Goal: Task Accomplishment & Management: Manage account settings

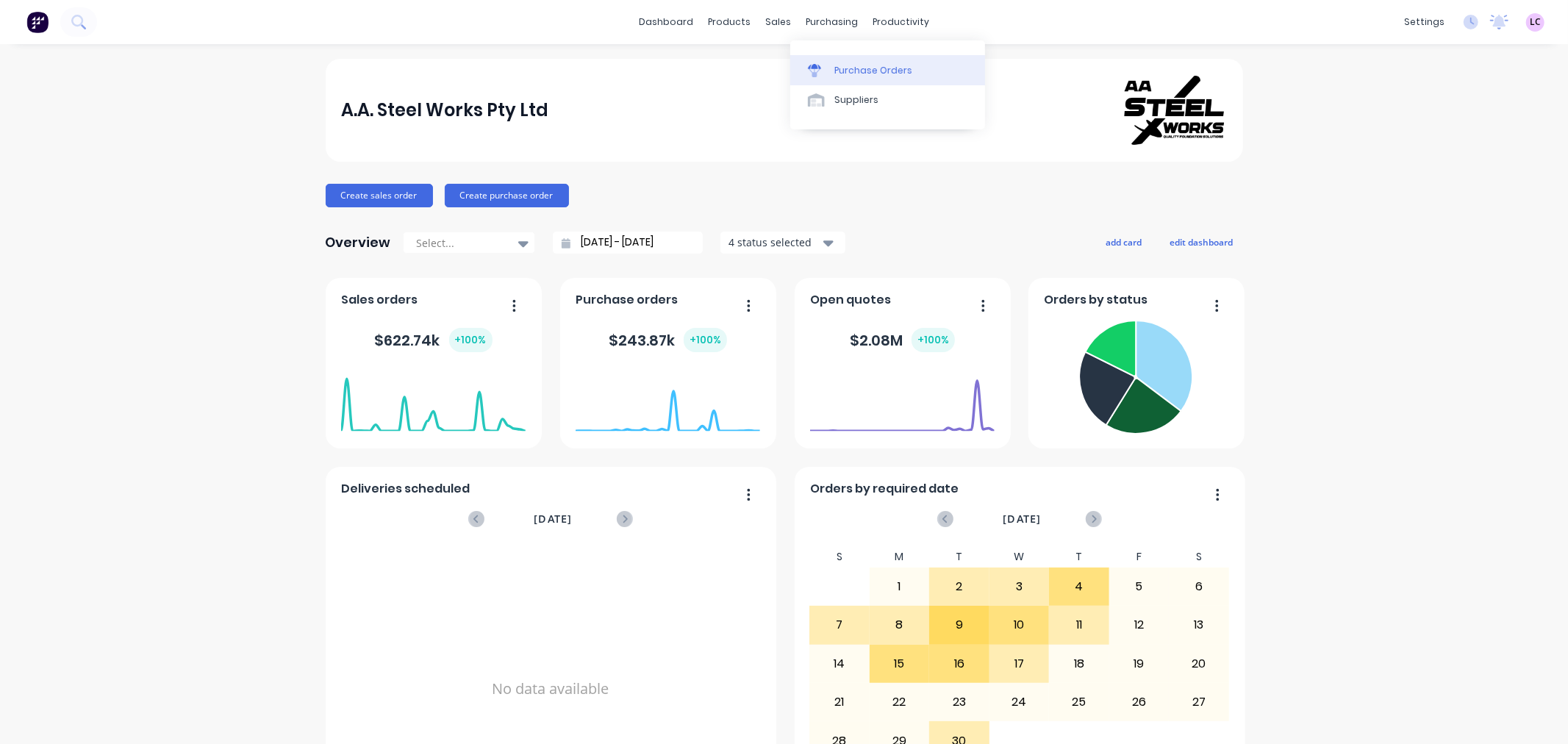
click at [858, 70] on div "Purchase Orders" at bounding box center [873, 71] width 78 height 13
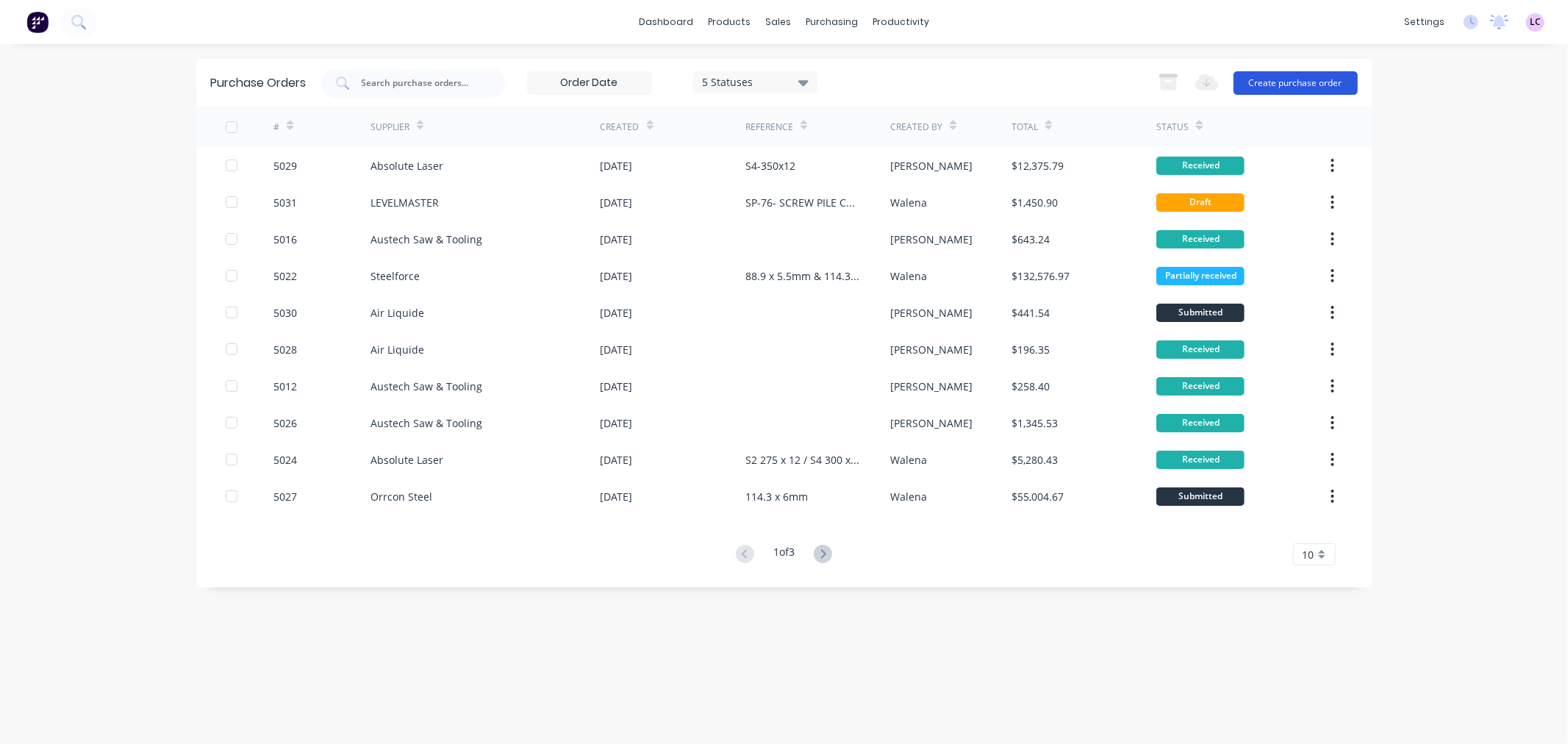
click at [1280, 72] on button "Create purchase order" at bounding box center [1296, 83] width 124 height 24
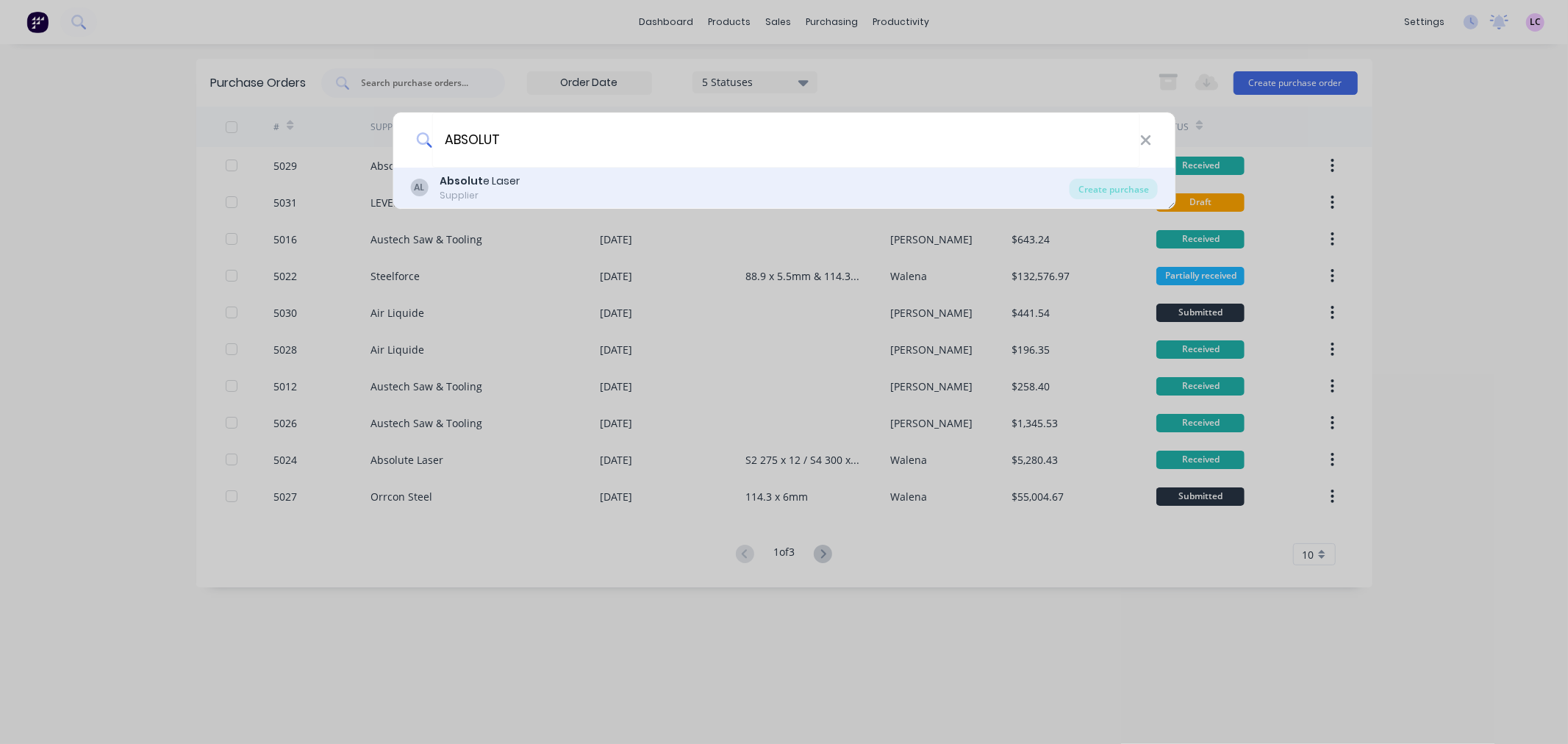
type input "ABSOLUT"
click at [508, 189] on div "Supplier" at bounding box center [479, 195] width 80 height 13
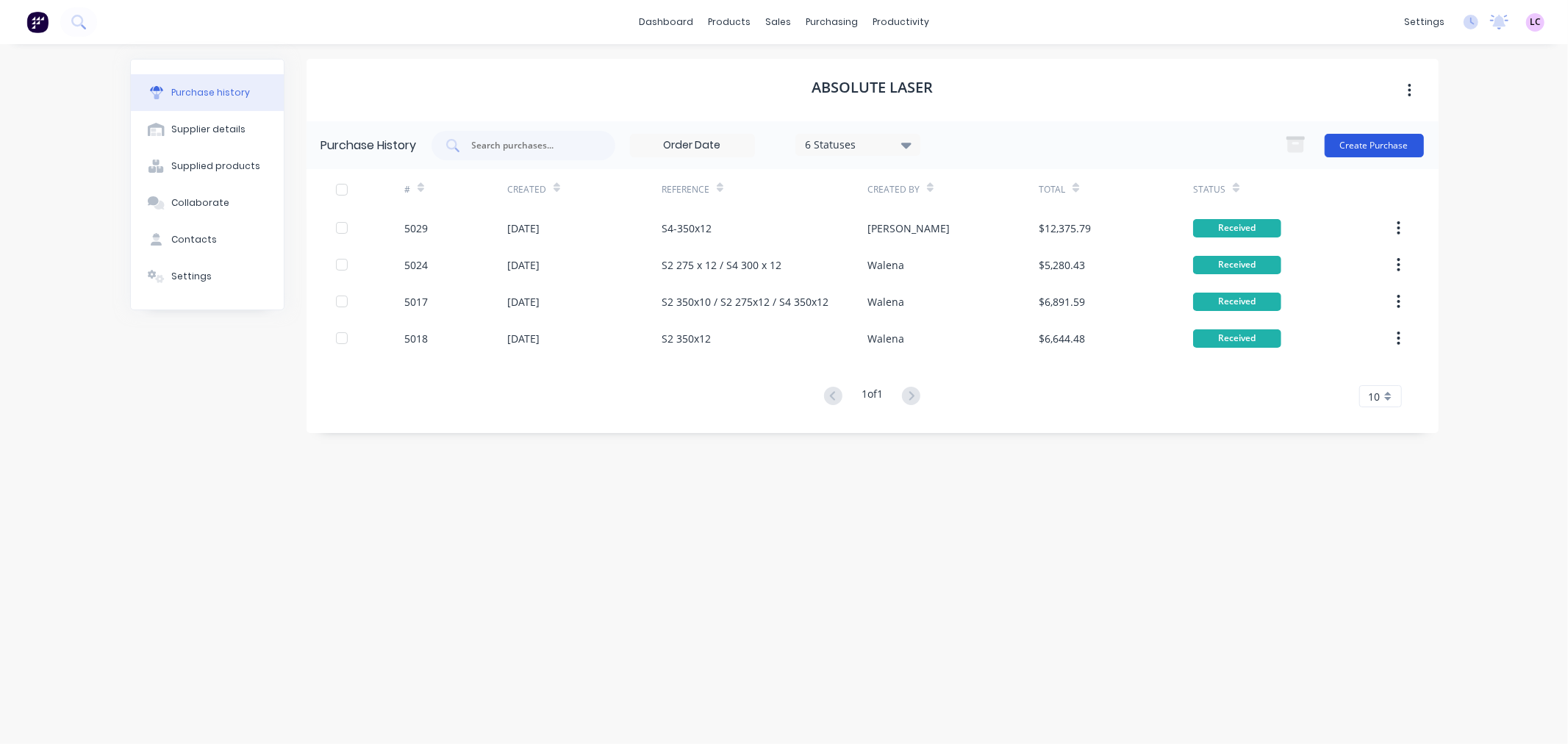
click at [1355, 150] on button "Create Purchase" at bounding box center [1374, 145] width 100 height 24
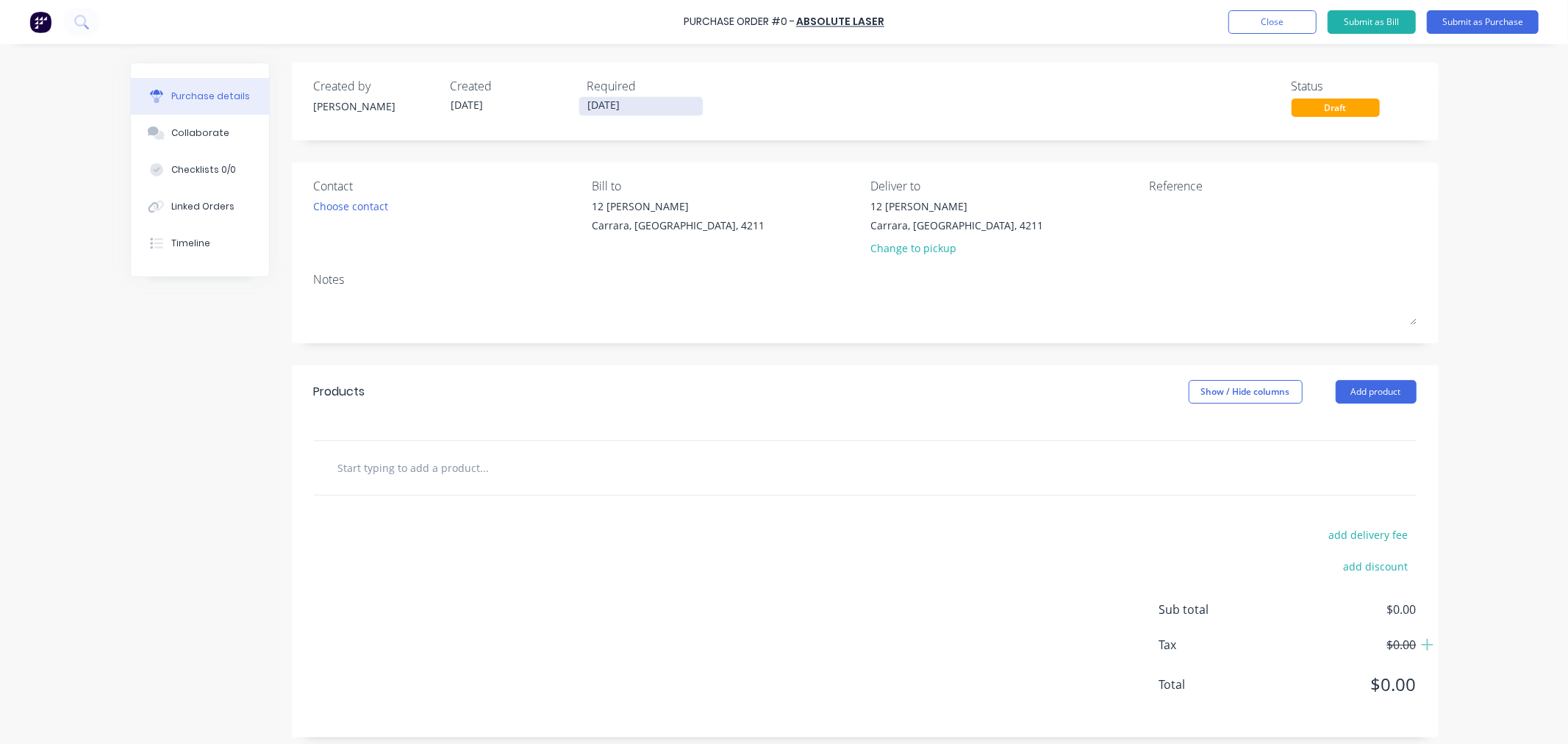
click at [652, 108] on input "11/09/25" at bounding box center [641, 106] width 123 height 19
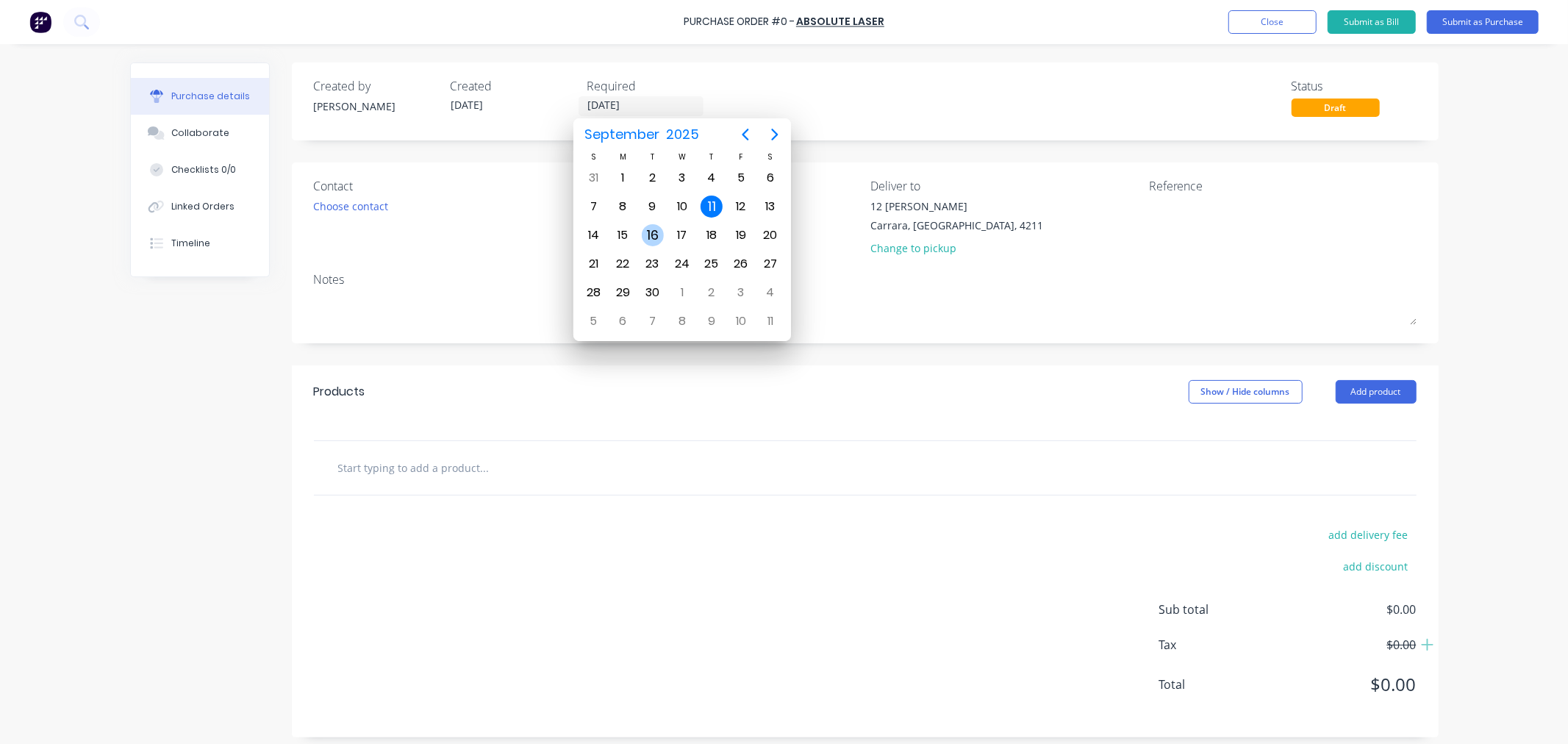
click at [656, 231] on div "16" at bounding box center [652, 234] width 22 height 22
type input "16/09/25"
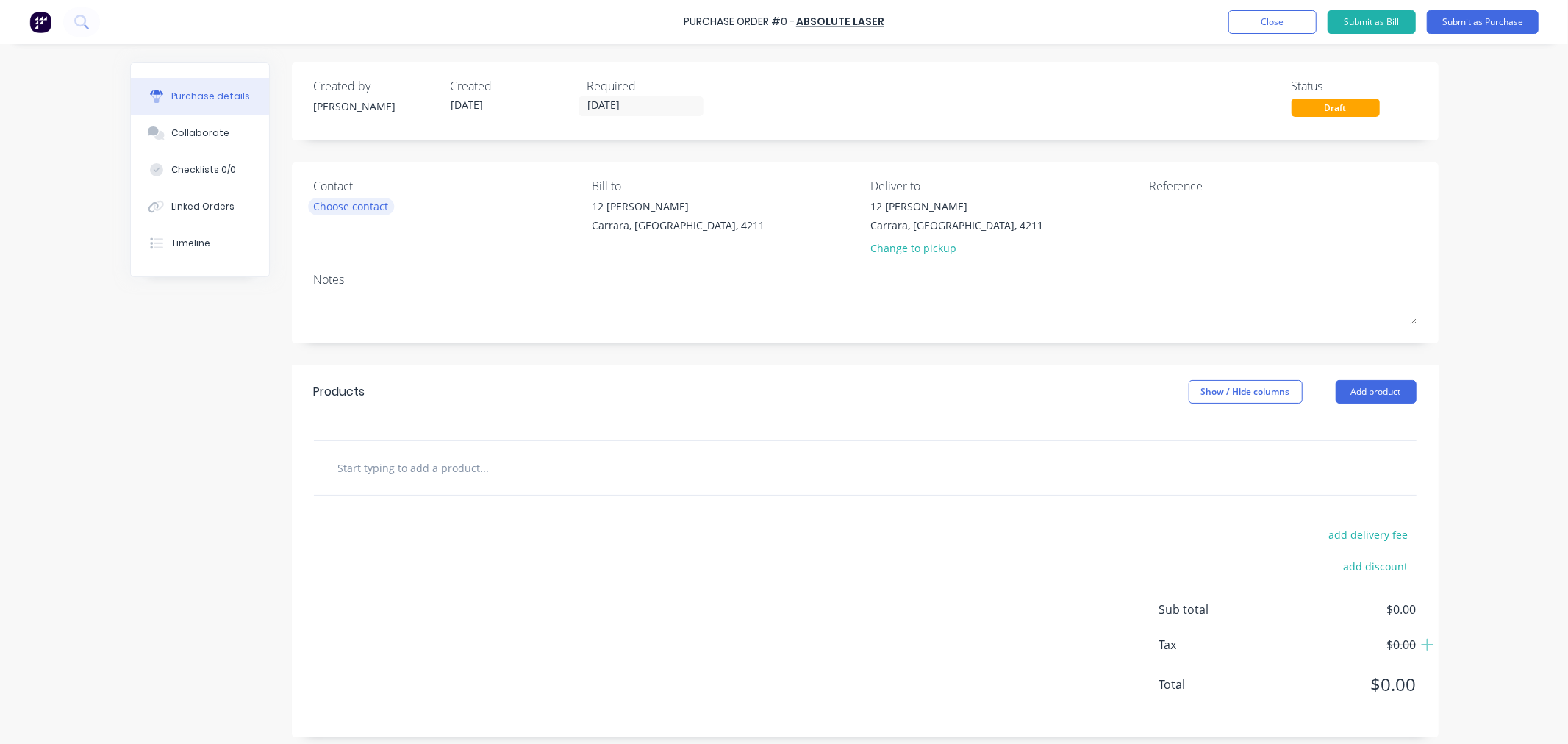
click at [363, 201] on div "Choose contact" at bounding box center [351, 206] width 75 height 16
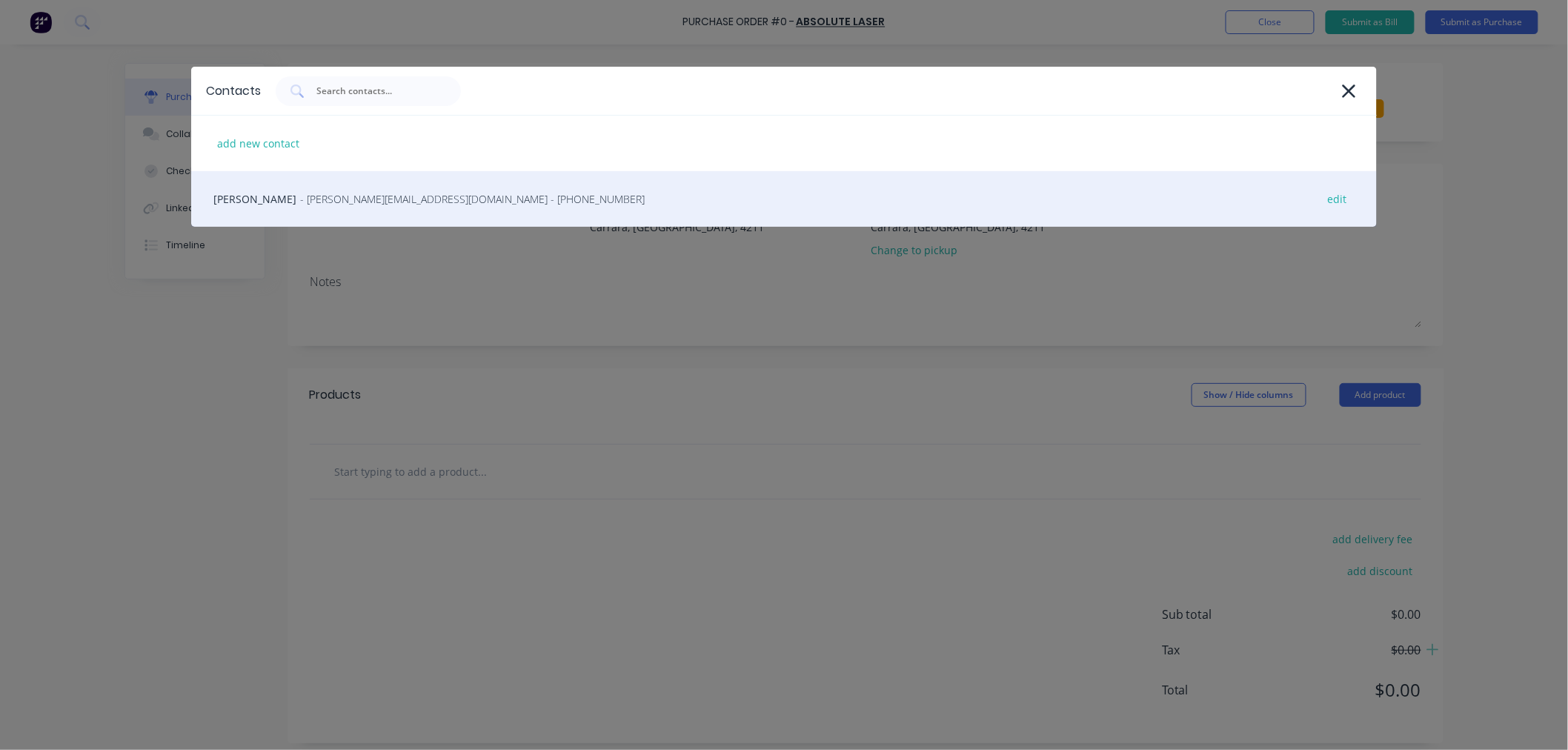
click at [367, 201] on span "- michael@absolutelasercutting.com.au - (07) 5500 6769" at bounding box center [473, 199] width 345 height 16
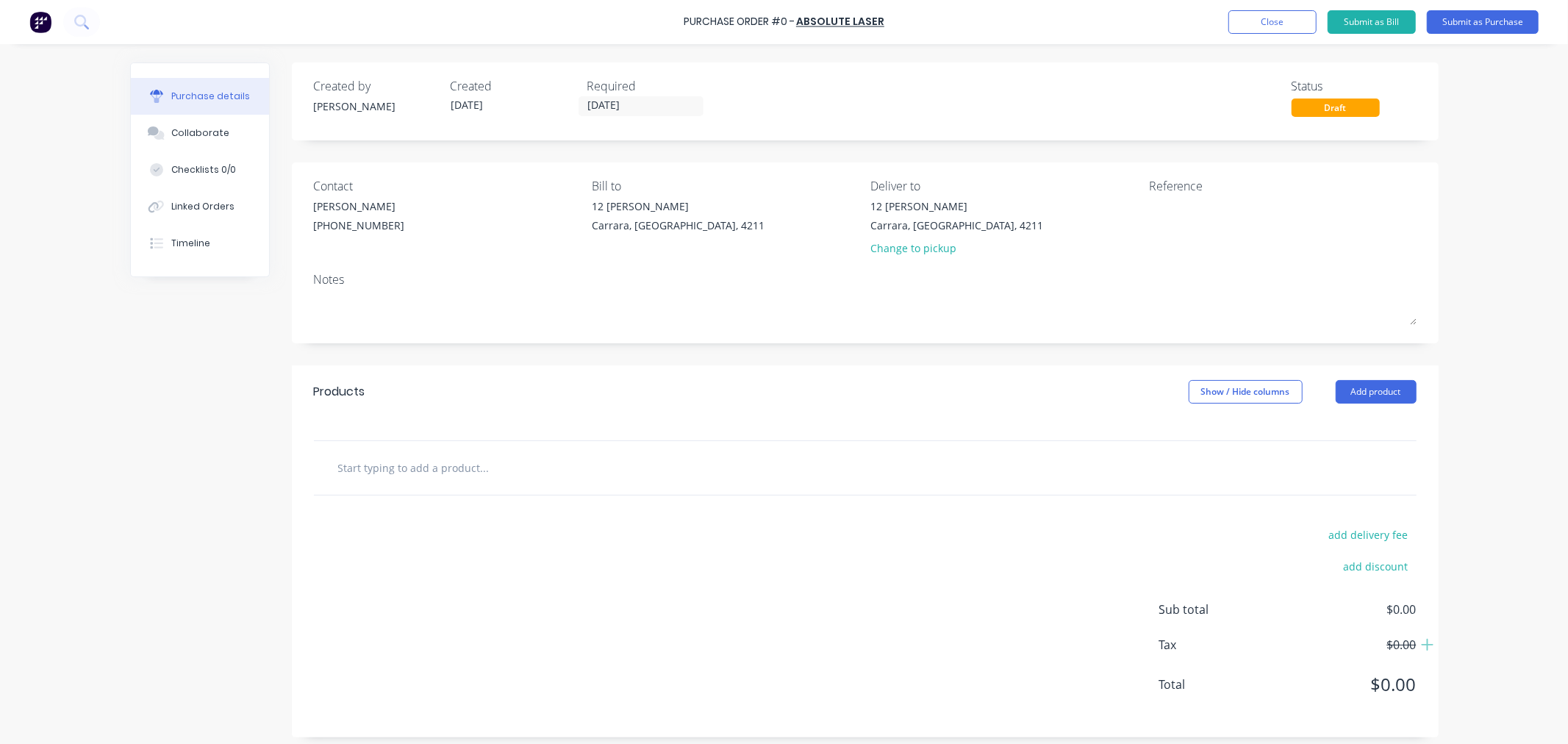
click at [378, 467] on input "text" at bounding box center [485, 467] width 294 height 29
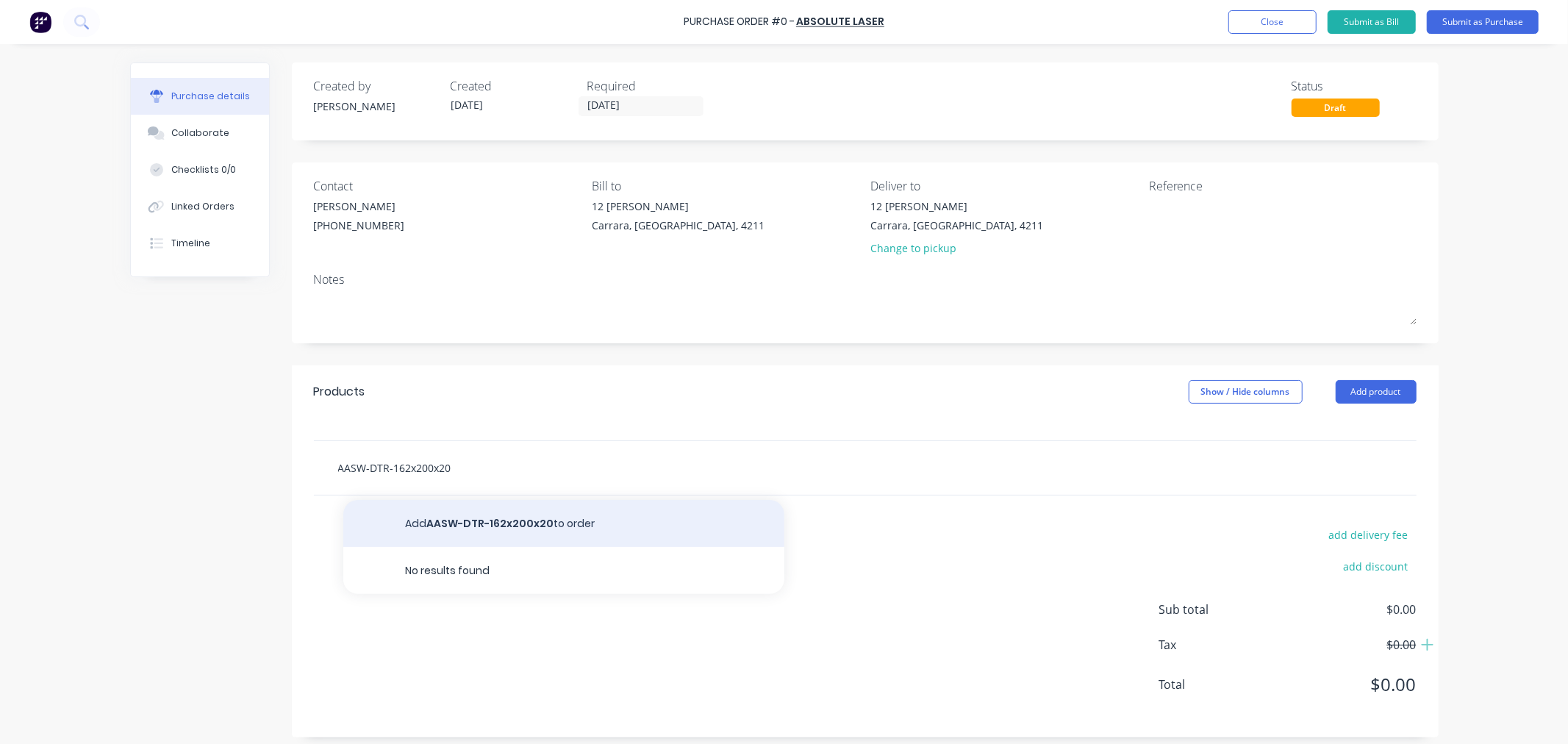
type input "AASW-DTR-162x200x20"
click at [421, 527] on button "Add AASW-DTR-162x200x20 to order" at bounding box center [564, 523] width 441 height 47
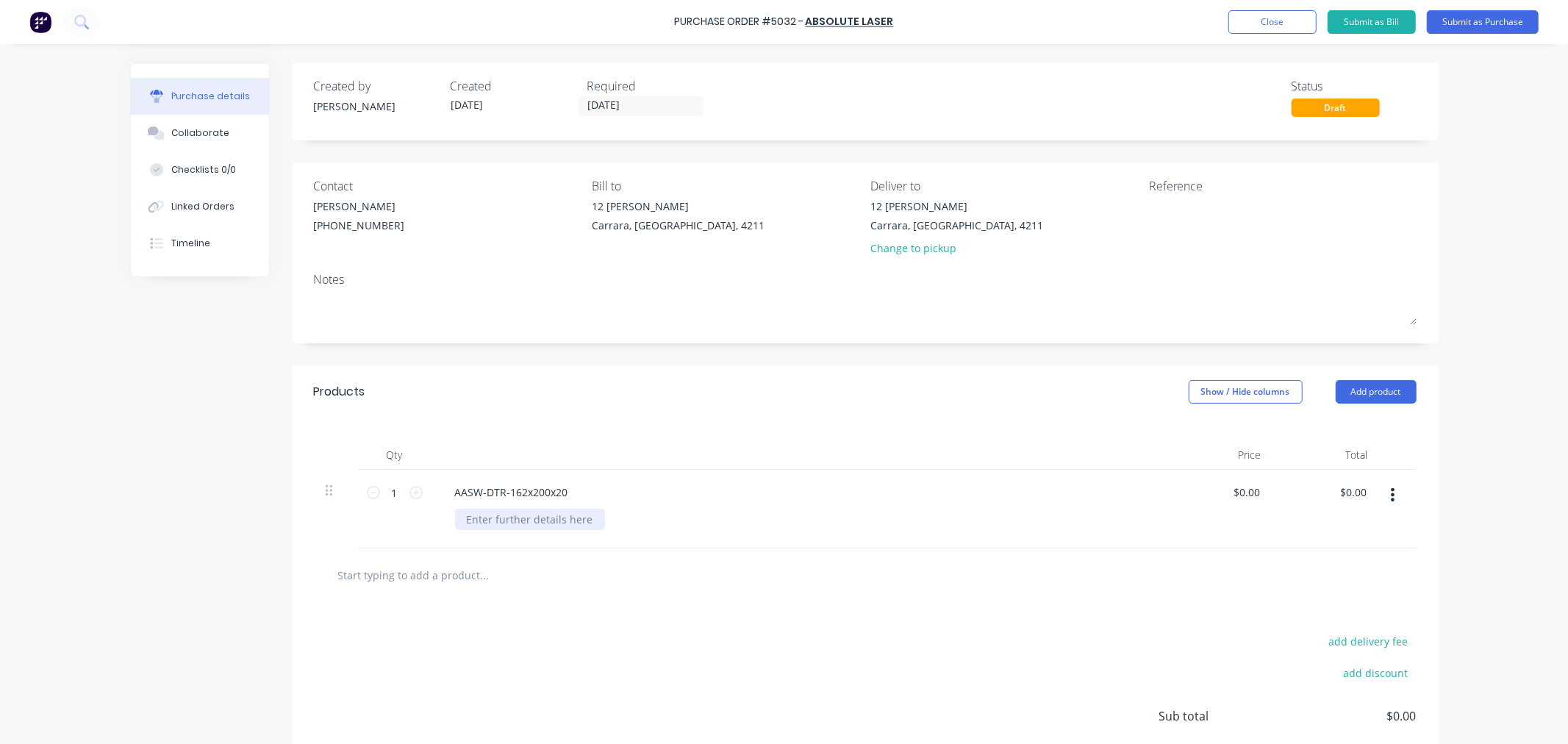
click at [502, 522] on div at bounding box center [530, 519] width 150 height 21
click at [410, 491] on icon at bounding box center [416, 492] width 13 height 13
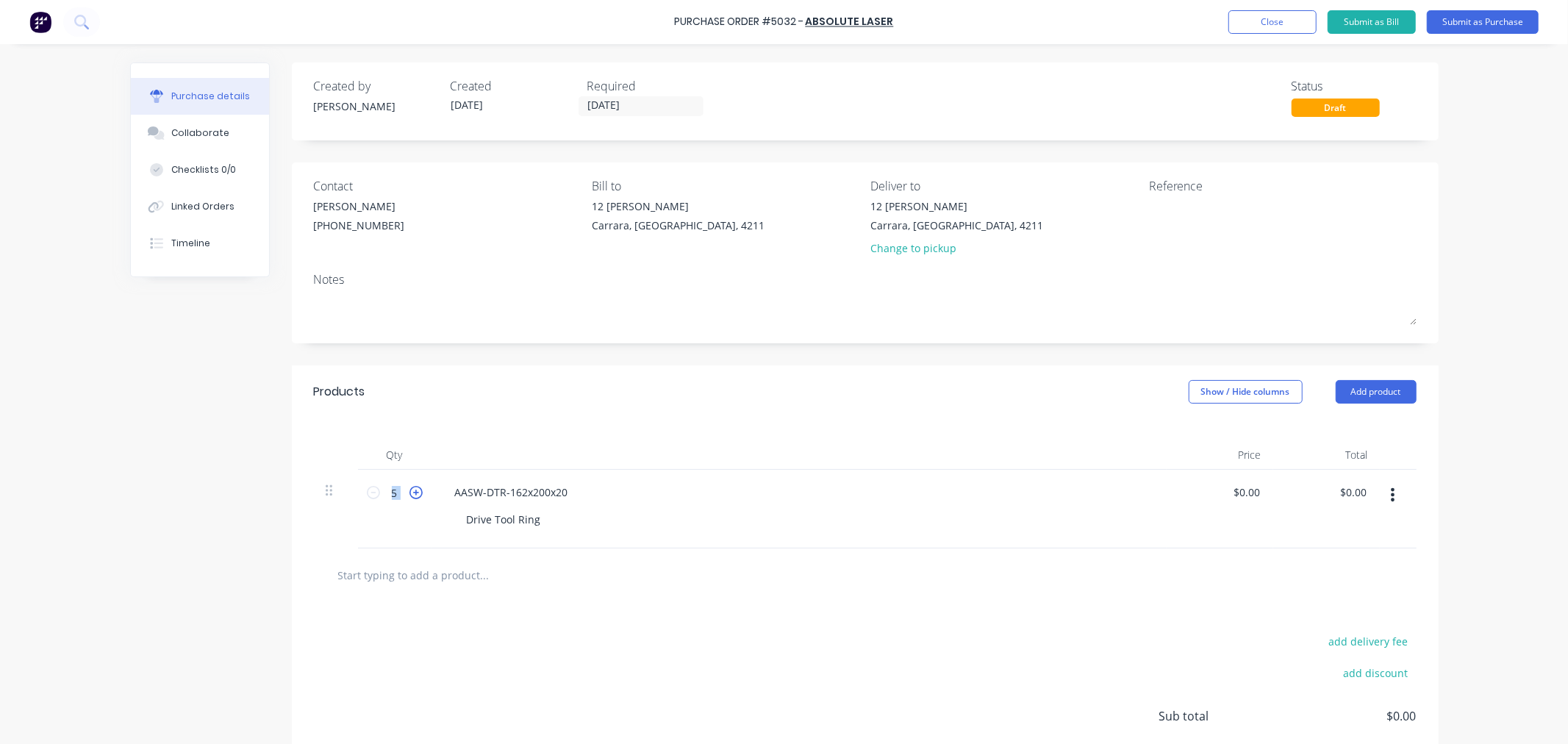
click at [410, 495] on icon at bounding box center [416, 492] width 13 height 13
click at [410, 494] on icon at bounding box center [416, 492] width 13 height 13
click at [412, 495] on icon at bounding box center [416, 492] width 13 height 13
type input "9"
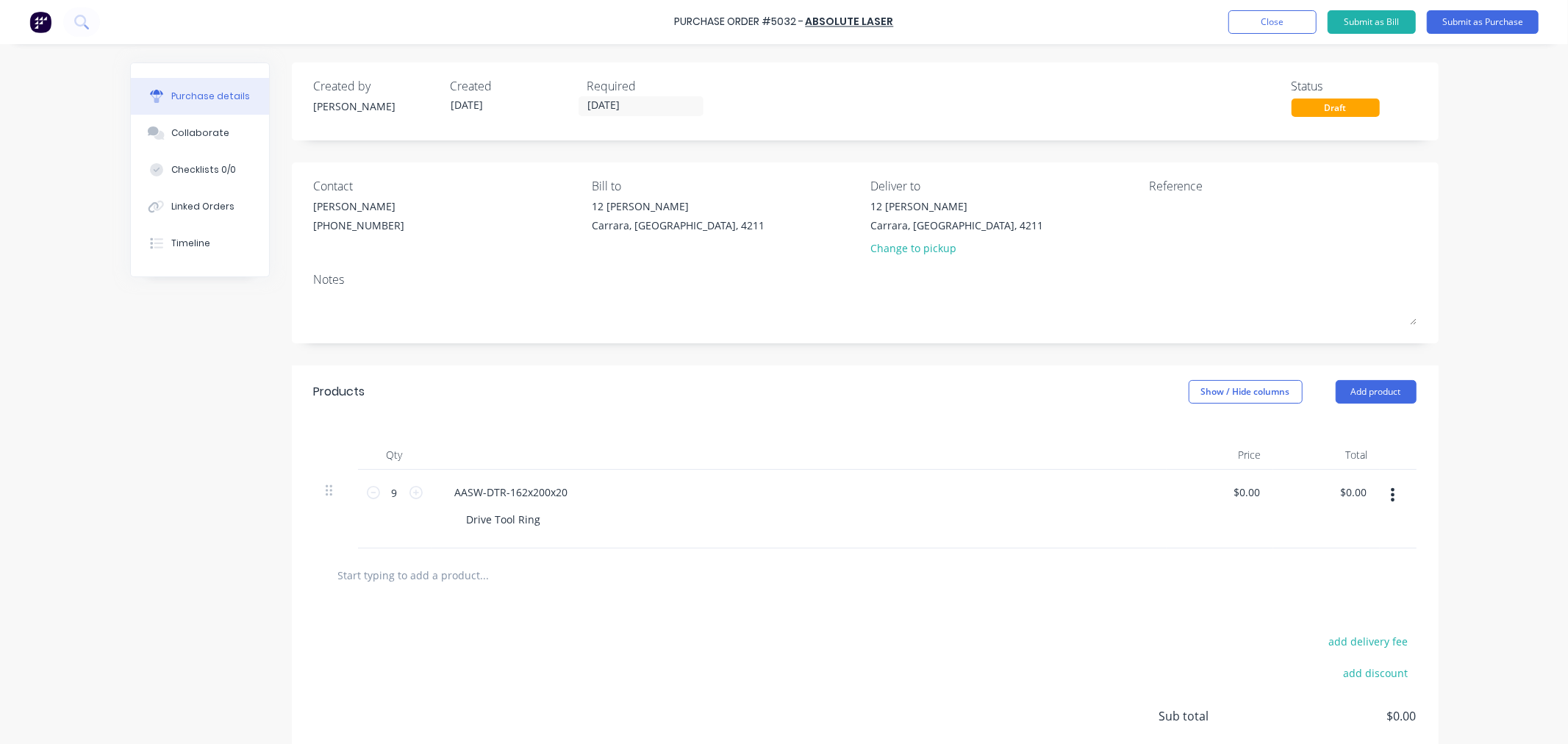
click at [424, 577] on input "text" at bounding box center [485, 575] width 294 height 29
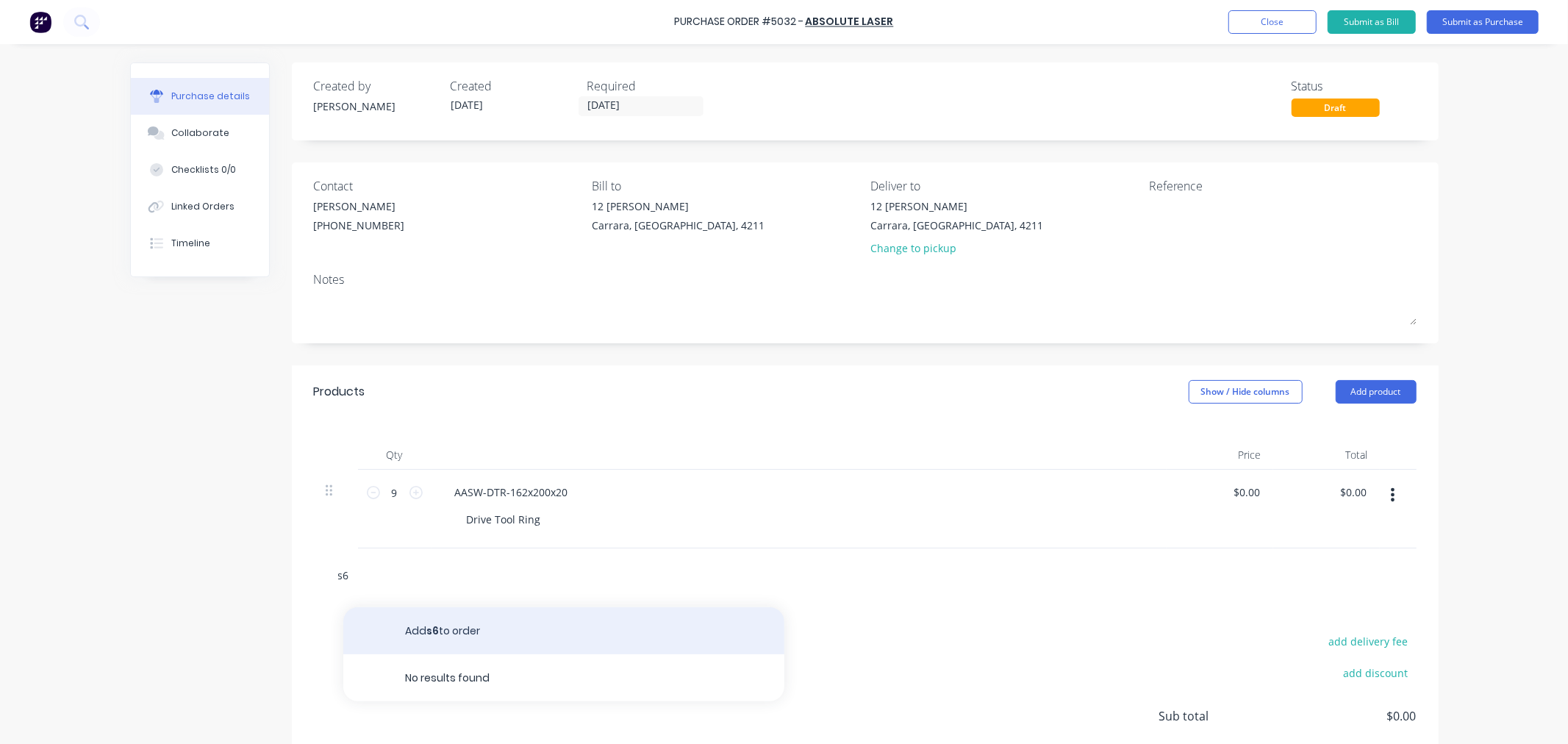
type input "s6"
click at [442, 629] on button "Add s6 to order" at bounding box center [564, 630] width 441 height 47
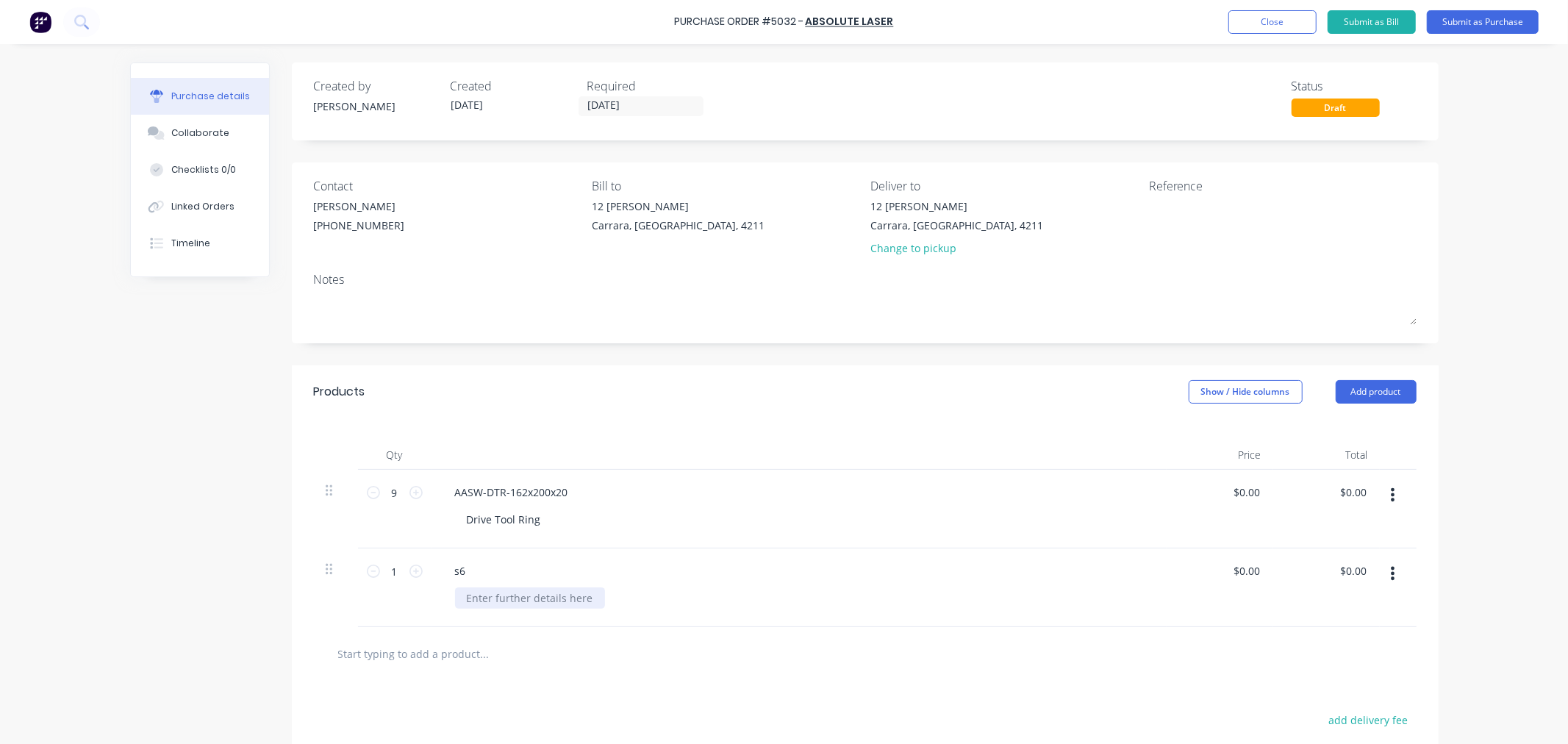
click at [534, 599] on div at bounding box center [530, 598] width 150 height 21
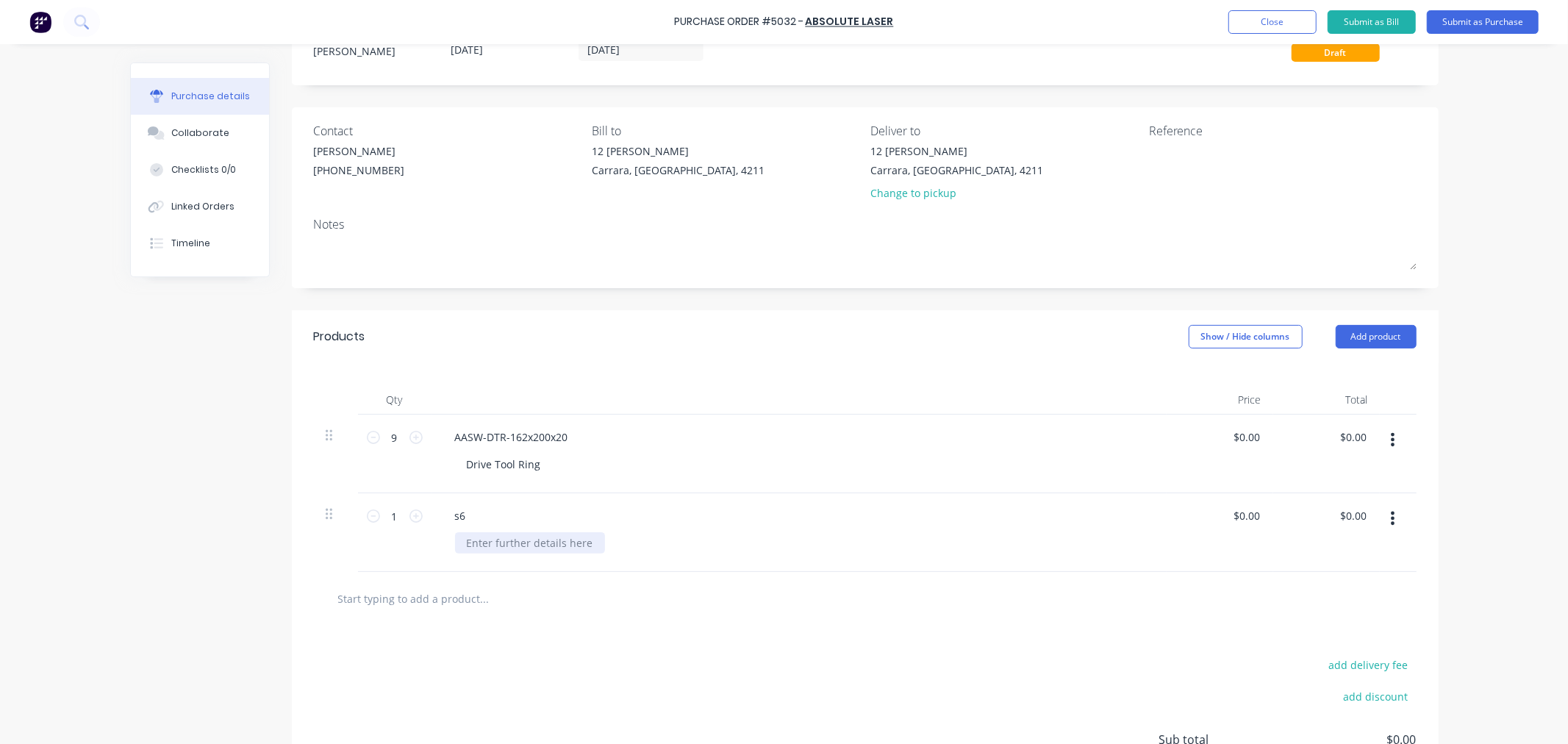
scroll to position [82, 0]
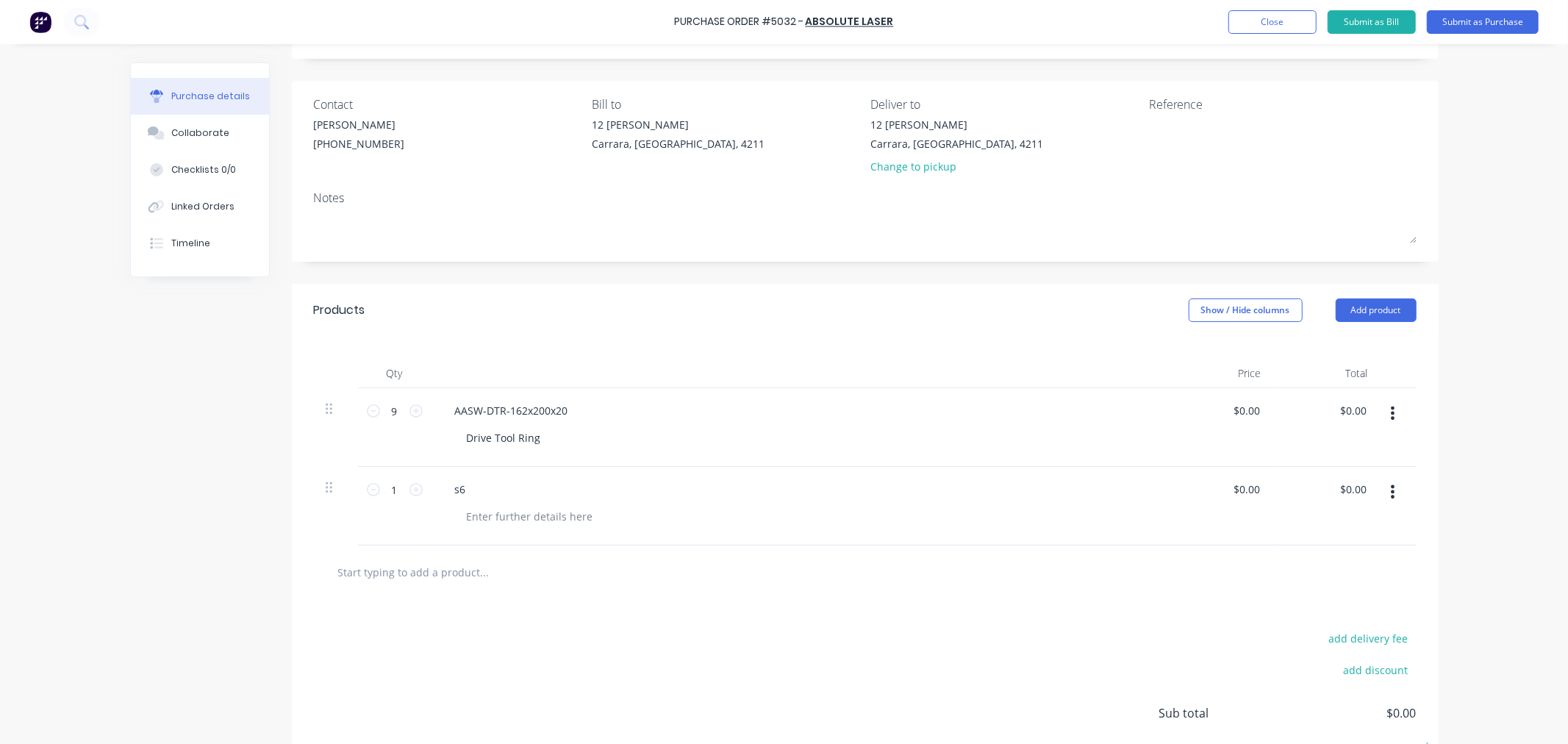
click at [1391, 489] on icon "button" at bounding box center [1393, 492] width 4 height 16
click at [1351, 621] on button "Delete" at bounding box center [1349, 619] width 125 height 29
click at [491, 417] on div "AASW-DTR-162x200x20" at bounding box center [511, 411] width 137 height 21
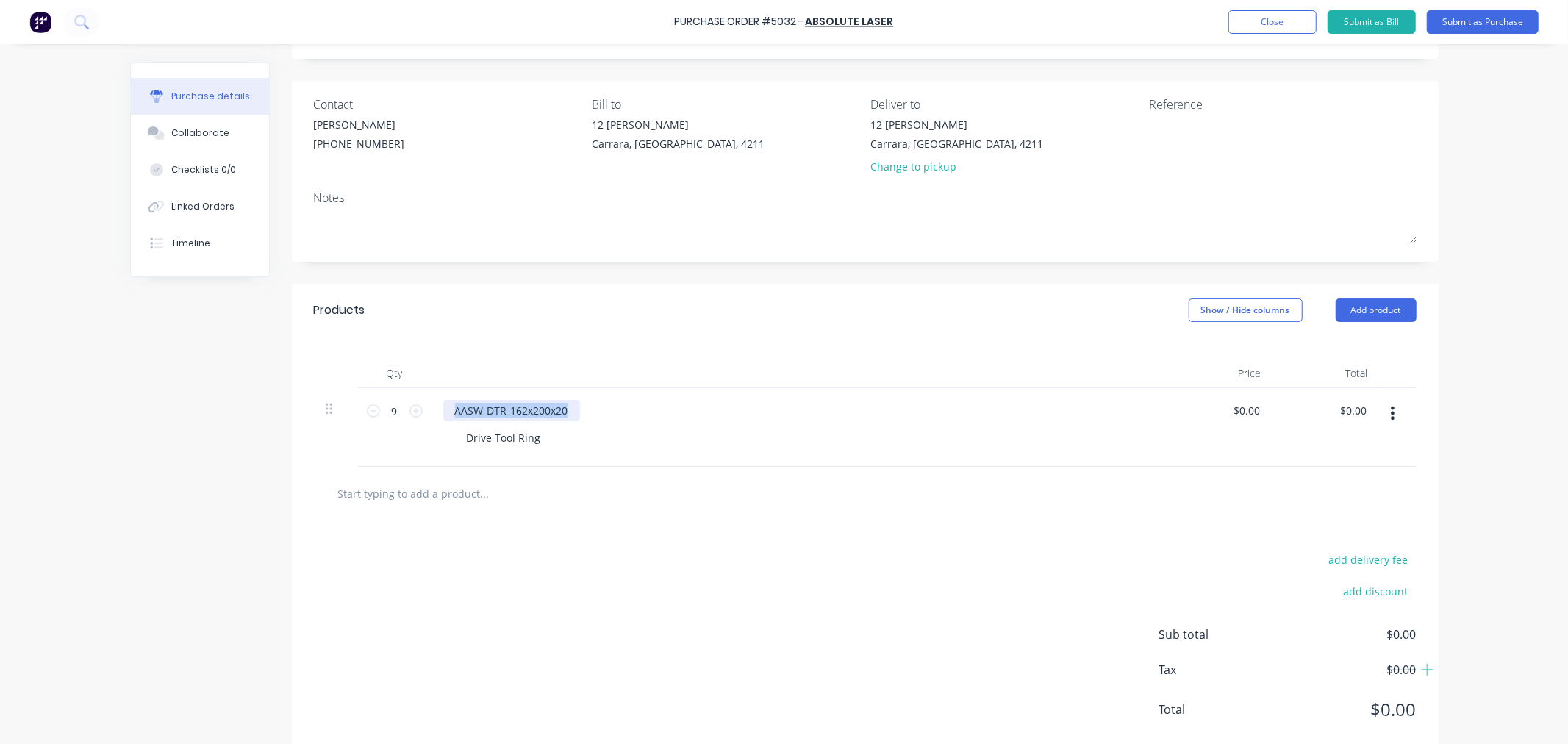
drag, startPoint x: 561, startPoint y: 413, endPoint x: 430, endPoint y: 416, distance: 131.0
click at [432, 416] on div "AASW-DTR-162x200x20 Drive Tool Ring" at bounding box center [799, 427] width 735 height 78
copy div "AASW-DTR-162x200x20"
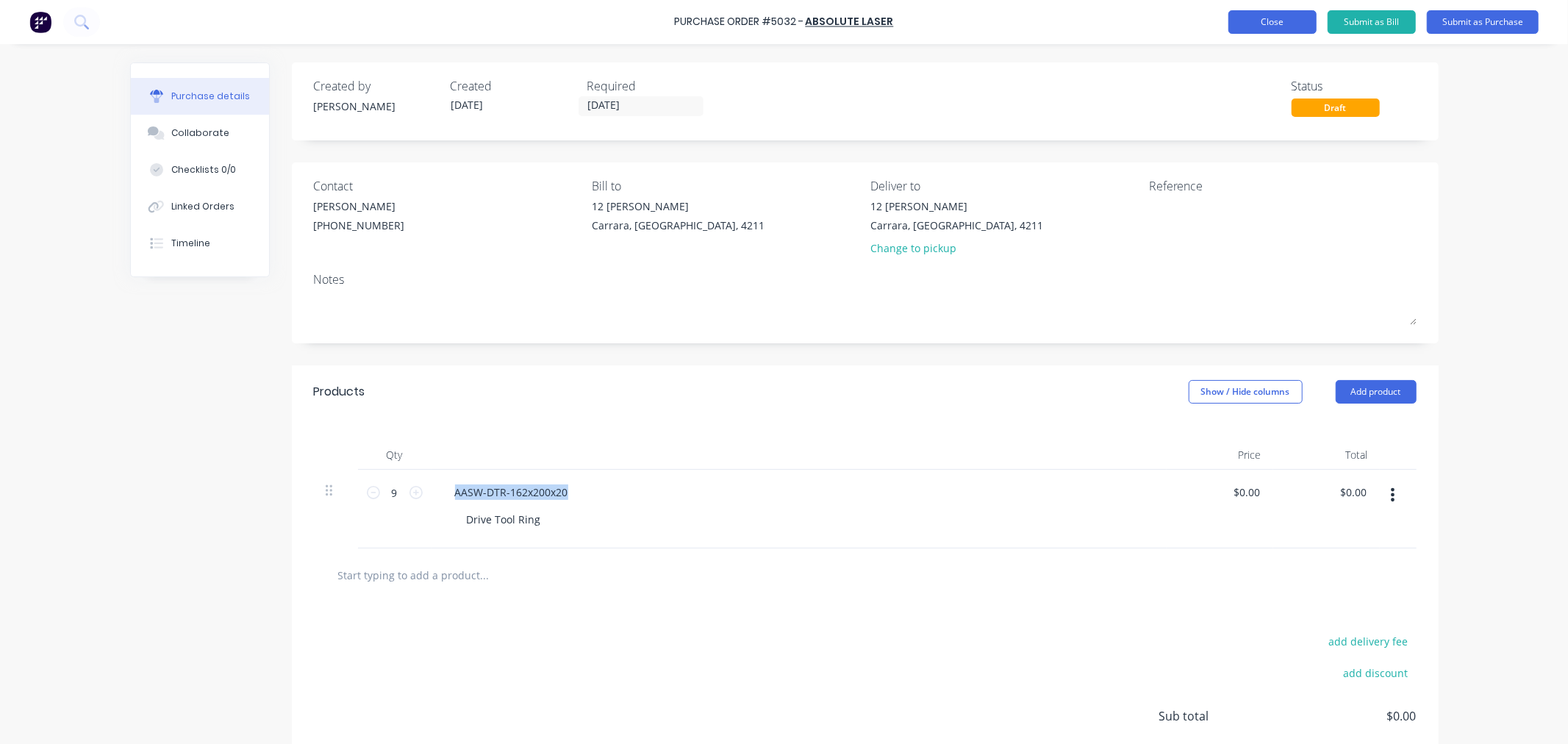
click at [1285, 20] on button "Close" at bounding box center [1273, 22] width 88 height 24
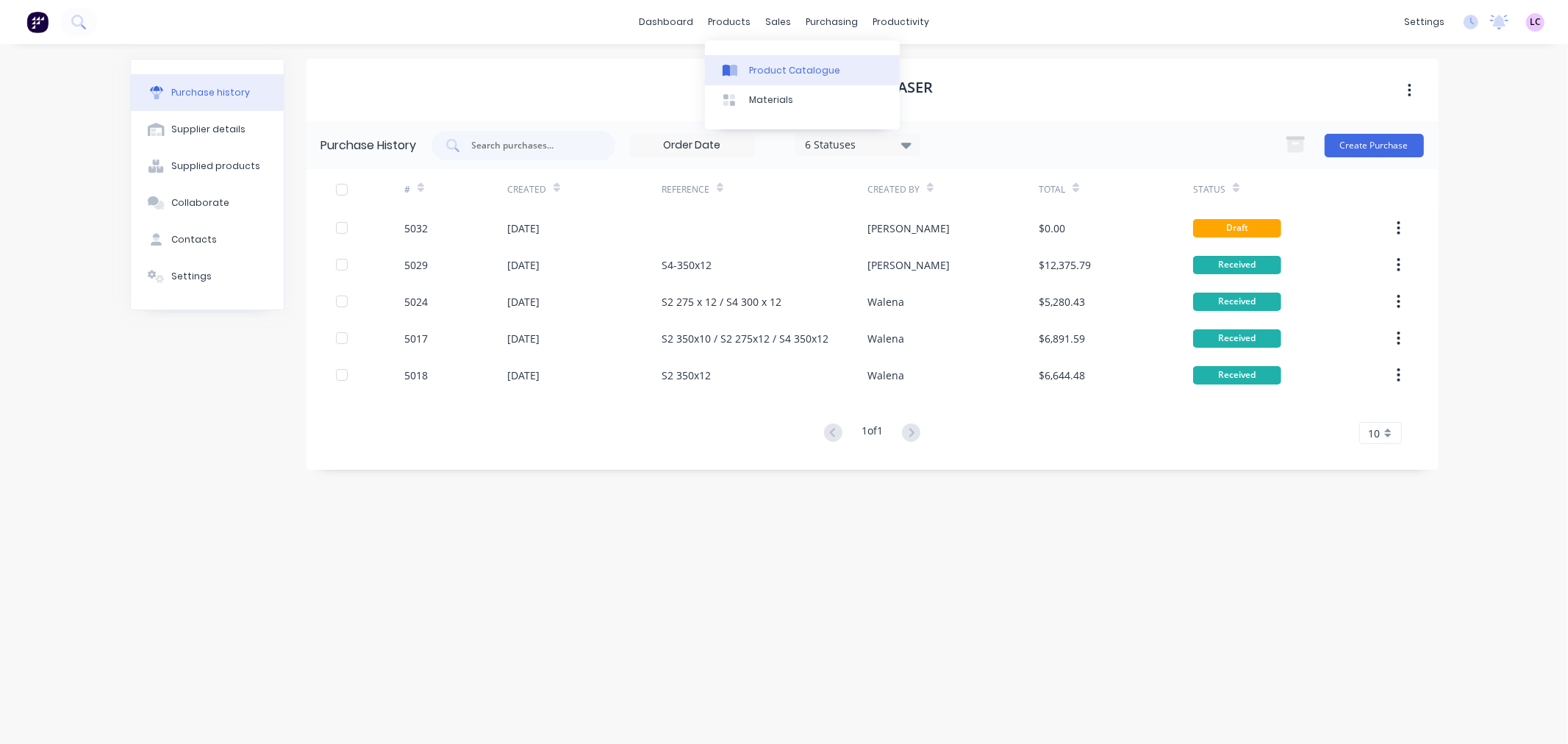
click at [747, 64] on link "Product Catalogue" at bounding box center [802, 70] width 195 height 29
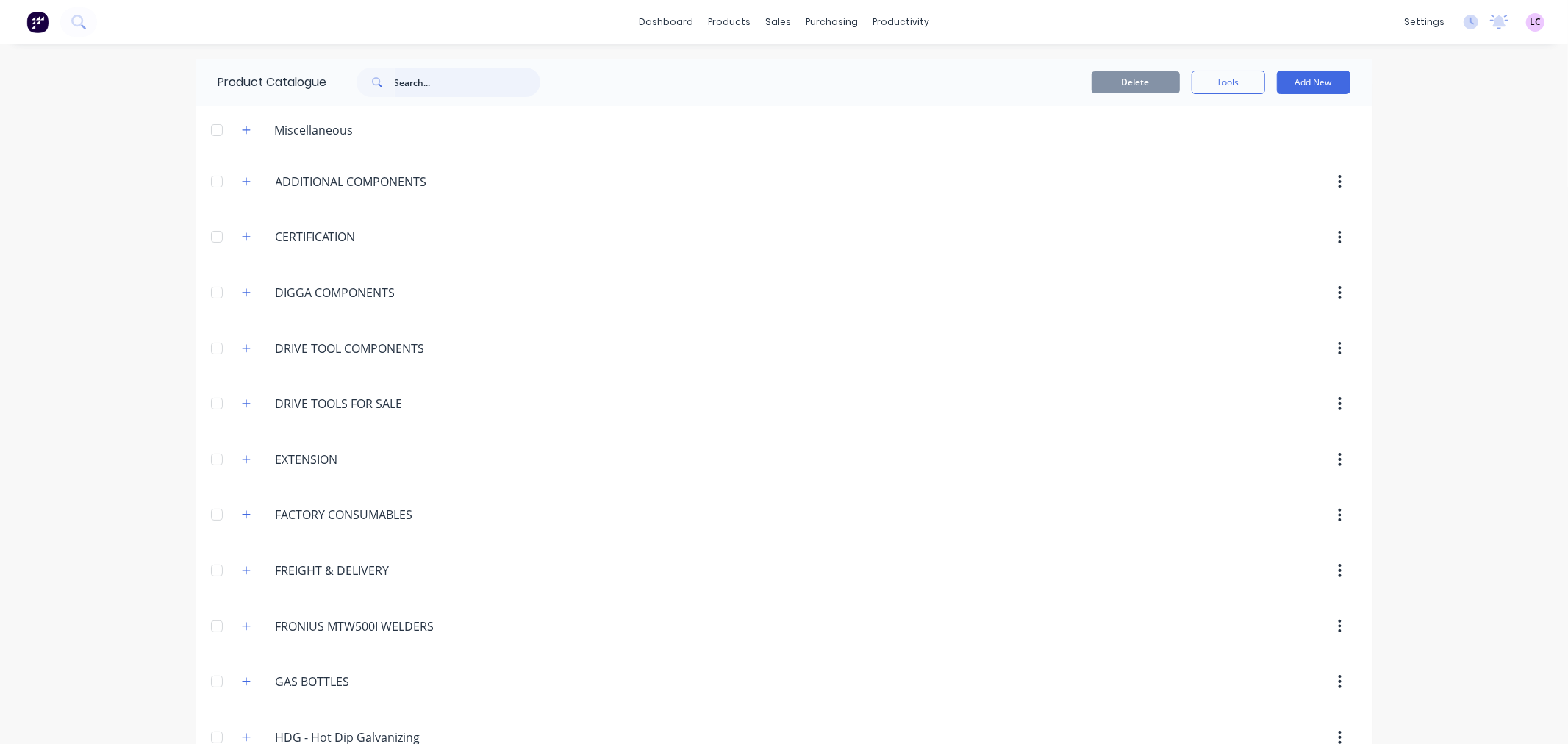
click at [439, 84] on input "text" at bounding box center [467, 82] width 145 height 29
type input "d"
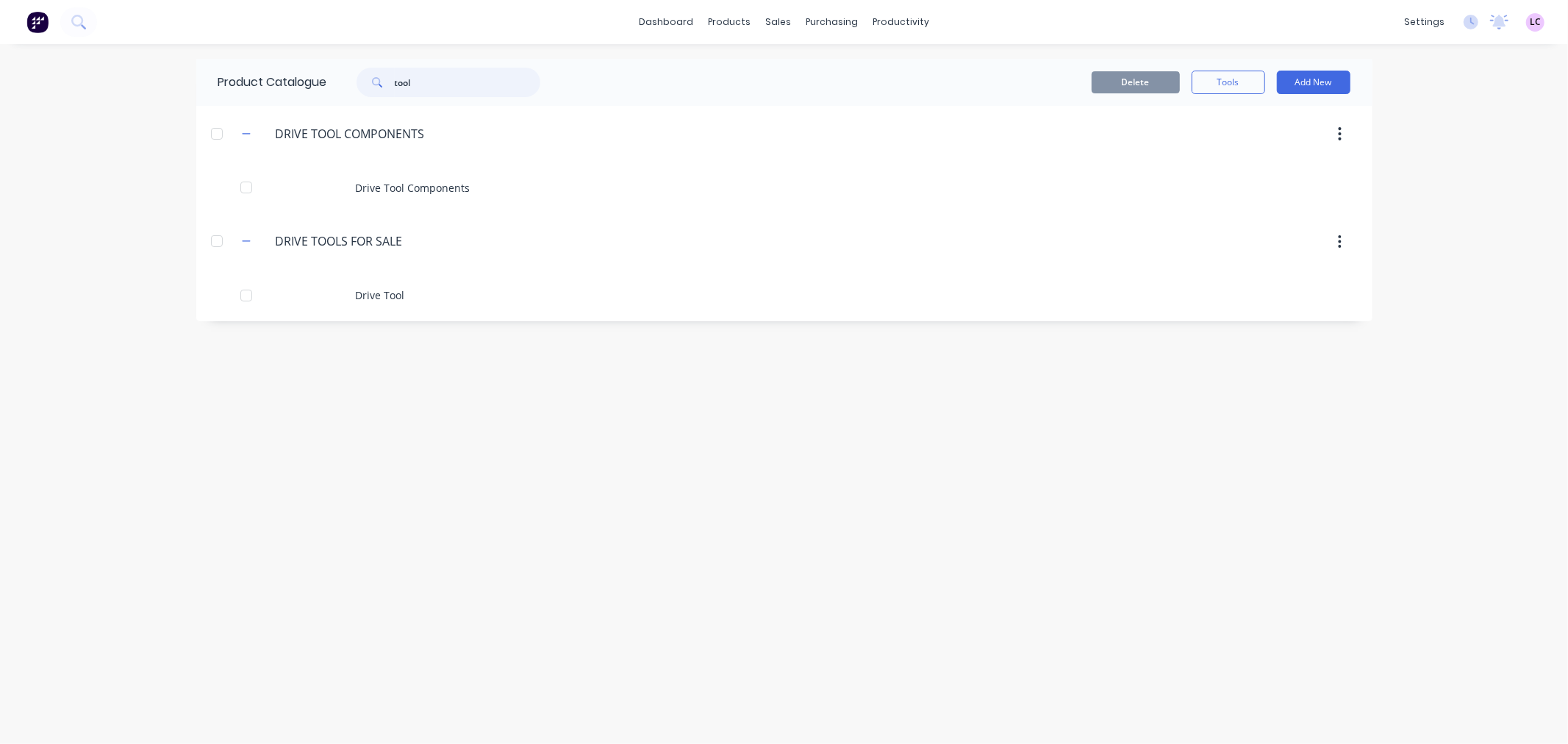
drag, startPoint x: 423, startPoint y: 86, endPoint x: 326, endPoint y: 85, distance: 97.0
click at [326, 85] on div "Product Catalogue tool" at bounding box center [387, 82] width 381 height 47
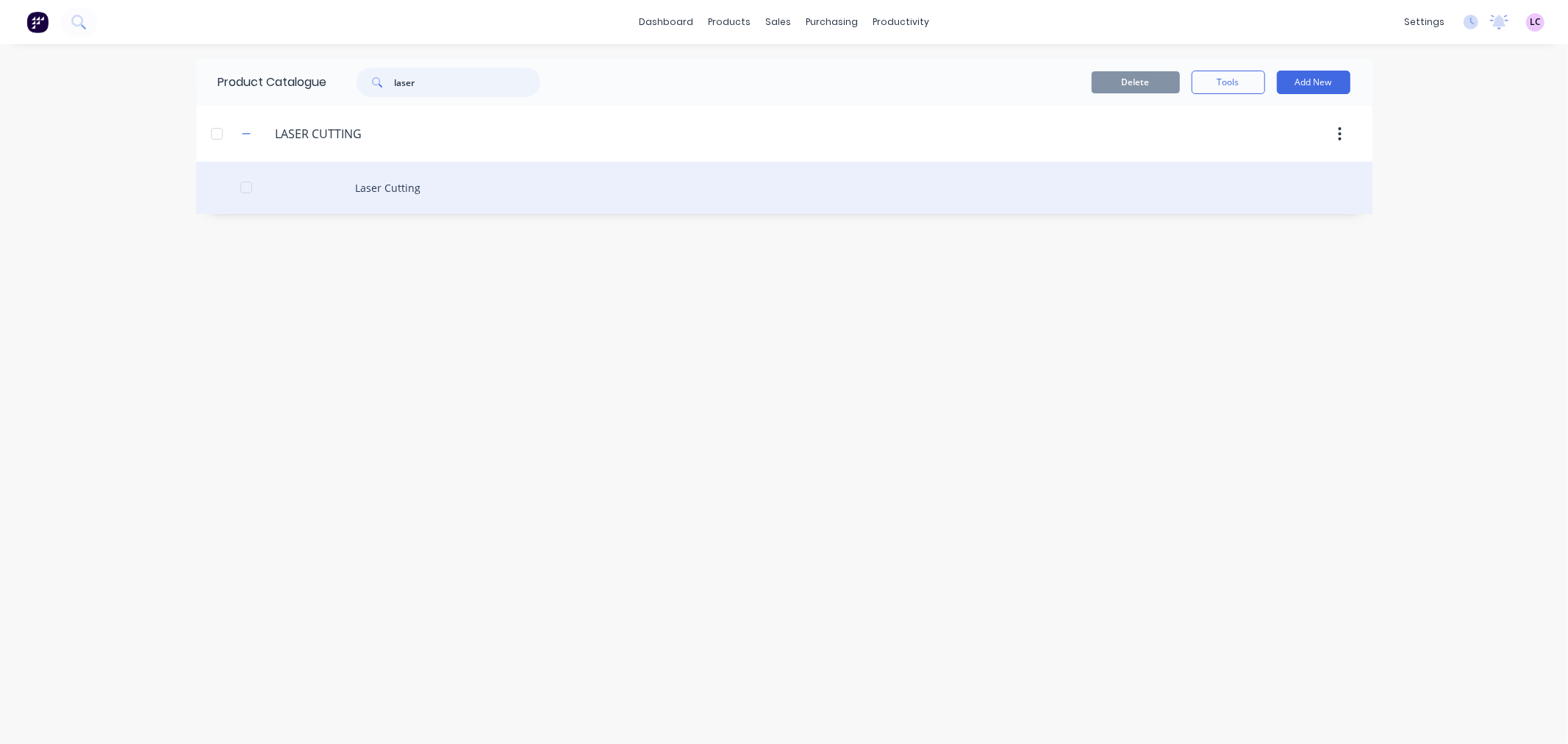
type input "laser"
click at [381, 181] on div "Laser Cutting" at bounding box center [784, 188] width 1177 height 52
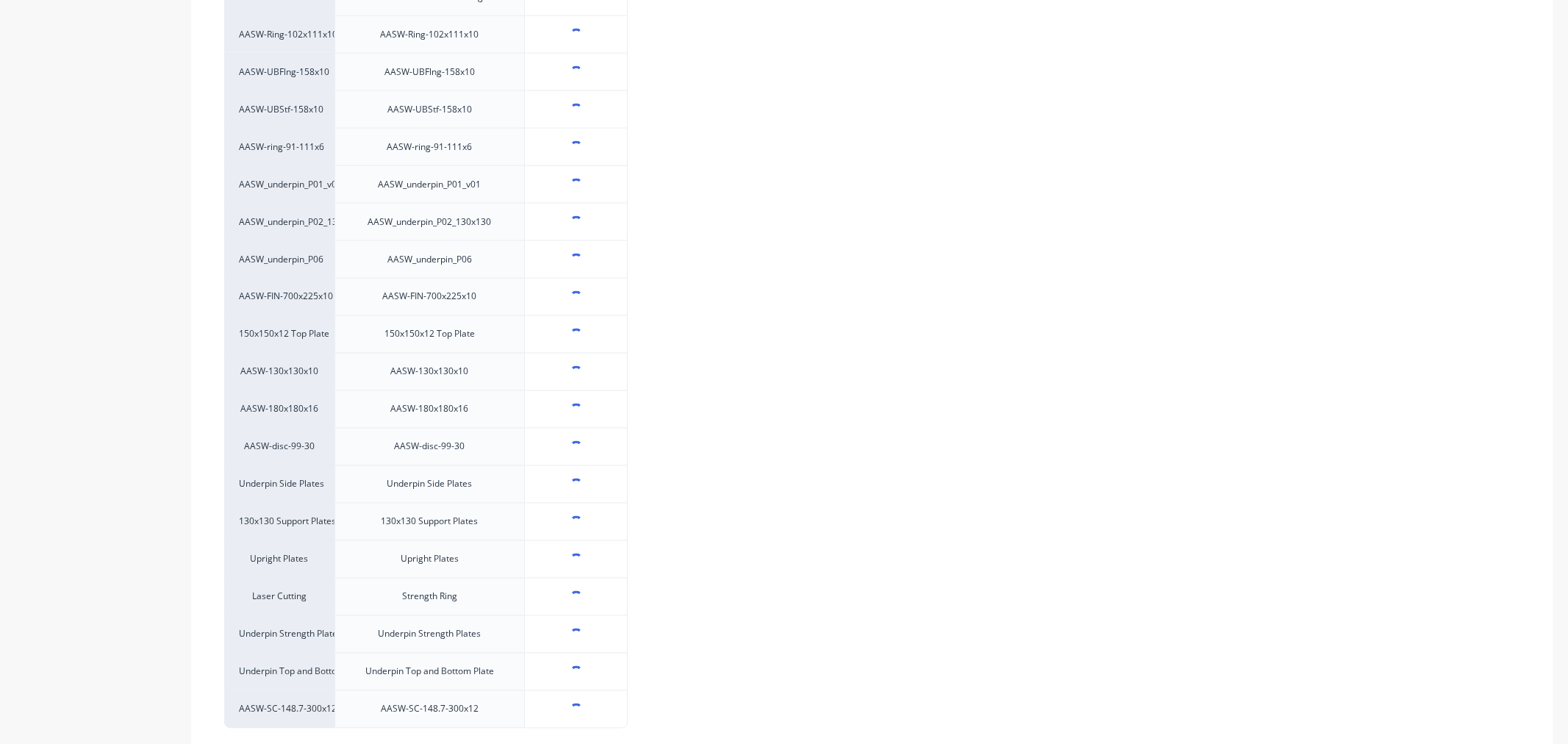
scroll to position [2197, 0]
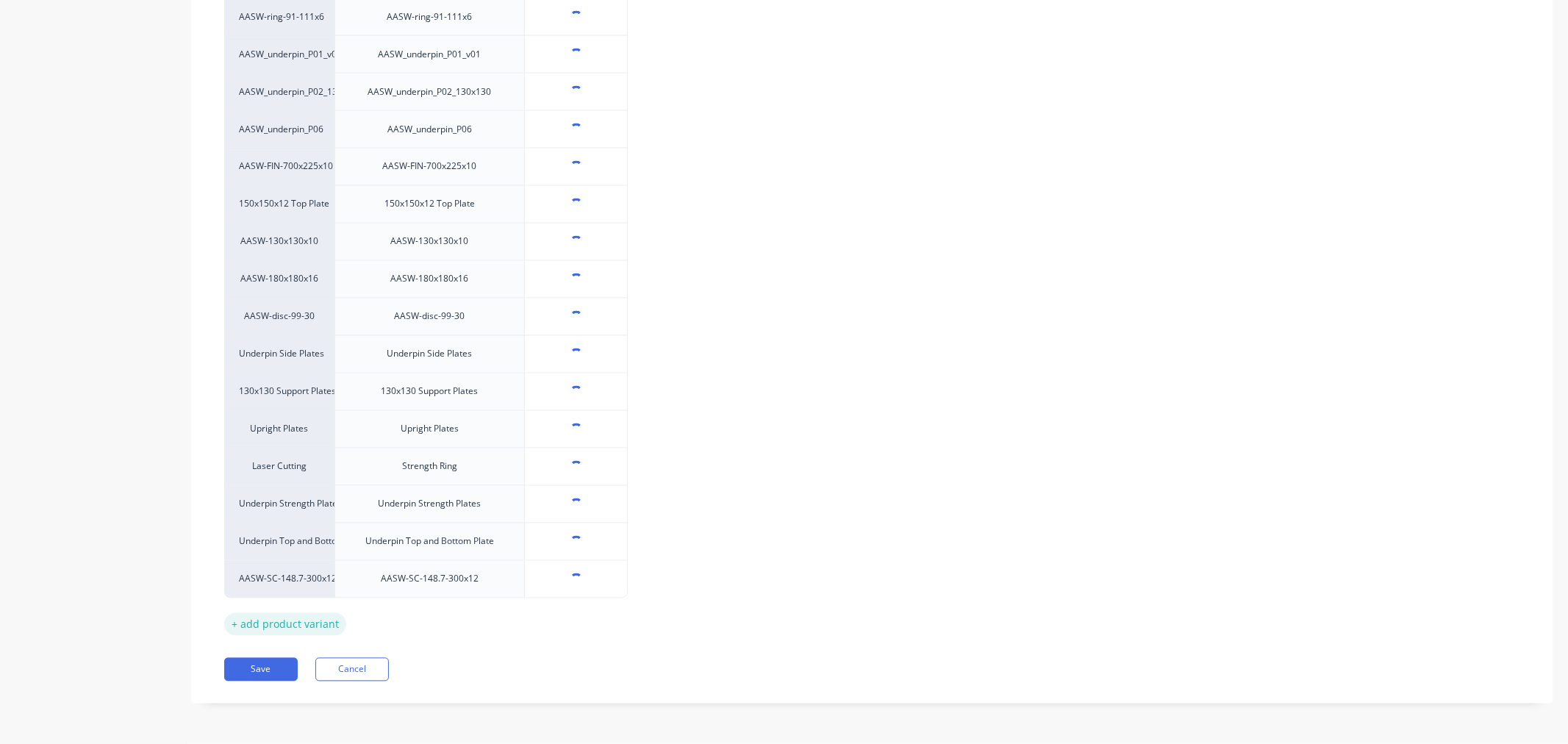
click at [248, 623] on div "+ add product variant" at bounding box center [285, 625] width 122 height 23
type textarea "x"
click at [260, 619] on div "factory_item" at bounding box center [279, 612] width 81 height 13
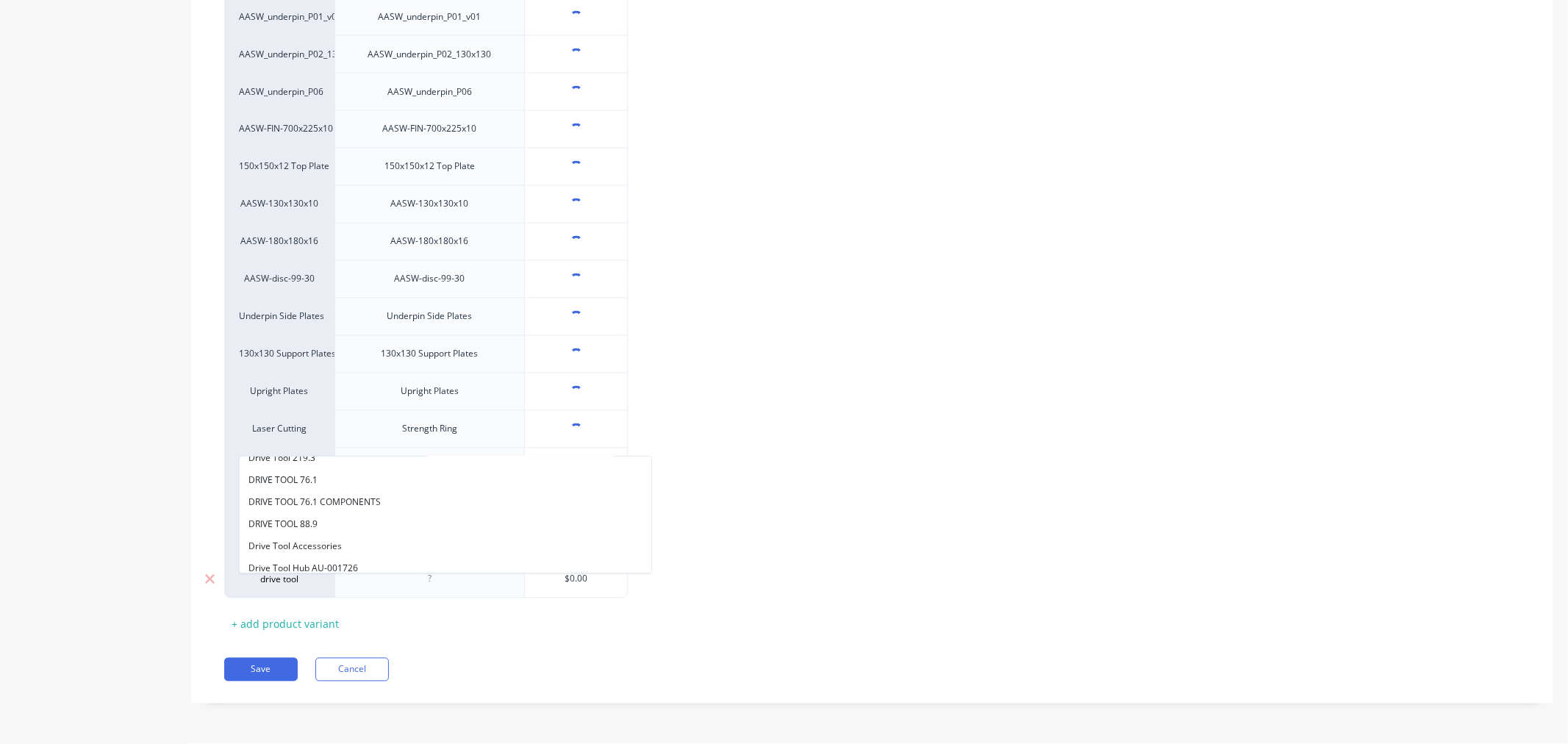
scroll to position [290, 0]
type input "drive tool"
click at [395, 554] on button "Drive Tool Material" at bounding box center [445, 553] width 412 height 22
type textarea "x"
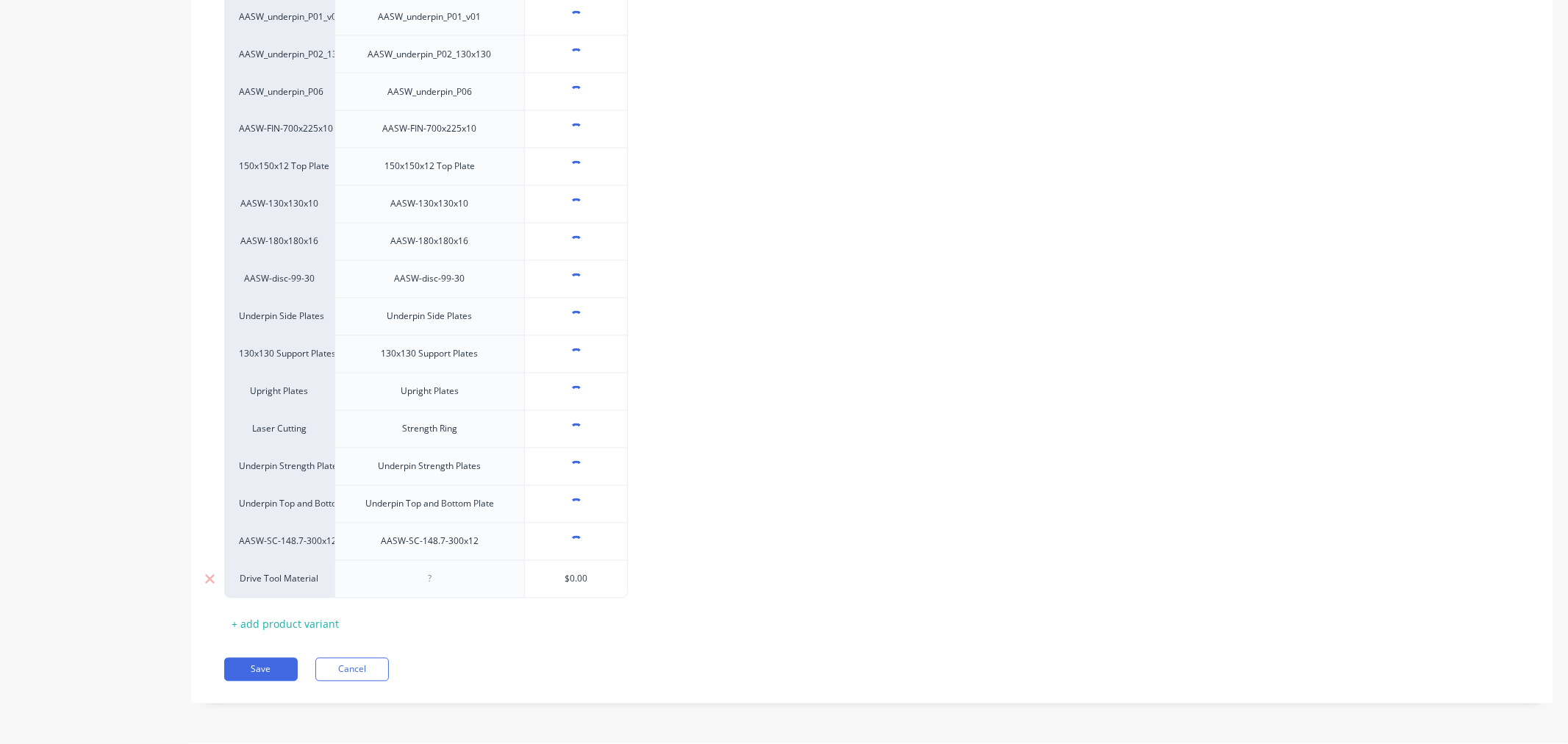
click at [435, 577] on div at bounding box center [429, 579] width 73 height 19
paste div
click at [264, 666] on button "Save" at bounding box center [260, 670] width 73 height 24
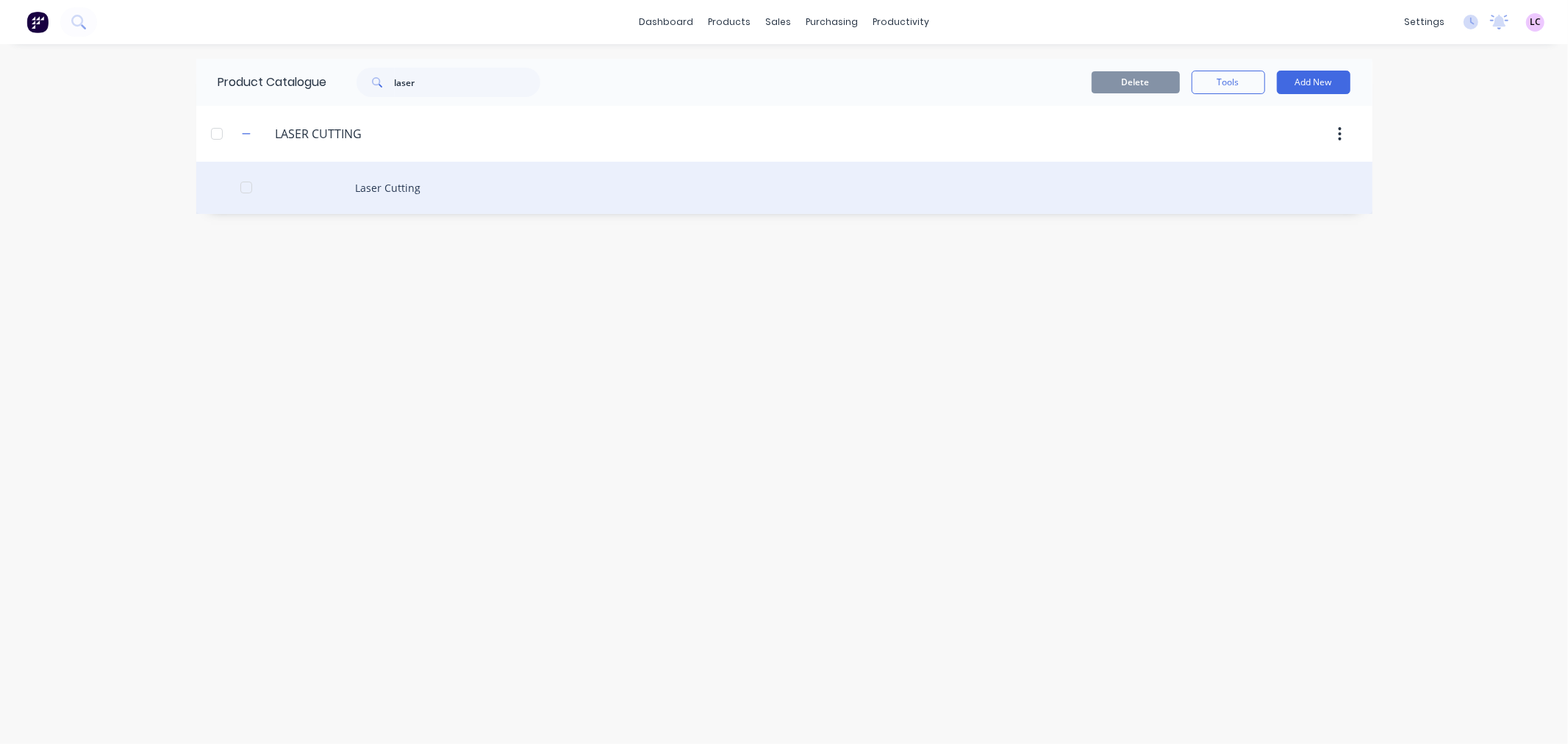
click at [420, 179] on div "Laser Cutting" at bounding box center [784, 188] width 1177 height 52
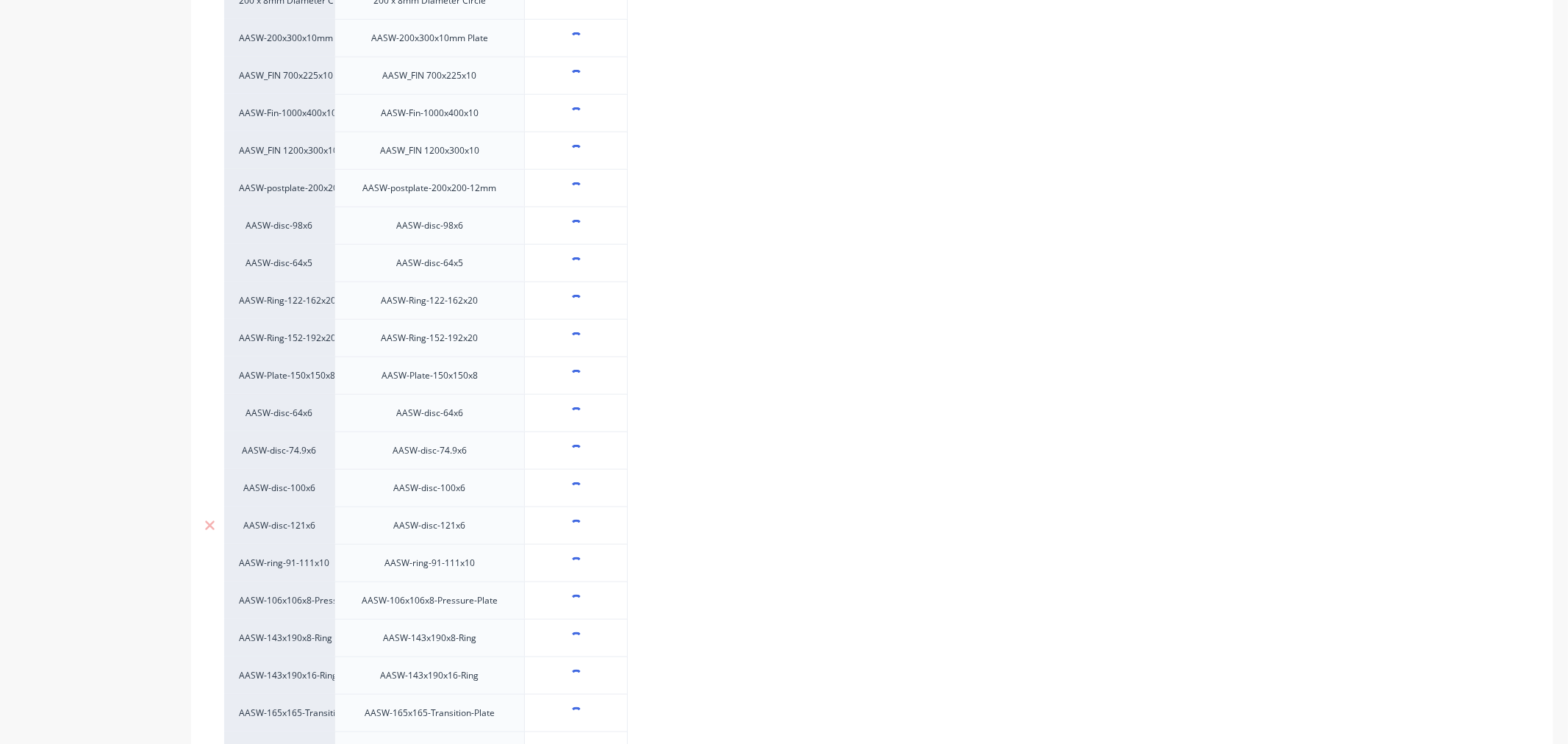
type textarea "x"
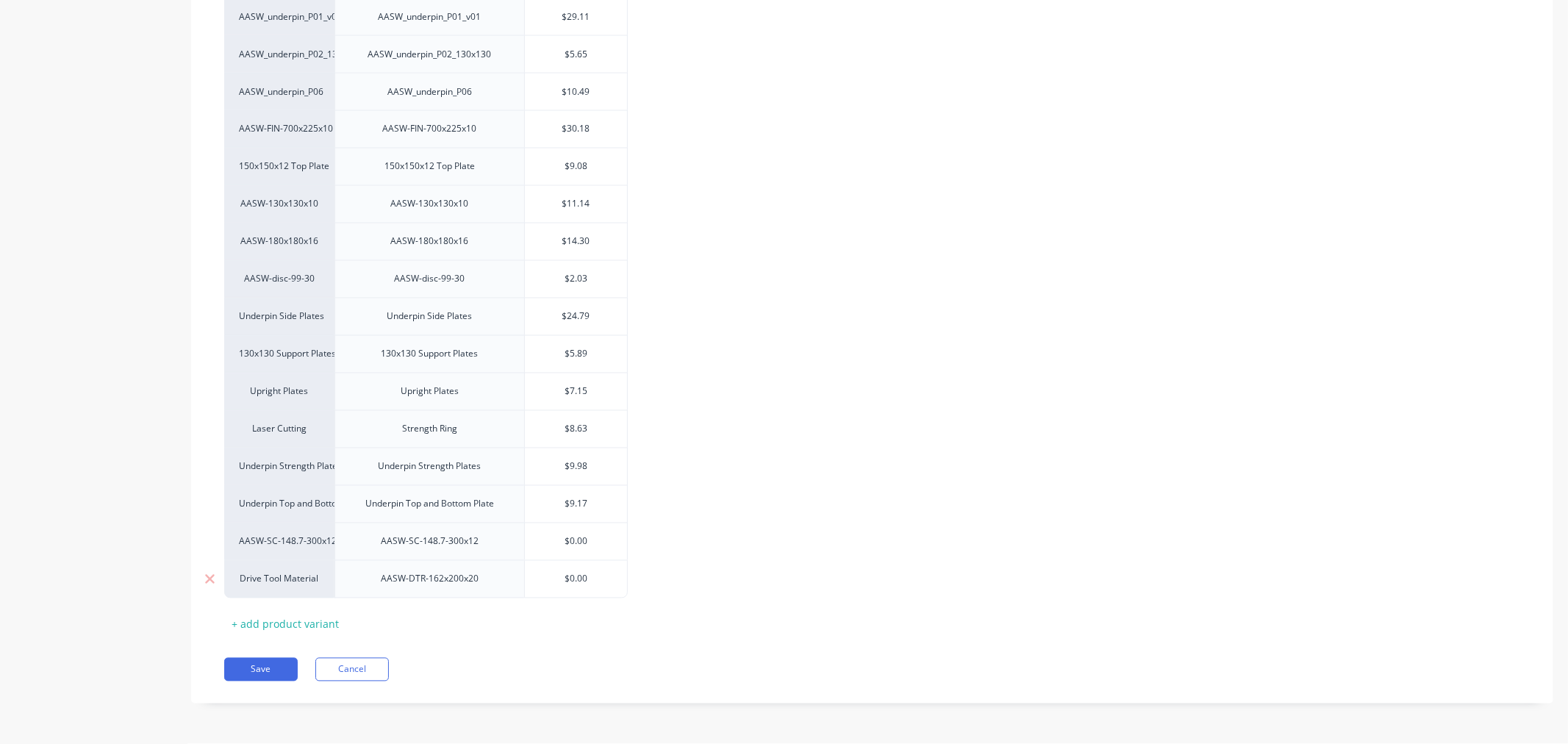
click at [289, 577] on div "Drive Tool Material" at bounding box center [279, 579] width 81 height 13
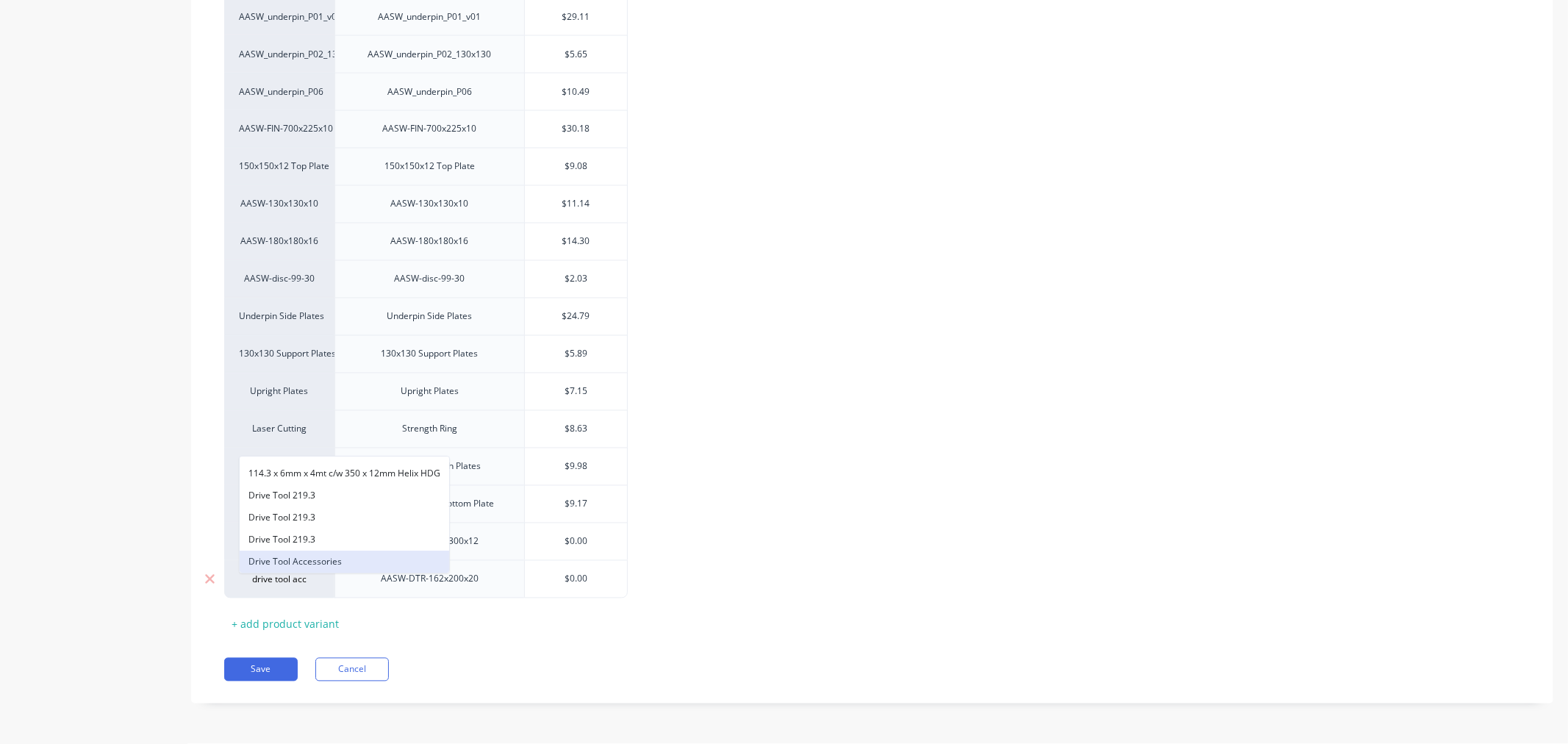
type input "drive tool acc"
click at [340, 561] on button "Drive Tool Accessories" at bounding box center [345, 562] width 210 height 22
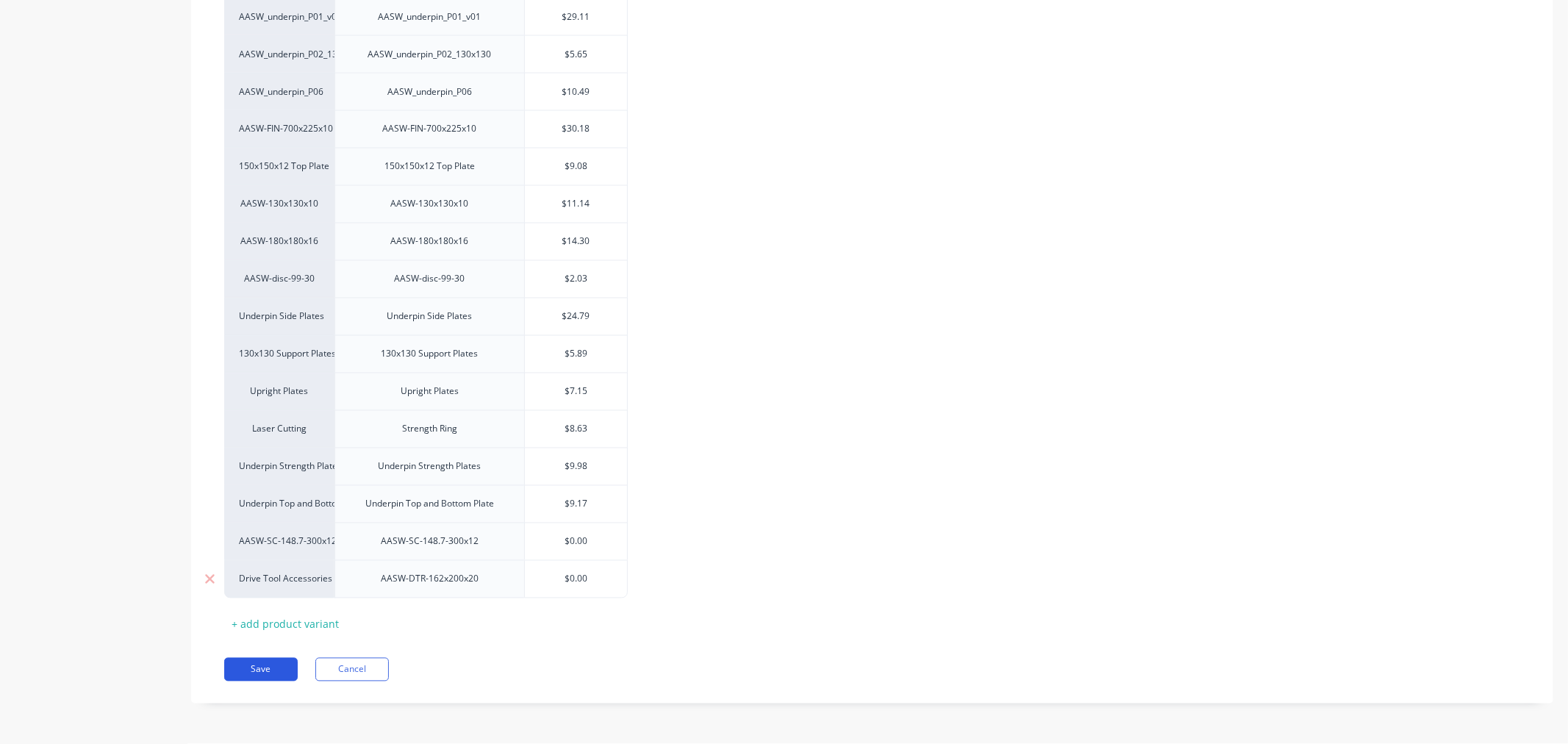
click at [270, 670] on button "Save" at bounding box center [260, 670] width 73 height 24
type textarea "x"
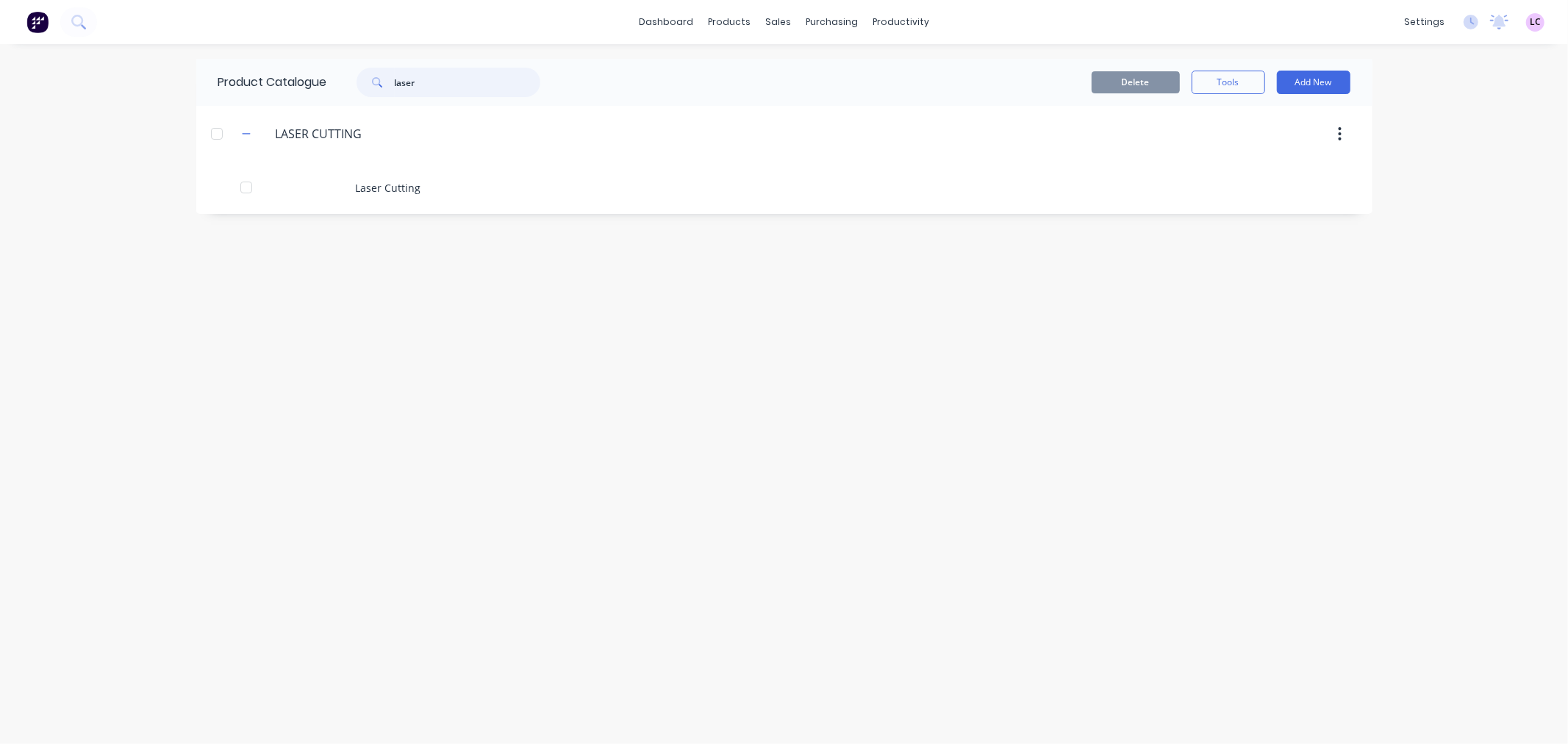
drag, startPoint x: 435, startPoint y: 81, endPoint x: 304, endPoint y: 104, distance: 133.0
click at [304, 104] on div "Product Catalogue laser" at bounding box center [387, 82] width 381 height 47
type input "s7"
drag, startPoint x: 453, startPoint y: 78, endPoint x: 312, endPoint y: 78, distance: 141.0
click at [312, 78] on div "Product Catalogue s7" at bounding box center [387, 82] width 381 height 47
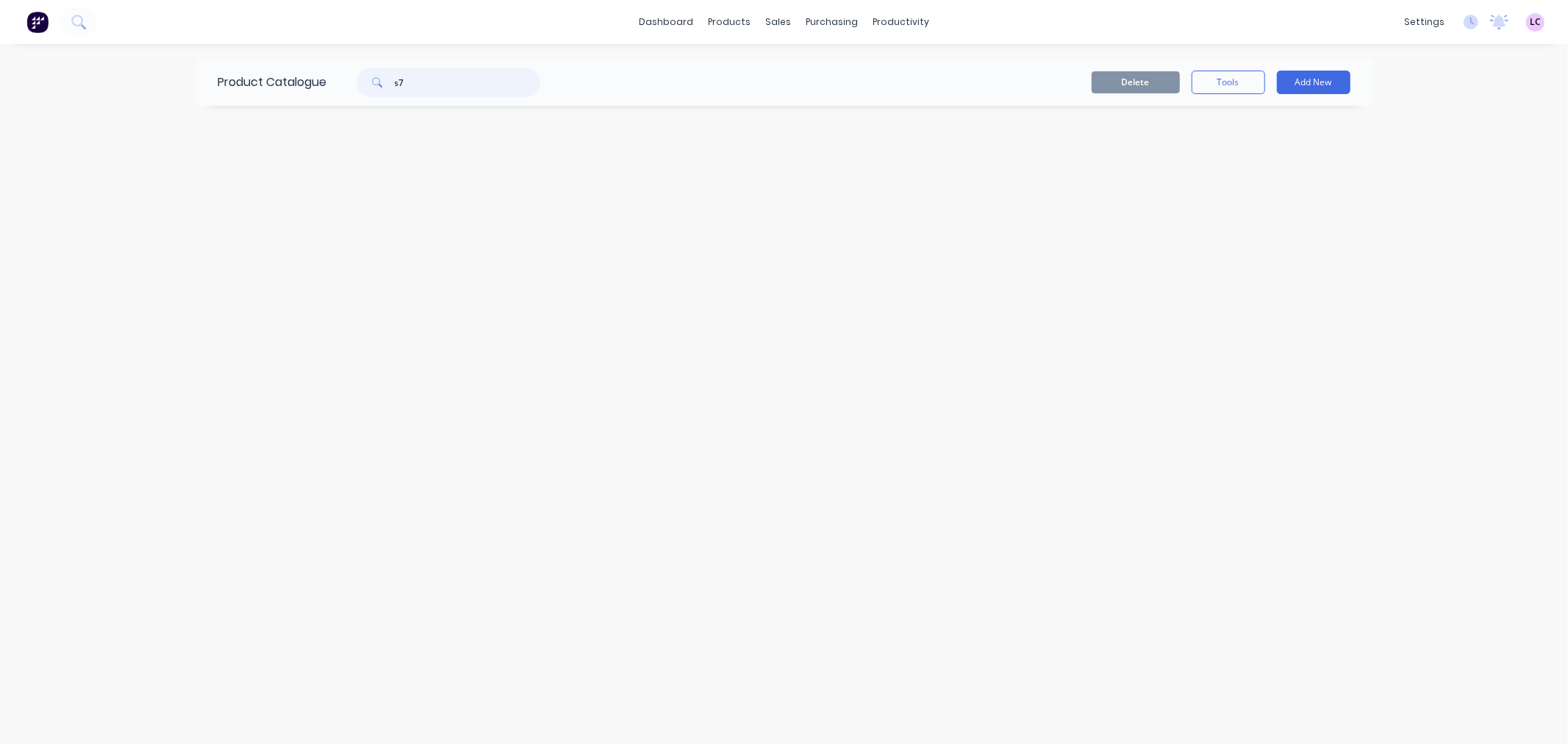
drag, startPoint x: 439, startPoint y: 82, endPoint x: 317, endPoint y: 86, distance: 122.1
click at [317, 86] on div "Product Catalogue s7" at bounding box center [387, 82] width 381 height 47
type input "helix"
drag, startPoint x: 423, startPoint y: 86, endPoint x: 271, endPoint y: 100, distance: 152.6
click at [271, 100] on div "Product Catalogue helix" at bounding box center [387, 82] width 381 height 47
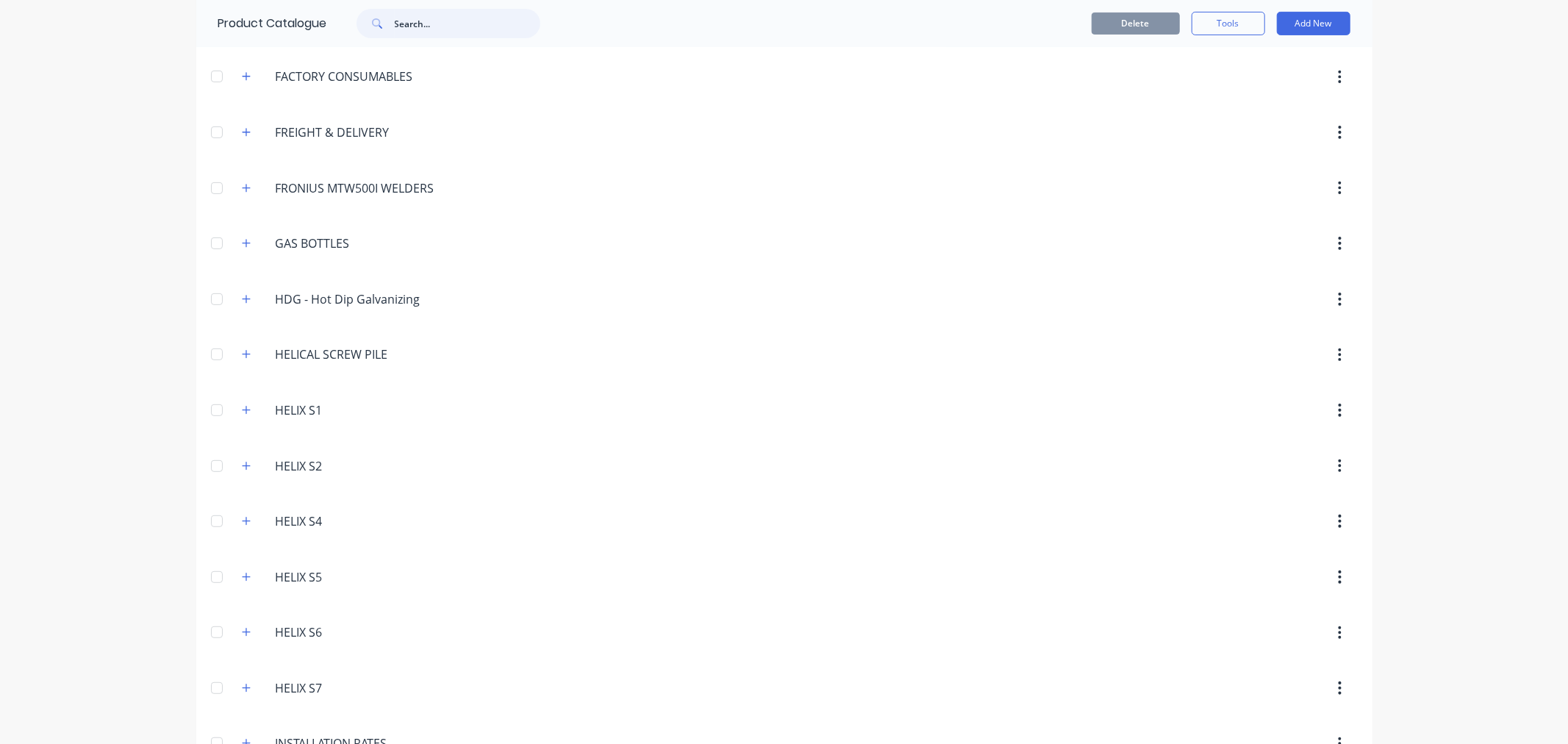
scroll to position [571, 0]
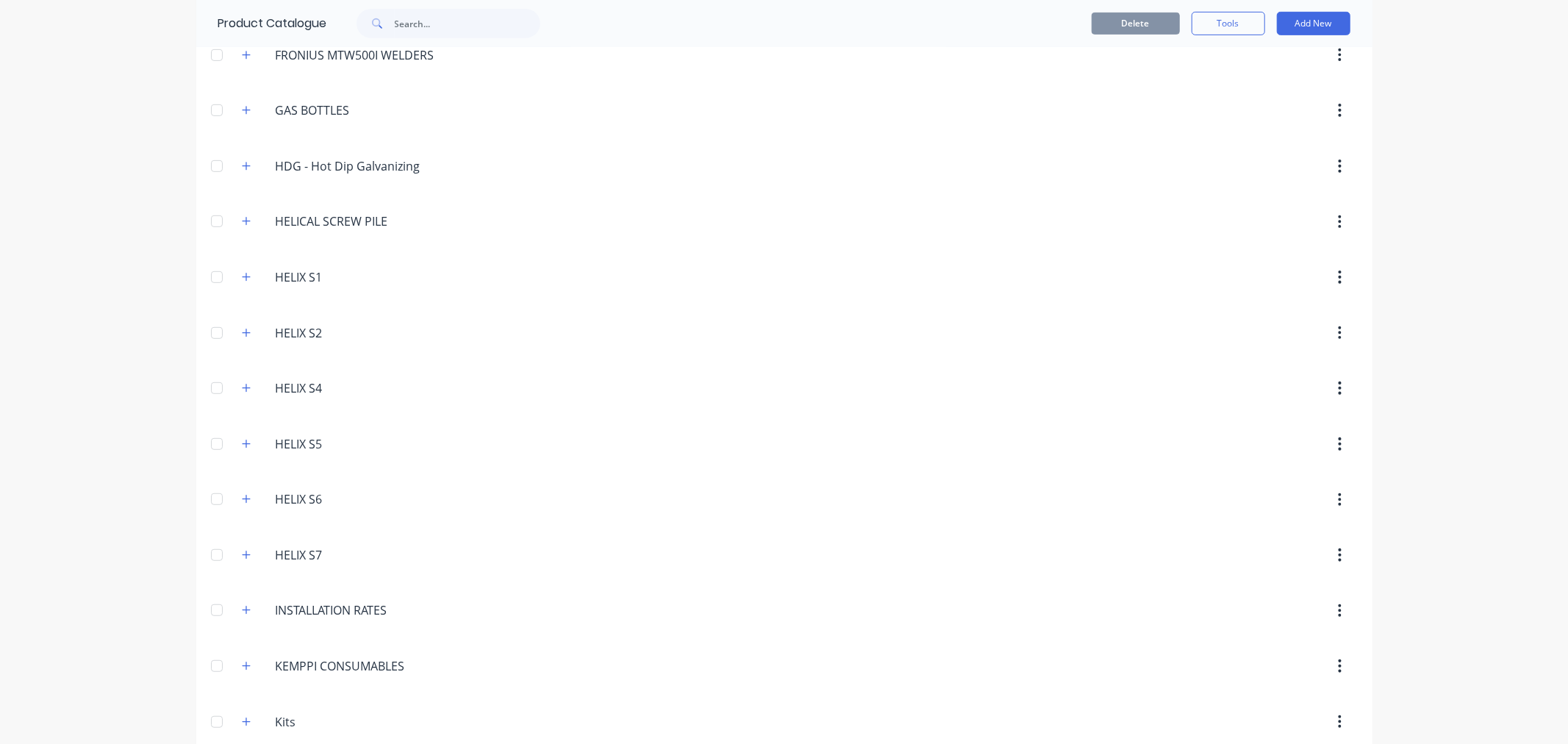
click at [230, 501] on div "HELIX.S6 HELIX S6" at bounding box center [346, 500] width 231 height 26
click at [242, 504] on icon "button" at bounding box center [246, 500] width 9 height 11
click at [1321, 22] on button "Add New" at bounding box center [1313, 23] width 73 height 24
click at [1279, 91] on div "Product" at bounding box center [1281, 91] width 113 height 21
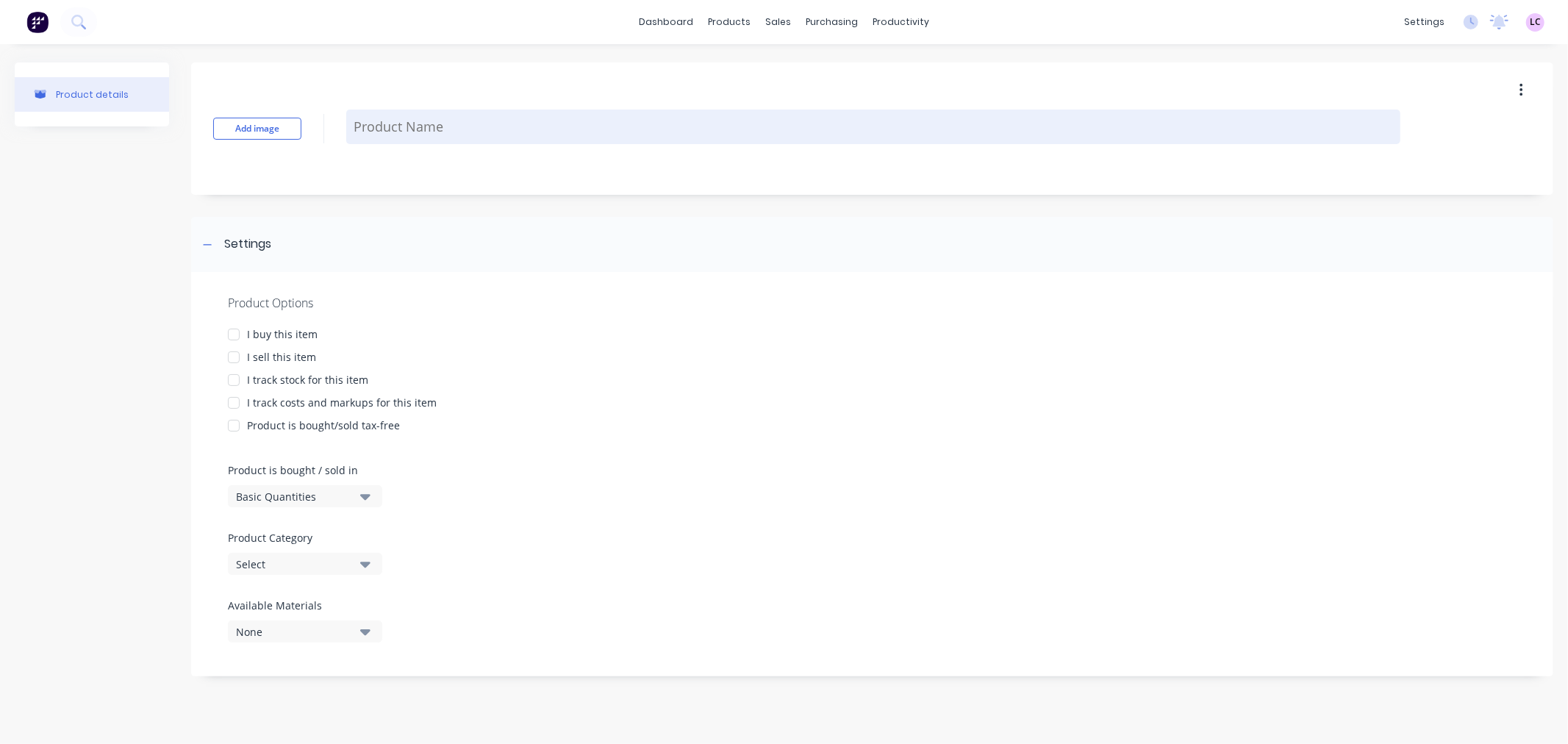
click at [395, 130] on textarea at bounding box center [873, 126] width 1054 height 34
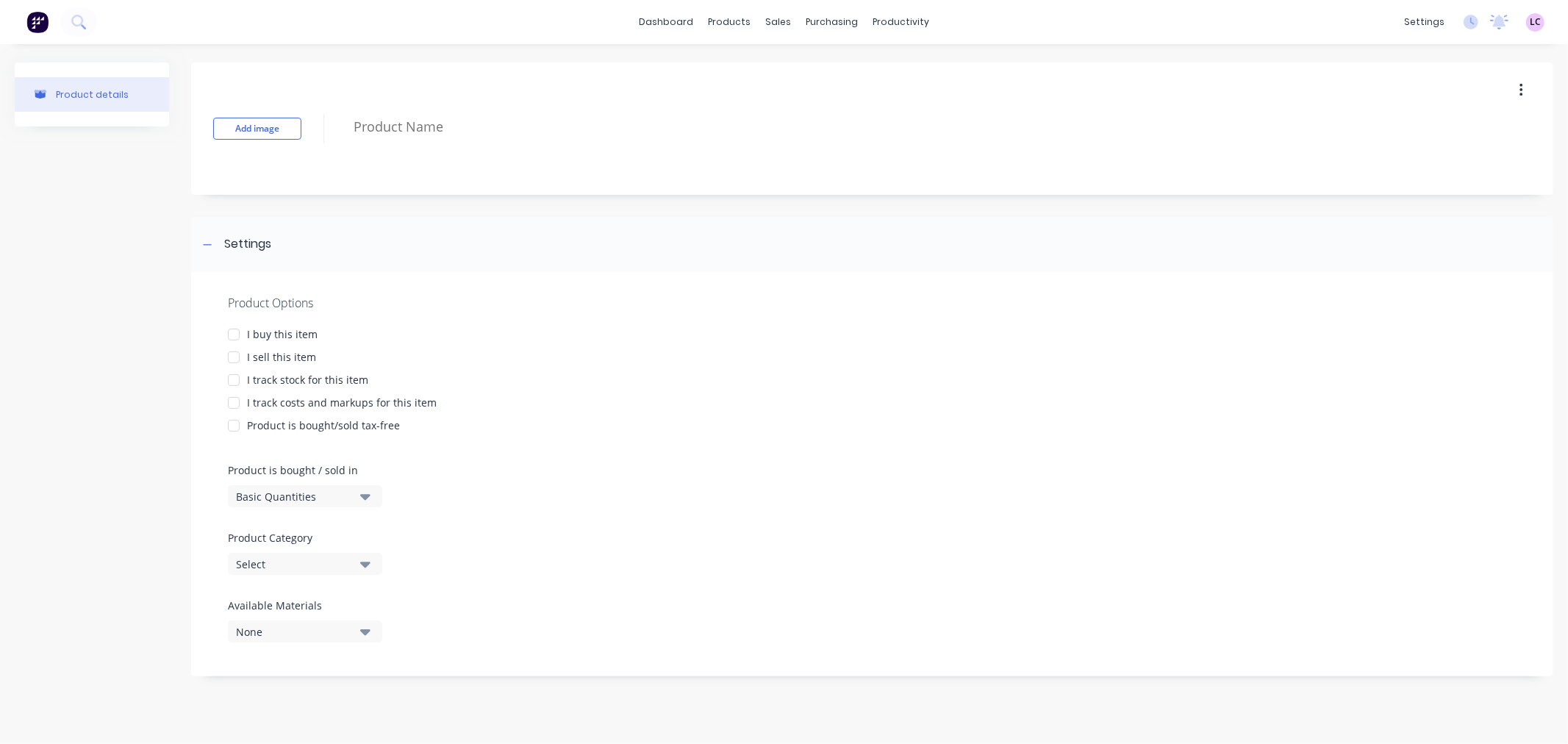
type textarea "x"
type textarea "H"
type textarea "x"
type textarea "He"
type textarea "x"
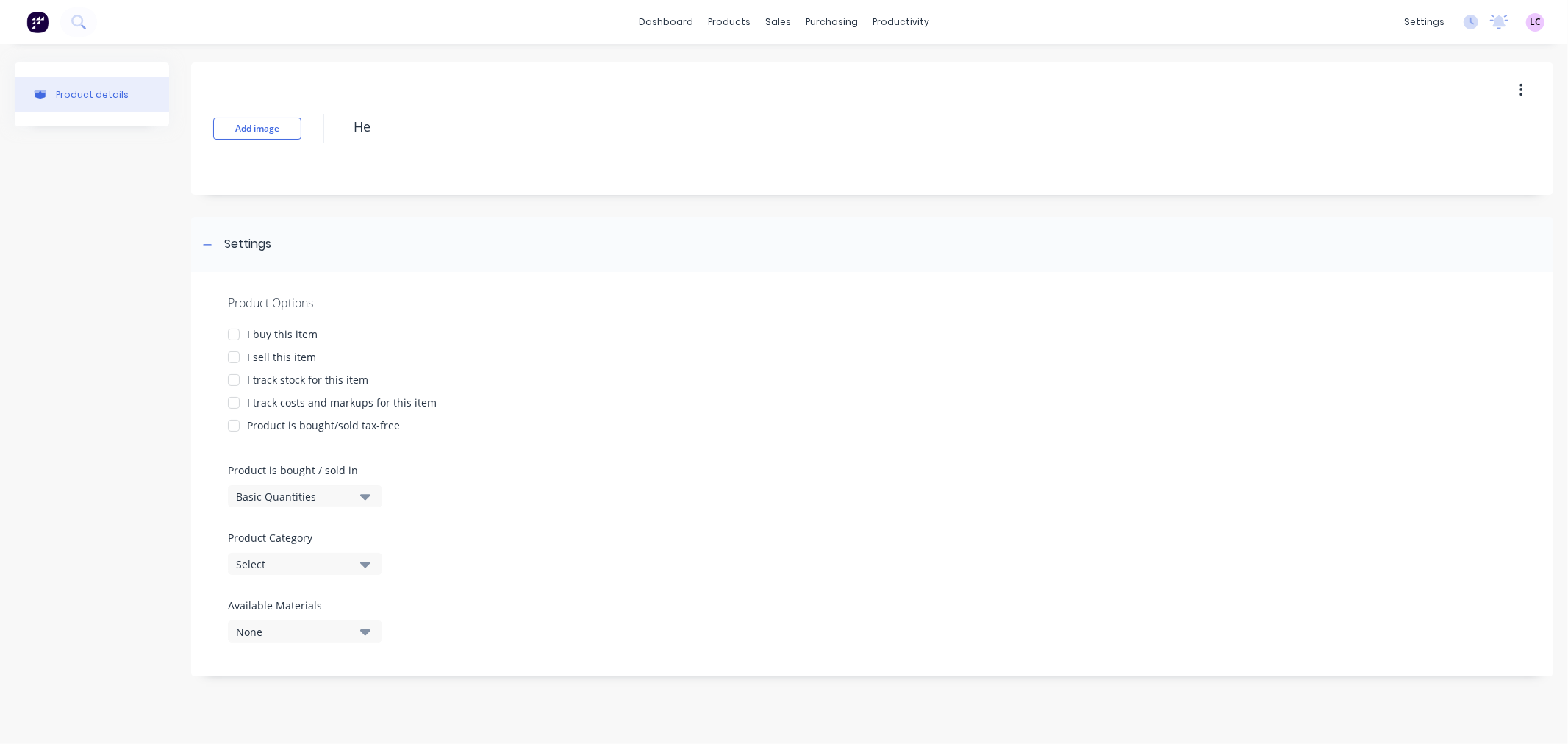
type textarea "Hel"
type textarea "x"
type textarea "Heli"
type textarea "x"
type textarea "Helic"
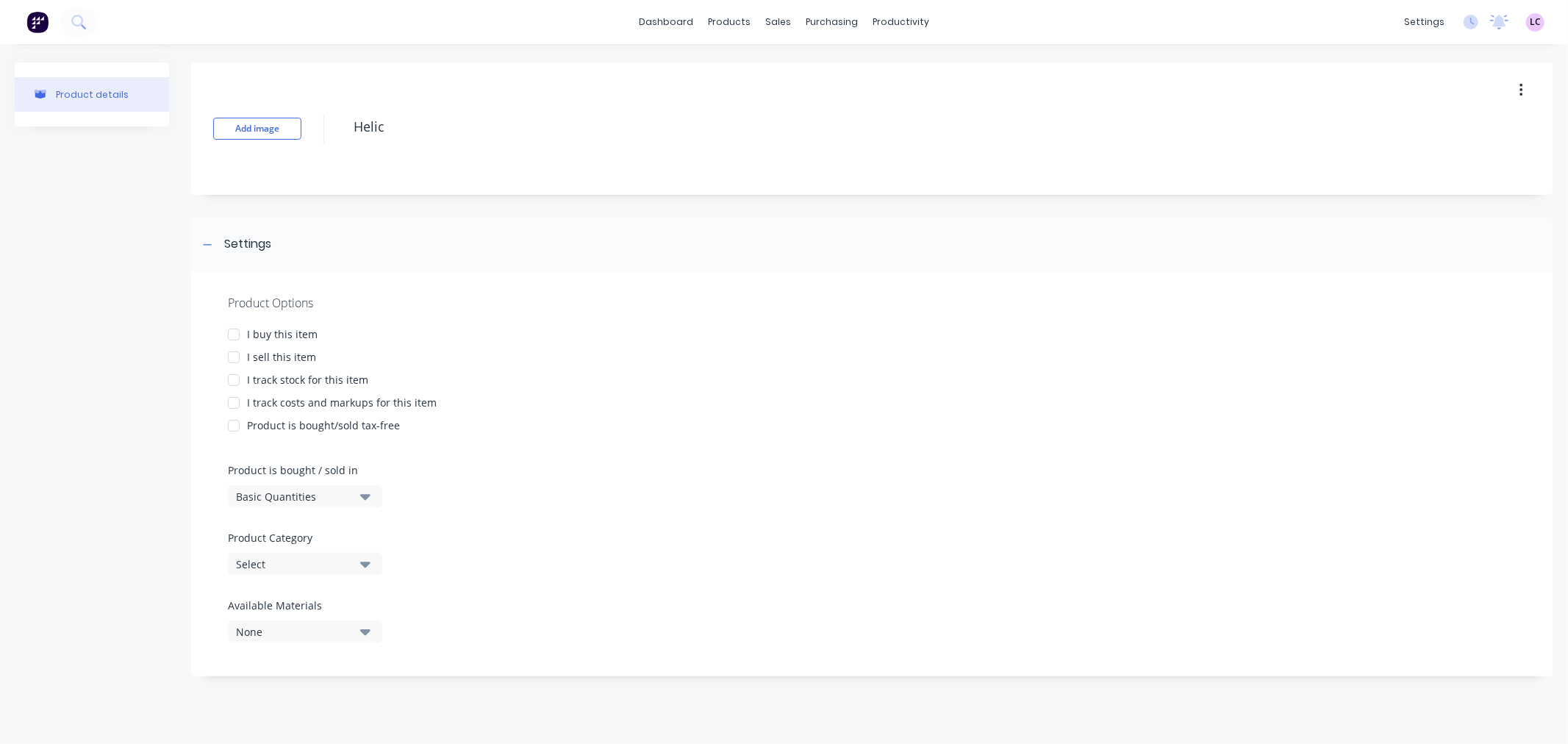
type textarea "x"
type textarea "Helic"
type textarea "x"
type textarea "Helic 6"
type textarea "x"
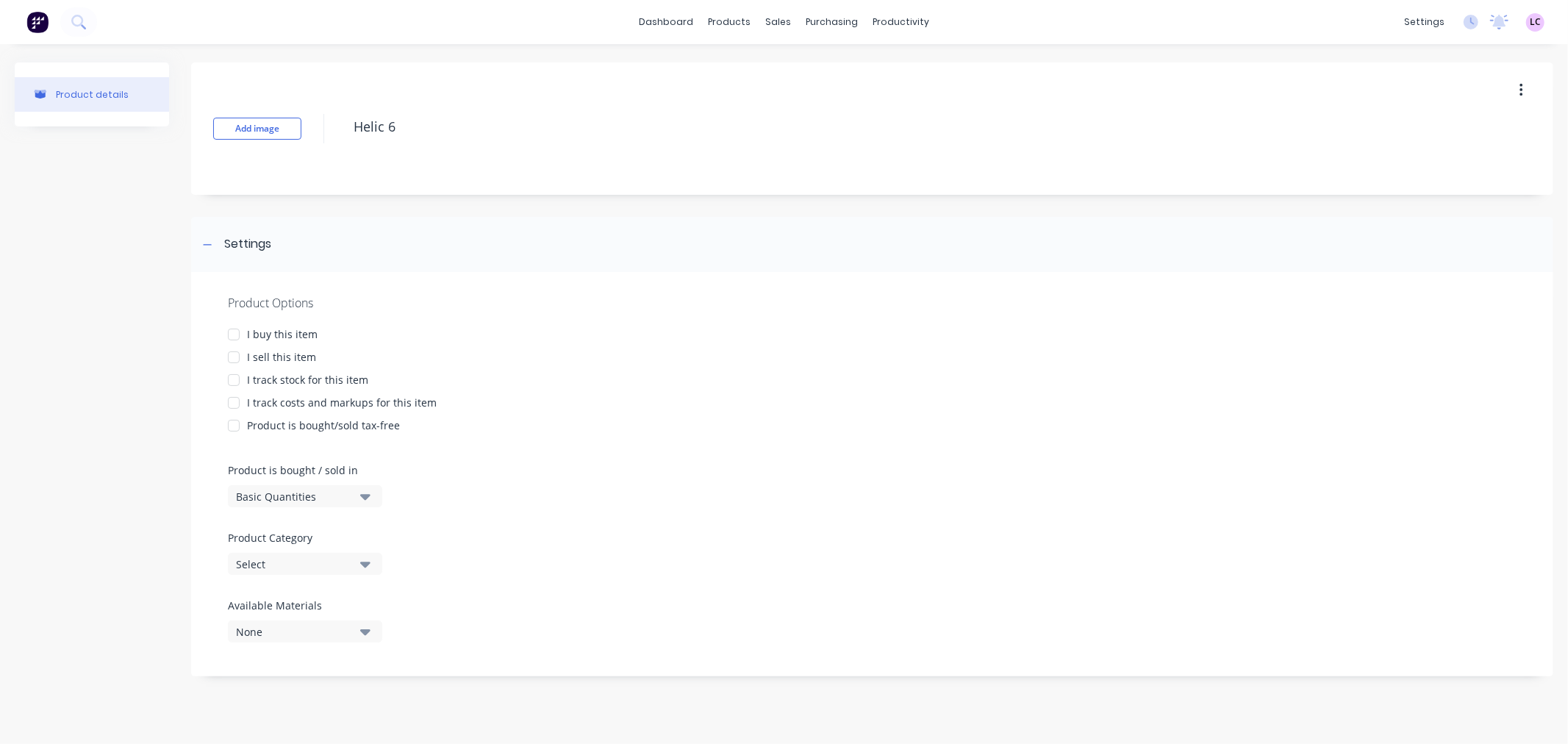
type textarea "Helic"
type textarea "x"
type textarea "Helic"
type textarea "x"
type textarea "Heli"
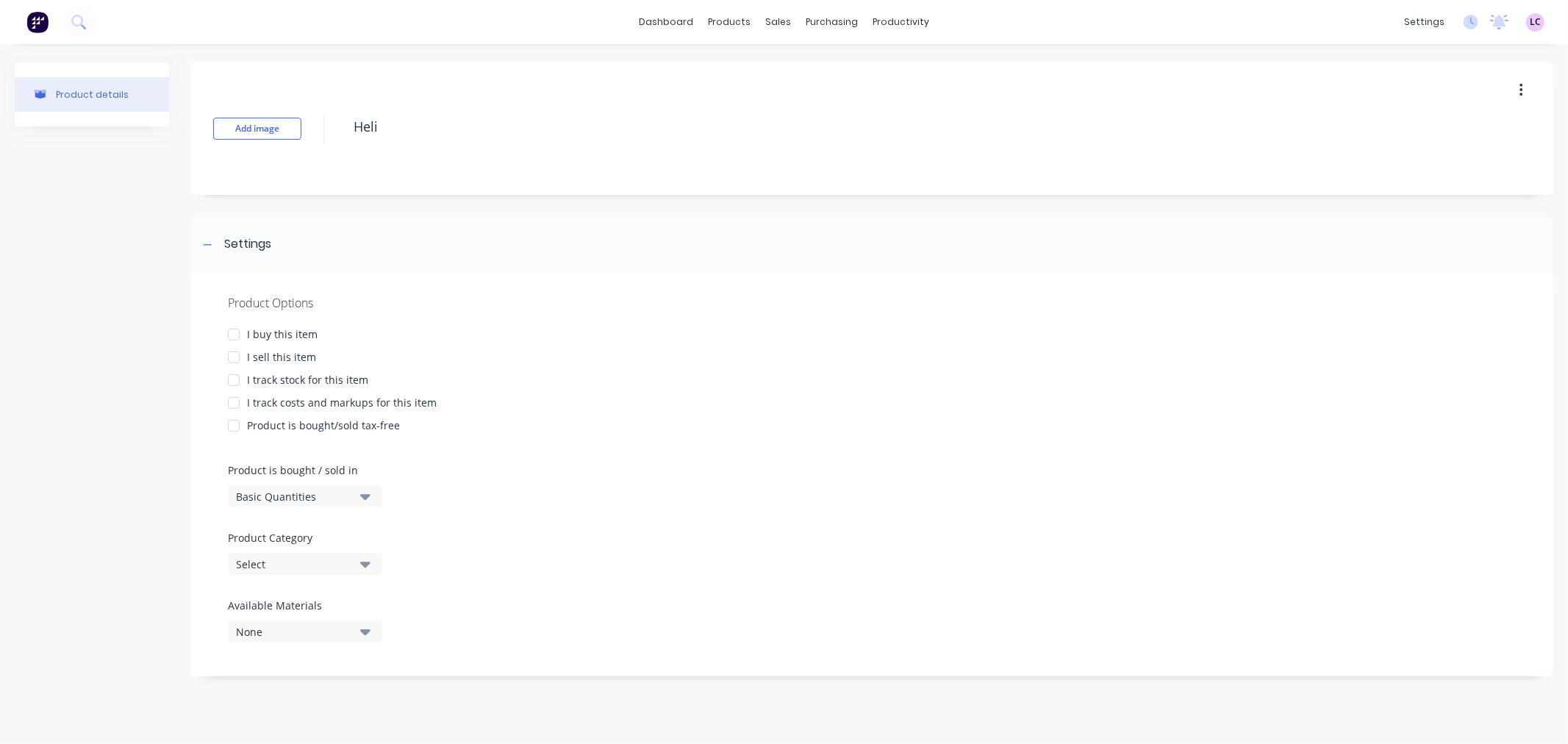
type textarea "x"
type textarea "Helix"
type textarea "x"
type textarea "Helix"
type textarea "x"
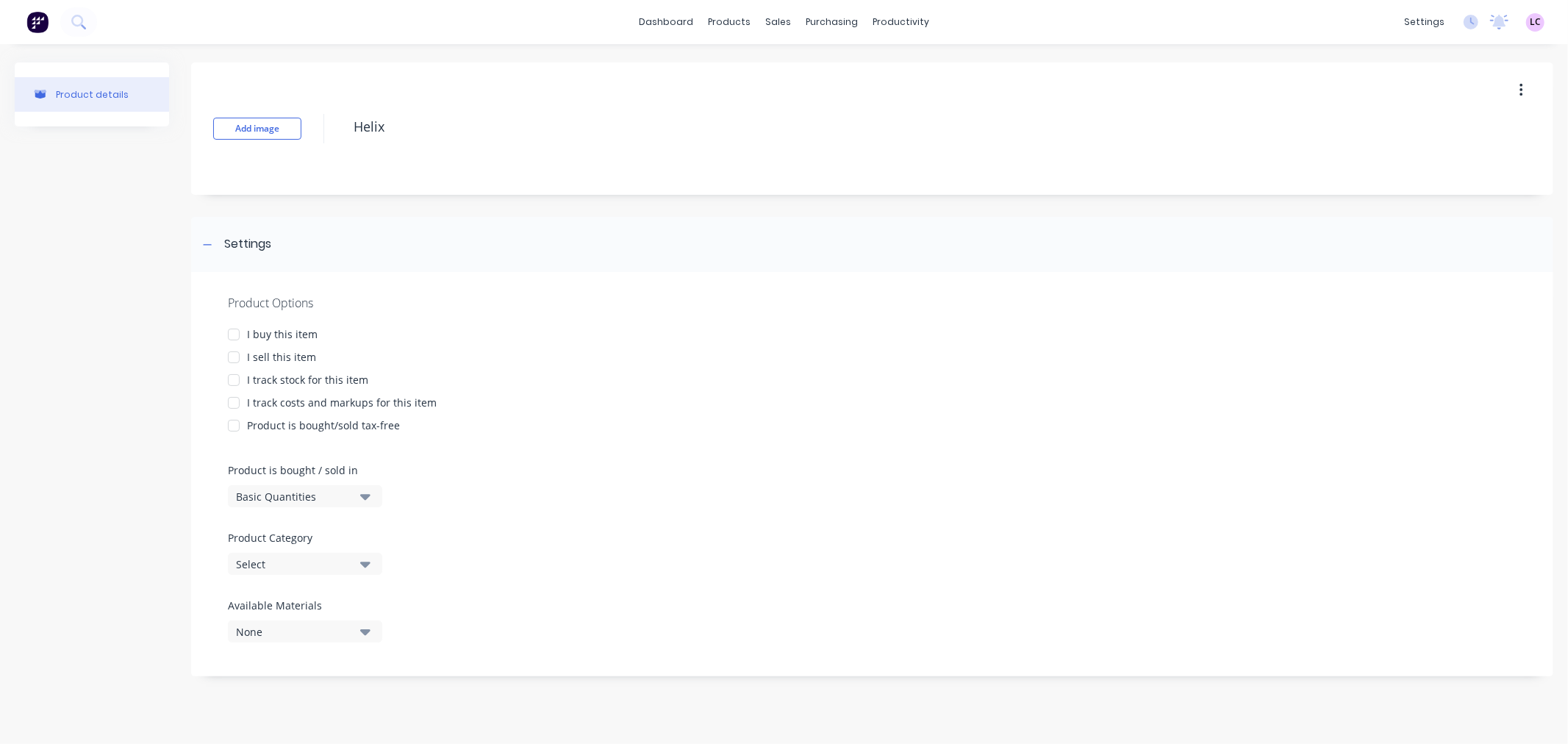
type textarea "Helix S"
type textarea "x"
type textarea "Helix S6"
type textarea "x"
type textarea "Helix S6"
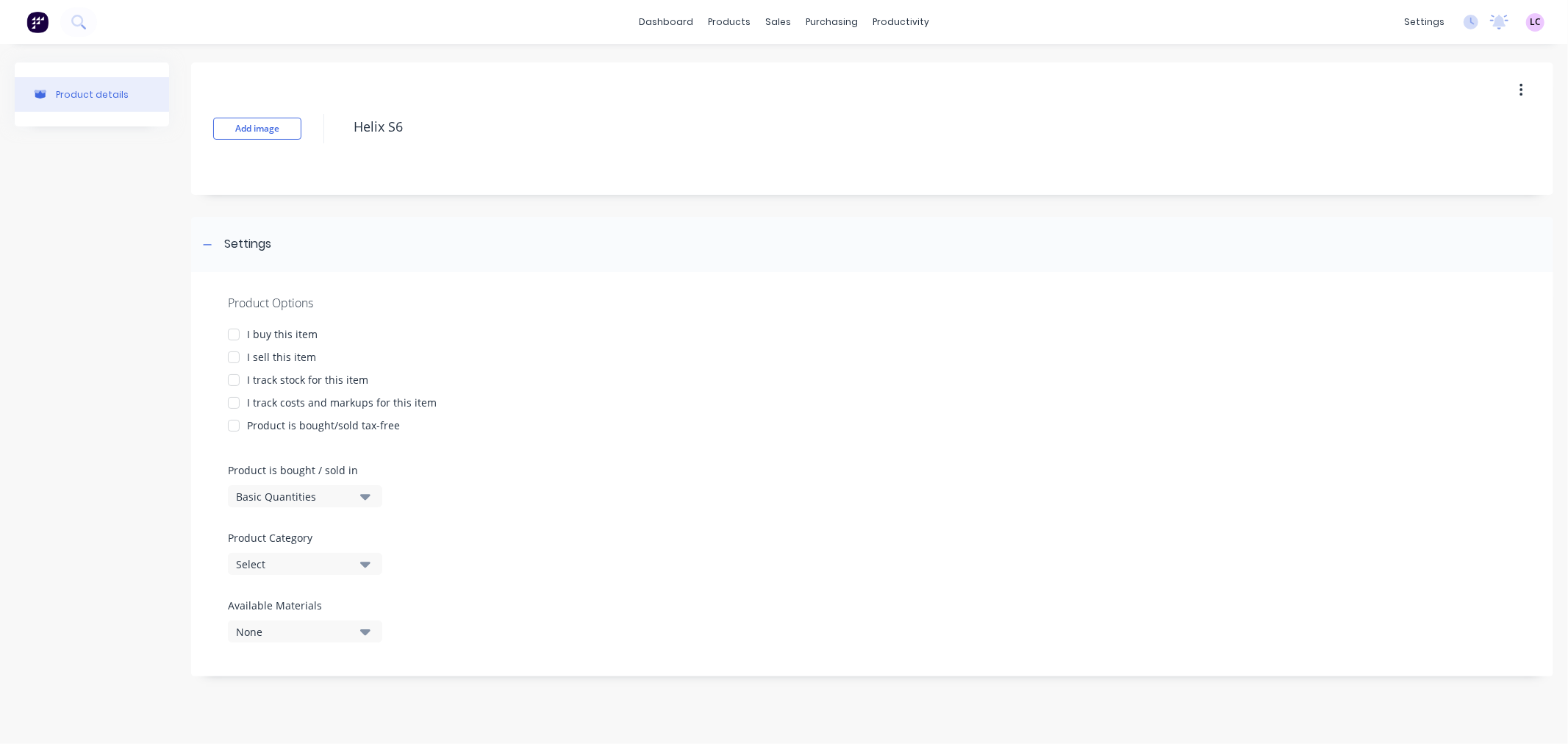
click at [326, 556] on div "Select" at bounding box center [294, 564] width 117 height 16
click at [321, 364] on Category "text" at bounding box center [348, 361] width 156 height 29
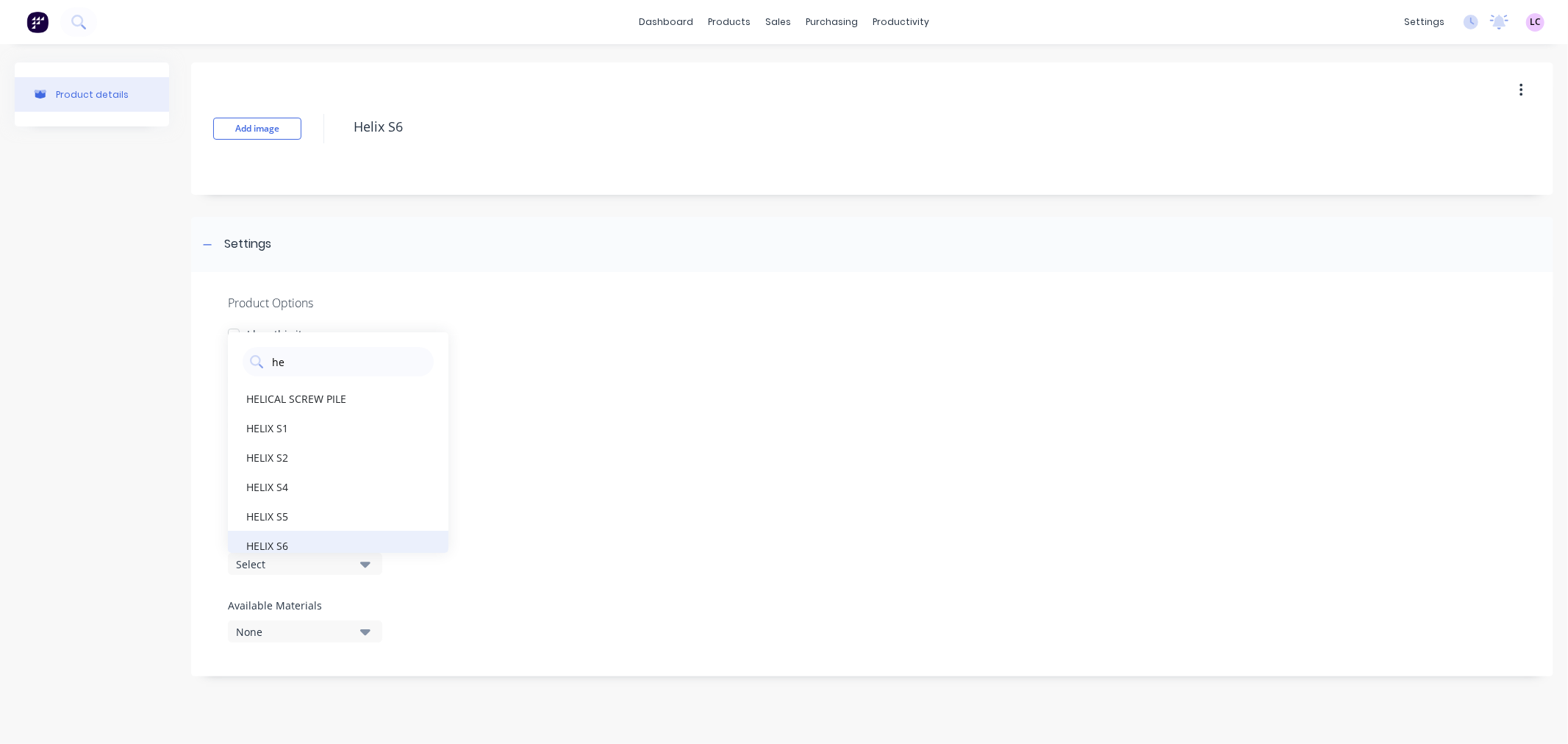
type Category "he"
click at [328, 534] on div "HELIX S6" at bounding box center [338, 545] width 220 height 29
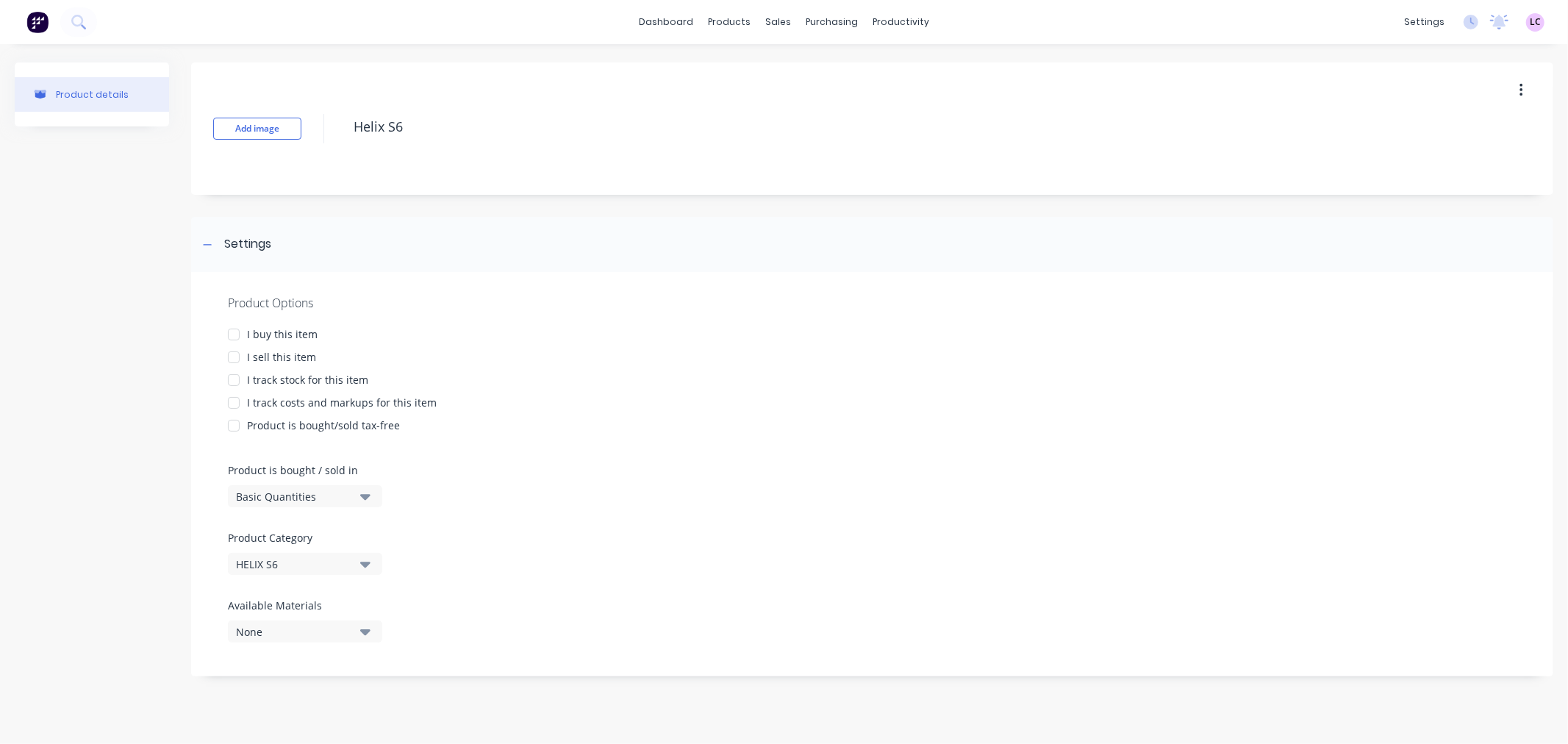
click at [235, 334] on div at bounding box center [234, 334] width 29 height 29
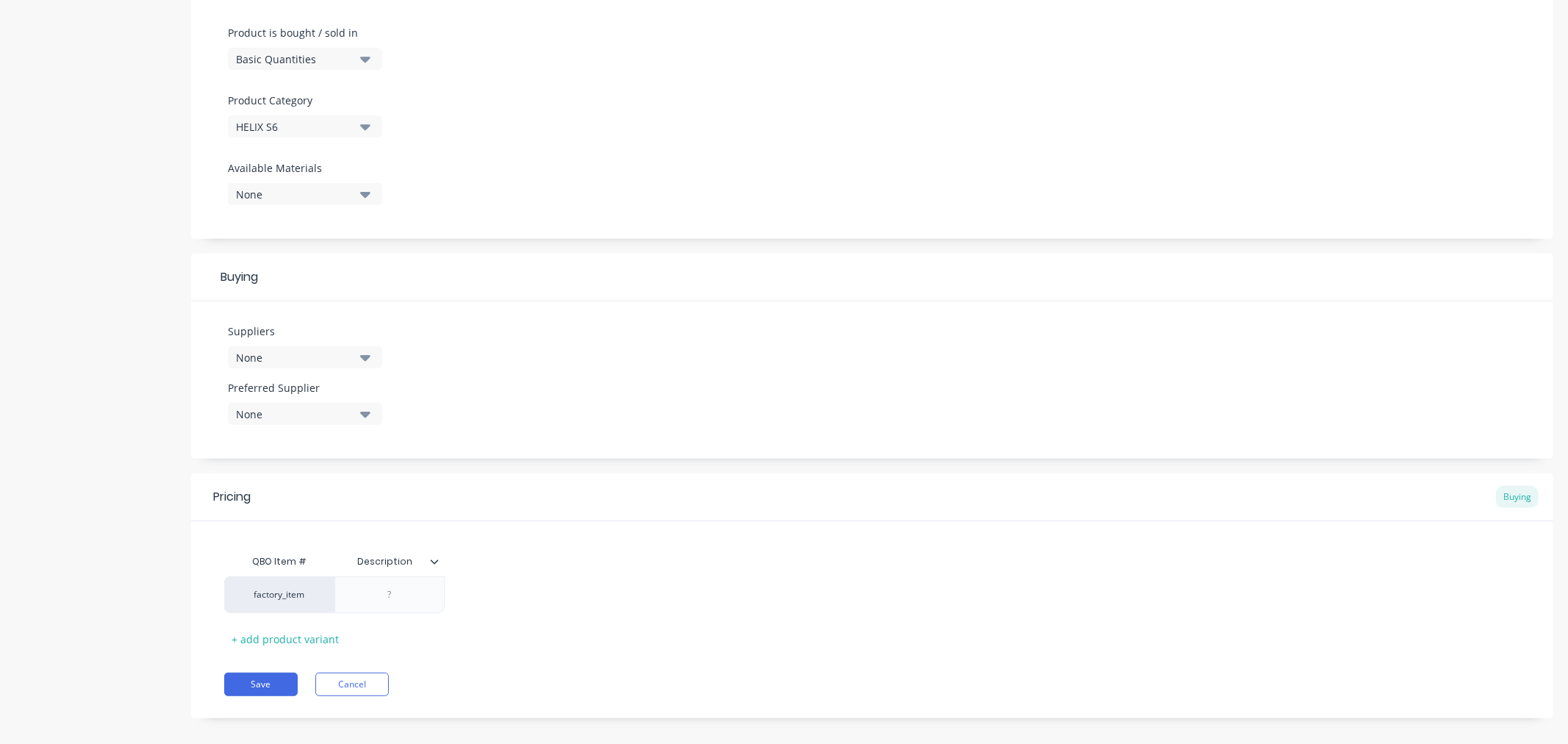
scroll to position [451, 0]
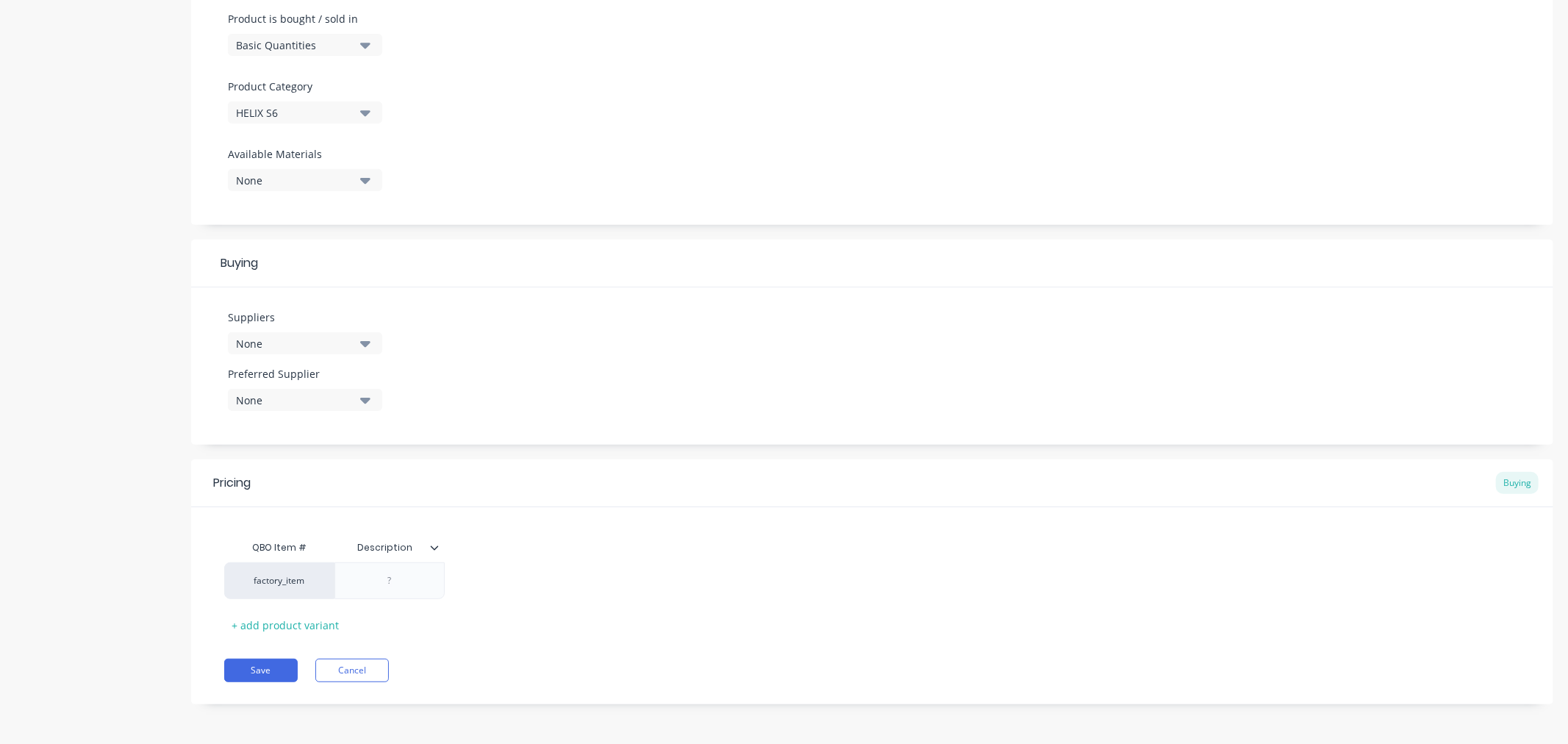
click at [353, 350] on div "None" at bounding box center [294, 344] width 117 height 16
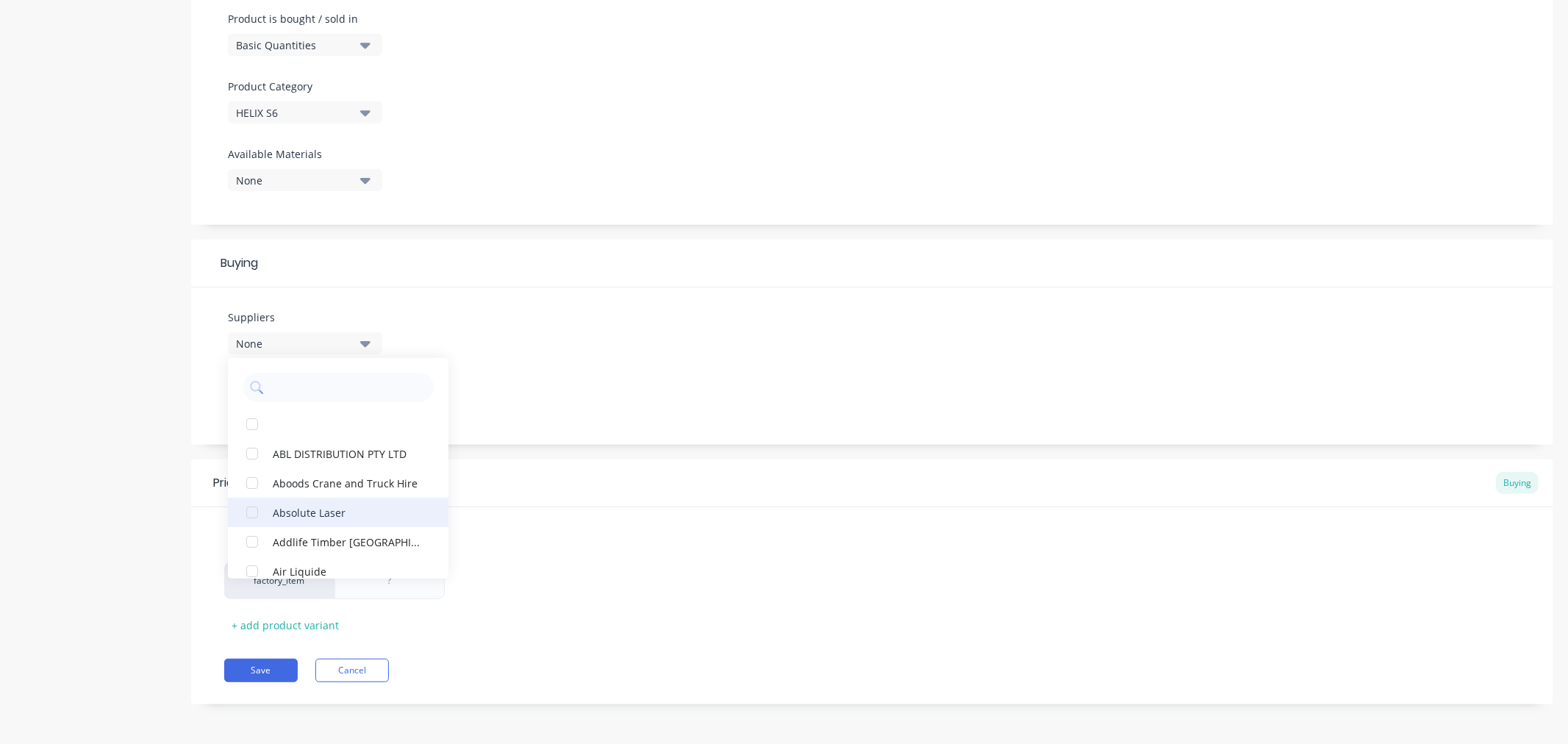
click at [341, 515] on div "Absolute Laser" at bounding box center [346, 512] width 147 height 16
type textarea "x"
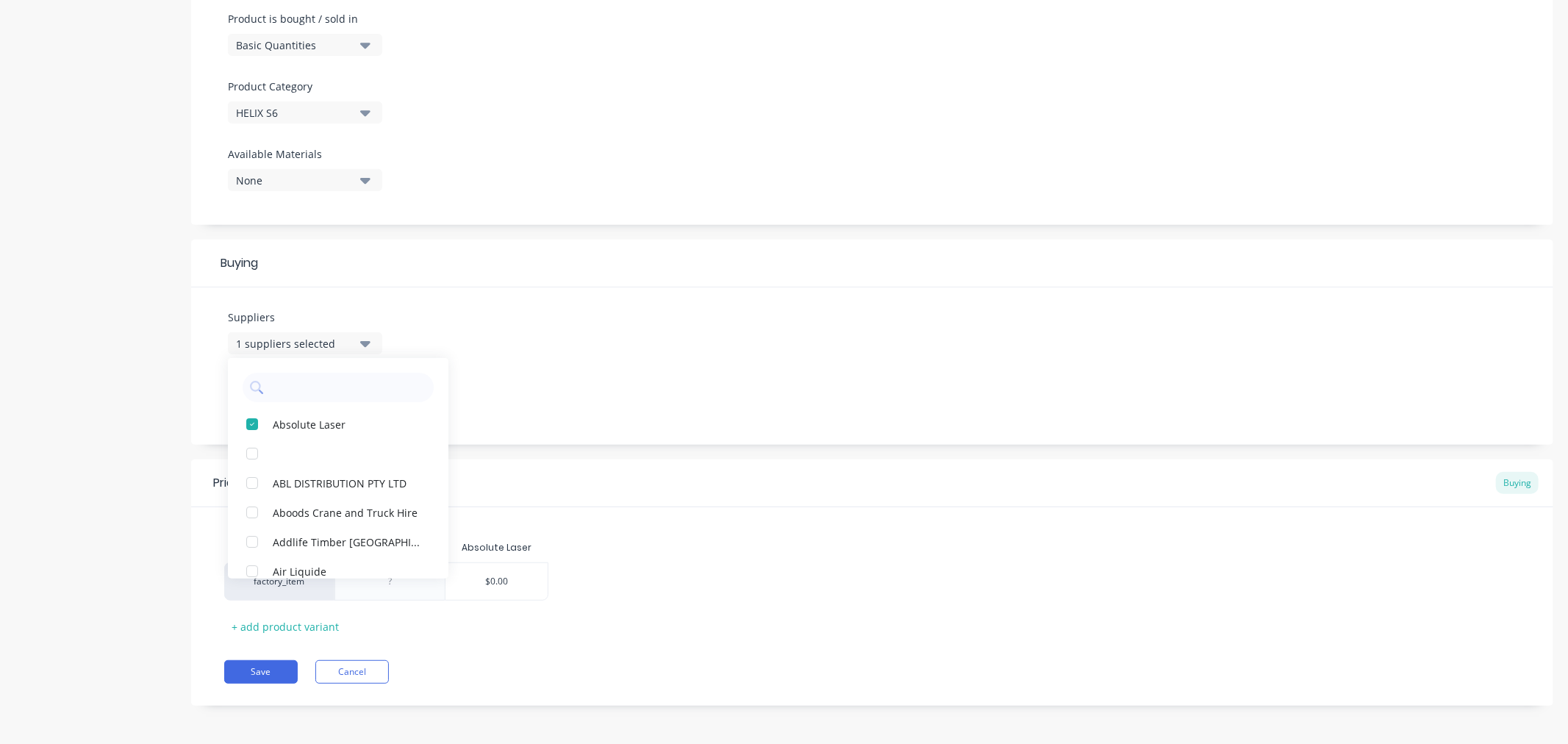
click at [117, 450] on div "Product details" at bounding box center [92, 169] width 154 height 1117
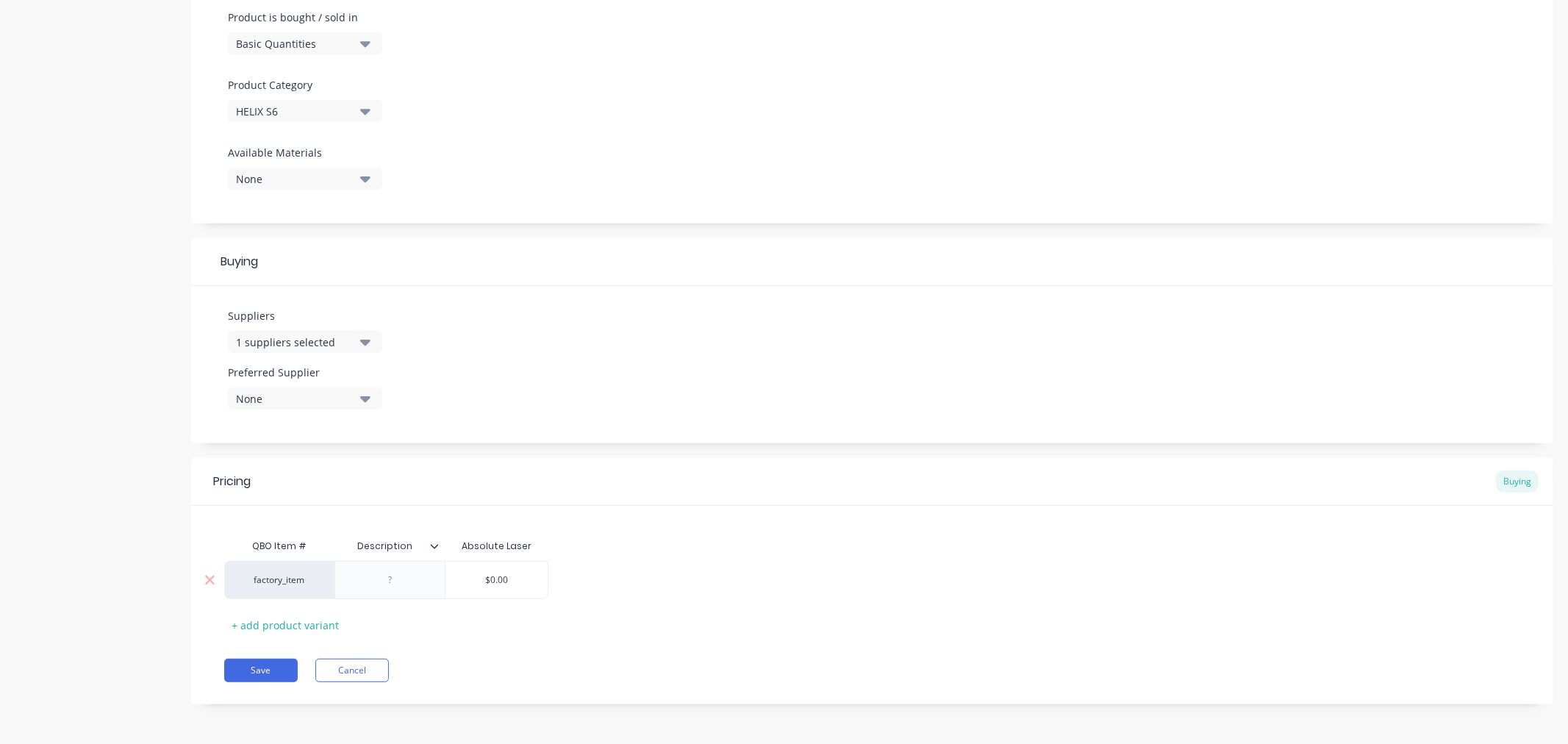
click at [307, 577] on div "factory_item" at bounding box center [279, 580] width 81 height 13
click at [130, 543] on div "Product details" at bounding box center [92, 167] width 154 height 1117
click at [291, 583] on div "factory_item" at bounding box center [279, 580] width 81 height 13
type input "h"
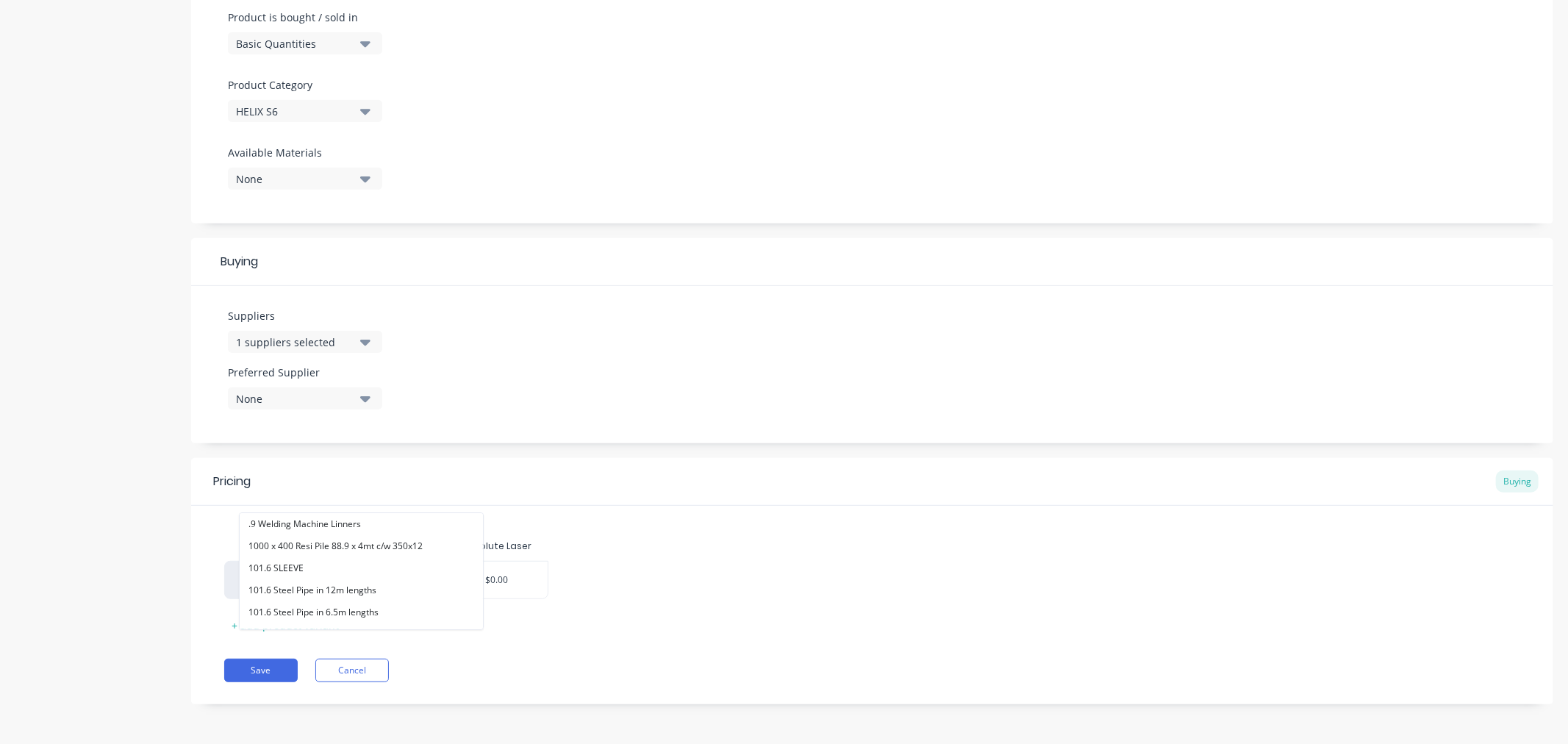
click at [63, 416] on div "Product details" at bounding box center [92, 167] width 154 height 1117
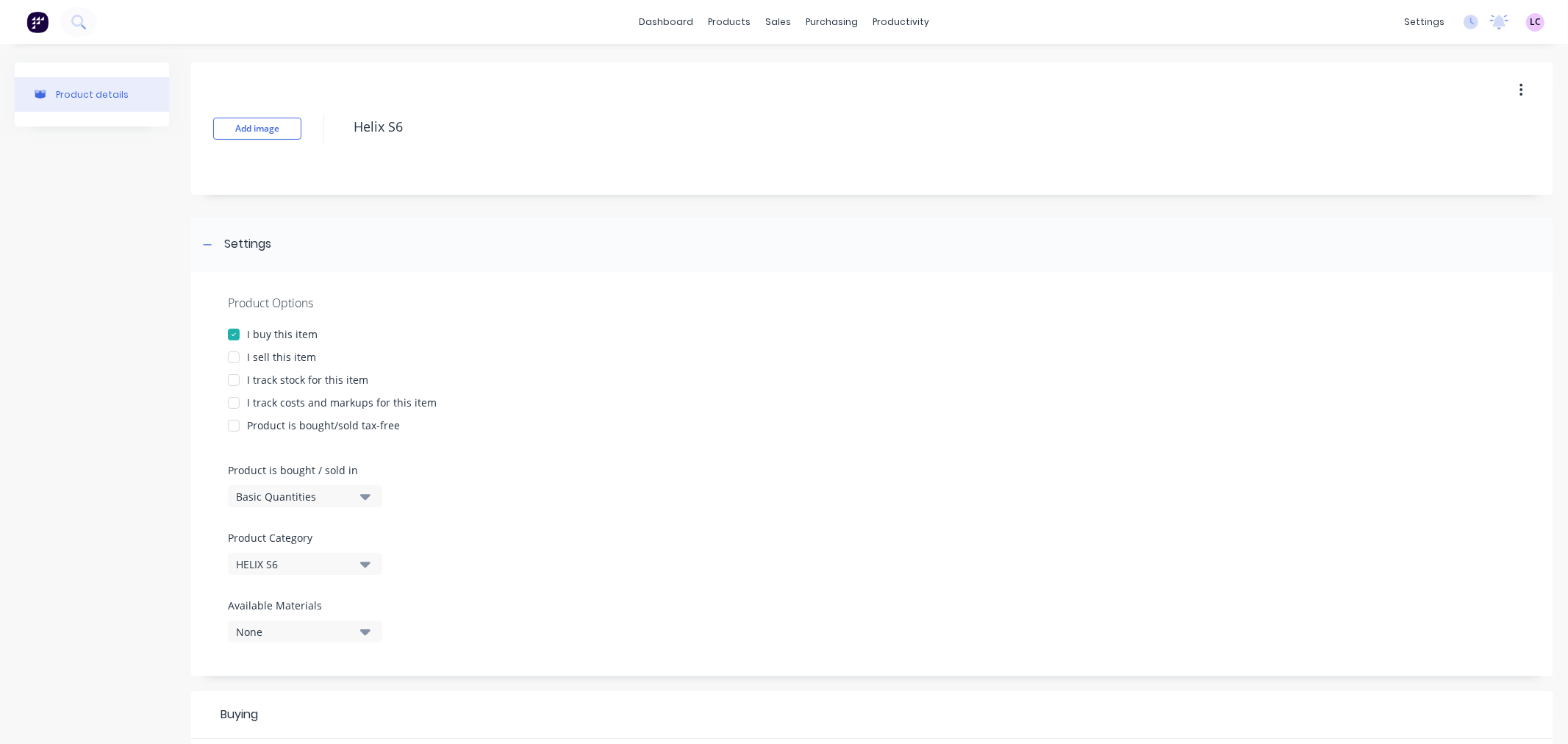
scroll to position [408, 0]
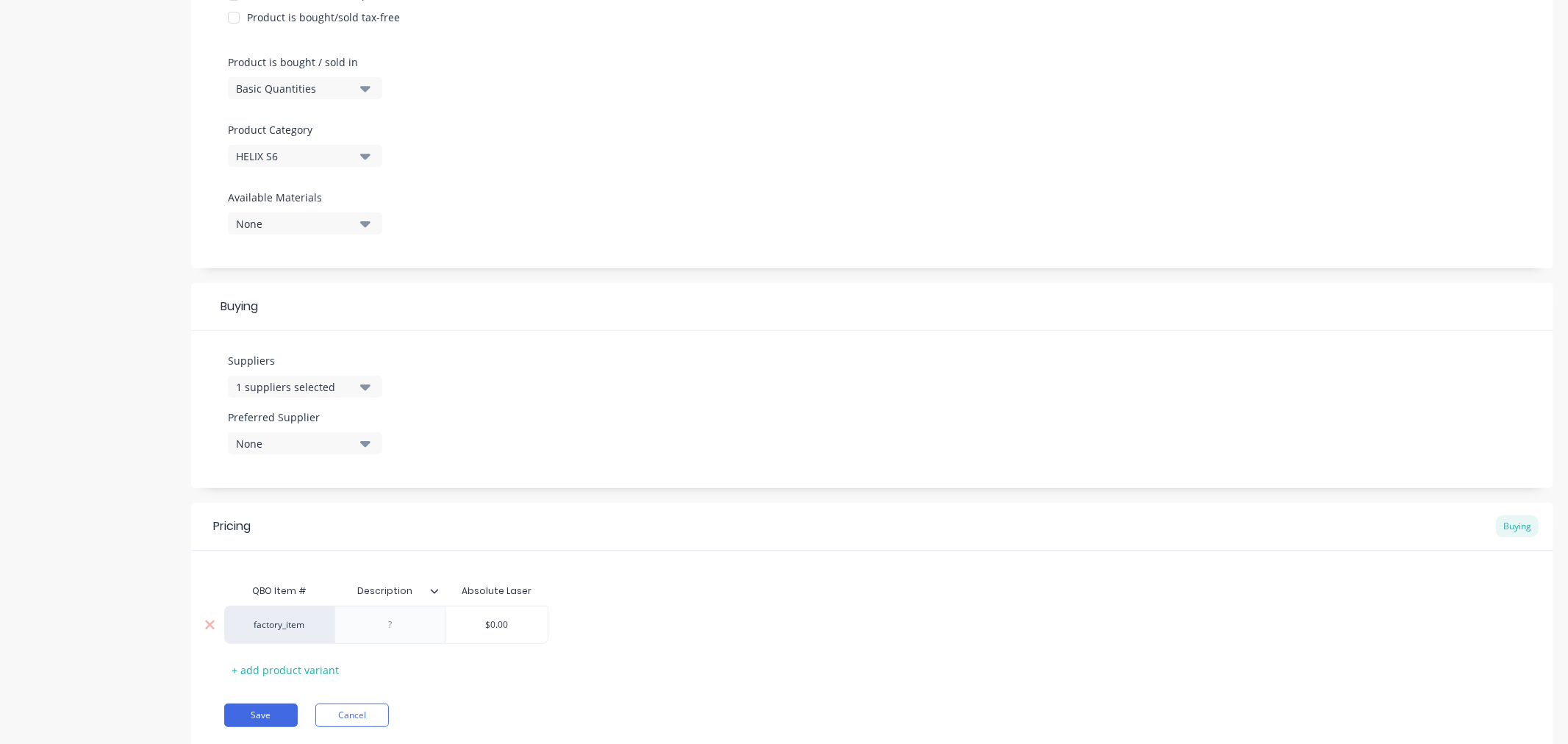
click at [398, 636] on div at bounding box center [390, 624] width 110 height 38
click at [392, 628] on div at bounding box center [390, 625] width 73 height 19
type textarea "x"
drag, startPoint x: 409, startPoint y: 637, endPoint x: 355, endPoint y: 623, distance: 55.8
click at [355, 623] on div "AASW-S6-400x16-P100" at bounding box center [391, 629] width 100 height 33
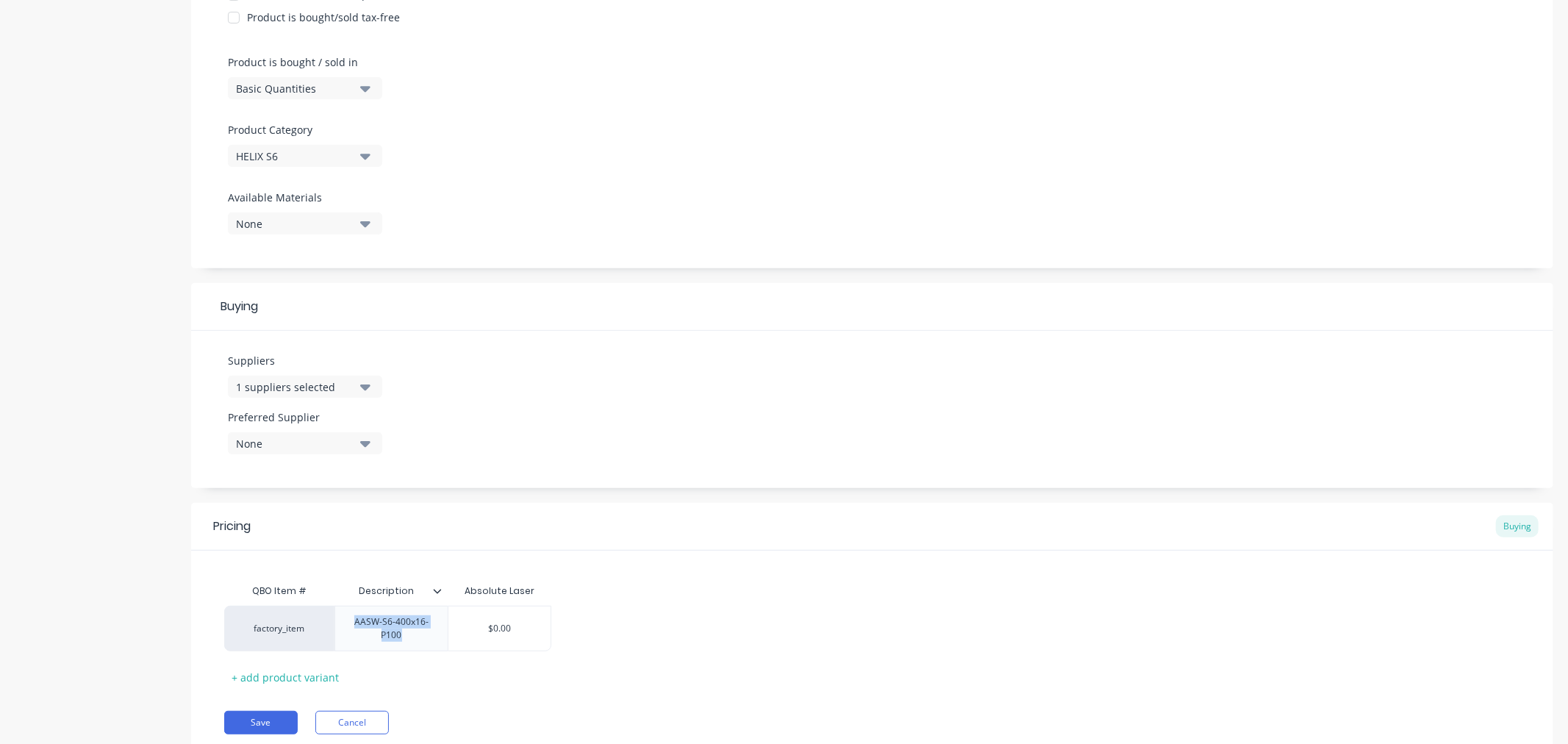
copy div "AASW-S6-400x16-P100"
click at [134, 653] on div "Product details" at bounding box center [92, 216] width 154 height 1124
click at [271, 629] on div "factory_item" at bounding box center [279, 629] width 81 height 13
click at [671, 605] on div "QBO Item # Description Absolute Laser factory_item .9 Welding Machine Linners 1…" at bounding box center [872, 633] width 1297 height 113
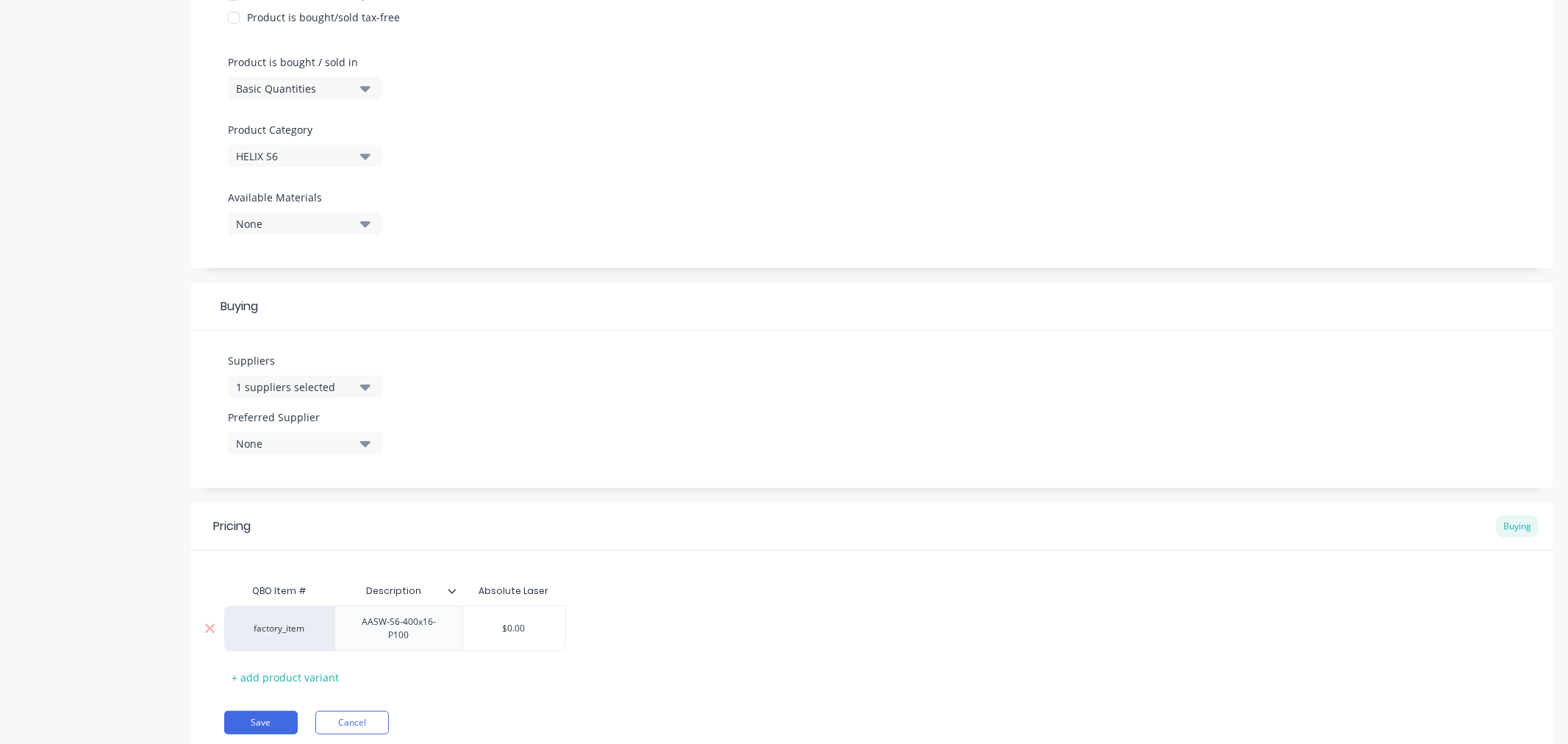
click at [413, 636] on div "AASW-S6-400x16-P100" at bounding box center [398, 629] width 115 height 33
drag, startPoint x: 421, startPoint y: 640, endPoint x: 354, endPoint y: 619, distance: 70.2
click at [354, 619] on div "AASW-S6-400x16-P100" at bounding box center [398, 629] width 115 height 33
copy div "AASW-S6-400x16-P100"
click at [412, 640] on div "AASW-S6-400x16-P100" at bounding box center [398, 629] width 115 height 33
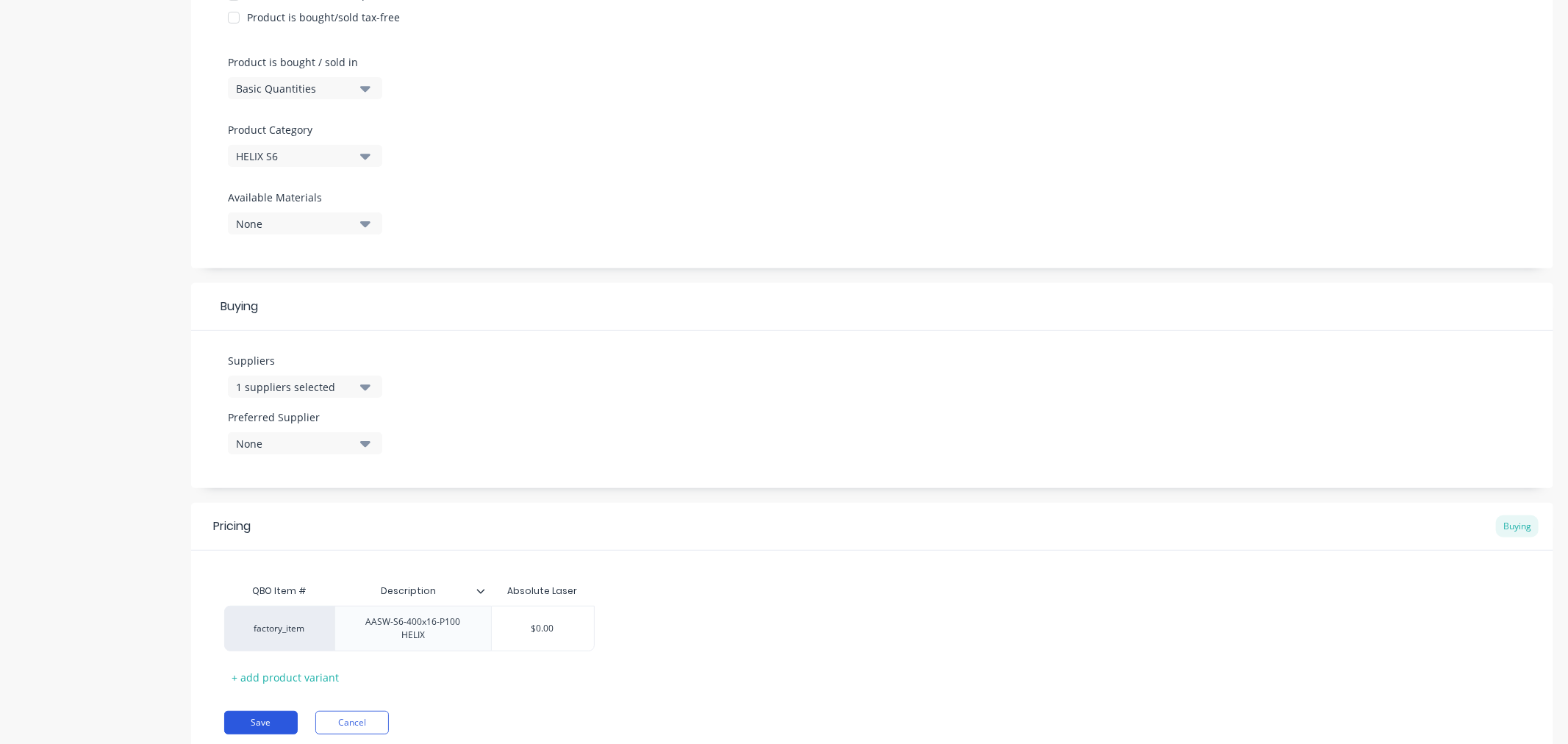
click at [252, 711] on button "Save" at bounding box center [260, 723] width 73 height 24
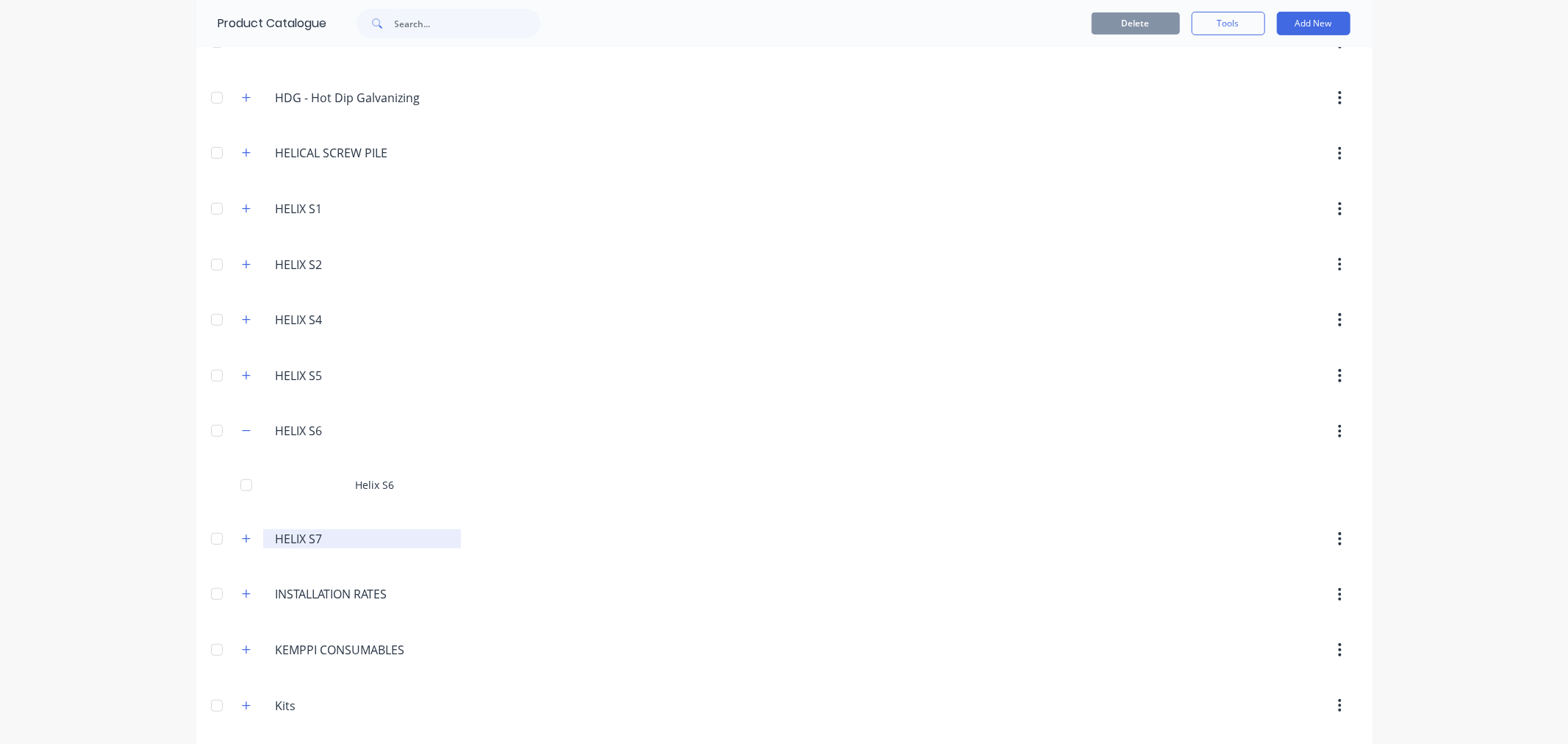
scroll to position [653, 0]
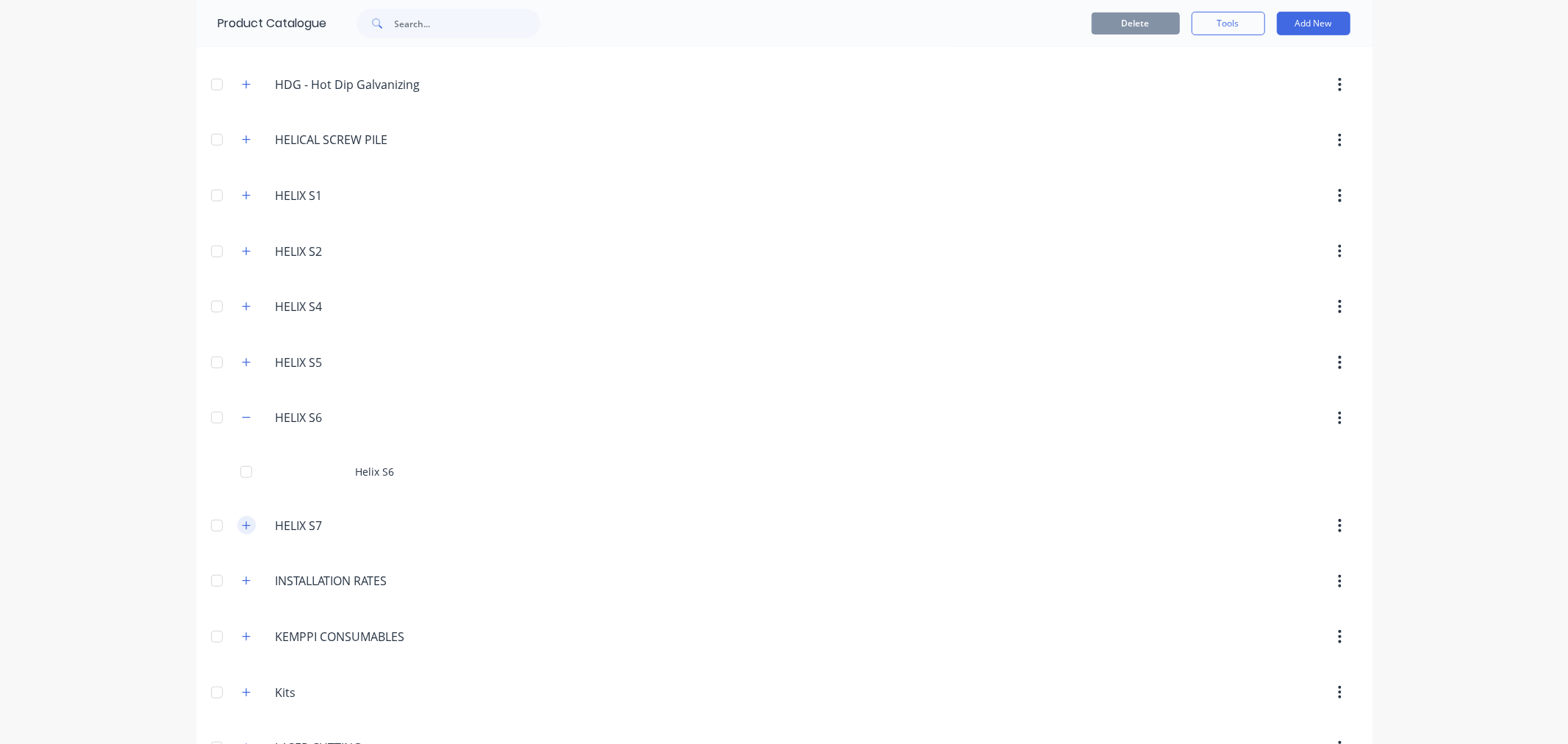
click at [242, 528] on icon "button" at bounding box center [246, 526] width 9 height 11
click at [1284, 22] on button "Add New" at bounding box center [1313, 23] width 73 height 24
click at [1262, 81] on div "Product" at bounding box center [1281, 91] width 113 height 21
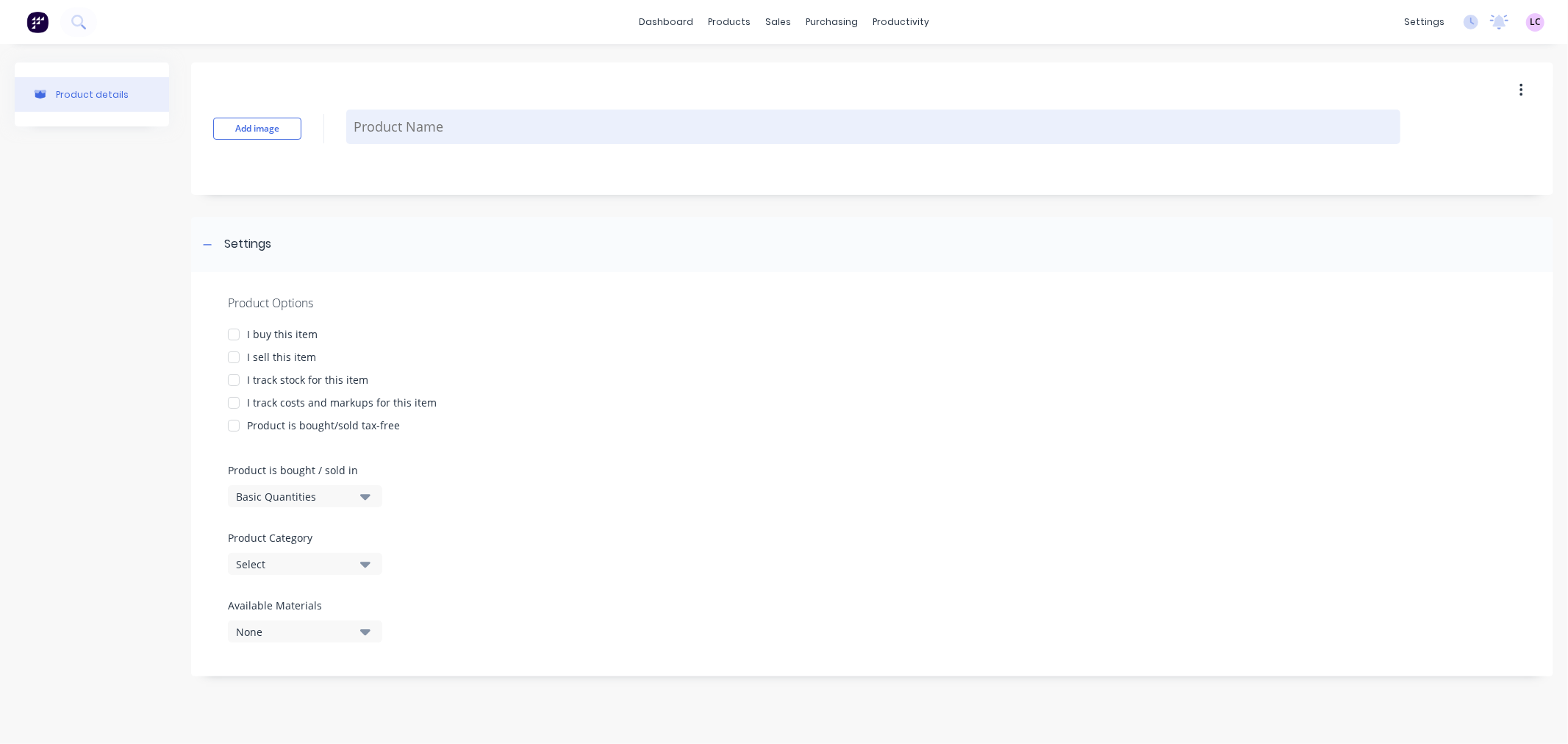
click at [472, 117] on textarea at bounding box center [873, 126] width 1054 height 34
type textarea "x"
type textarea "H"
type textarea "x"
type textarea "He"
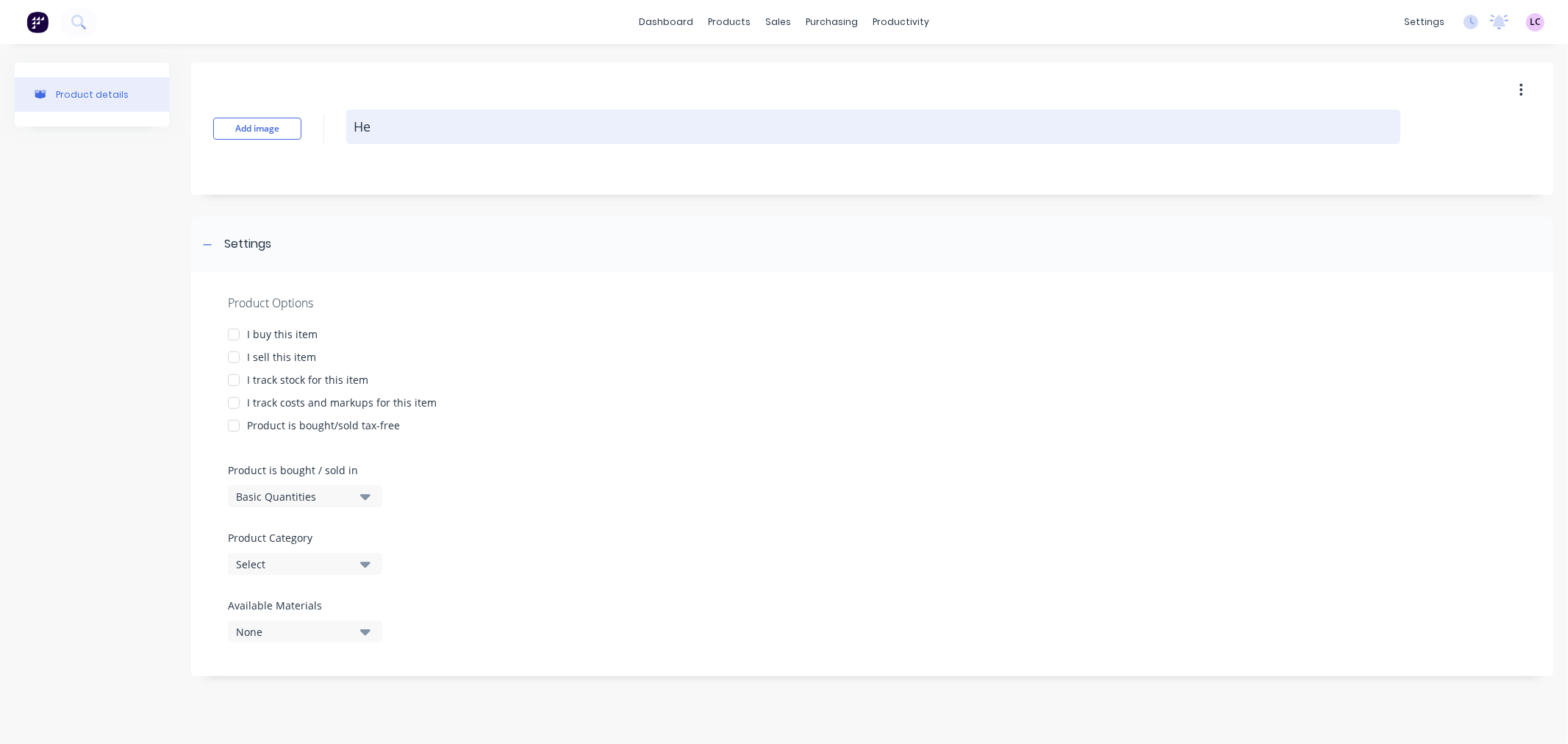
type textarea "x"
type textarea "Hel"
type textarea "x"
type textarea "Heli"
type textarea "x"
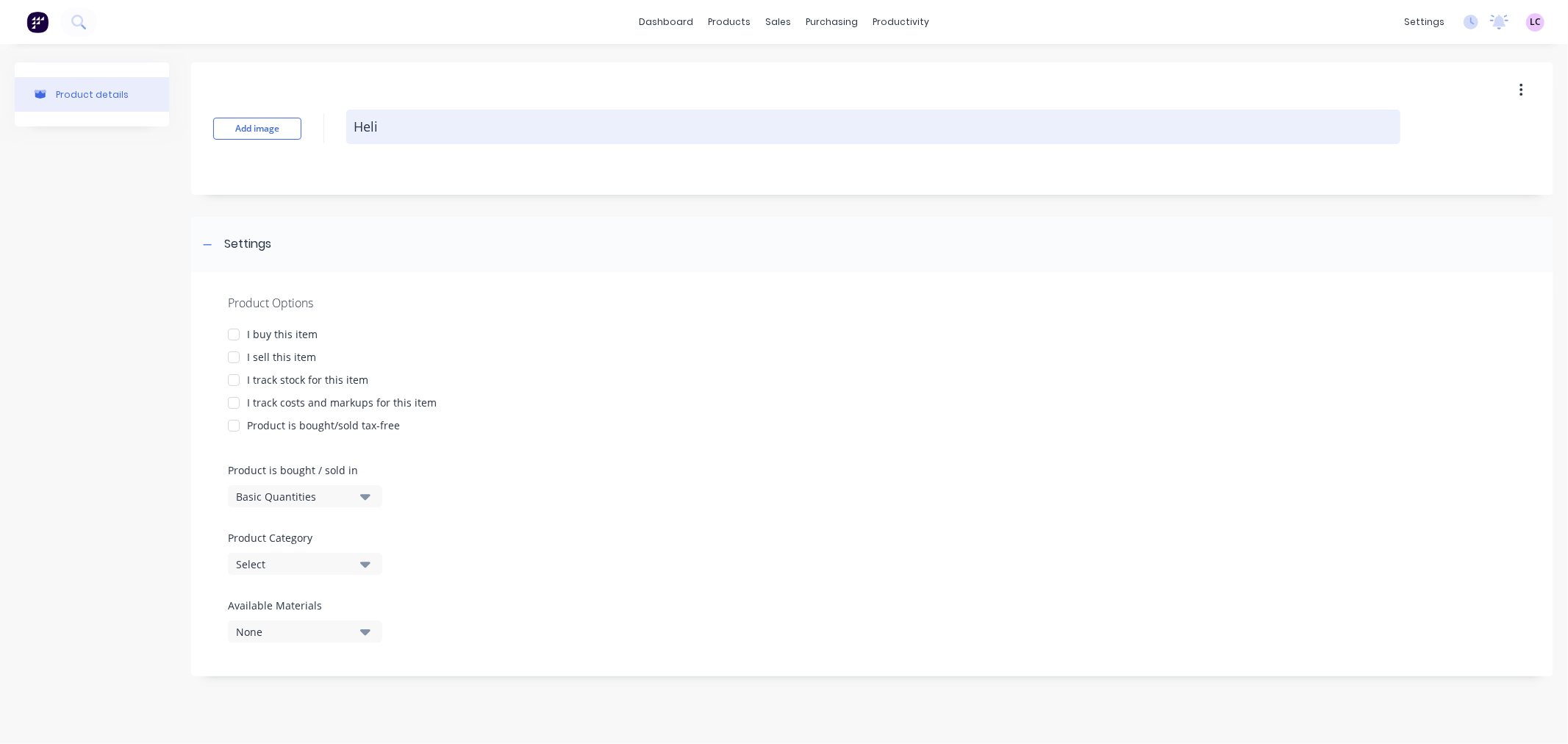
type textarea "Helix"
type textarea "x"
type textarea "Helix"
type textarea "x"
type textarea "Helix S"
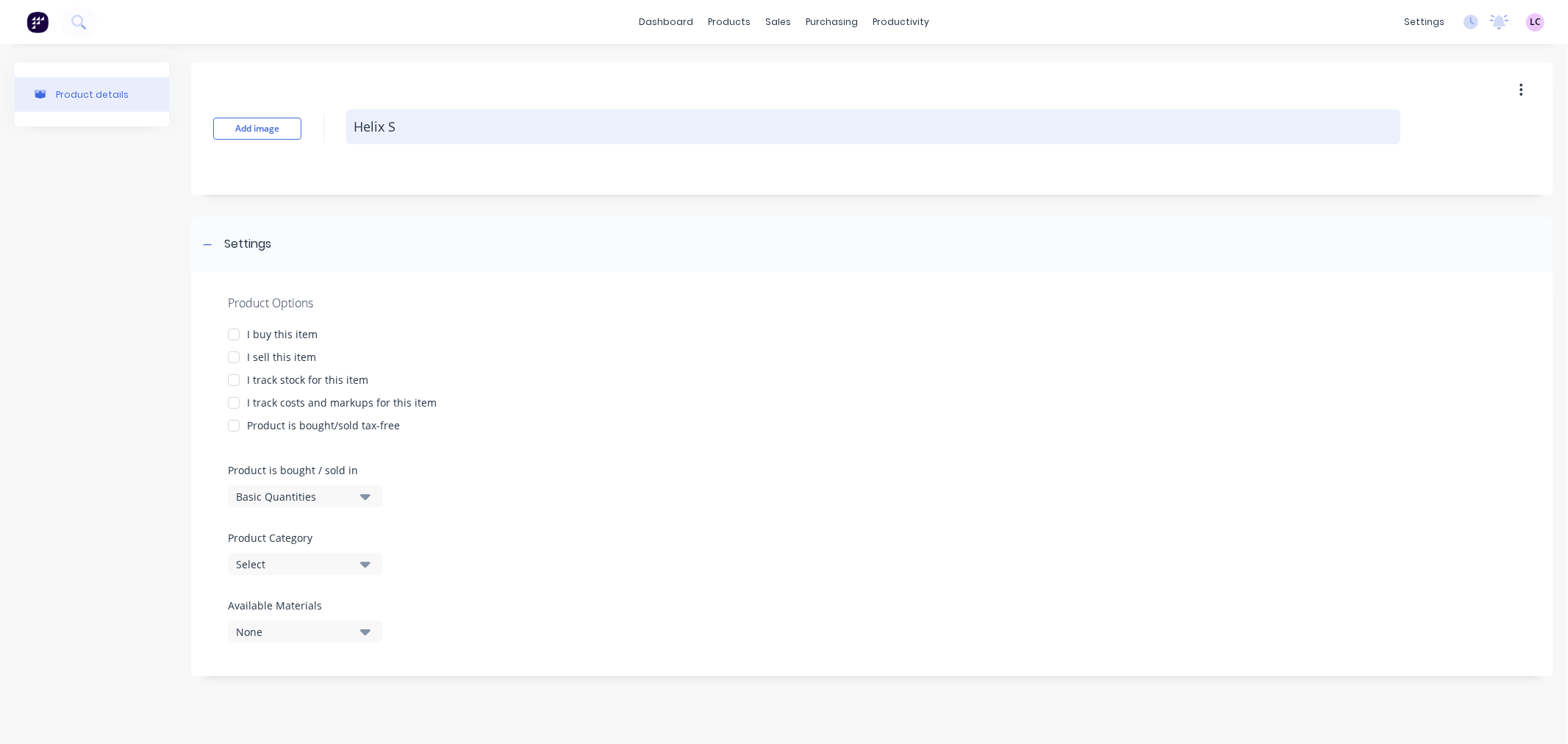
type textarea "x"
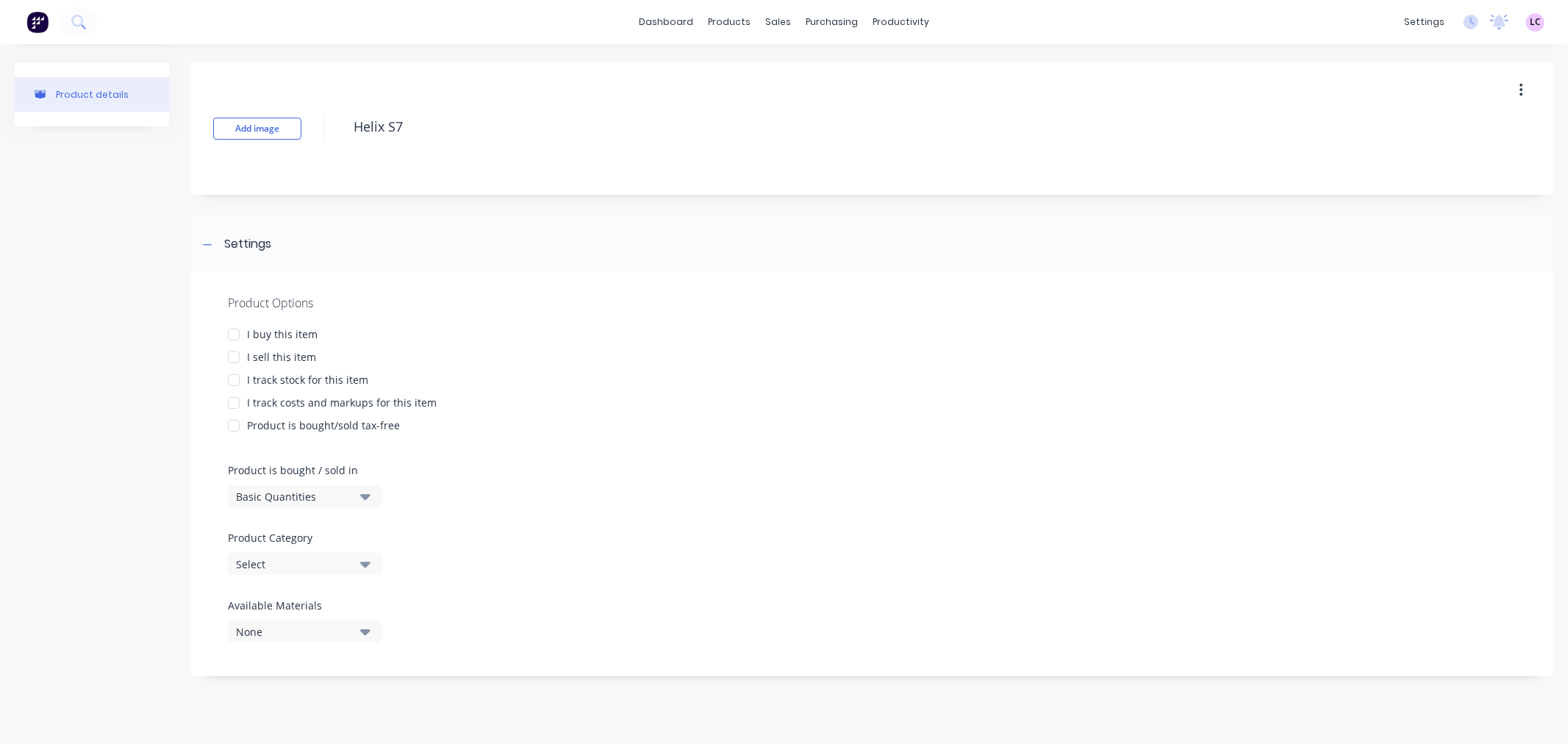
type textarea "Helix S7"
type textarea "x"
type textarea "Helix S7"
click at [236, 335] on div at bounding box center [234, 334] width 29 height 29
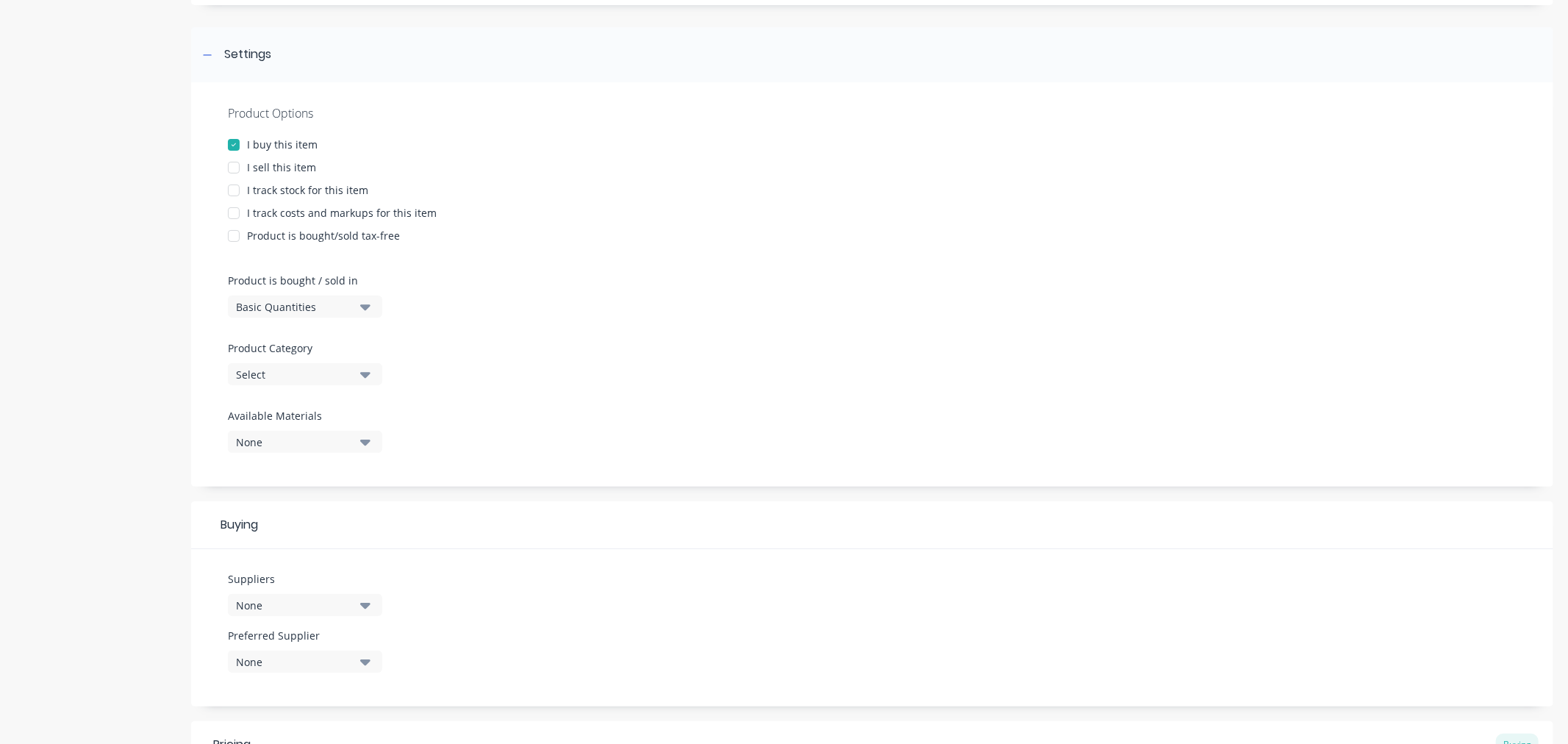
scroll to position [245, 0]
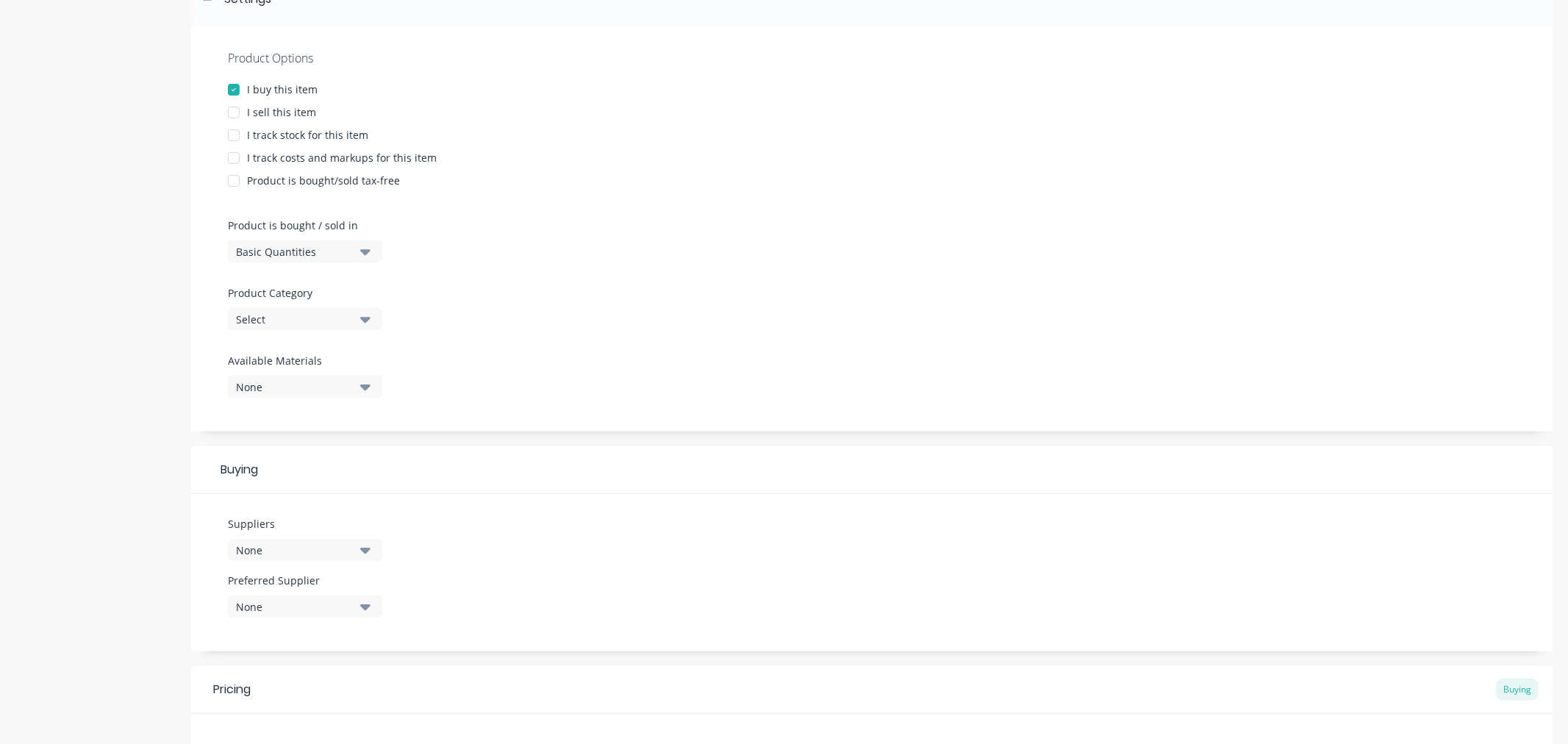
type textarea "x"
click at [317, 320] on div "Select" at bounding box center [294, 320] width 117 height 16
click at [321, 355] on Category "text" at bounding box center [348, 362] width 156 height 29
type Category "helix"
click at [313, 546] on div "HELIX S7" at bounding box center [338, 547] width 220 height 29
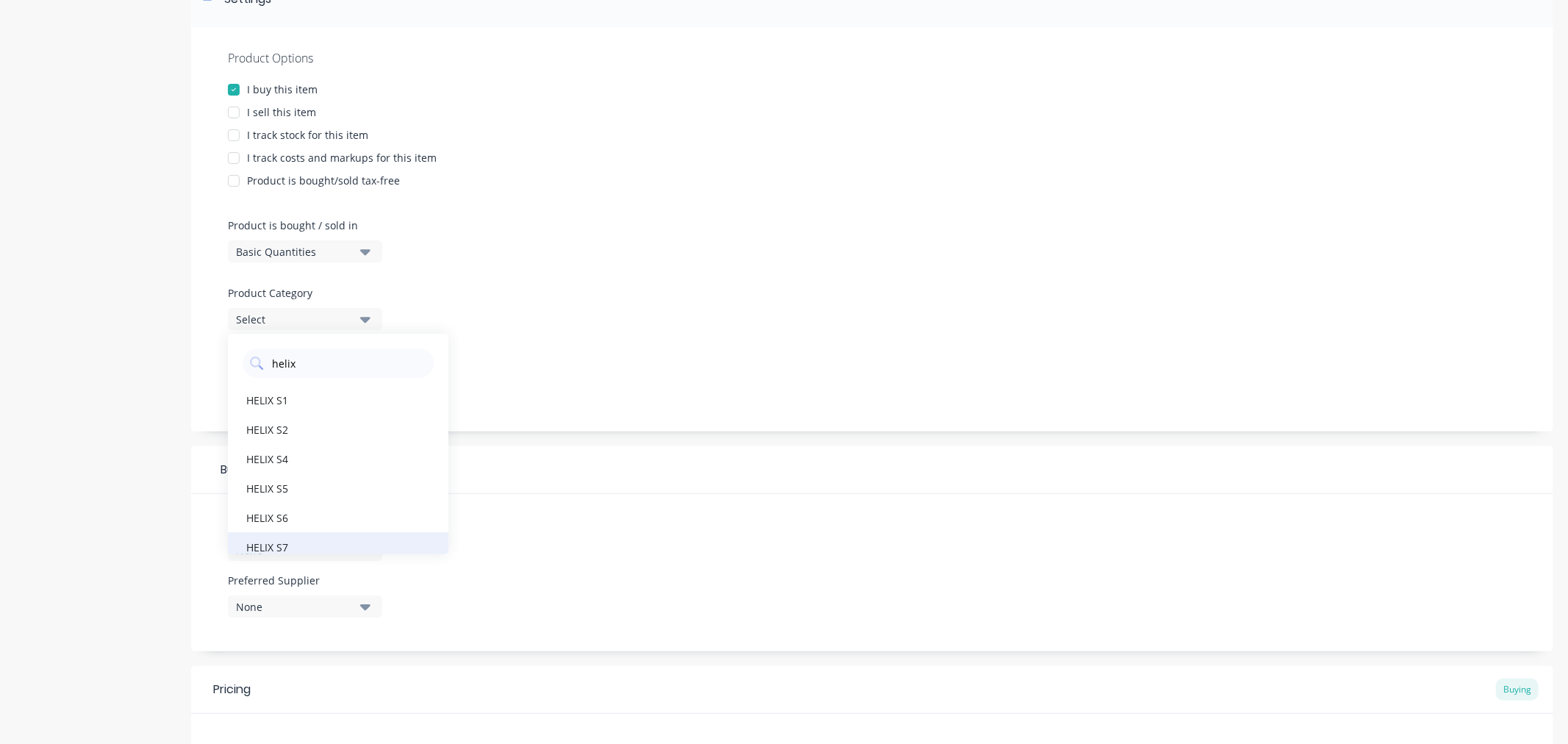
type textarea "x"
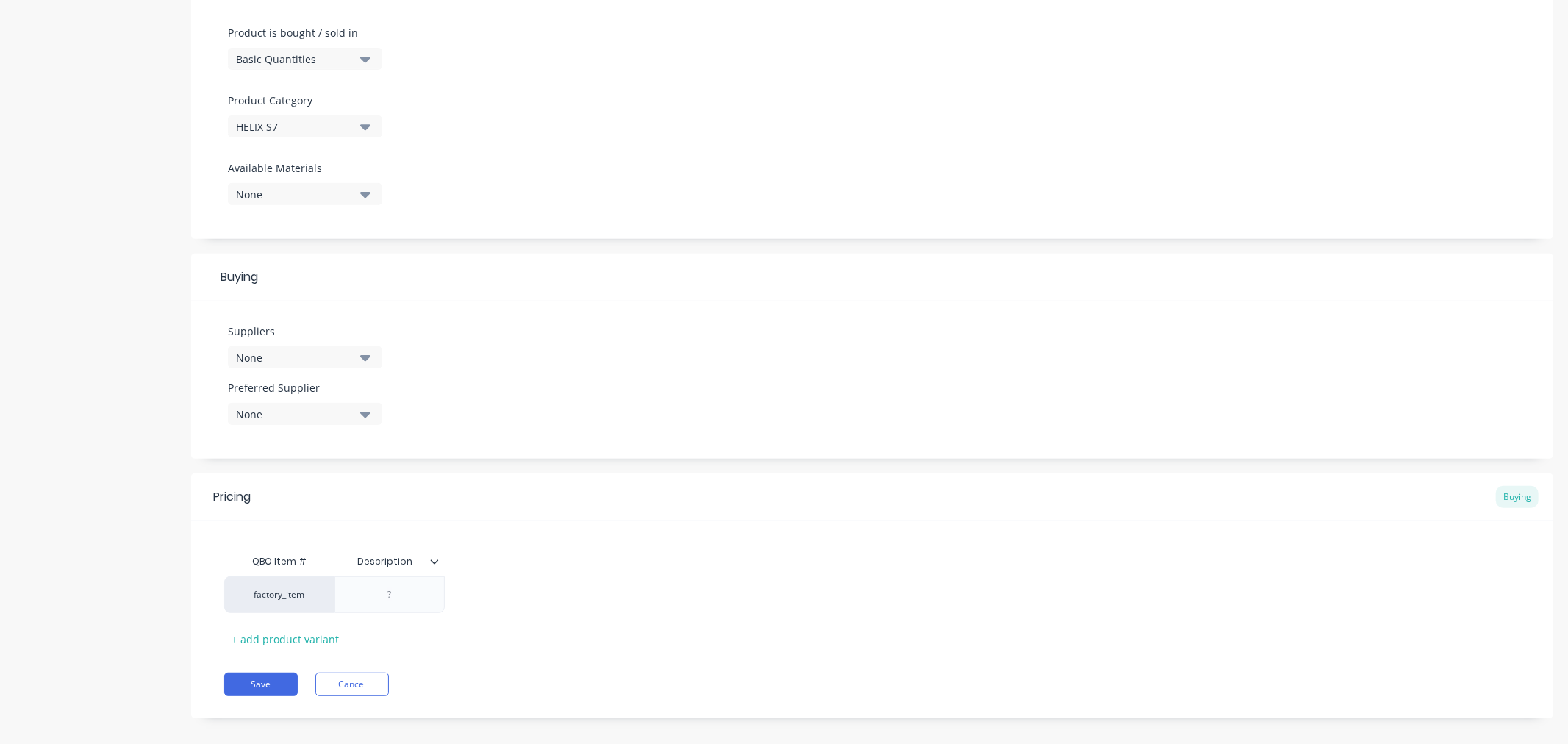
scroll to position [451, 0]
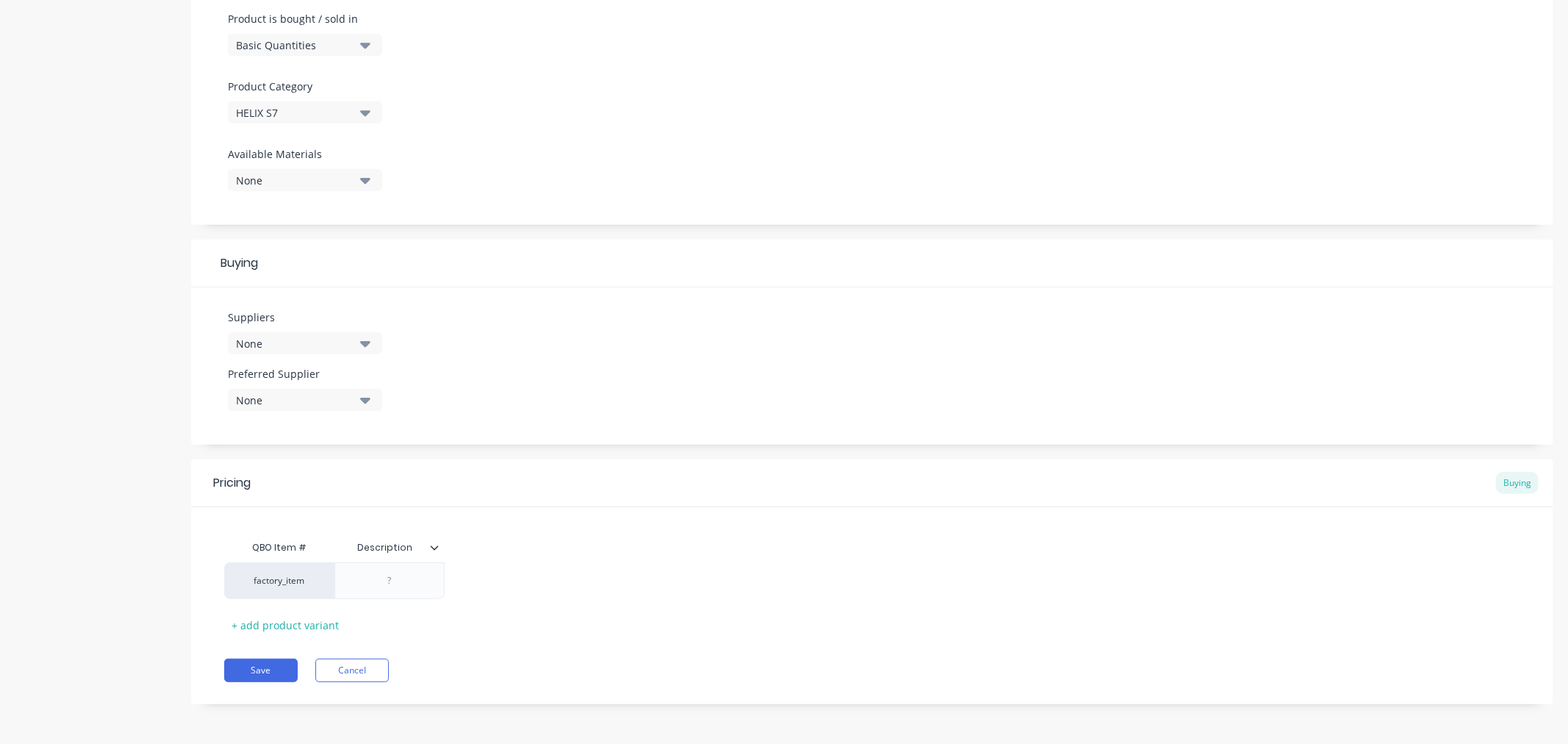
click at [264, 342] on div "None" at bounding box center [294, 344] width 117 height 16
click at [299, 383] on input "text" at bounding box center [348, 387] width 156 height 29
type input "absolu"
click at [303, 419] on div "Absolute Laser" at bounding box center [346, 424] width 147 height 16
click at [392, 584] on div at bounding box center [390, 582] width 73 height 19
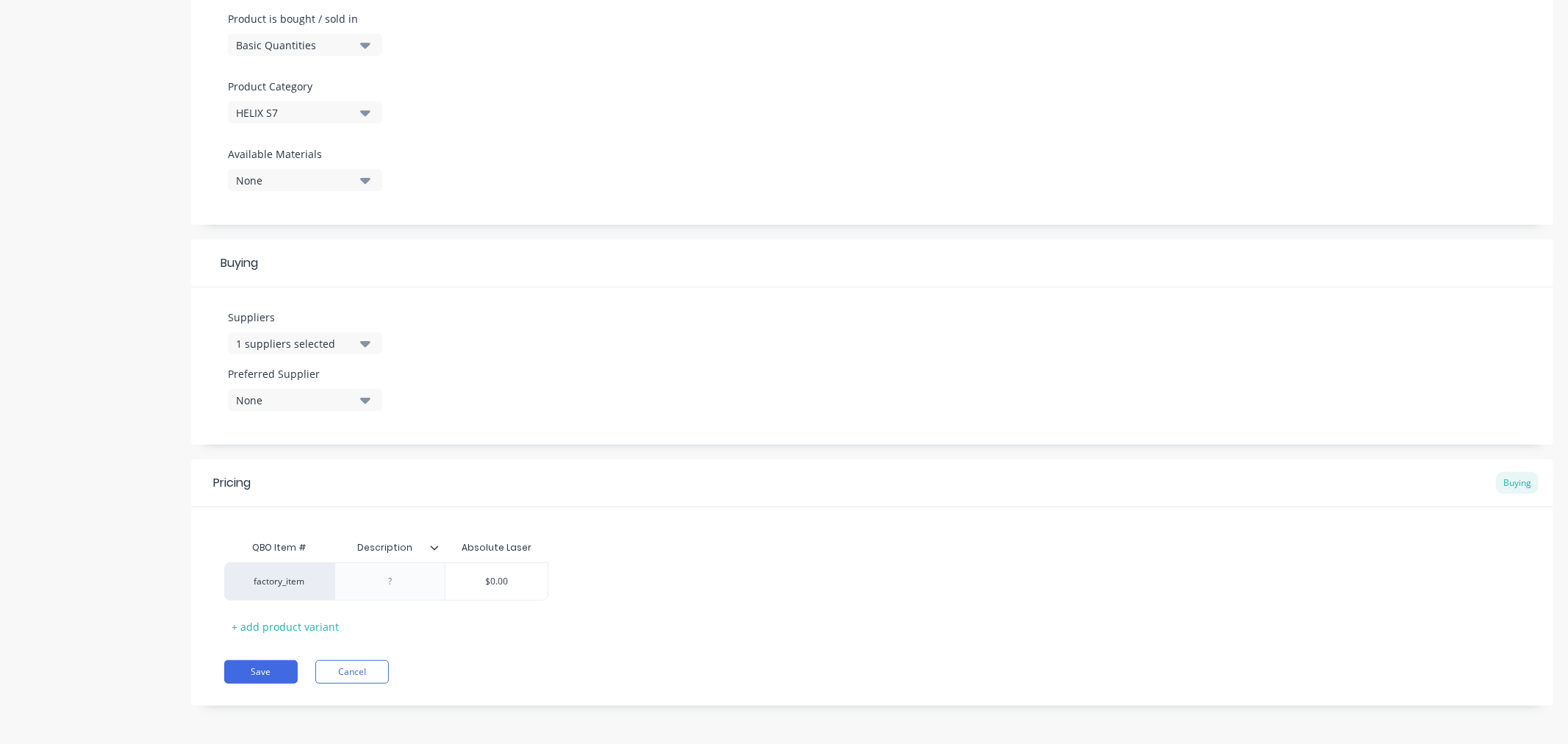
type textarea "x"
paste div
click at [392, 583] on div "AASW-S6-400x16-P100" at bounding box center [390, 585] width 98 height 33
click at [429, 578] on div "AASW-S7-400x16-P100" at bounding box center [398, 585] width 115 height 33
click at [408, 598] on div "AASW-S7-400x20-P100" at bounding box center [398, 585] width 115 height 33
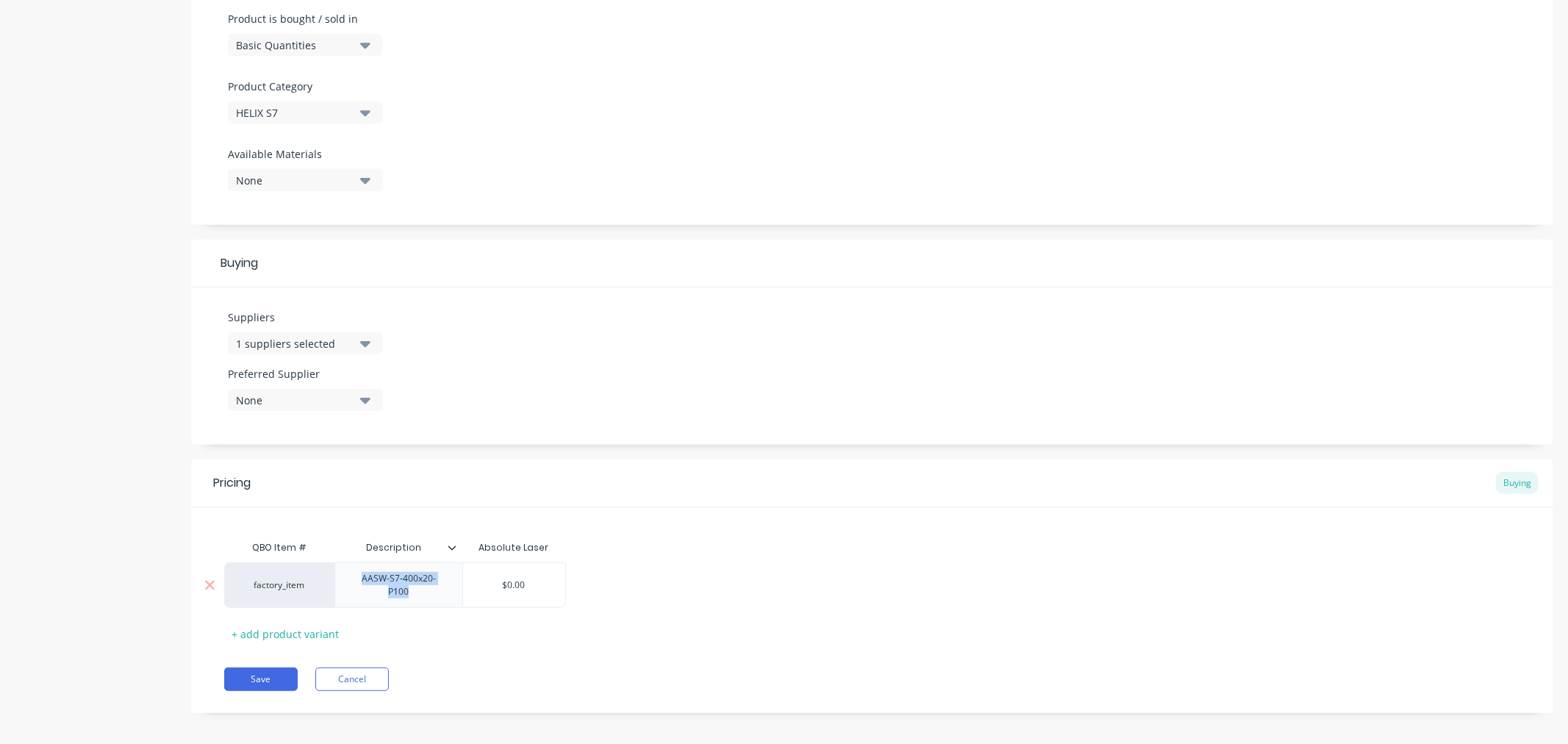
drag, startPoint x: 418, startPoint y: 598, endPoint x: 359, endPoint y: 575, distance: 63.3
click at [359, 575] on div "AASW-S7-400x20-P100" at bounding box center [398, 585] width 115 height 33
copy div "AASW-S7-400x20-P100"
click at [412, 597] on div "AASW-S7-400x20-P100" at bounding box center [398, 585] width 115 height 33
drag, startPoint x: 479, startPoint y: 583, endPoint x: 356, endPoint y: 588, distance: 123.1
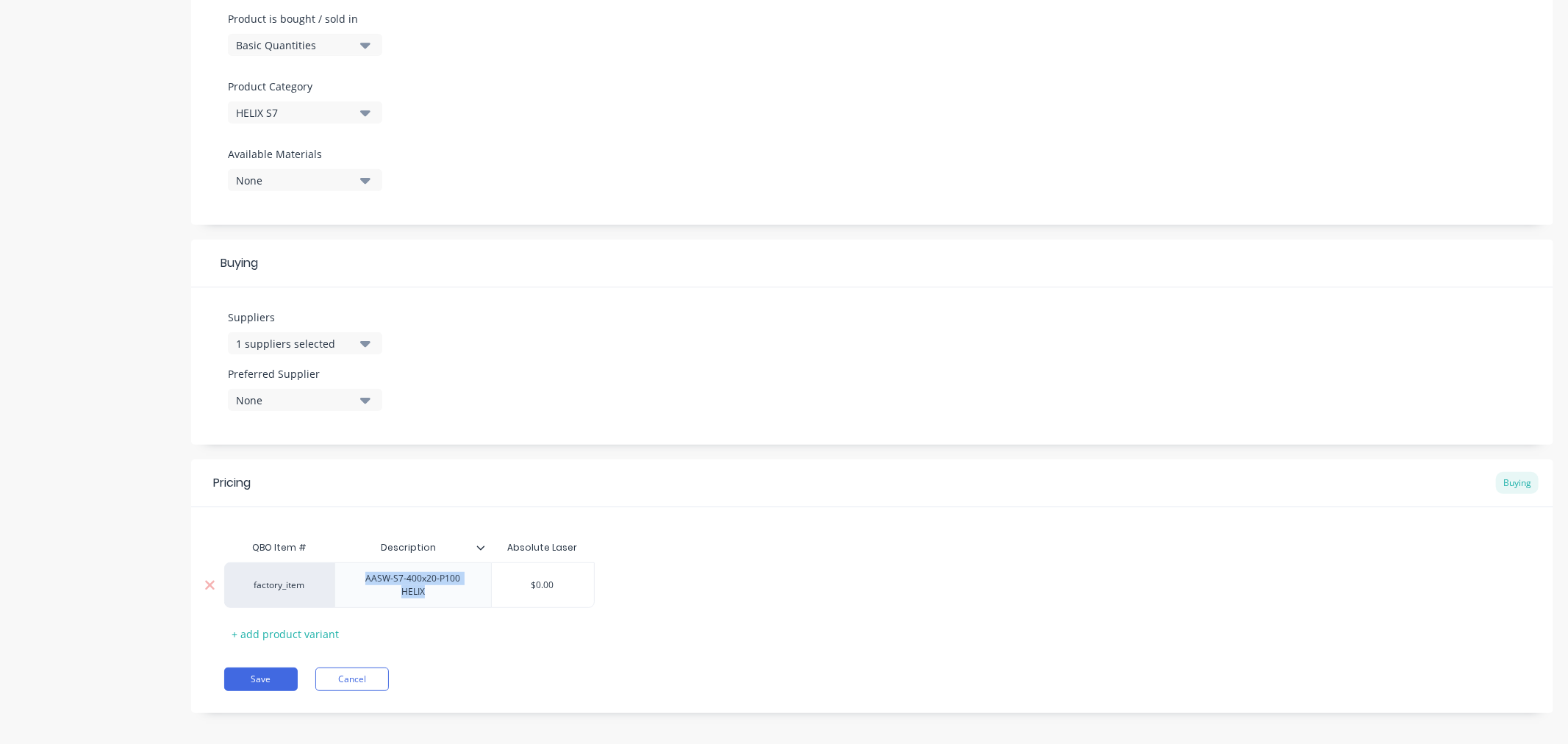
click at [356, 588] on div "AASW-S7-400x20-P100 HELIX" at bounding box center [412, 585] width 144 height 33
copy div "AASW-S7-400x20-P100 HELIX"
click at [253, 673] on button "Save" at bounding box center [260, 679] width 73 height 24
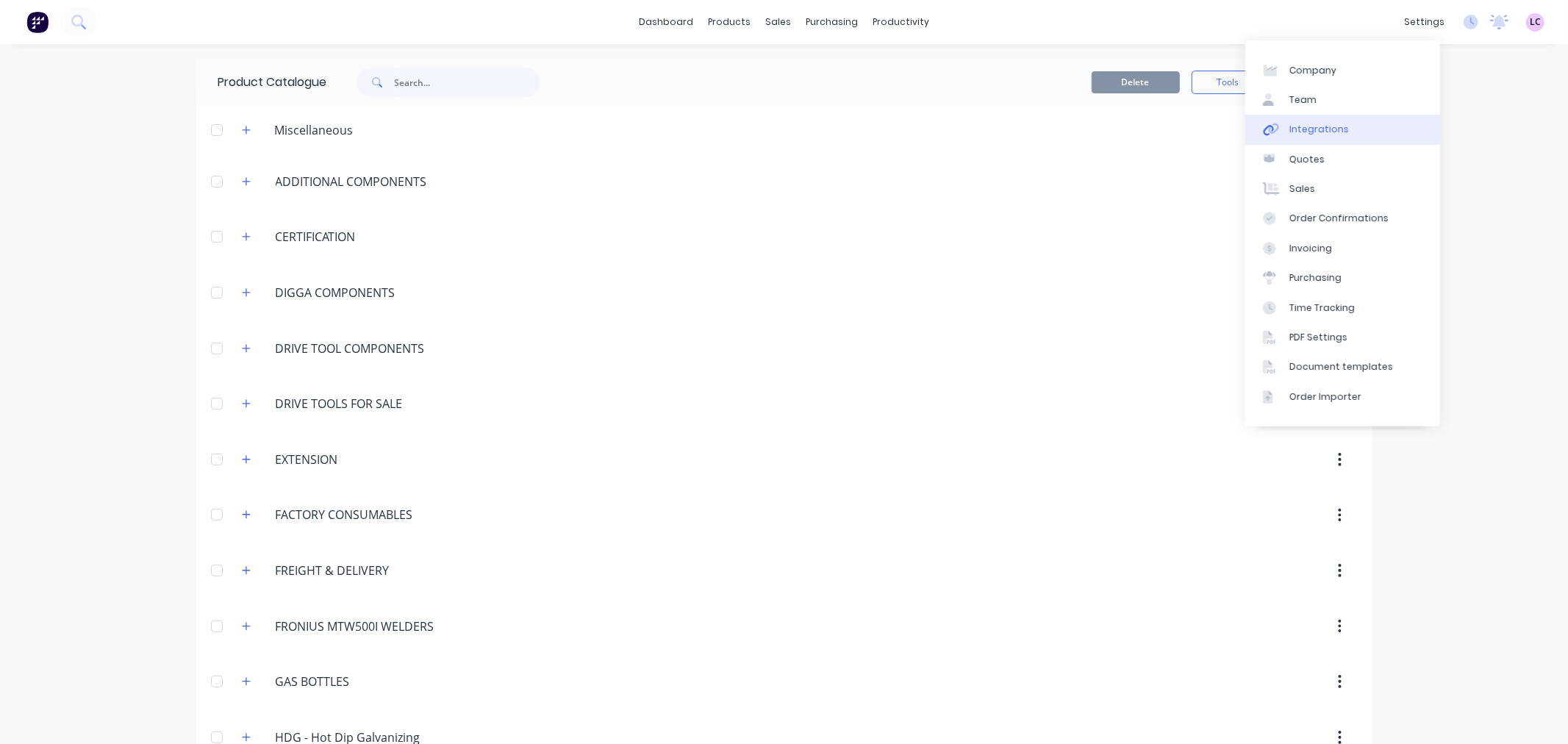
click at [1344, 127] on link "Integrations" at bounding box center [1342, 129] width 195 height 29
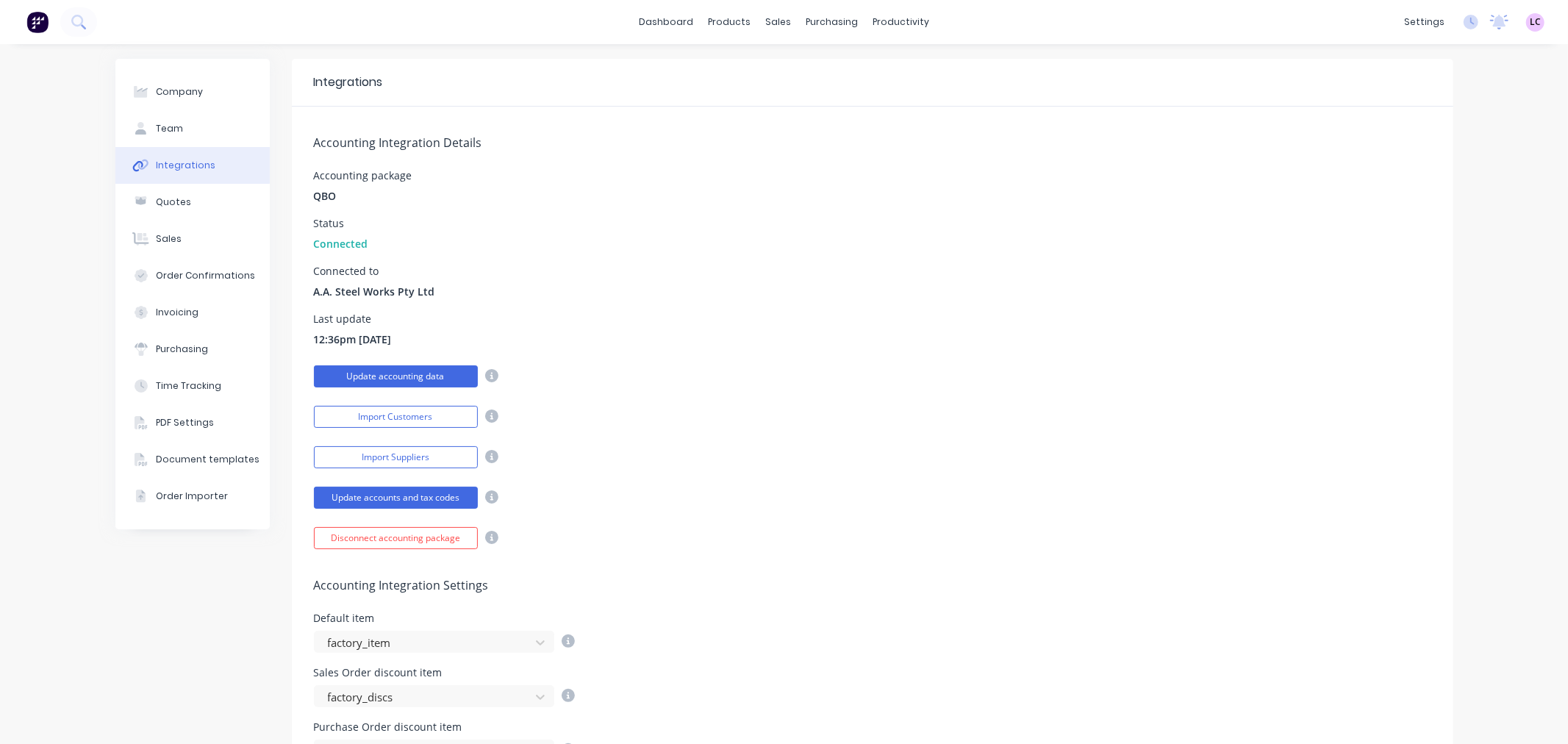
click at [409, 376] on button "Update accounting data" at bounding box center [396, 376] width 164 height 22
click at [767, 71] on div "Product Catalogue" at bounding box center [788, 71] width 91 height 13
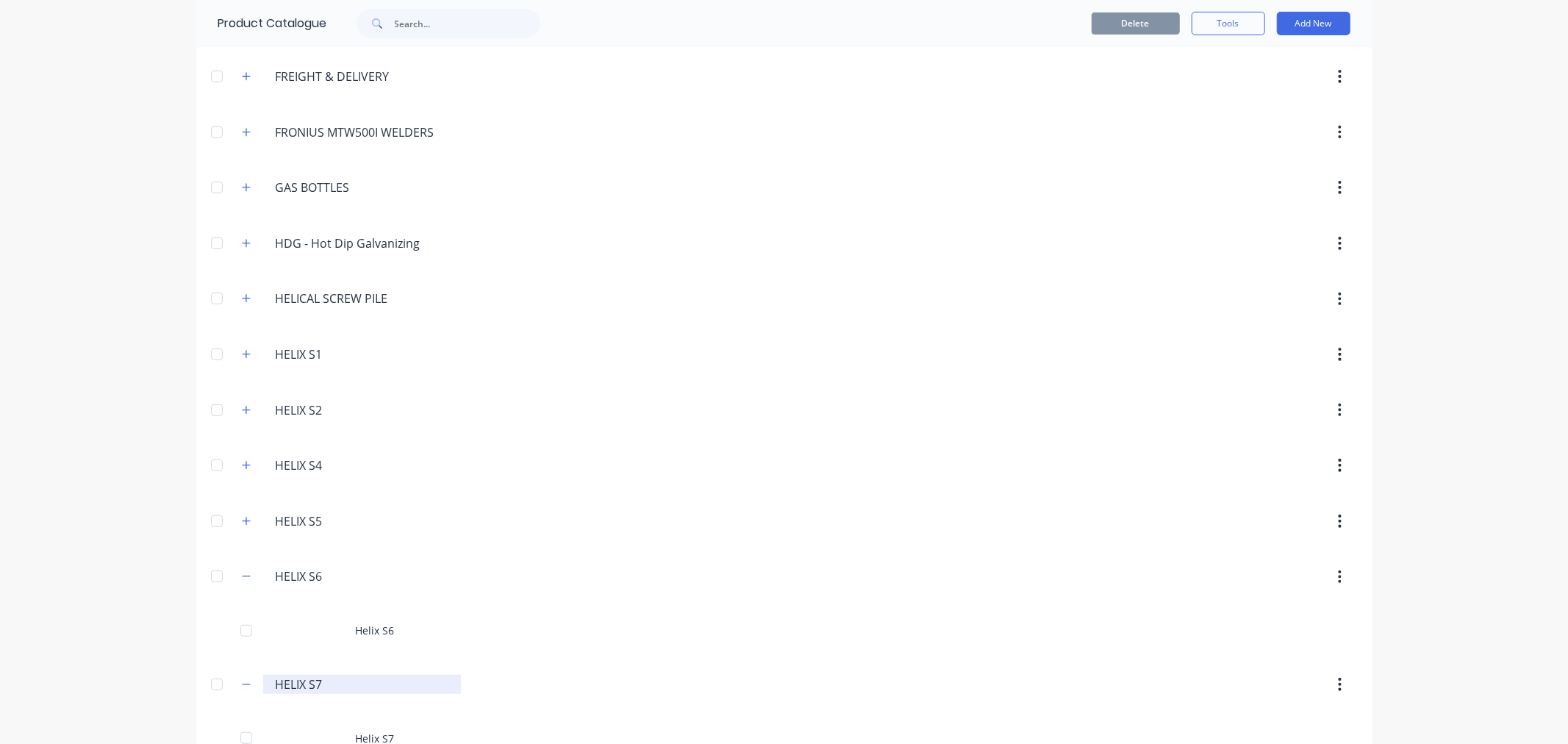
scroll to position [571, 0]
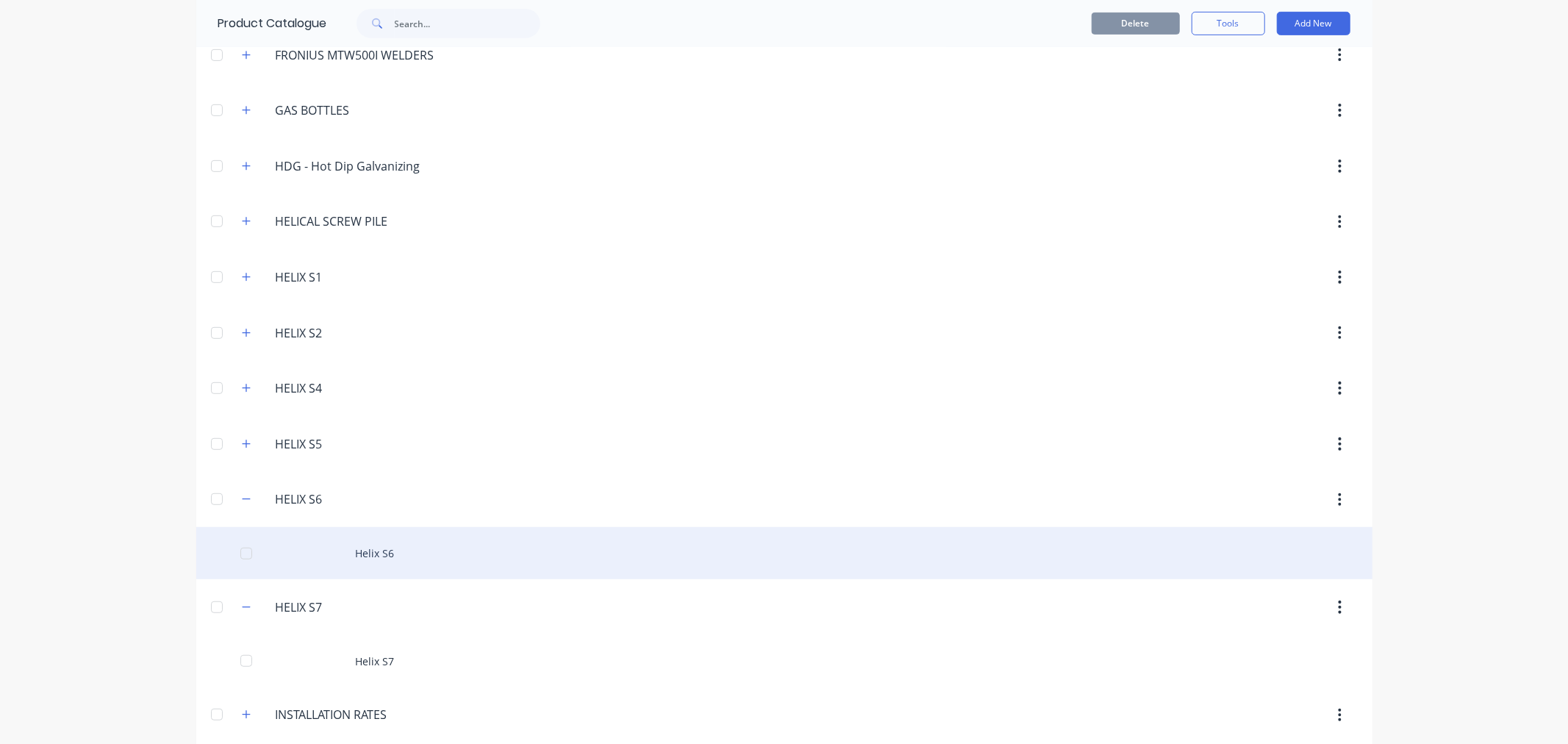
click at [405, 559] on div "Helix S6" at bounding box center [784, 553] width 1177 height 52
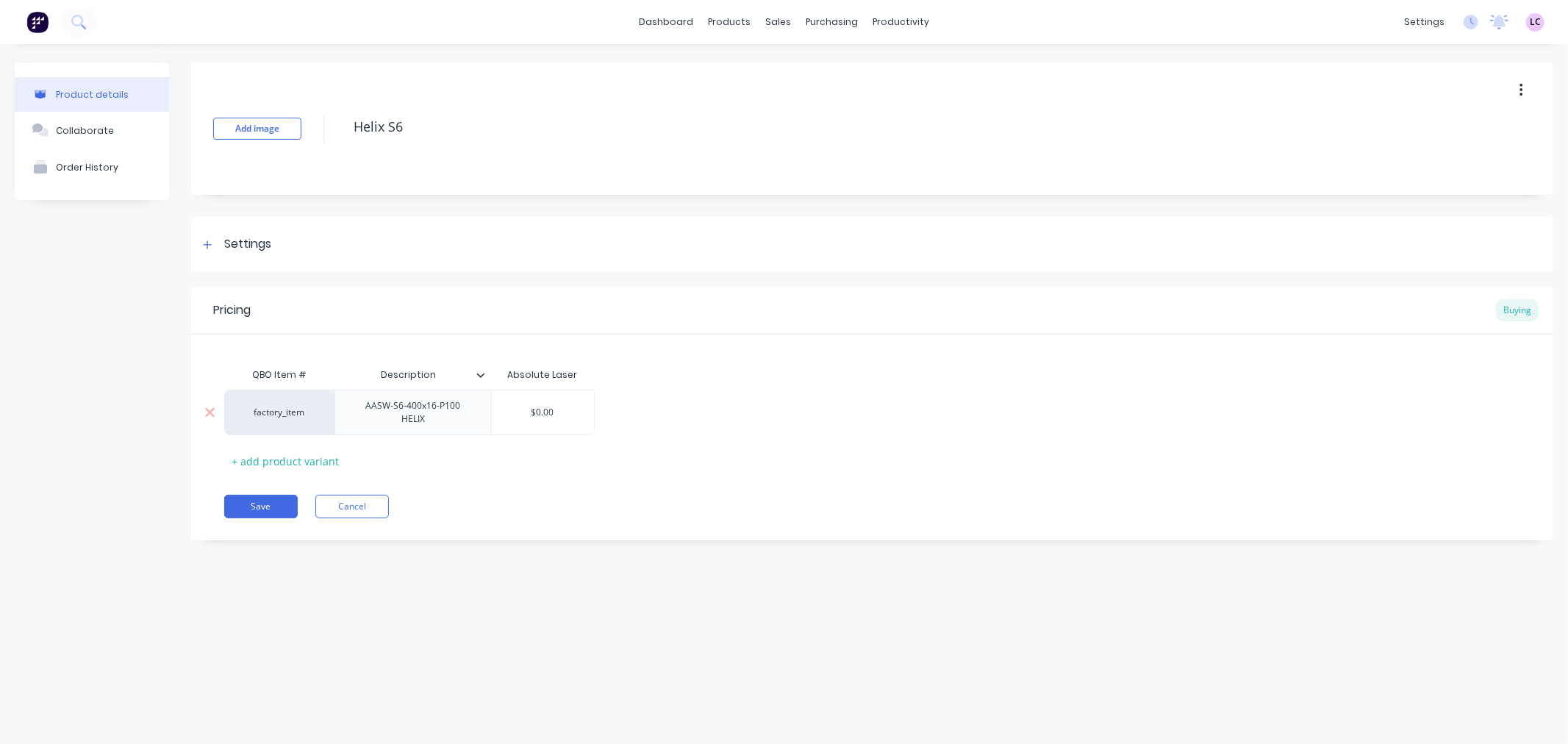
click at [278, 413] on div "factory_item" at bounding box center [279, 412] width 81 height 13
click at [503, 623] on div "Product details Collaborate Order History Add image Helix S6 Settings Product O…" at bounding box center [784, 379] width 1568 height 671
click at [427, 413] on div "AASW-S6-400x16-P100 HELIX" at bounding box center [412, 413] width 144 height 33
drag, startPoint x: 446, startPoint y: 416, endPoint x: 348, endPoint y: 417, distance: 98.0
click at [348, 417] on div "AASW-S6-400x16-P100 HELIX" at bounding box center [412, 413] width 144 height 33
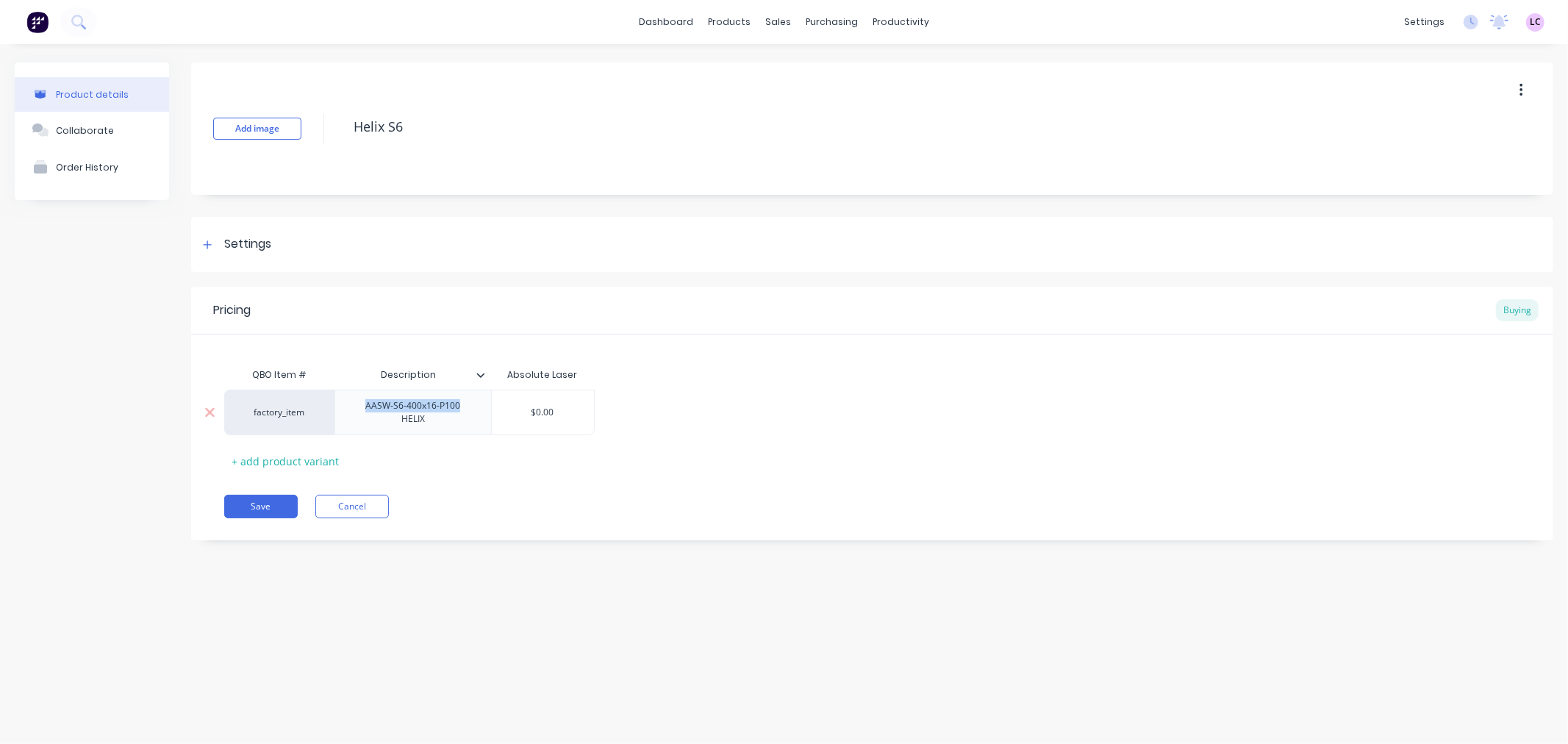
copy div "AASW-S6-400x16-P100"
click at [273, 418] on div "factory_item" at bounding box center [279, 413] width 110 height 46
click at [277, 408] on div "factory_item" at bounding box center [279, 412] width 81 height 13
type textarea "x"
click at [277, 407] on div "factory_item" at bounding box center [279, 412] width 81 height 13
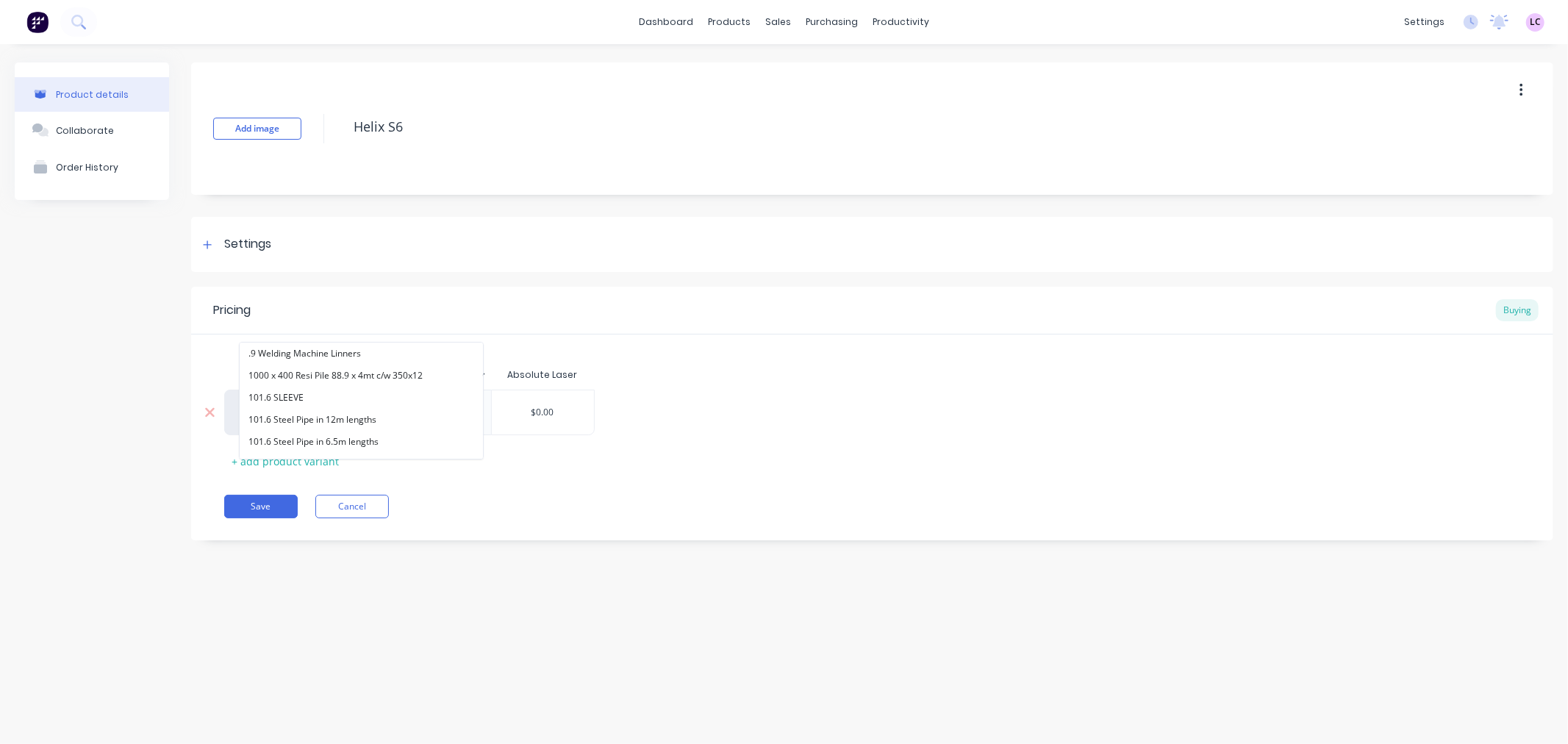
paste input "AASW-S6-400x16-P100"
type input "AASW-S6-400x16-P100"
click at [293, 358] on button "AASW-S6-400x16-P100" at bounding box center [296, 353] width 113 height 22
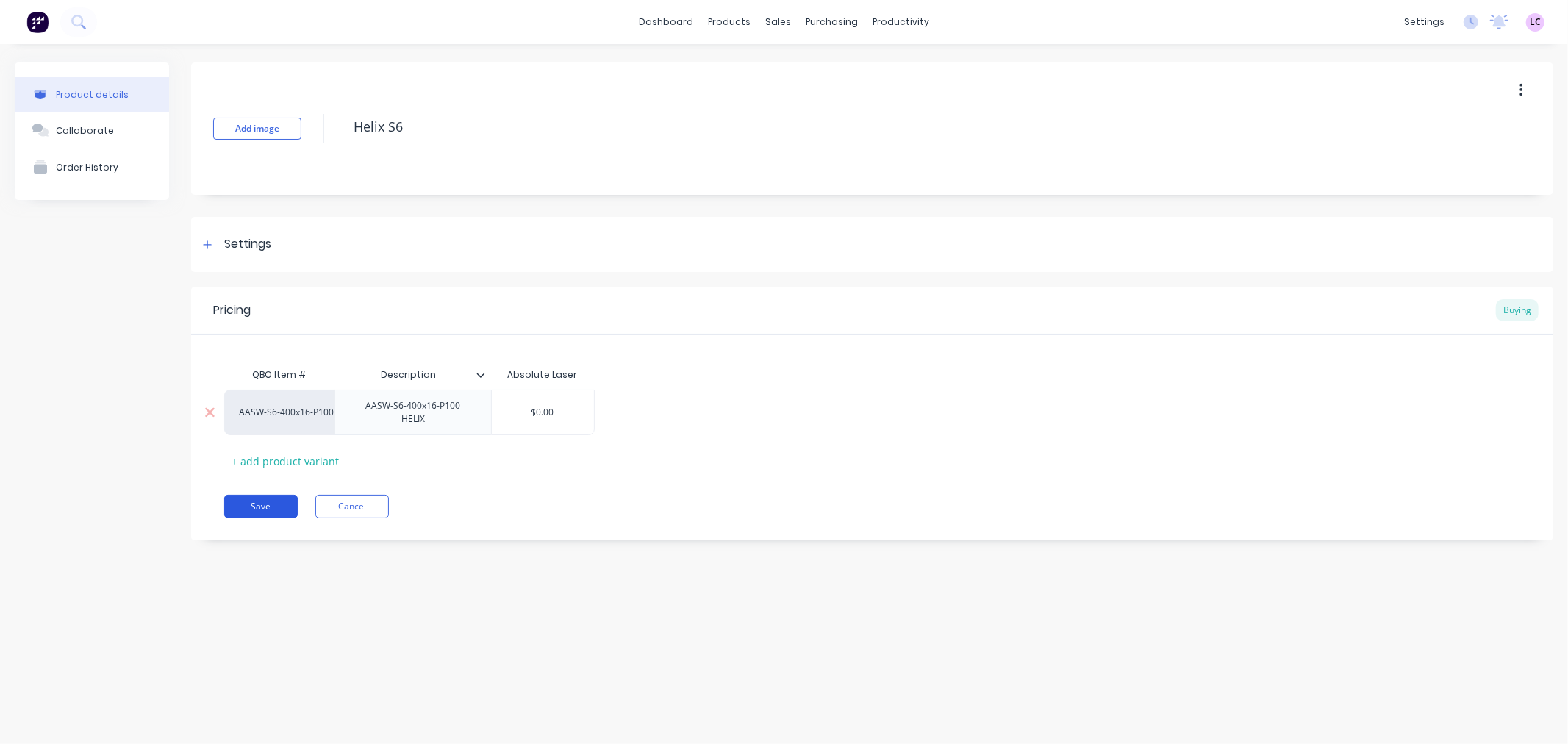
click at [265, 495] on button "Save" at bounding box center [260, 506] width 73 height 24
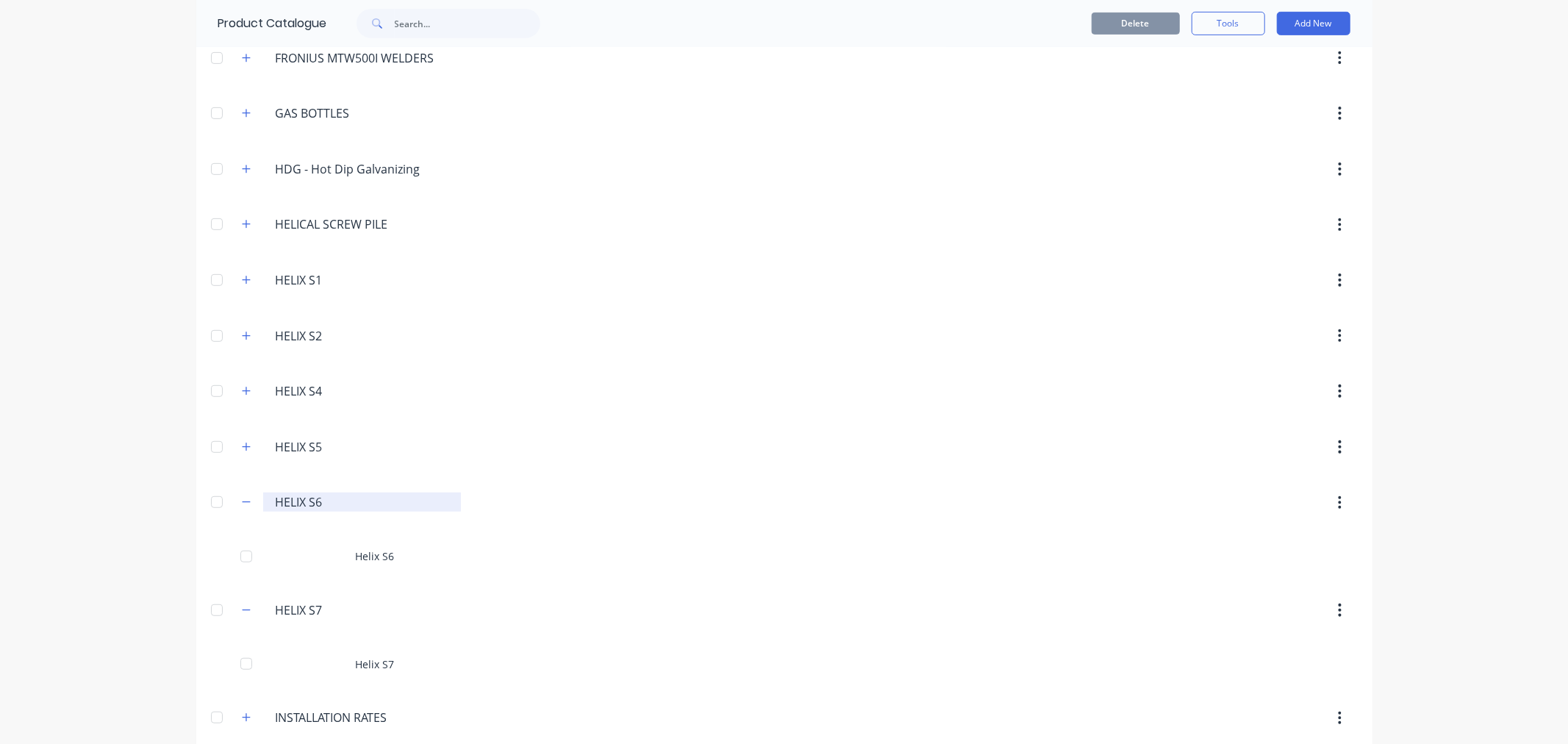
scroll to position [735, 0]
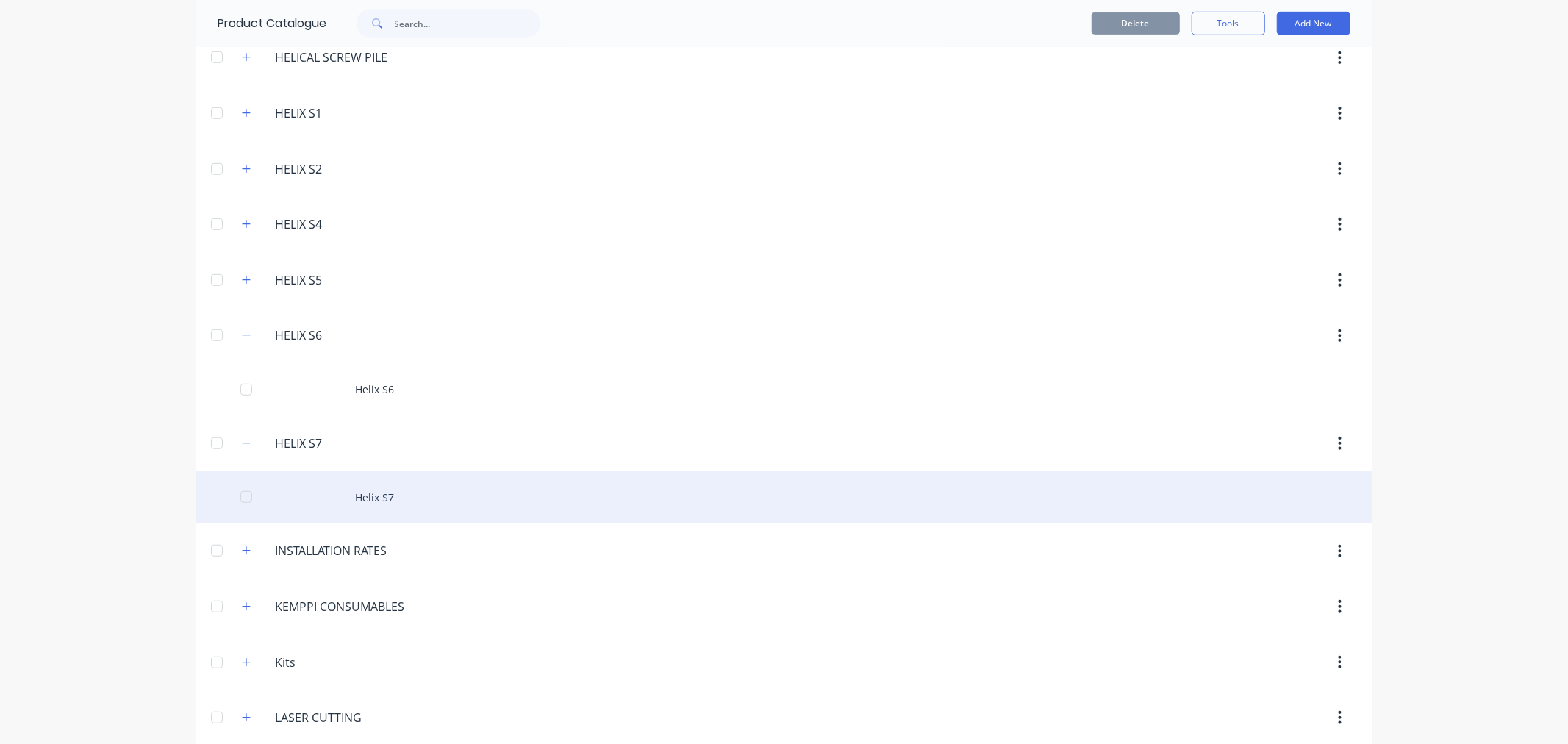
click at [368, 502] on div "Helix S7" at bounding box center [784, 497] width 1177 height 52
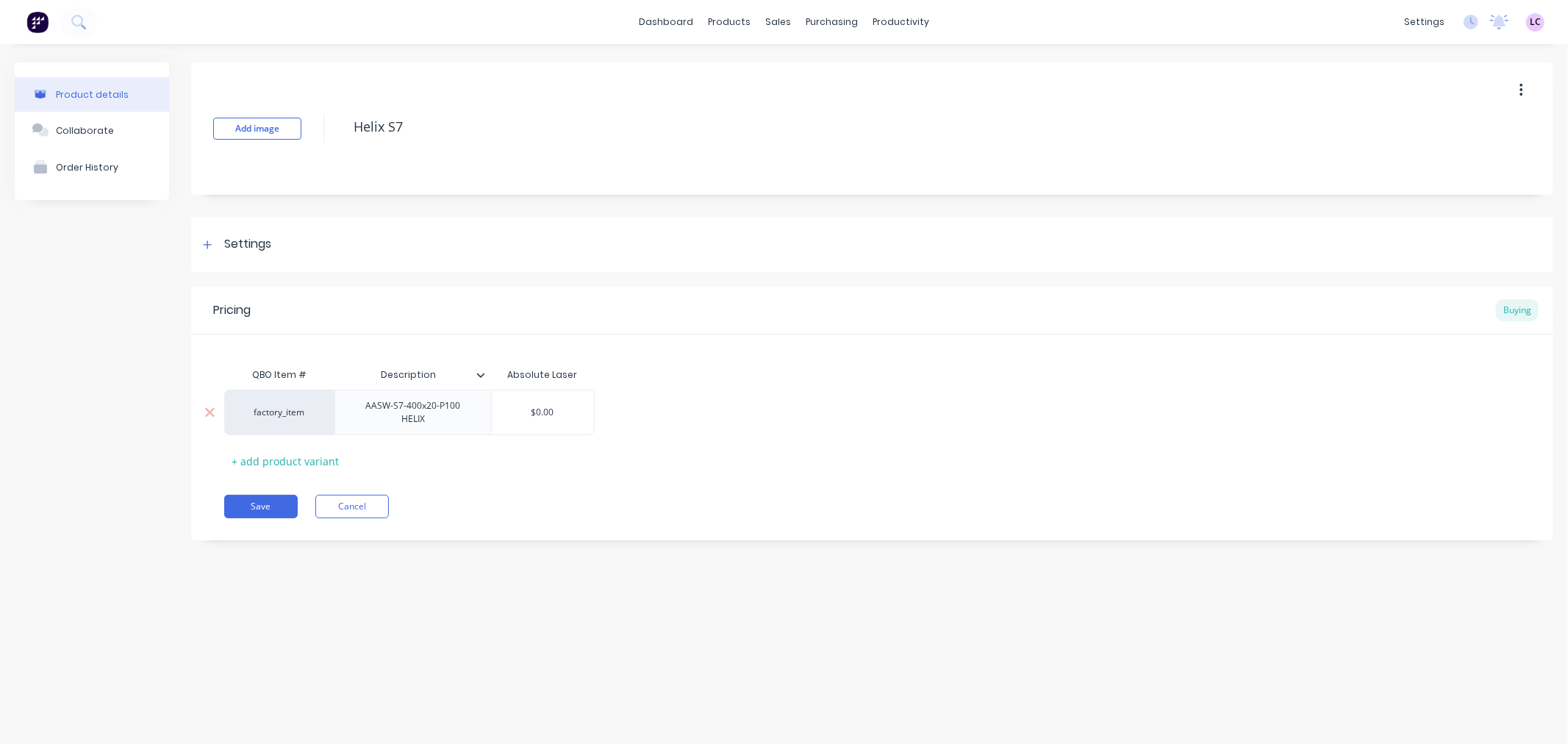
click at [398, 414] on div "AASW-S7-400x20-P100 HELIX" at bounding box center [412, 413] width 144 height 33
drag, startPoint x: 447, startPoint y: 416, endPoint x: 351, endPoint y: 416, distance: 96.0
click at [351, 416] on div "AASW-S7-400x20-P100 HELIX" at bounding box center [412, 413] width 144 height 33
copy div "AASW-S7-400x20-P100"
click at [291, 415] on div "factory_item" at bounding box center [279, 413] width 110 height 46
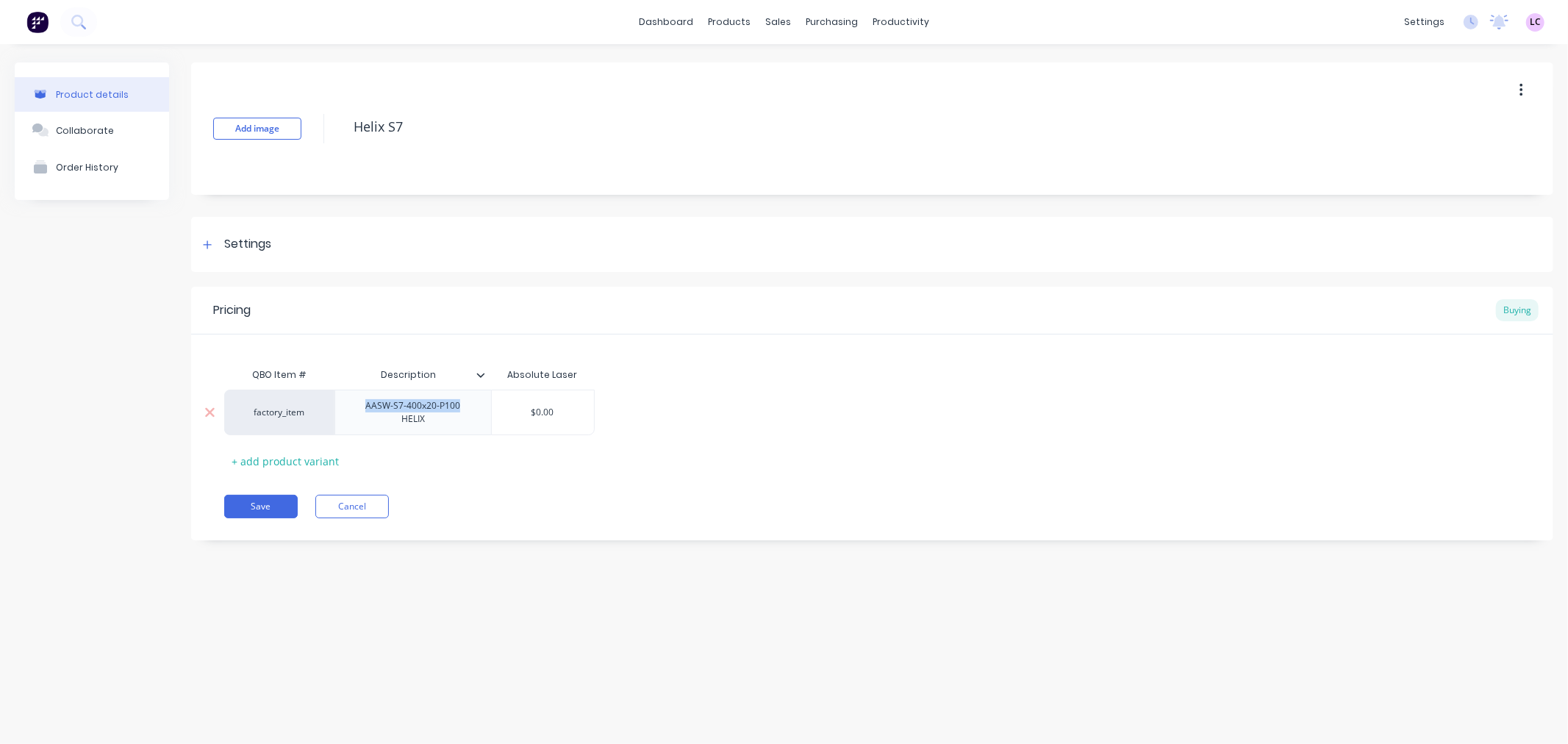
click at [282, 409] on div "factory_item" at bounding box center [279, 412] width 81 height 13
type textarea "x"
click at [284, 410] on div "factory_item" at bounding box center [279, 412] width 81 height 13
paste input "AASW-S7-400x20-P100"
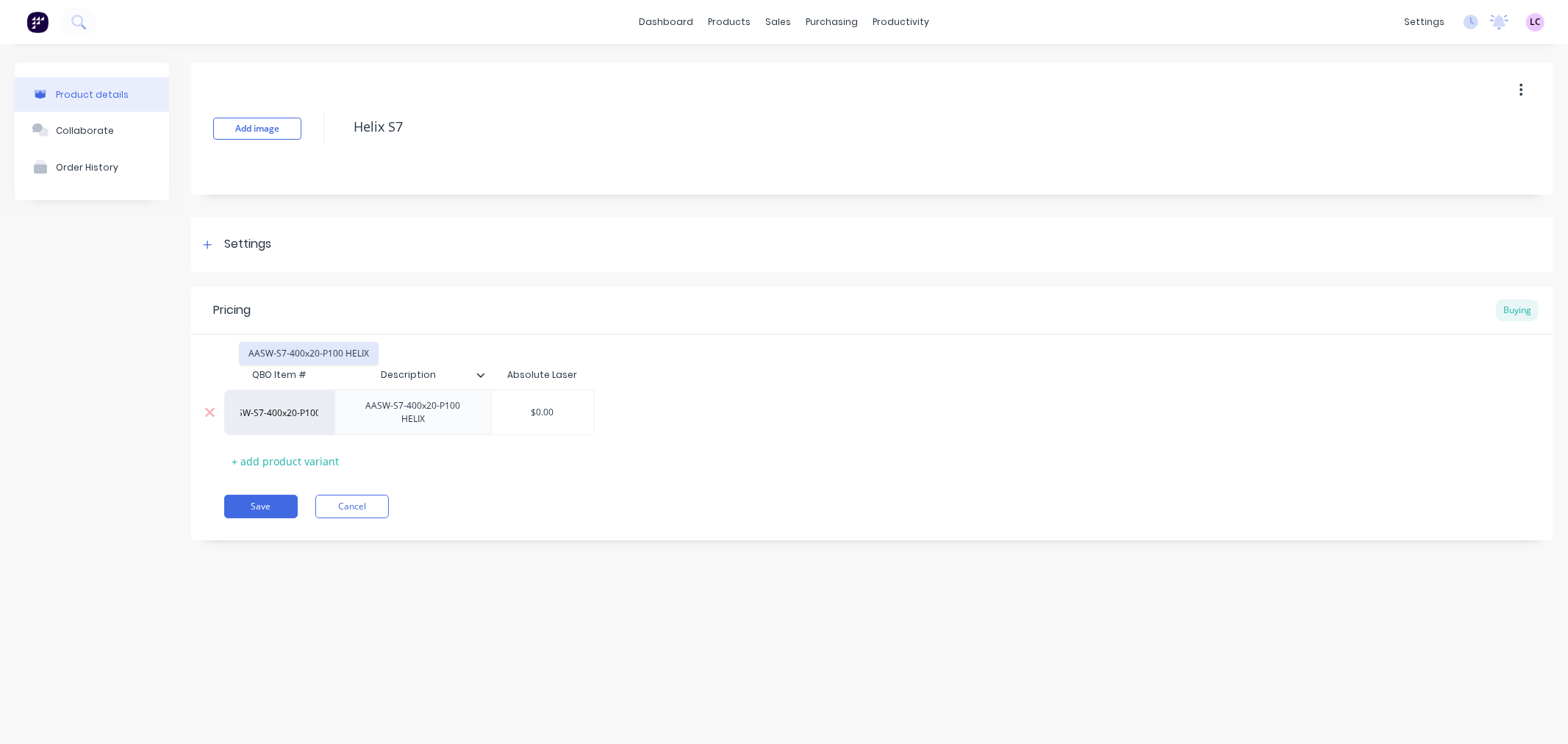
type input "AASW-S7-400x20-P100"
click at [308, 353] on button "AASW-S7-400x20-P100 HELIX" at bounding box center [308, 353] width 138 height 22
click at [278, 503] on button "Save" at bounding box center [260, 506] width 73 height 24
type textarea "x"
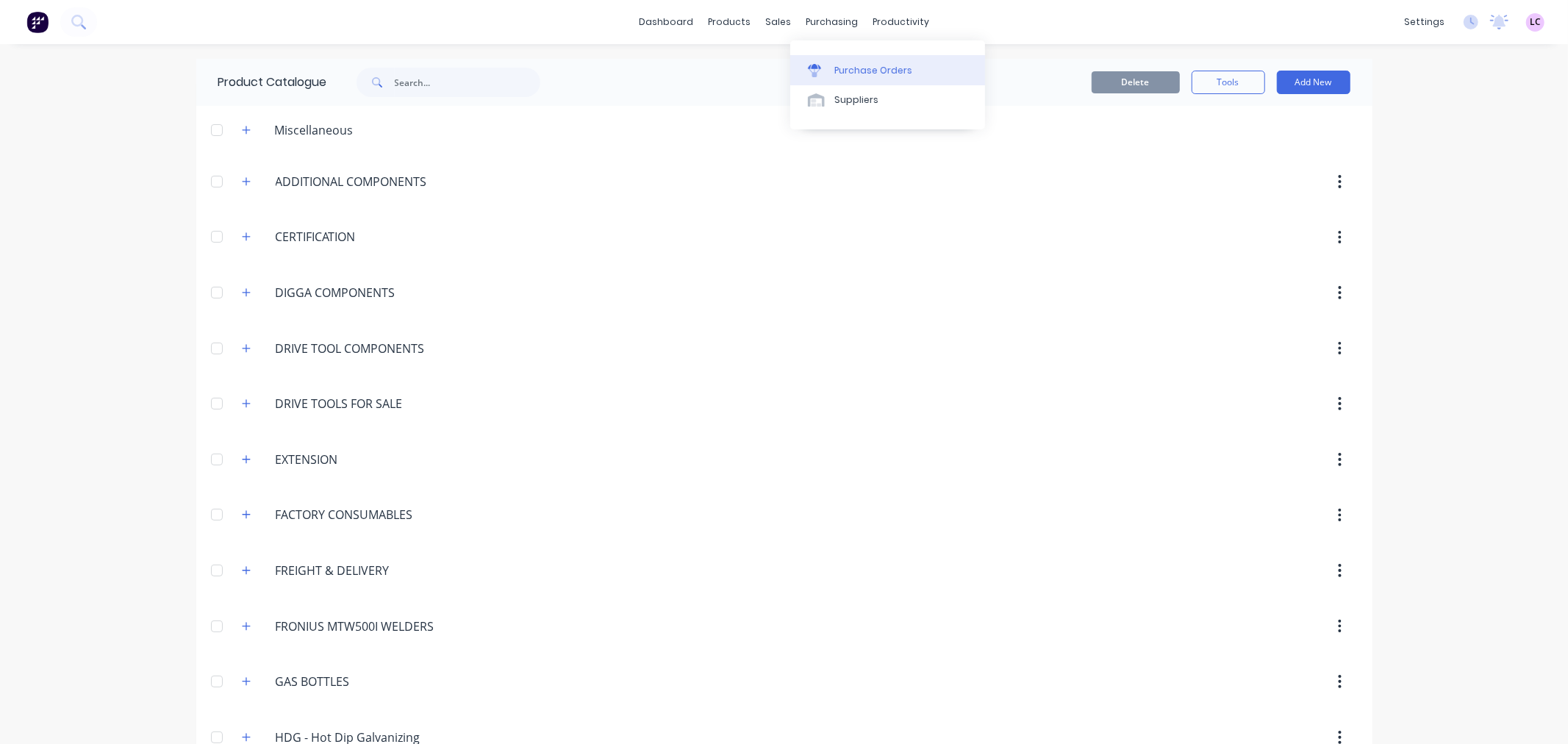
click at [841, 70] on div "Purchase Orders" at bounding box center [873, 71] width 78 height 13
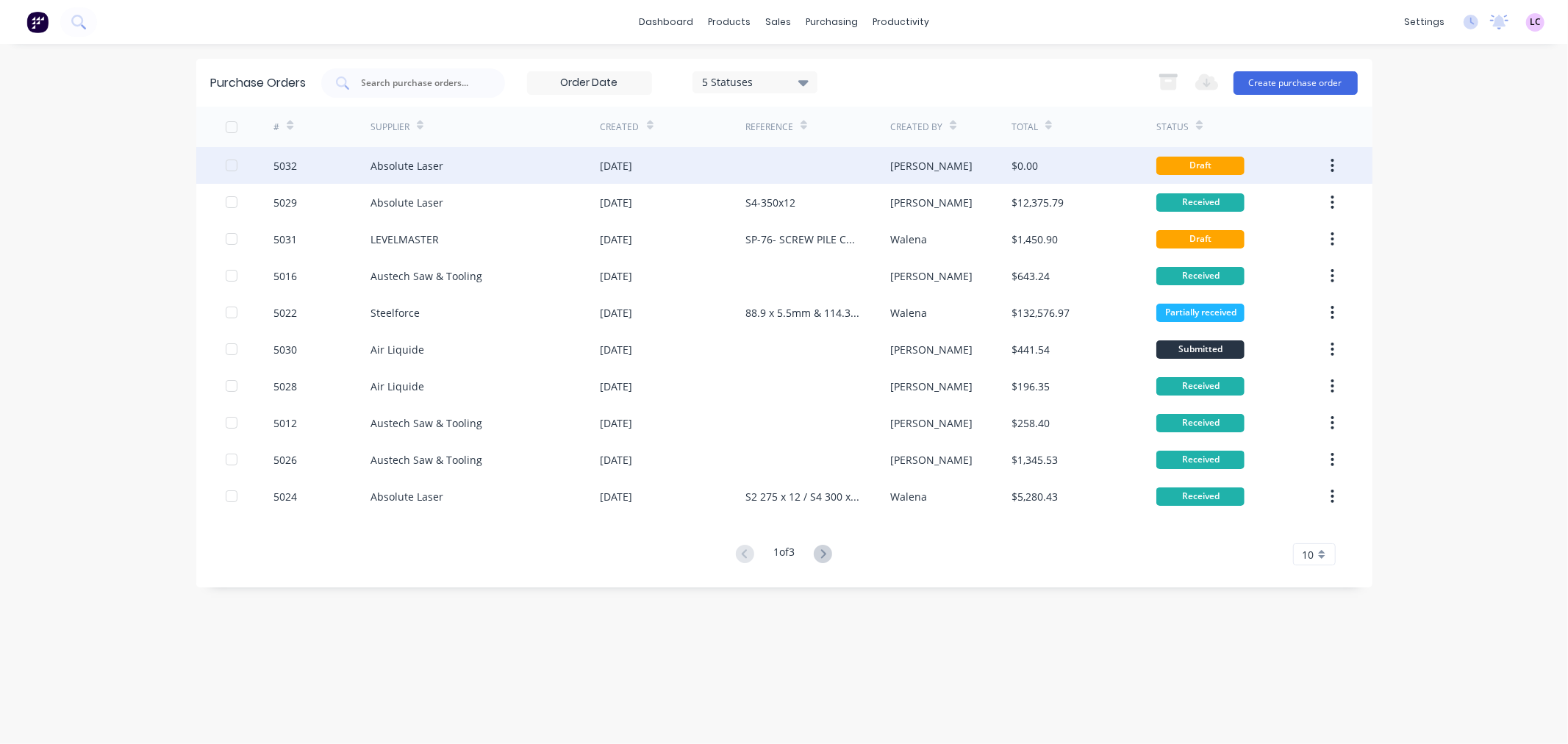
click at [457, 160] on div "Absolute Laser" at bounding box center [485, 166] width 230 height 37
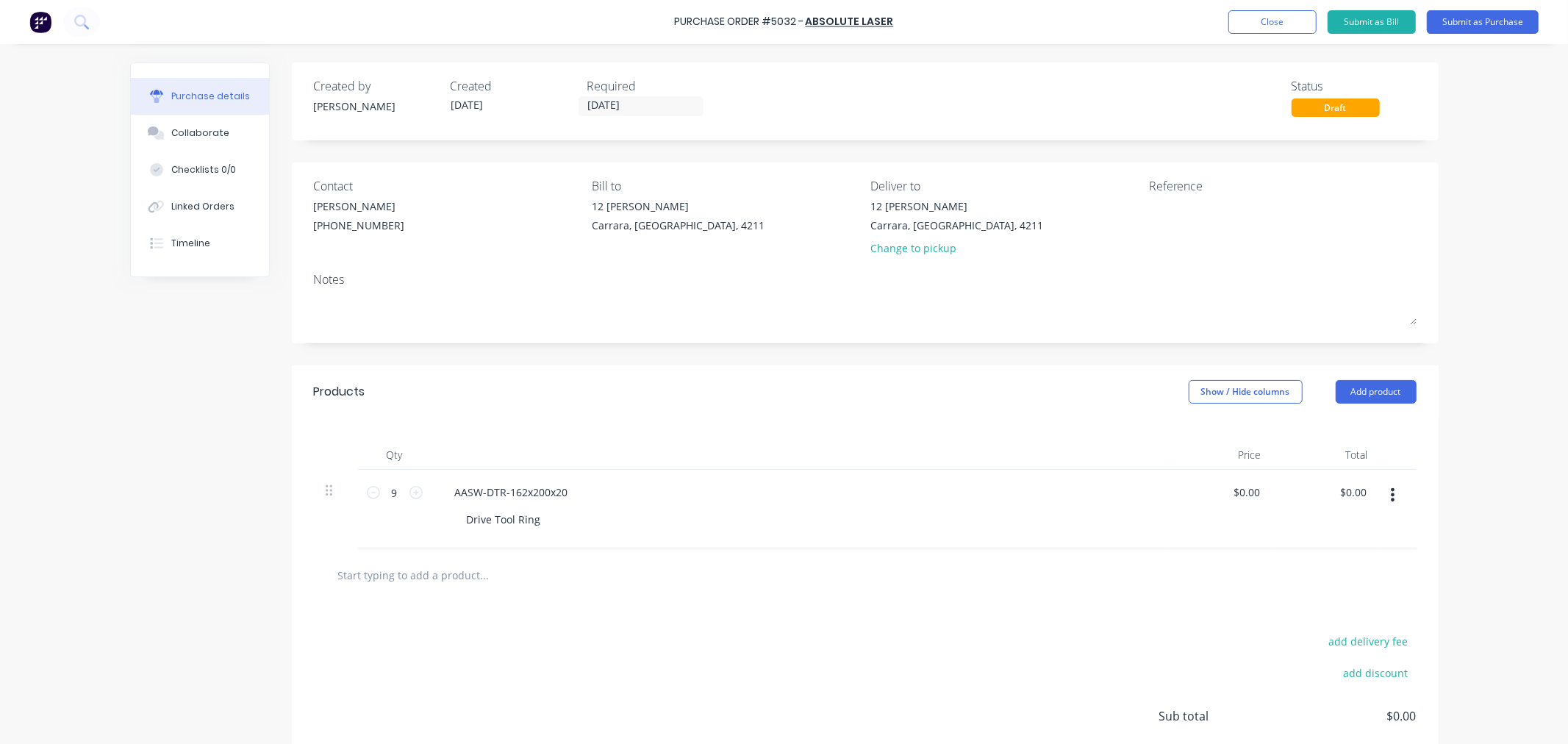
click at [1390, 491] on button "button" at bounding box center [1393, 495] width 34 height 26
click at [1332, 616] on button "Delete" at bounding box center [1349, 621] width 125 height 29
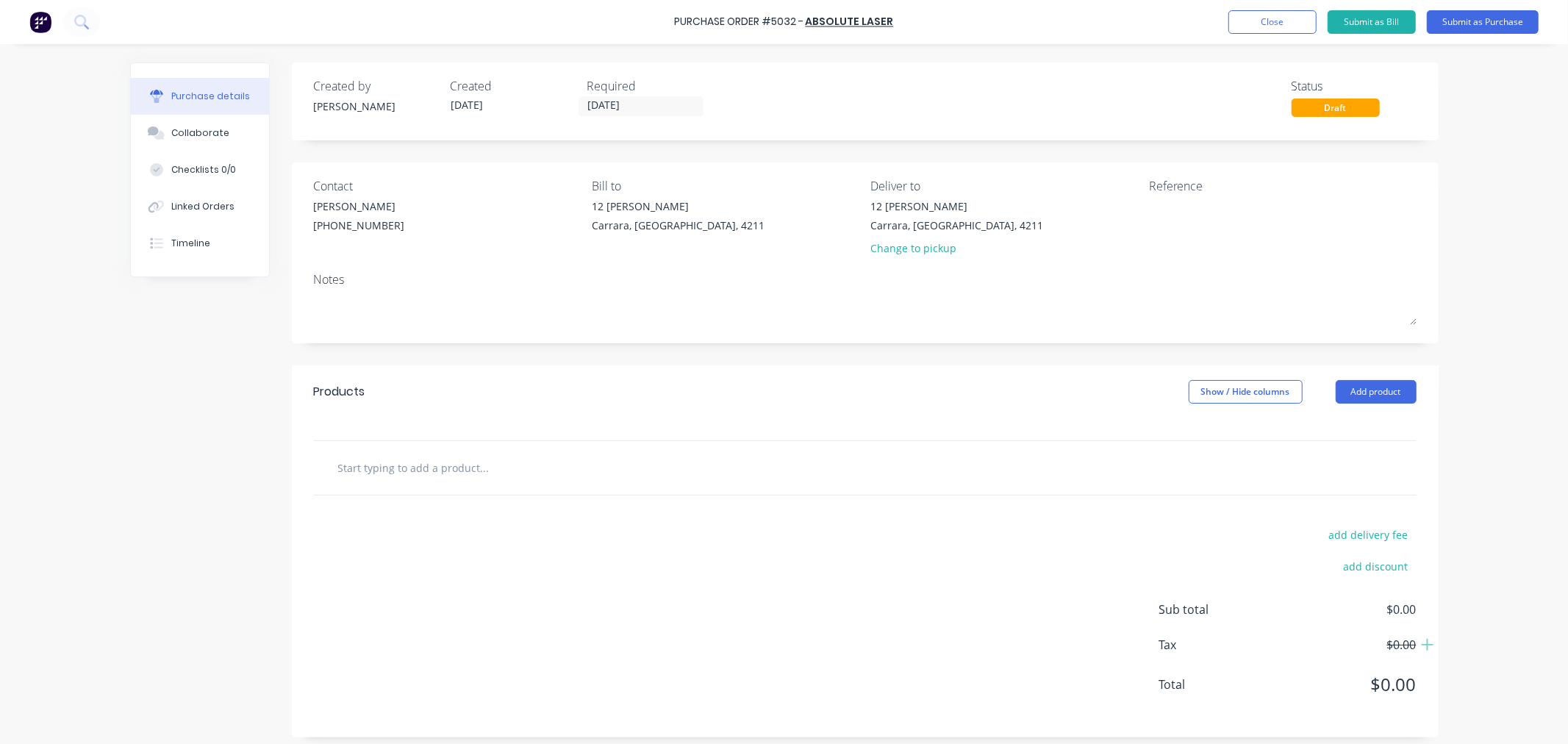
click at [446, 471] on input "text" at bounding box center [485, 467] width 294 height 29
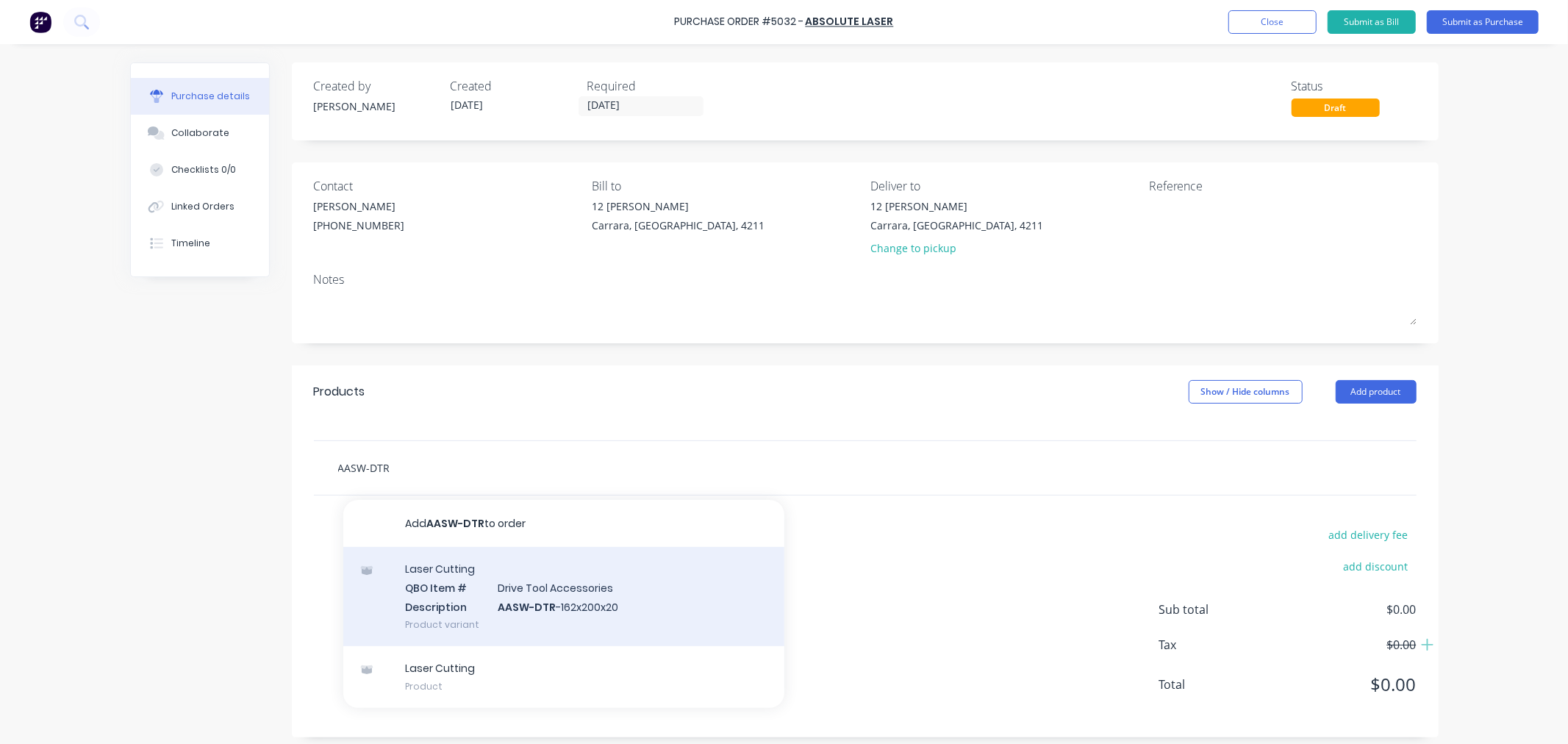
scroll to position [10, 0]
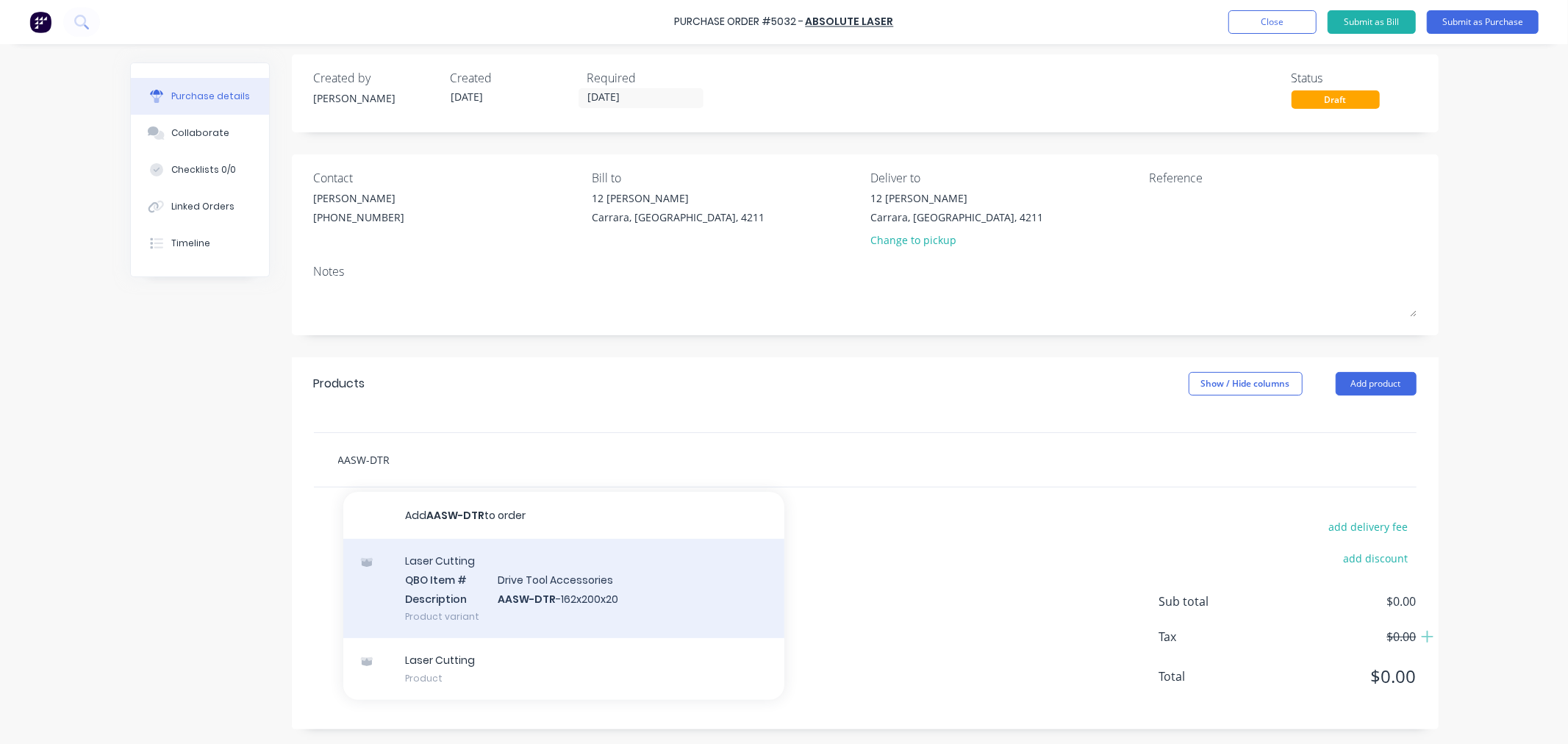
type input "AASW-DTR"
click at [635, 591] on div "Laser Cutting QBO Item # Drive Tool Accessories Description AASW-DTR -162x200x2…" at bounding box center [564, 588] width 441 height 100
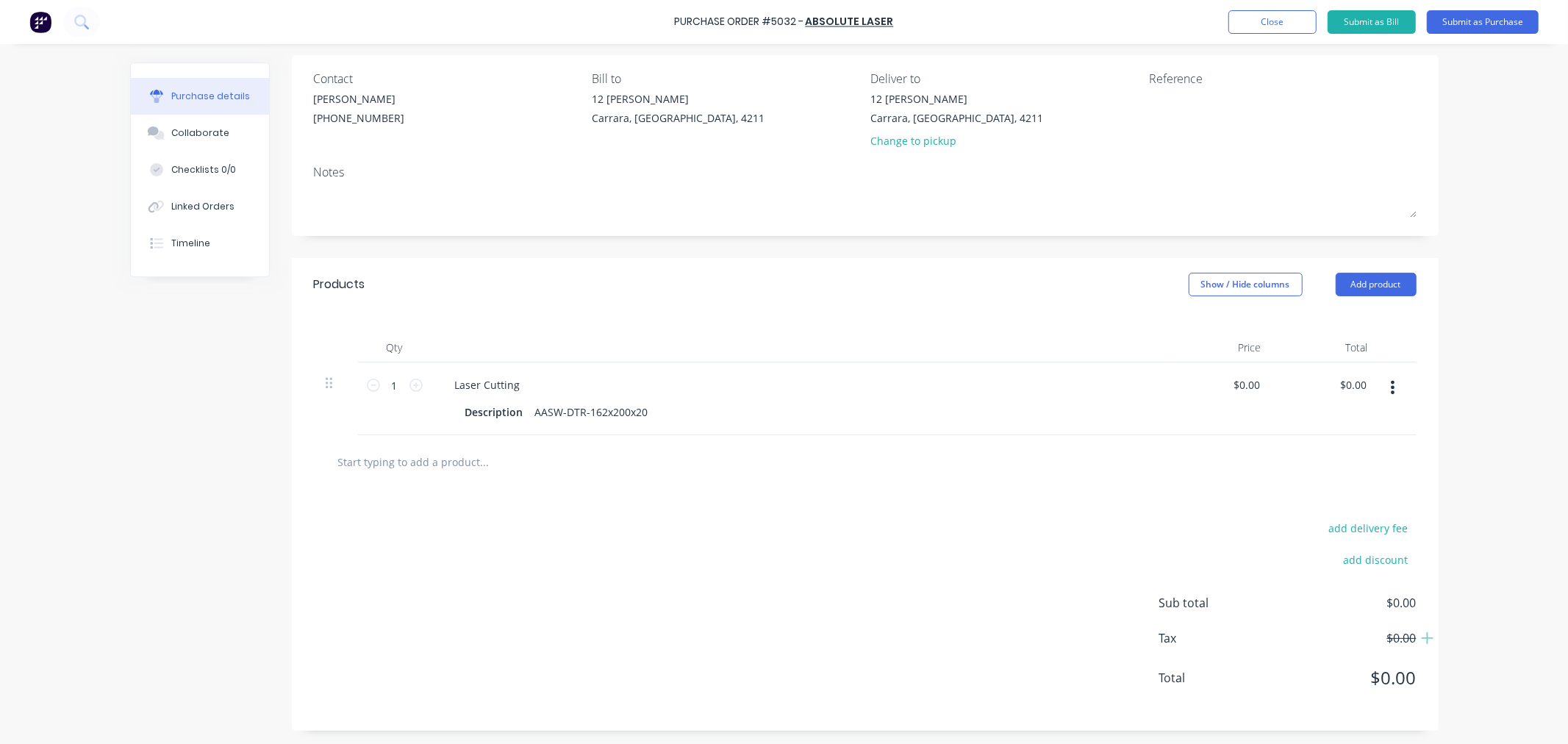
scroll to position [110, 0]
click at [392, 379] on input "1" at bounding box center [394, 383] width 29 height 22
type input "9"
click at [414, 462] on input "text" at bounding box center [485, 459] width 294 height 29
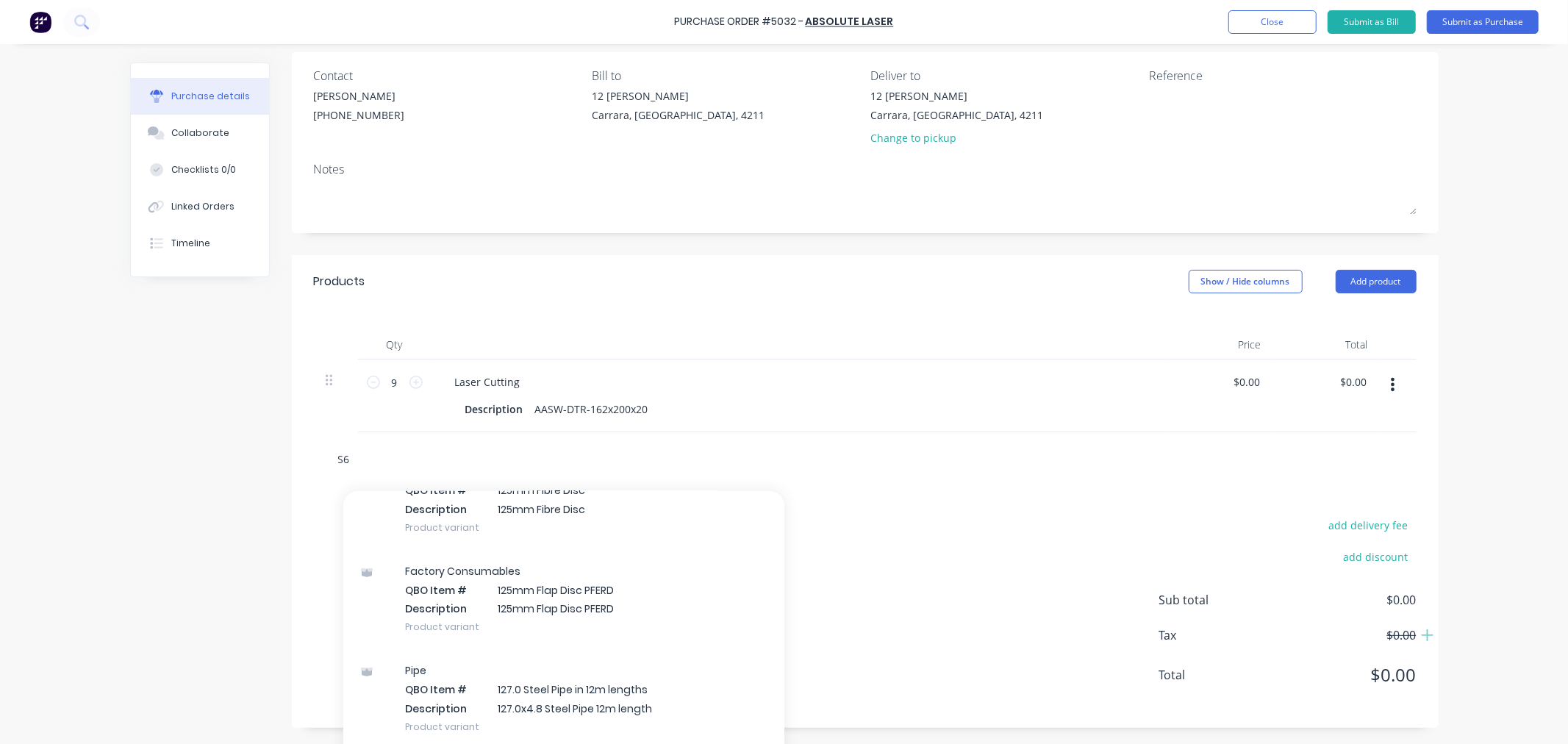
scroll to position [735, 0]
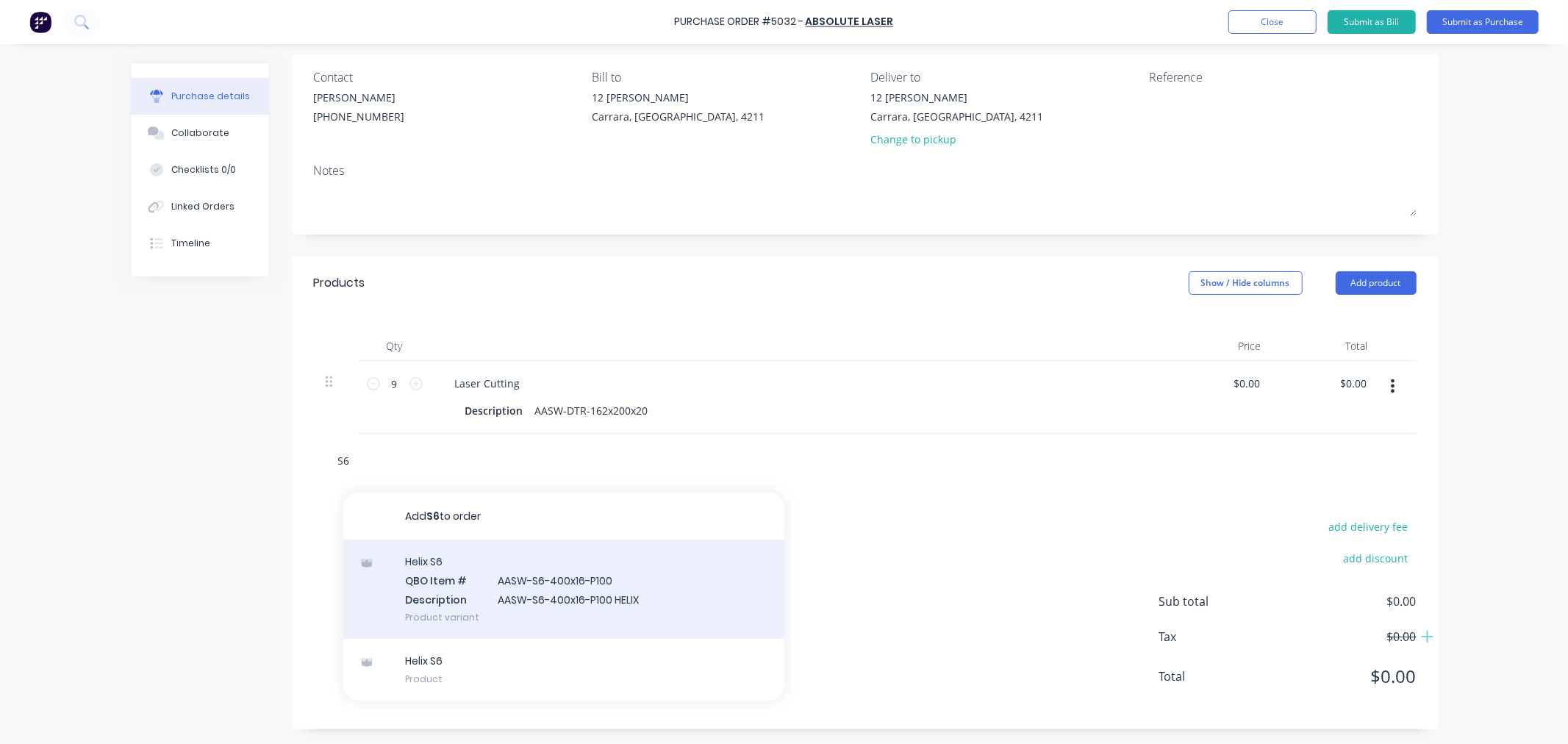
type input "S6"
click at [487, 585] on div "Helix S6 QBO Item # AASW-S6-400x16-P100 Description AASW-S6-400x16-P100 HELIX P…" at bounding box center [564, 589] width 441 height 100
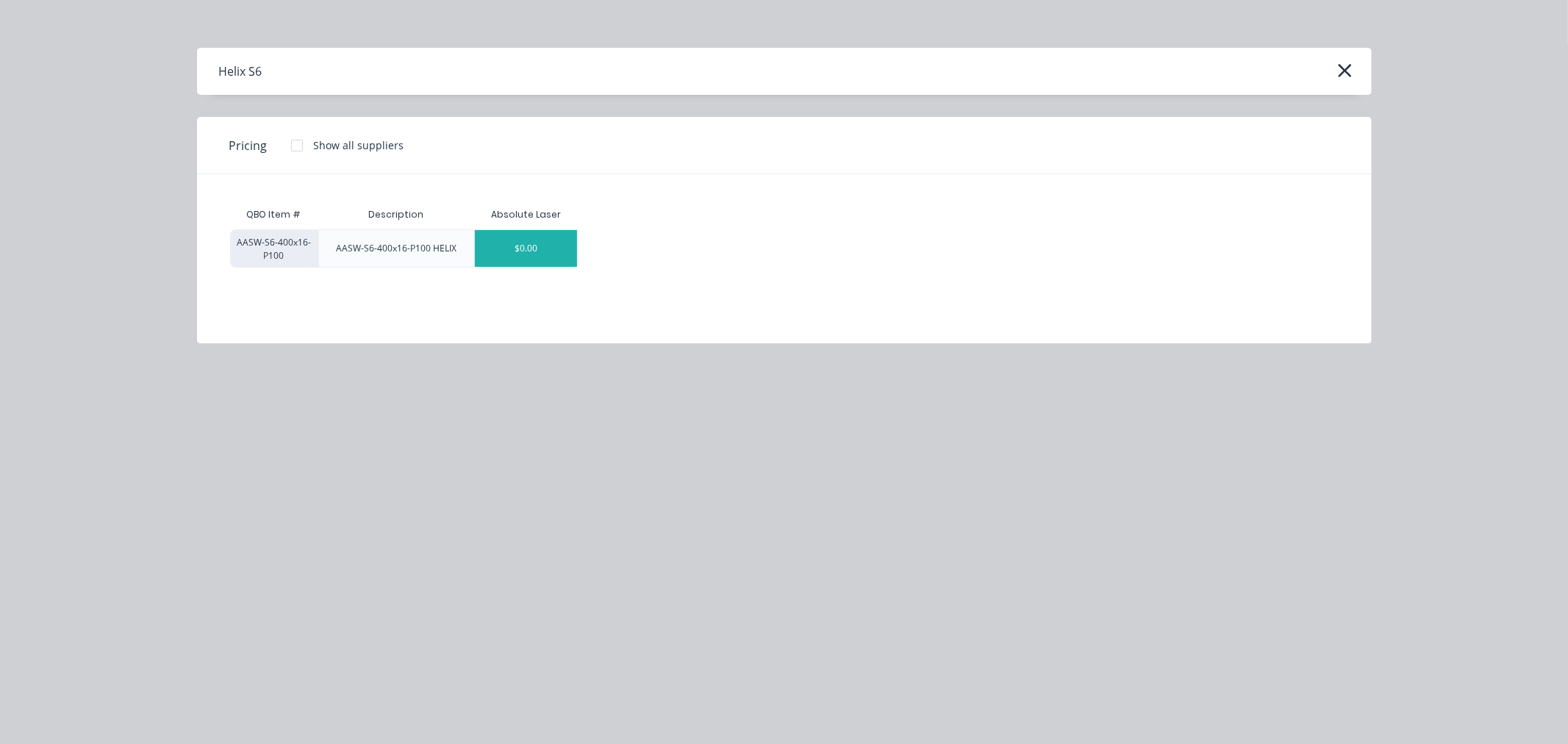
click at [498, 243] on div "$0.00" at bounding box center [526, 249] width 102 height 37
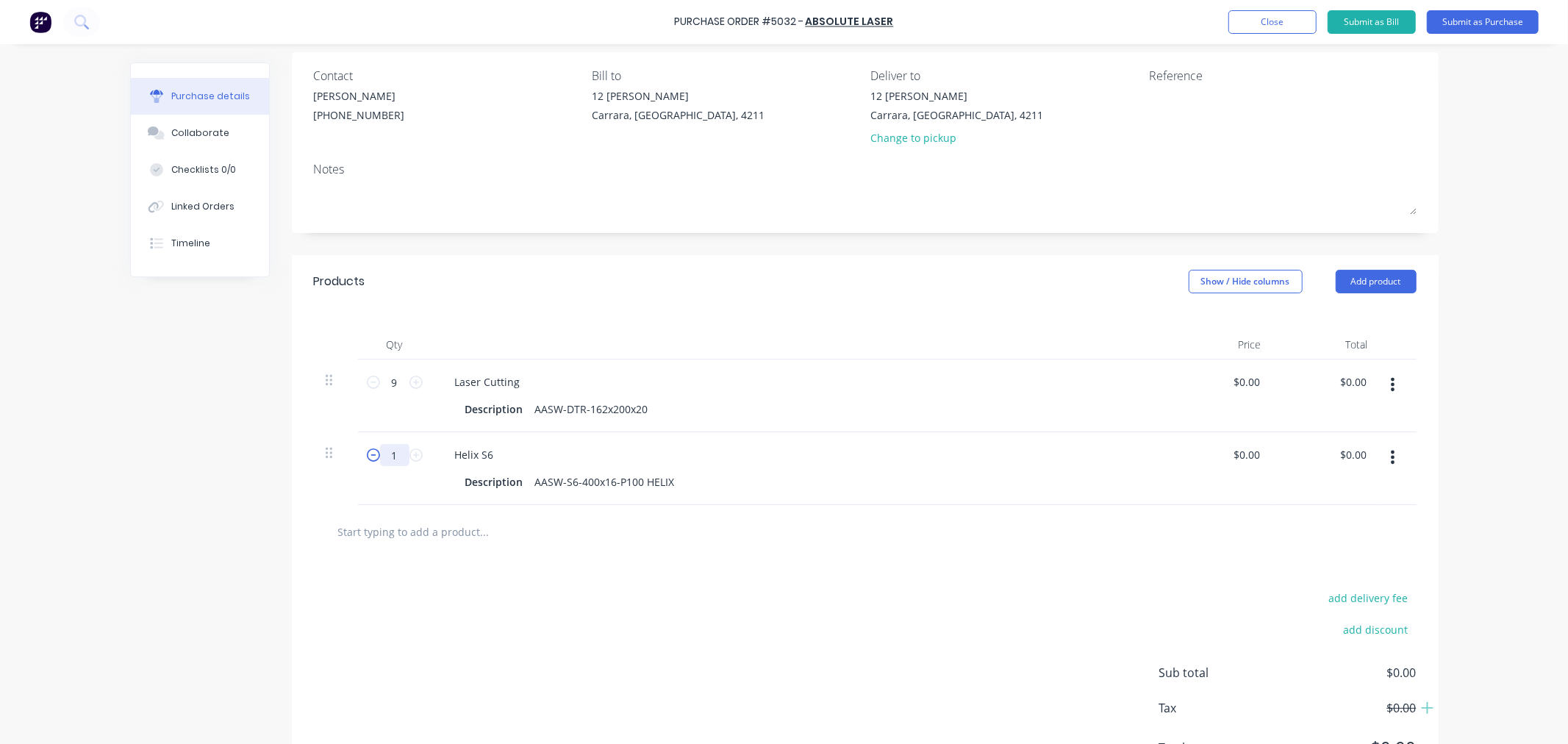
drag, startPoint x: 395, startPoint y: 455, endPoint x: 366, endPoint y: 454, distance: 29.0
click at [370, 454] on div "1 1" at bounding box center [395, 455] width 50 height 22
type input "6"
click at [472, 539] on input "text" at bounding box center [485, 531] width 294 height 29
type input "H"
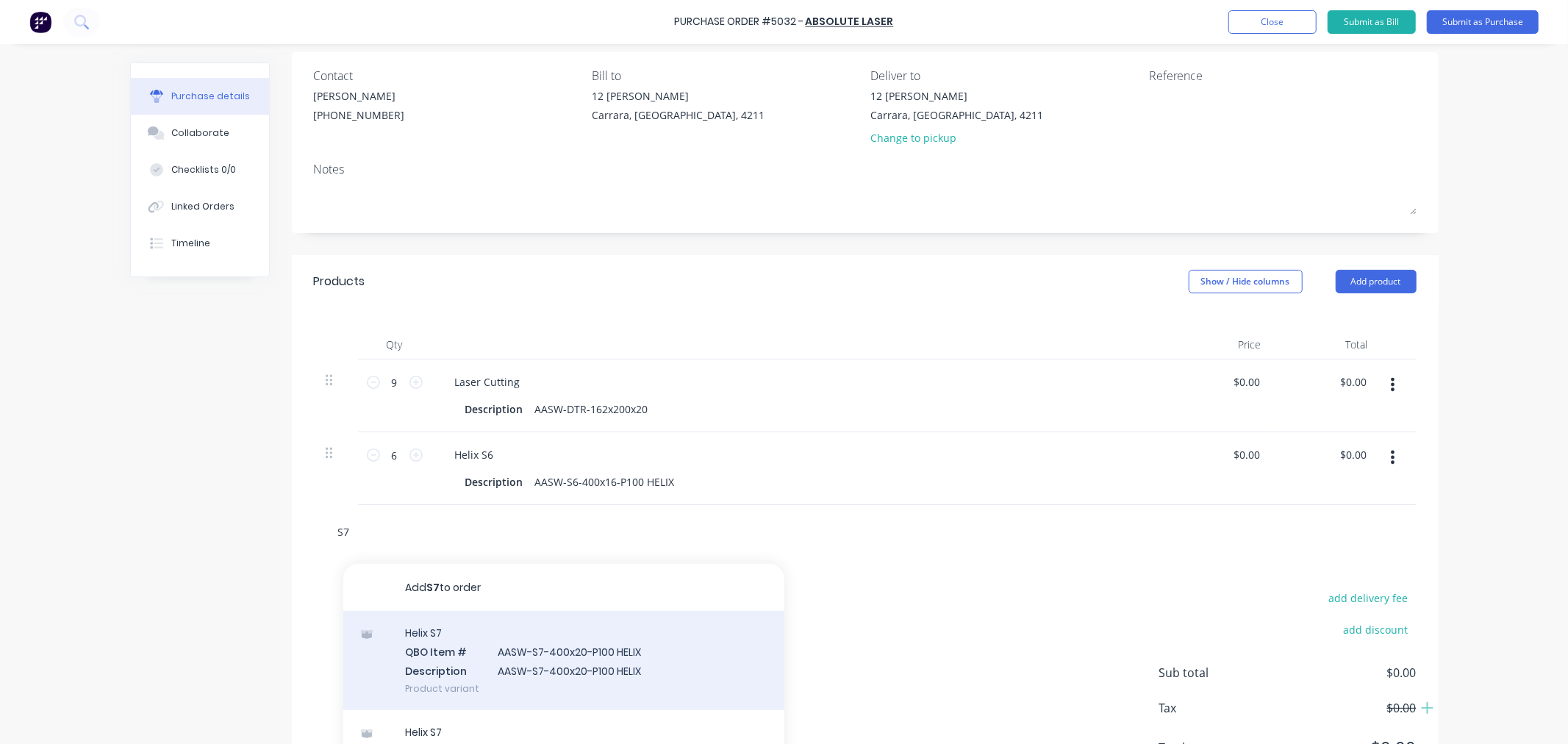
type input "S7"
click at [539, 650] on div "Helix S7 QBO Item # AASW-S7-400x20-P100 HELIX Description AASW-S7-400x20-P100 H…" at bounding box center [564, 660] width 441 height 100
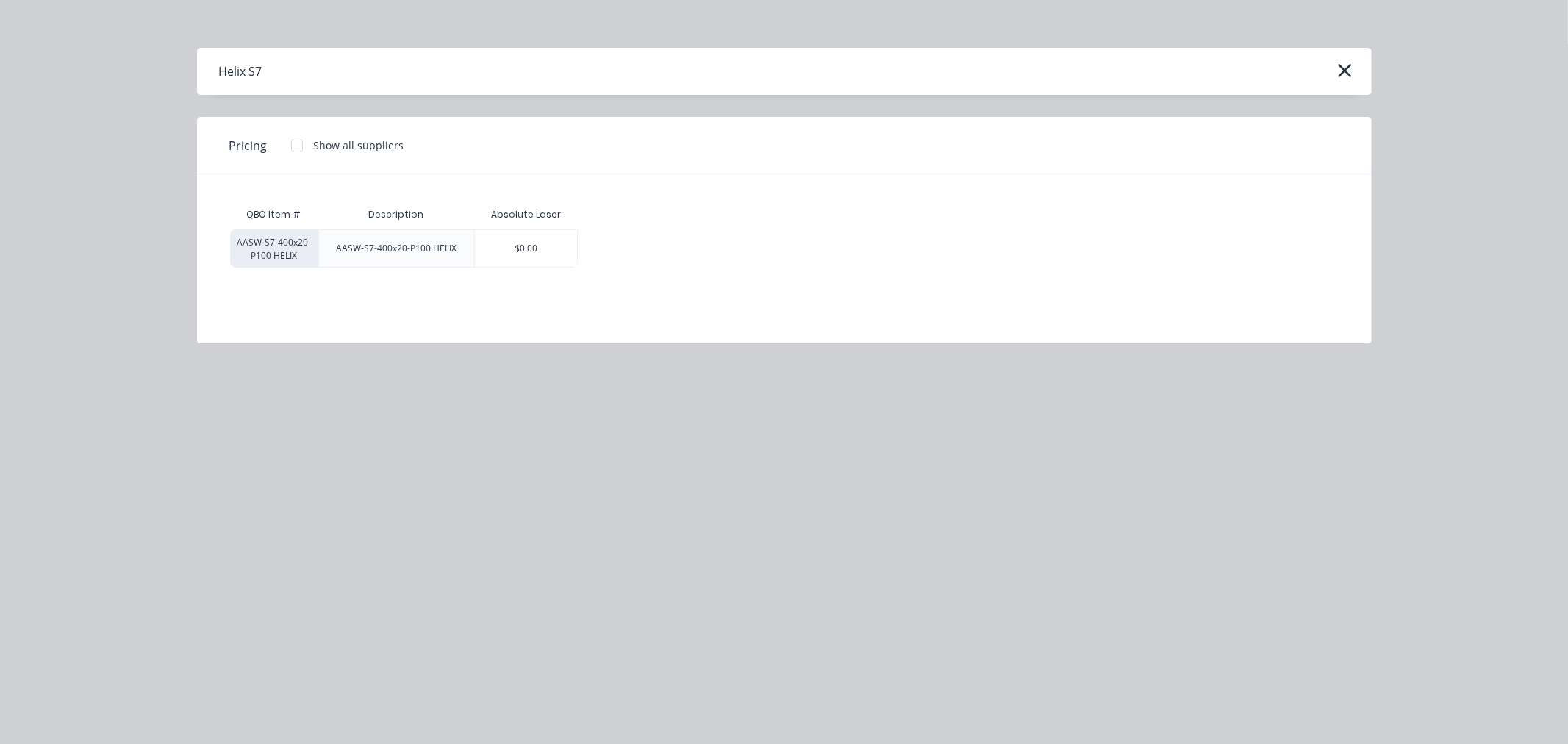
click at [427, 247] on div "AASW-S7-400x20-P100 HELIX" at bounding box center [396, 248] width 121 height 13
click at [503, 255] on div "$0.00" at bounding box center [526, 249] width 102 height 37
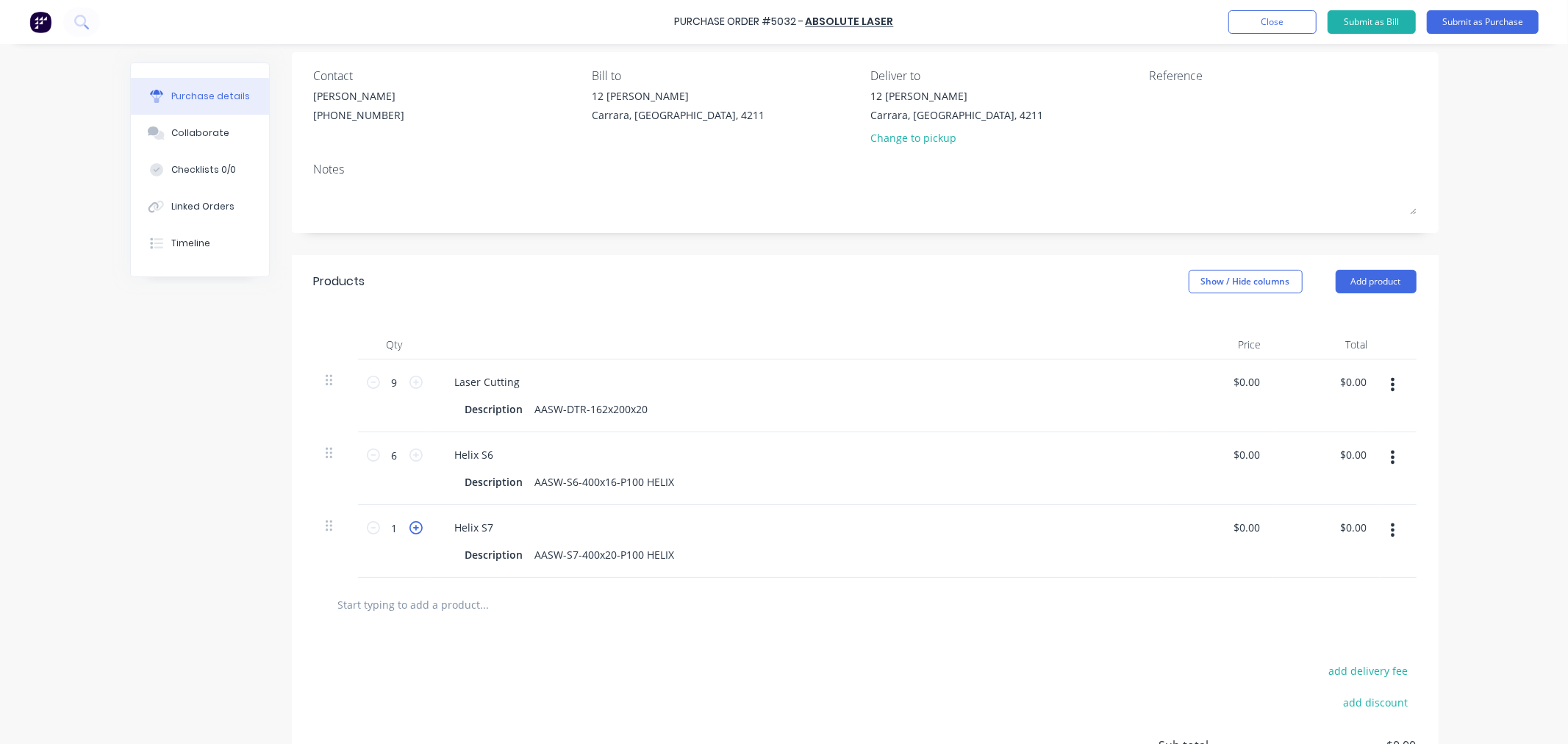
click at [410, 527] on icon at bounding box center [416, 527] width 13 height 13
click at [367, 530] on icon at bounding box center [373, 527] width 13 height 13
type input "3"
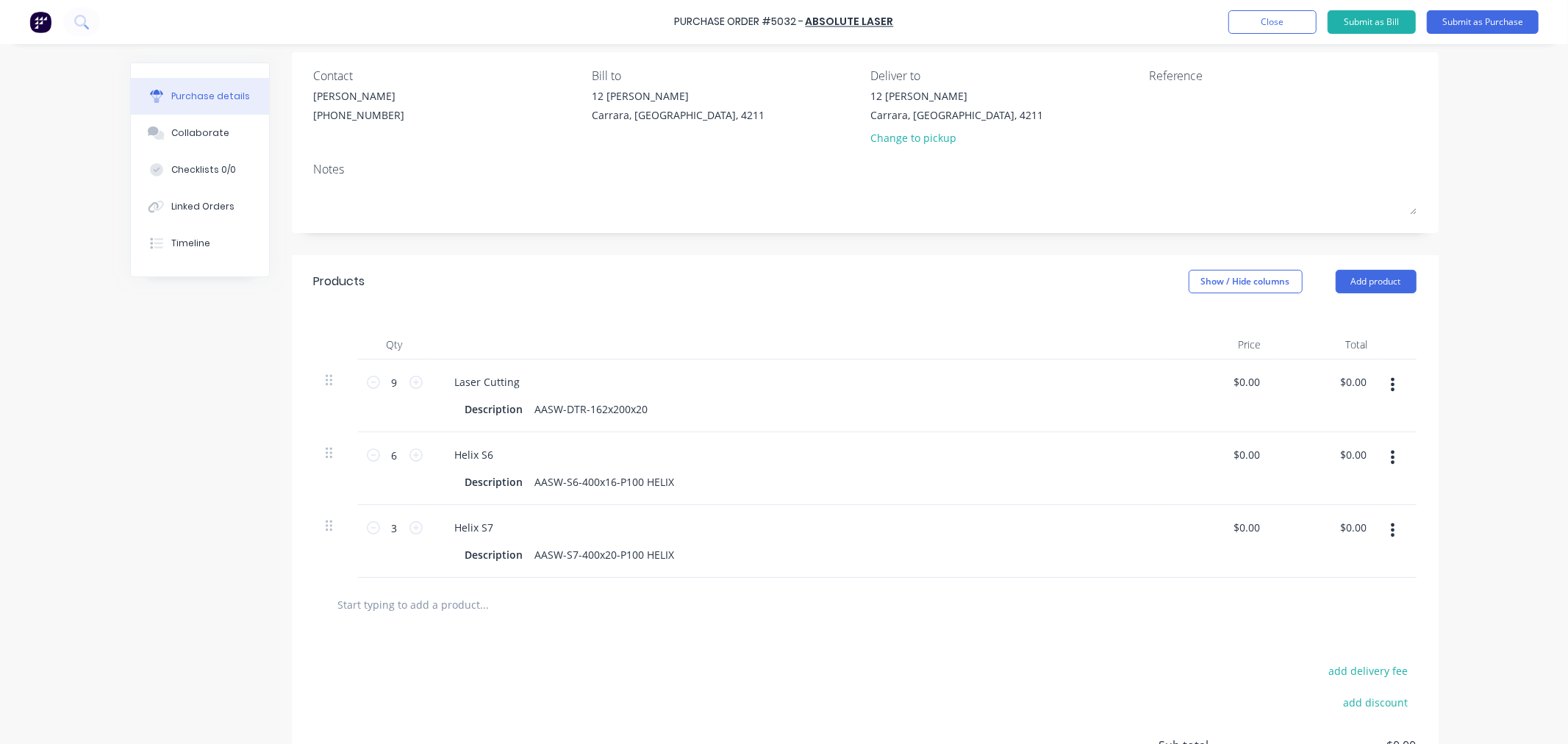
click at [149, 637] on div "Created by Leesa Created 11/09/25 Required 16/09/25 Status Draft Contact Michae…" at bounding box center [784, 413] width 1309 height 921
click at [396, 691] on div "add delivery fee add discount Sub total $0.00 Tax $0.00 Total $0.00" at bounding box center [865, 753] width 1147 height 242
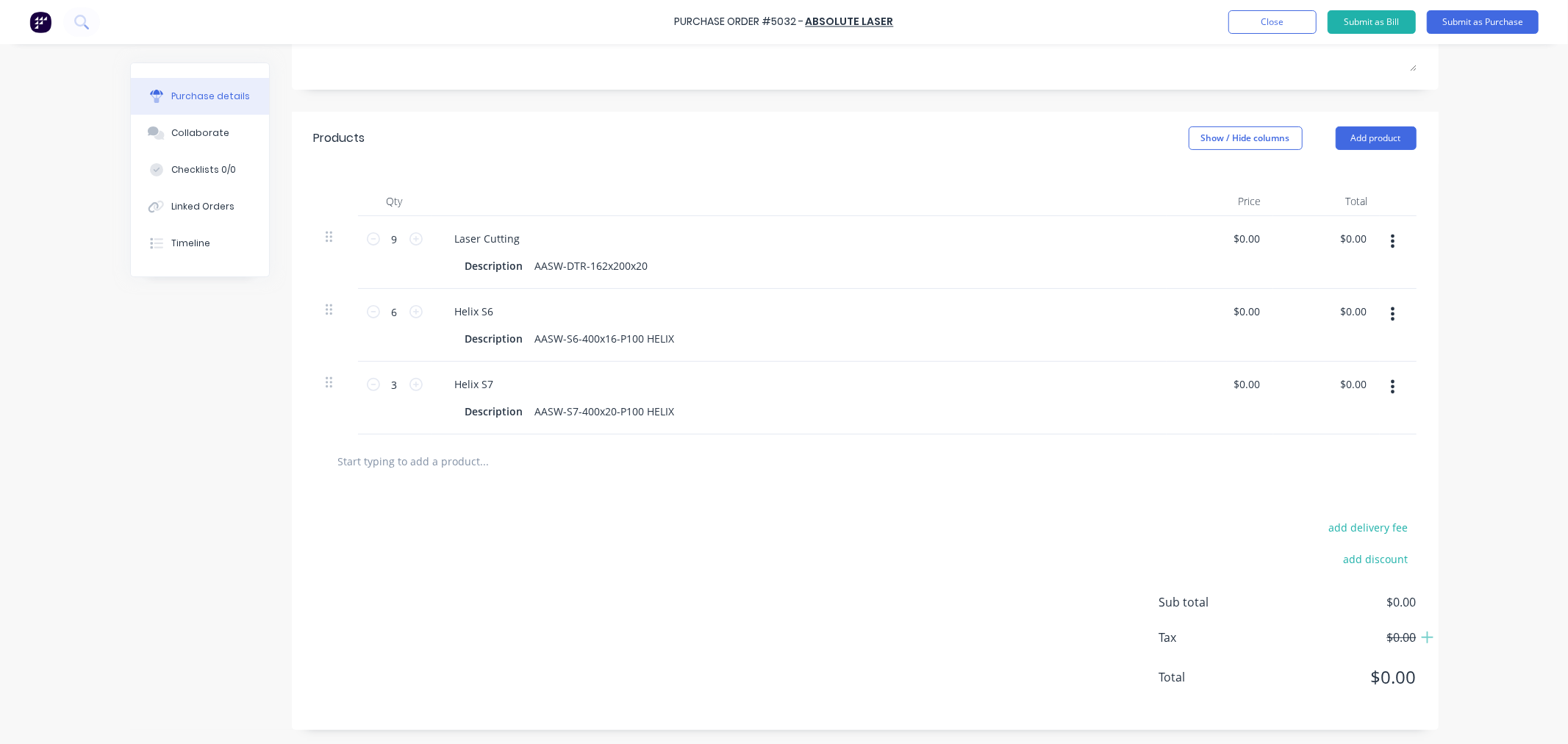
scroll to position [256, 0]
click at [910, 539] on div "add delivery fee add discount Sub total $0.00 Tax $0.00 Total $0.00" at bounding box center [865, 608] width 1147 height 242
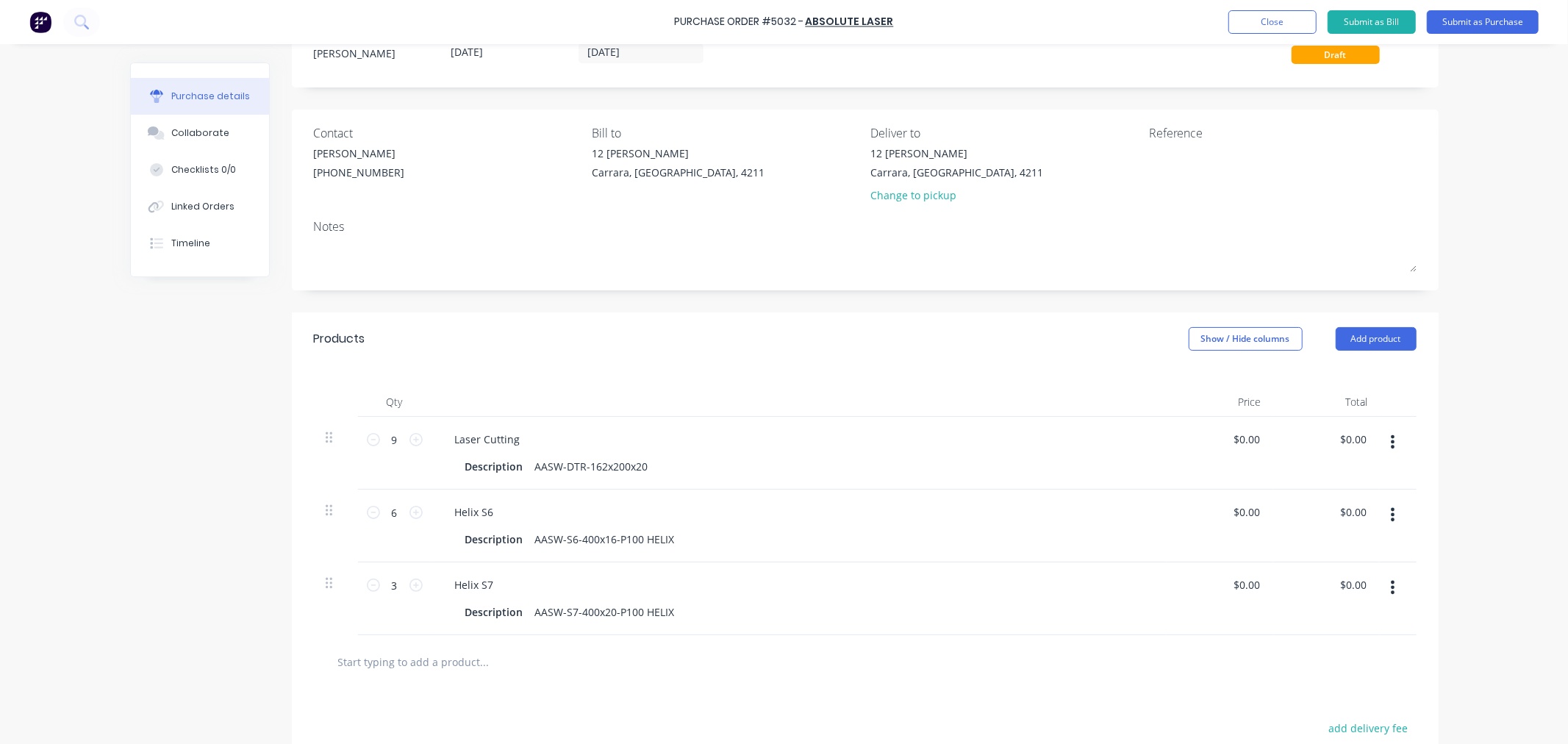
scroll to position [0, 0]
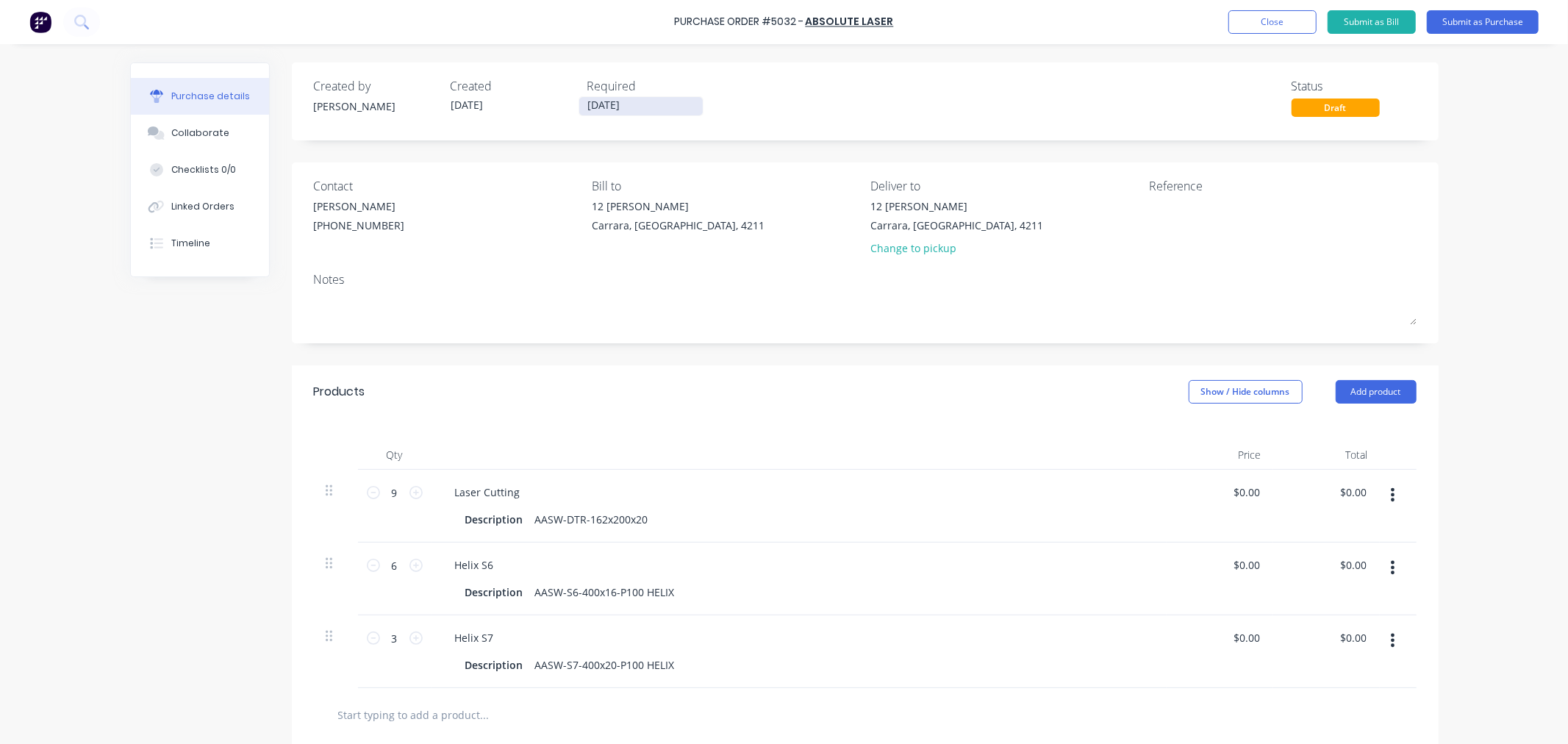
click at [612, 108] on input "16/09/25" at bounding box center [641, 106] width 123 height 19
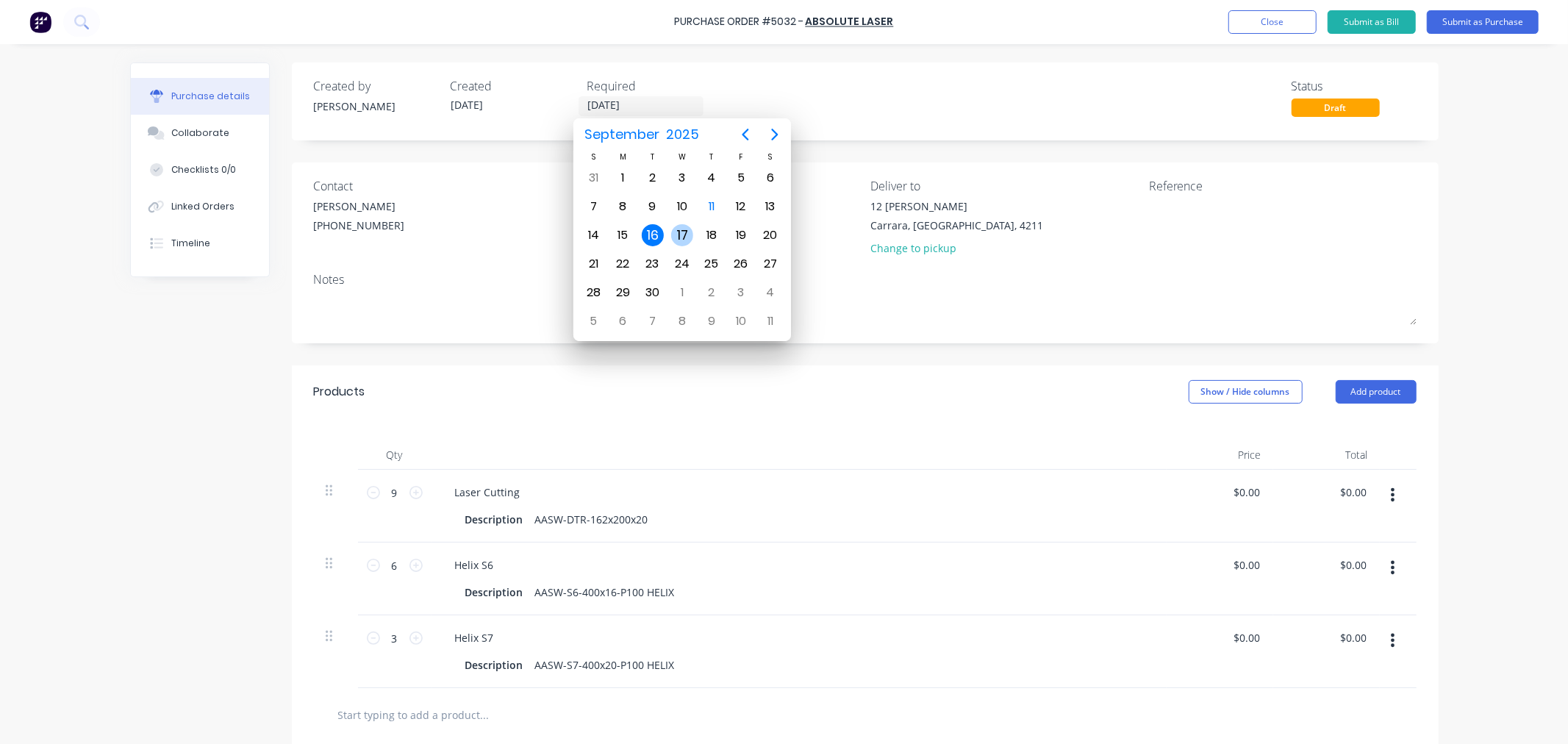
click at [680, 236] on div "17" at bounding box center [682, 234] width 22 height 22
type input "17/09/25"
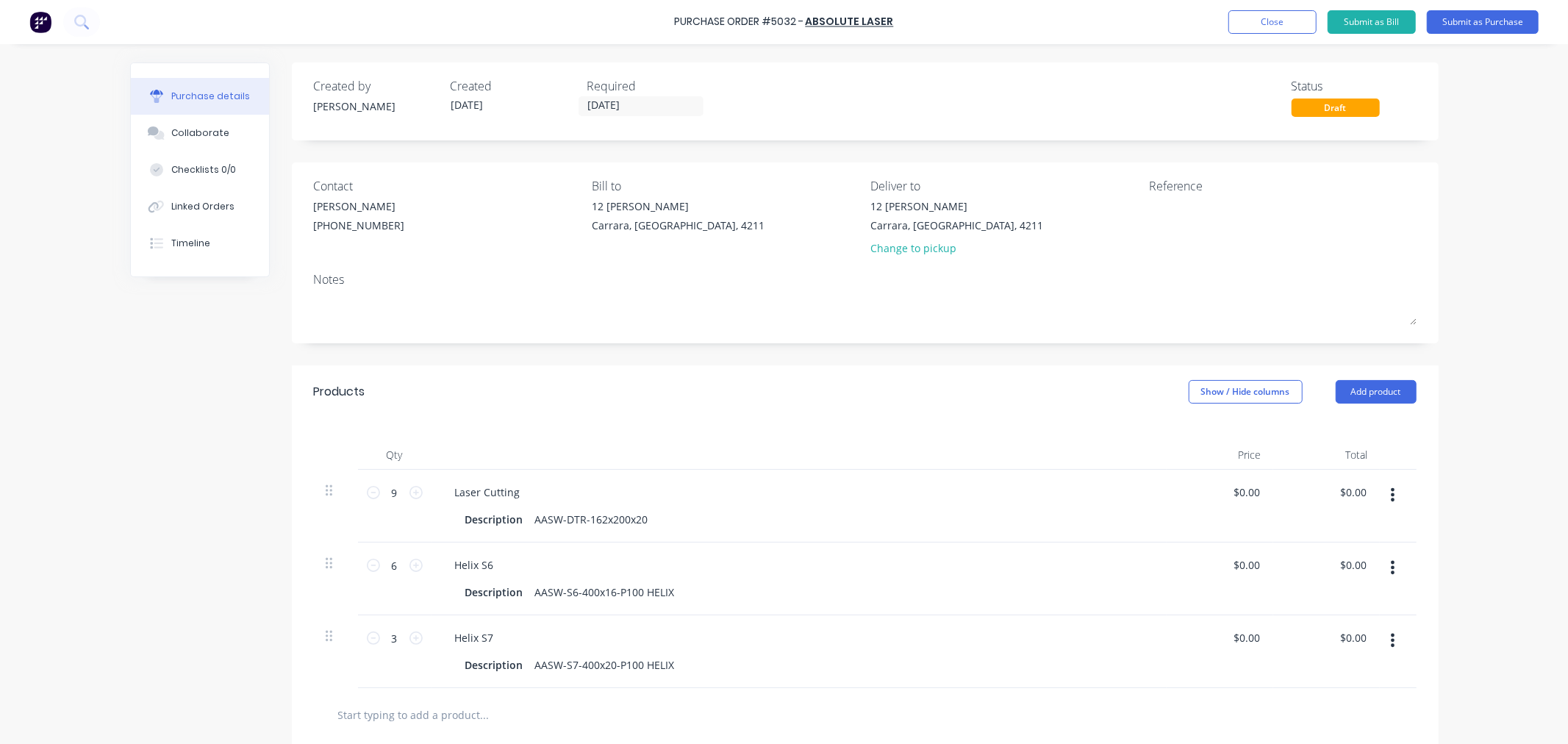
click at [215, 370] on div "Created by Leesa Created 11/09/25 Required 17/09/25 Status Draft Contact Michae…" at bounding box center [784, 523] width 1309 height 921
click at [1487, 22] on button "Submit as Purchase" at bounding box center [1483, 22] width 112 height 24
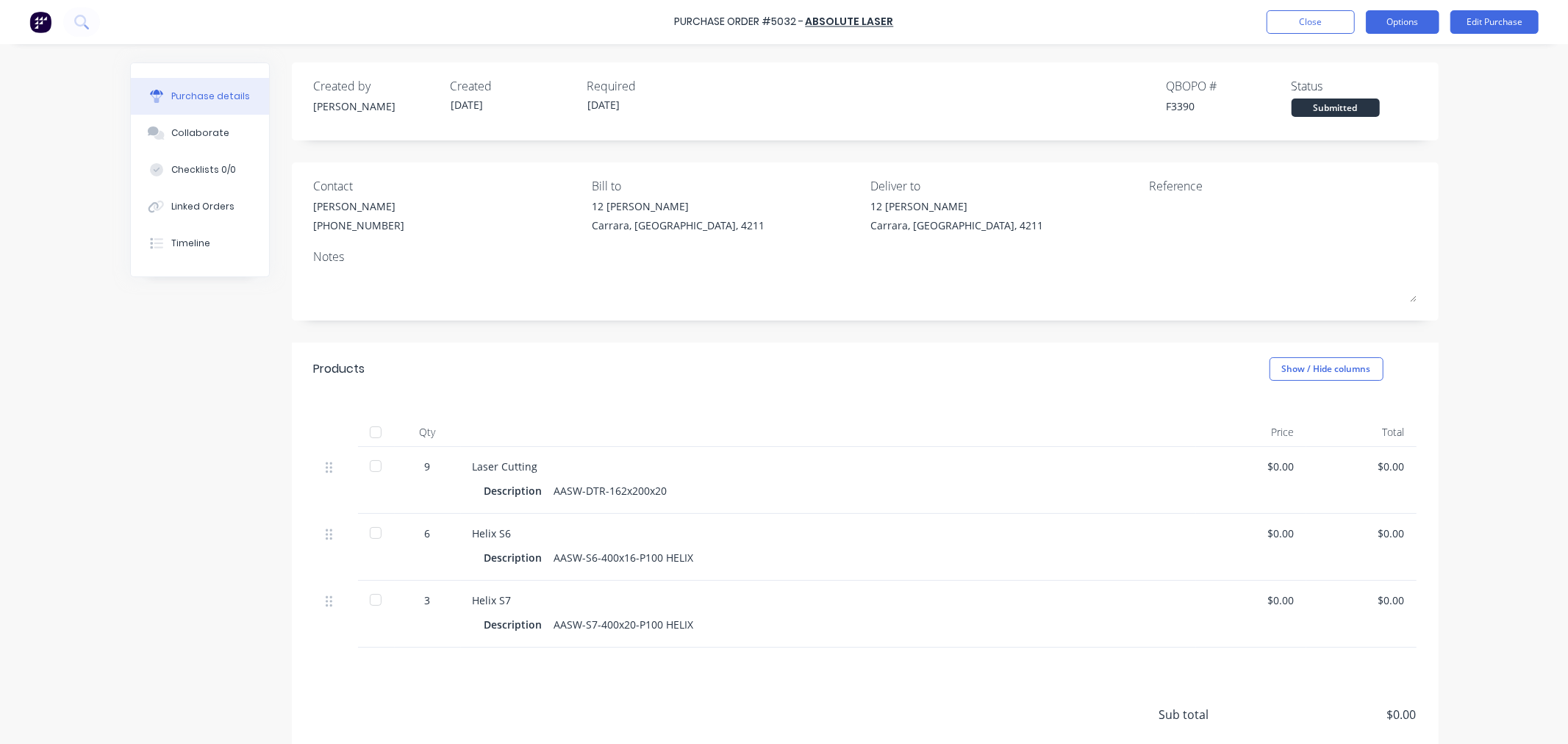
click at [1412, 26] on button "Options" at bounding box center [1402, 22] width 73 height 24
click at [1375, 56] on div "Print / Email" at bounding box center [1370, 60] width 113 height 21
click at [1382, 115] on div "Without pricing" at bounding box center [1370, 119] width 113 height 21
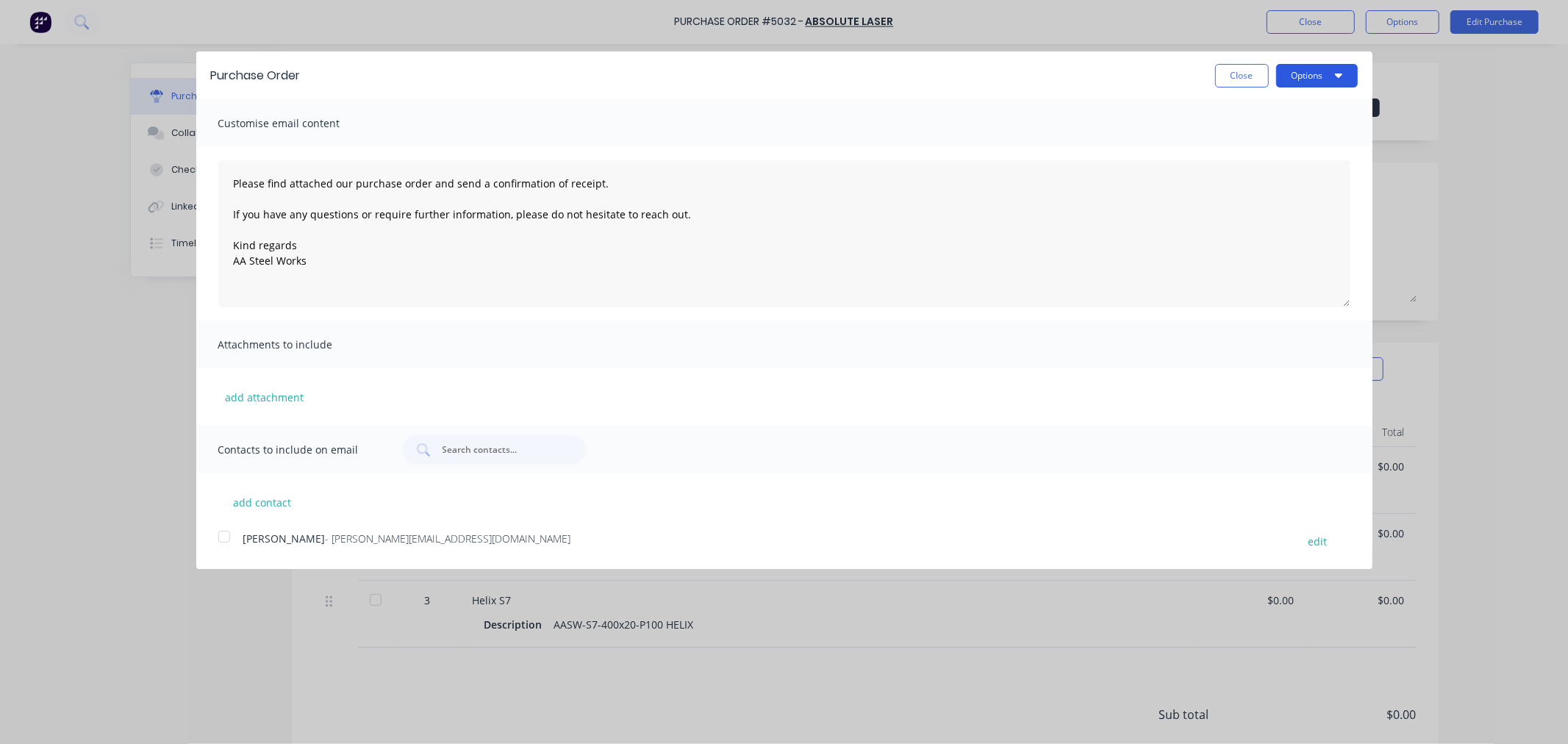
click at [1292, 79] on button "Options" at bounding box center [1317, 76] width 82 height 24
click at [1285, 115] on div "Print" at bounding box center [1288, 113] width 113 height 21
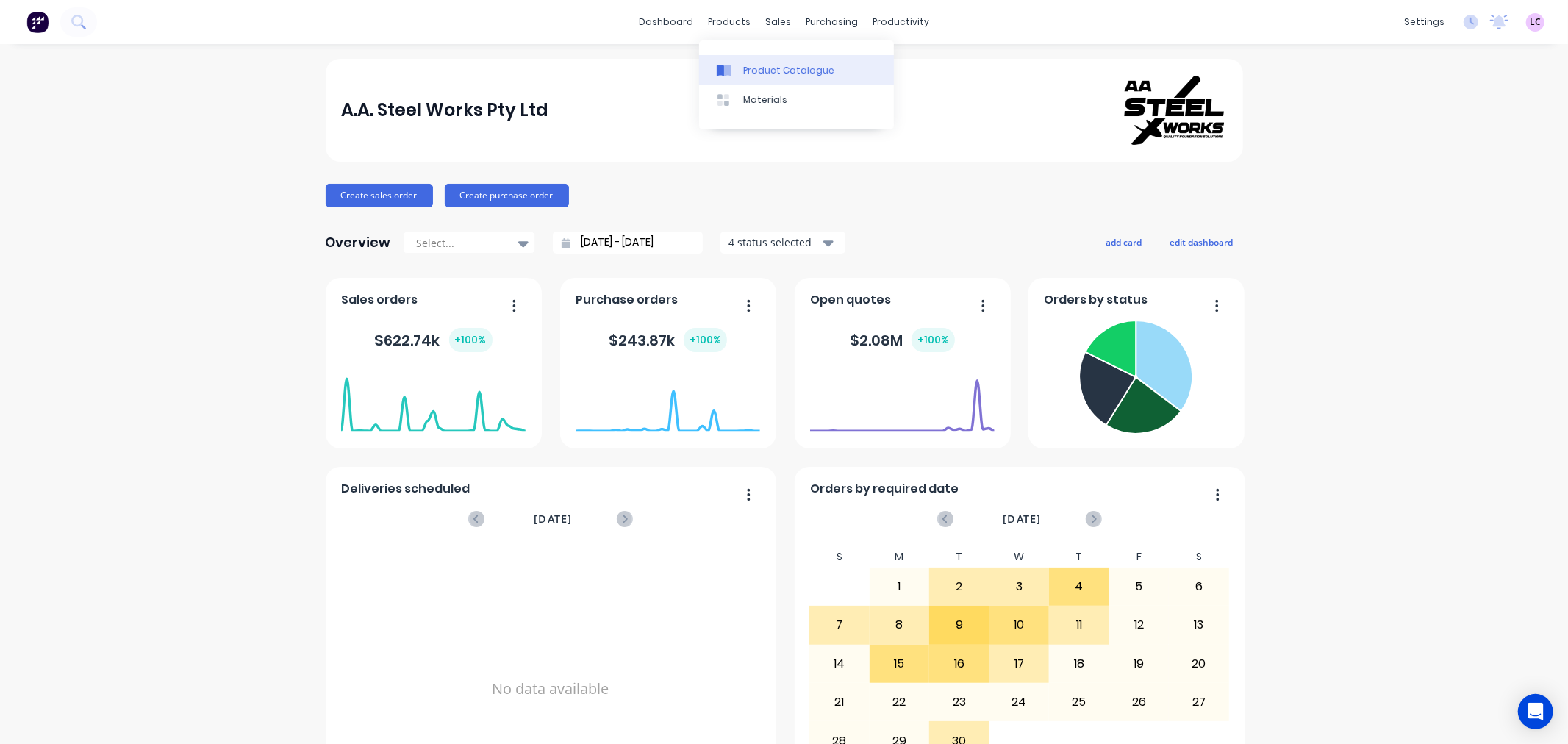
click at [769, 71] on div "Product Catalogue" at bounding box center [788, 71] width 91 height 13
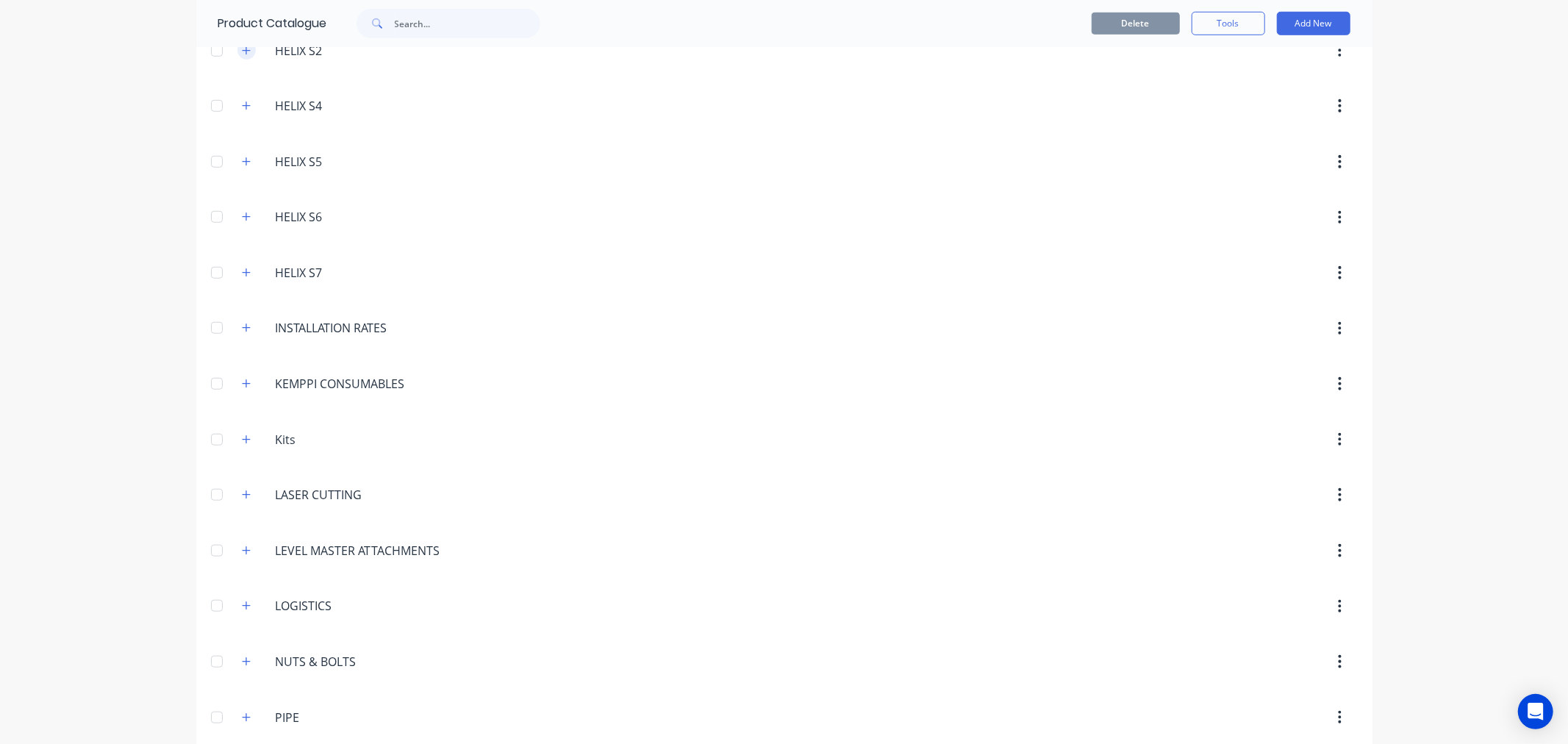
scroll to position [817, 0]
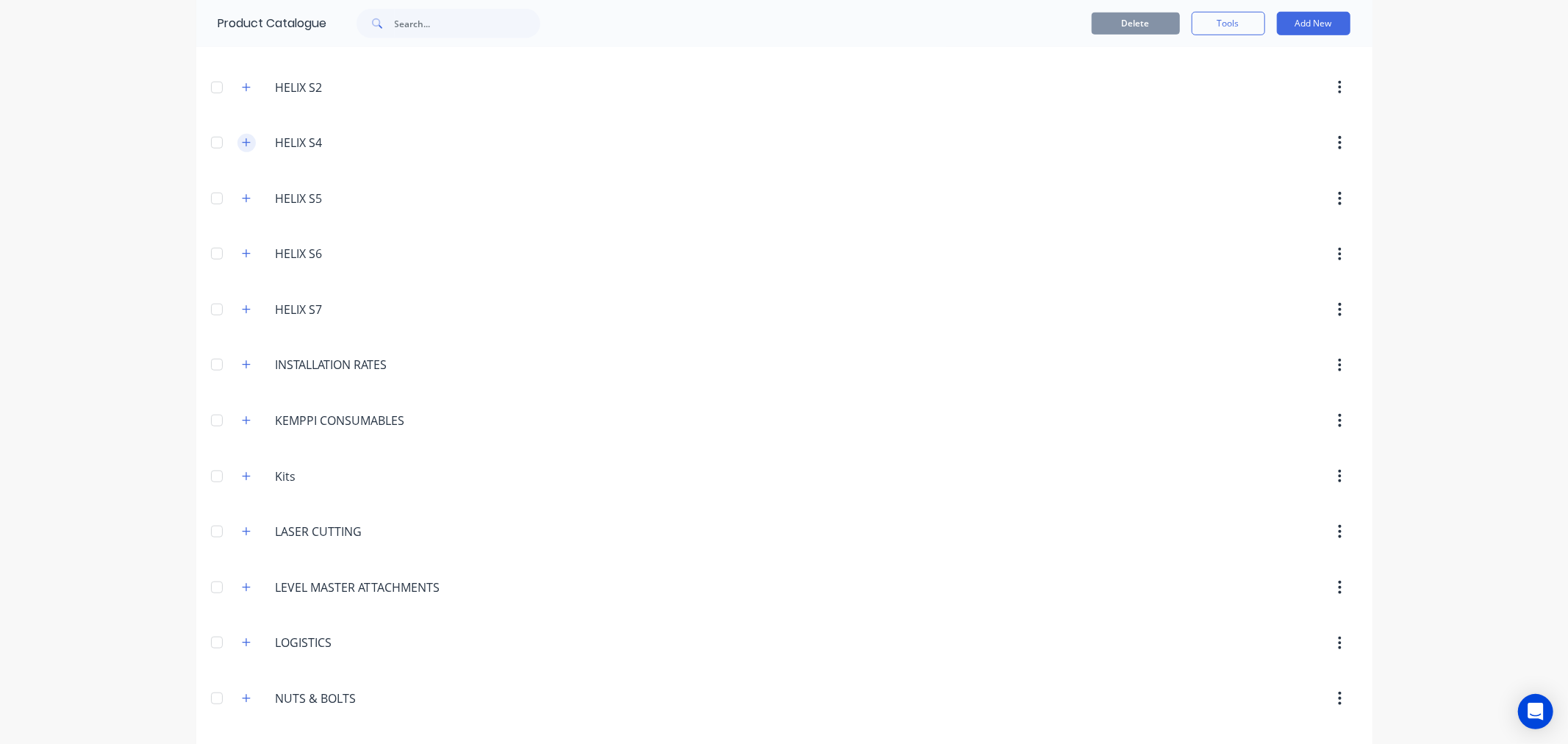
click at [242, 143] on icon "button" at bounding box center [246, 143] width 9 height 11
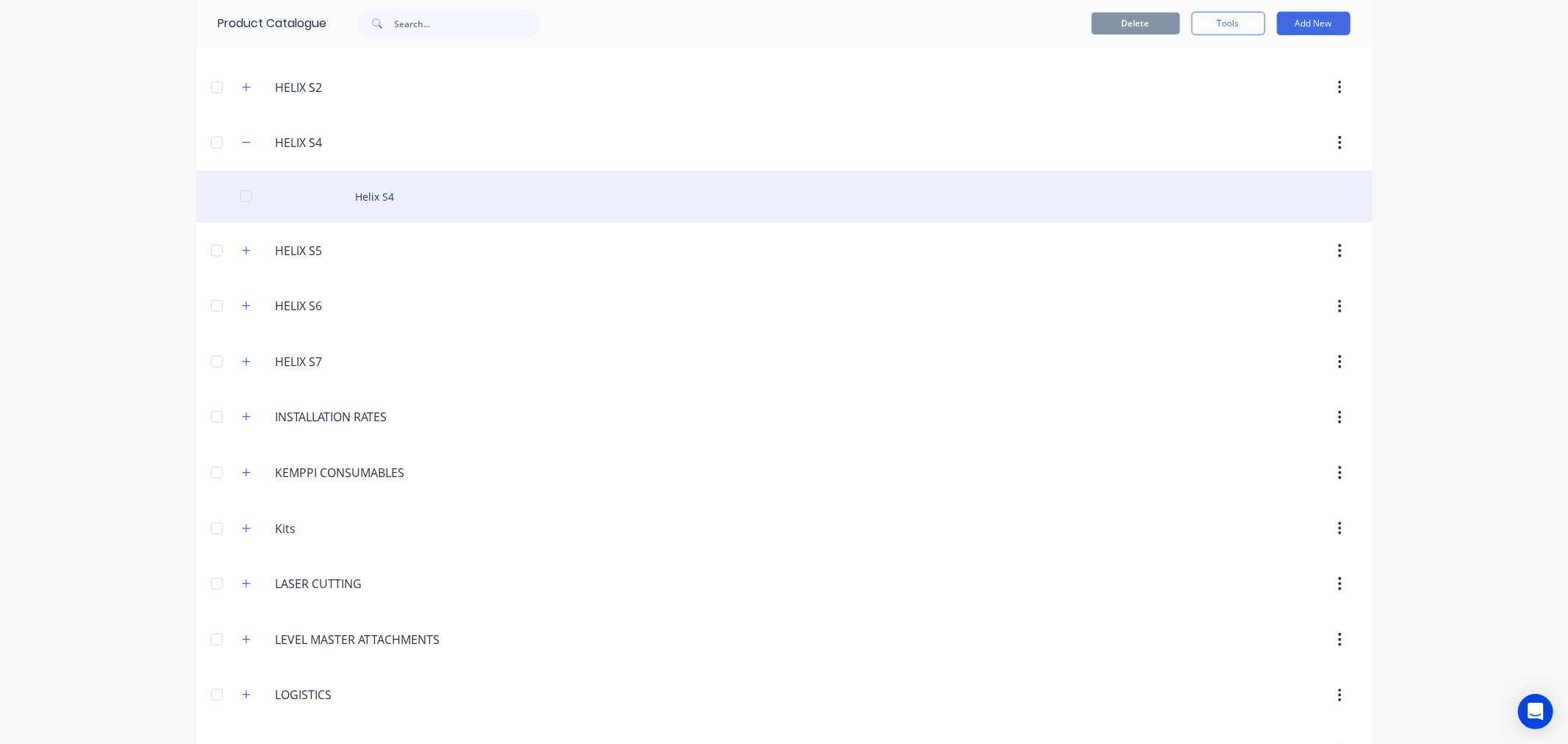
click at [390, 189] on div "Helix S4" at bounding box center [784, 197] width 1177 height 52
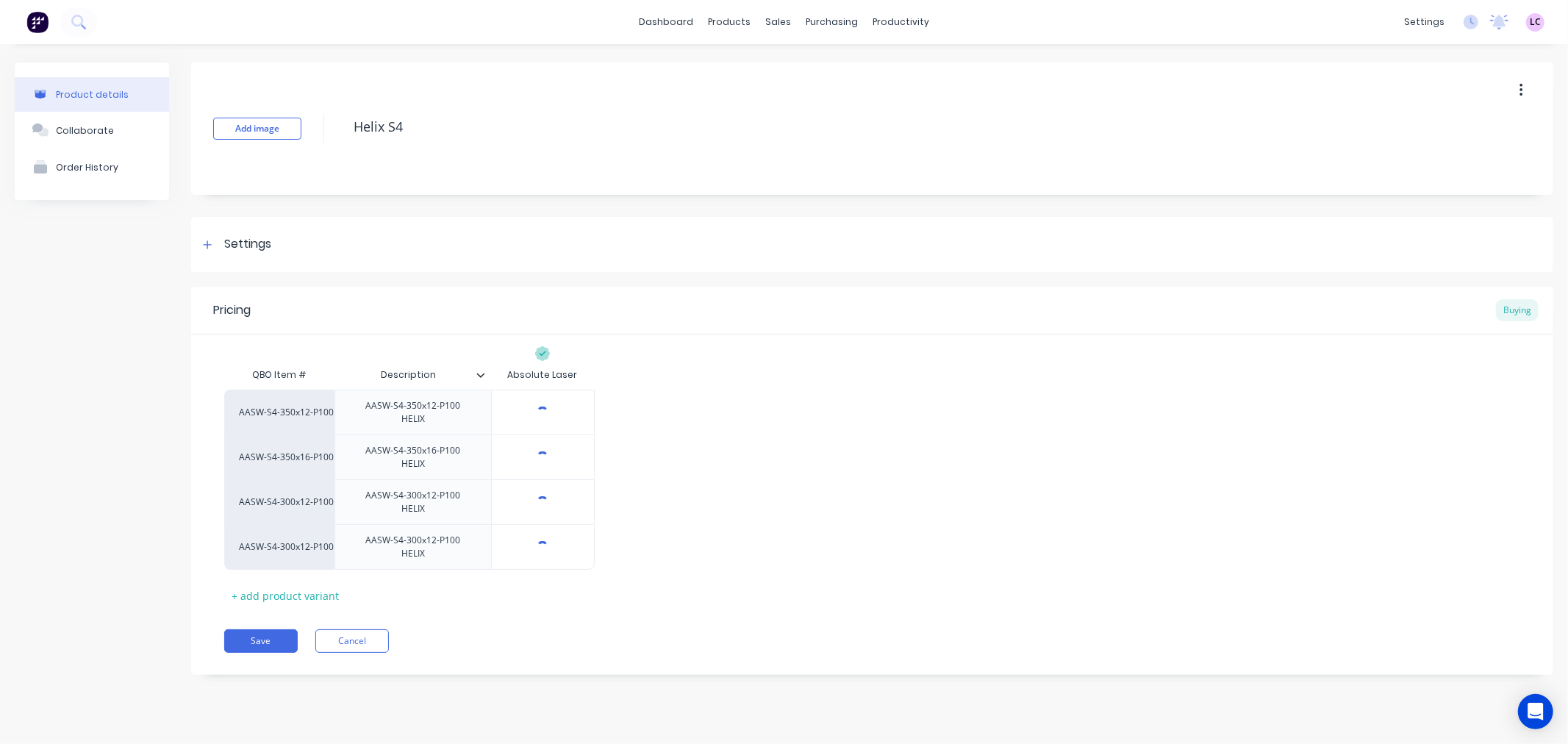
type textarea "x"
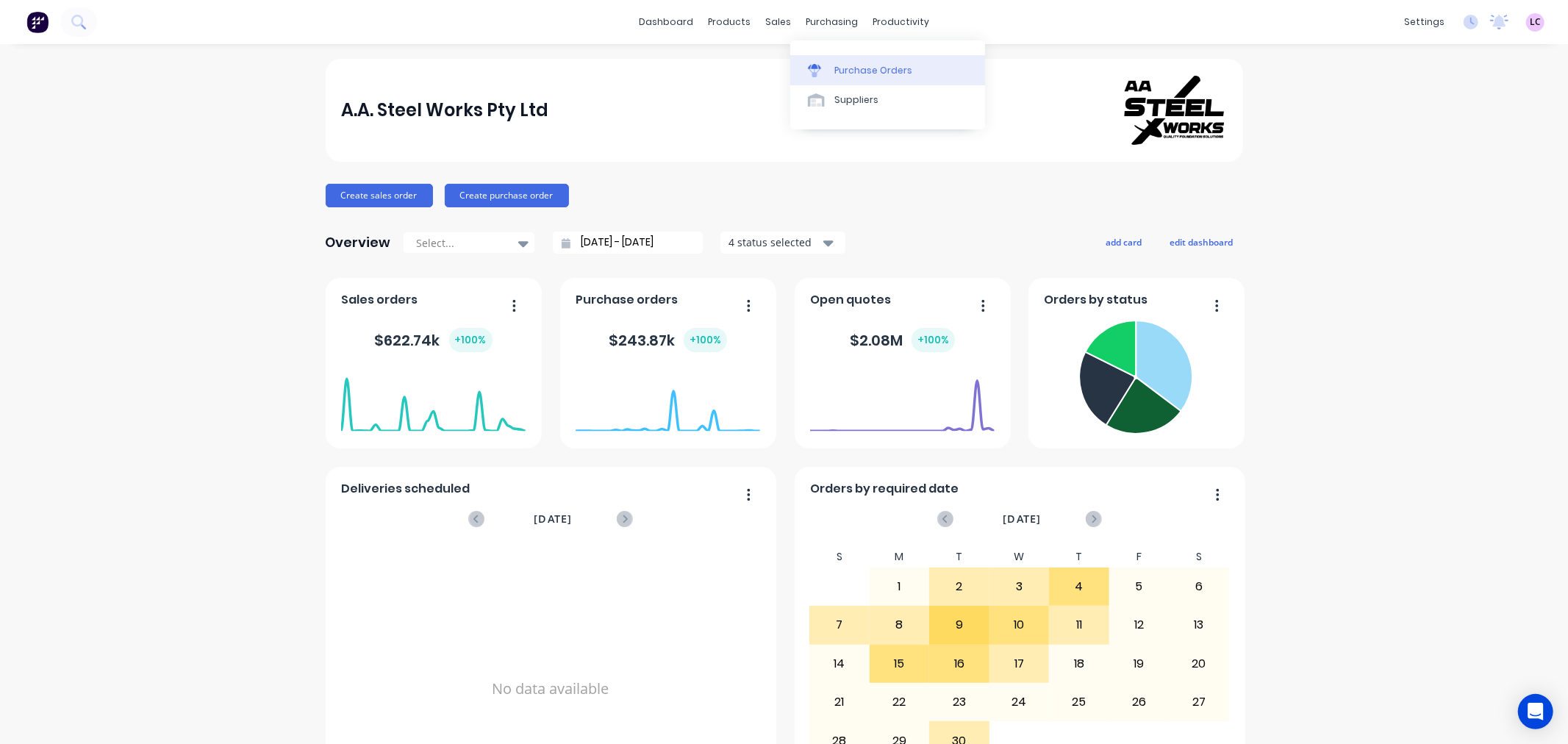
click at [841, 69] on div "Purchase Orders" at bounding box center [873, 71] width 78 height 13
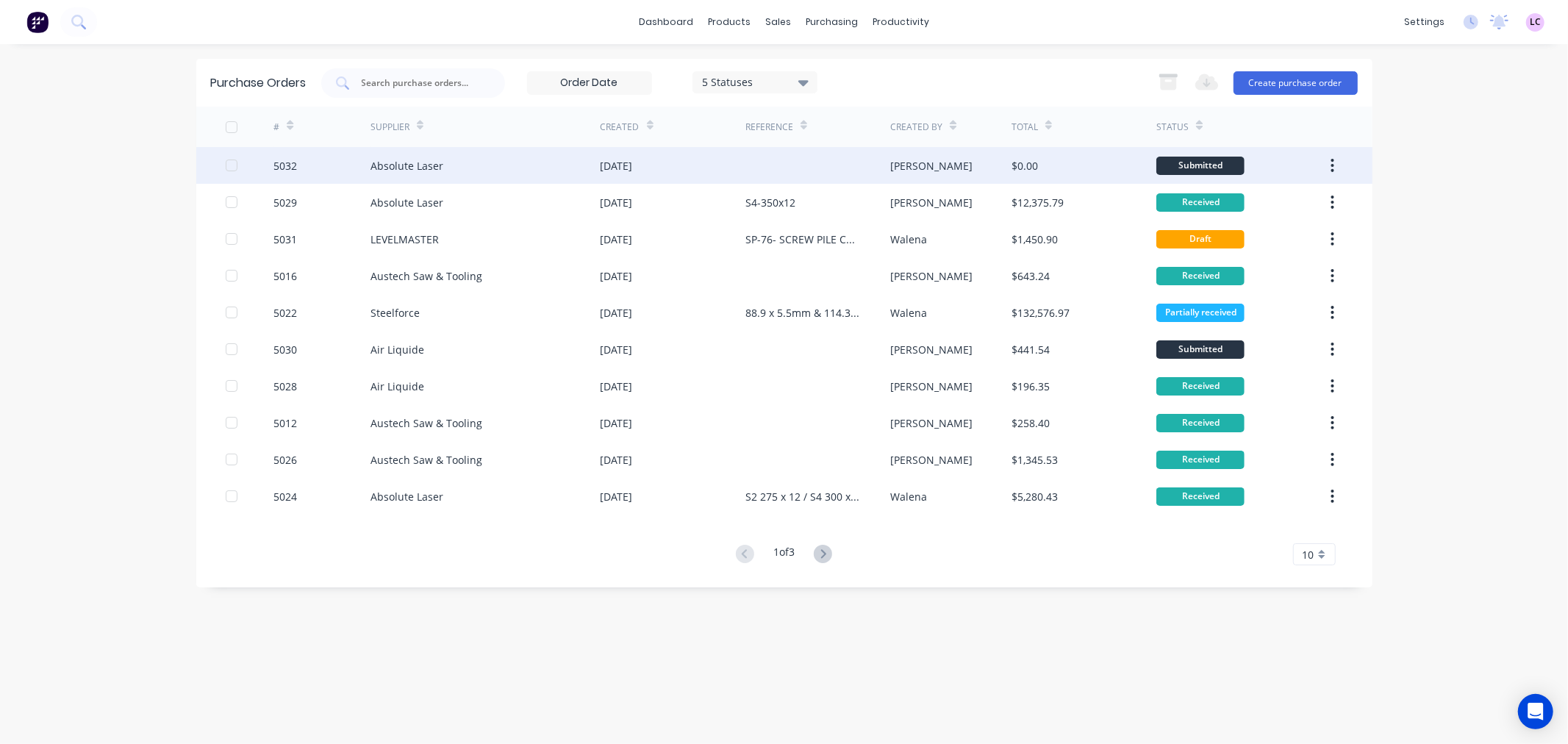
click at [403, 165] on div "Absolute Laser" at bounding box center [406, 166] width 73 height 16
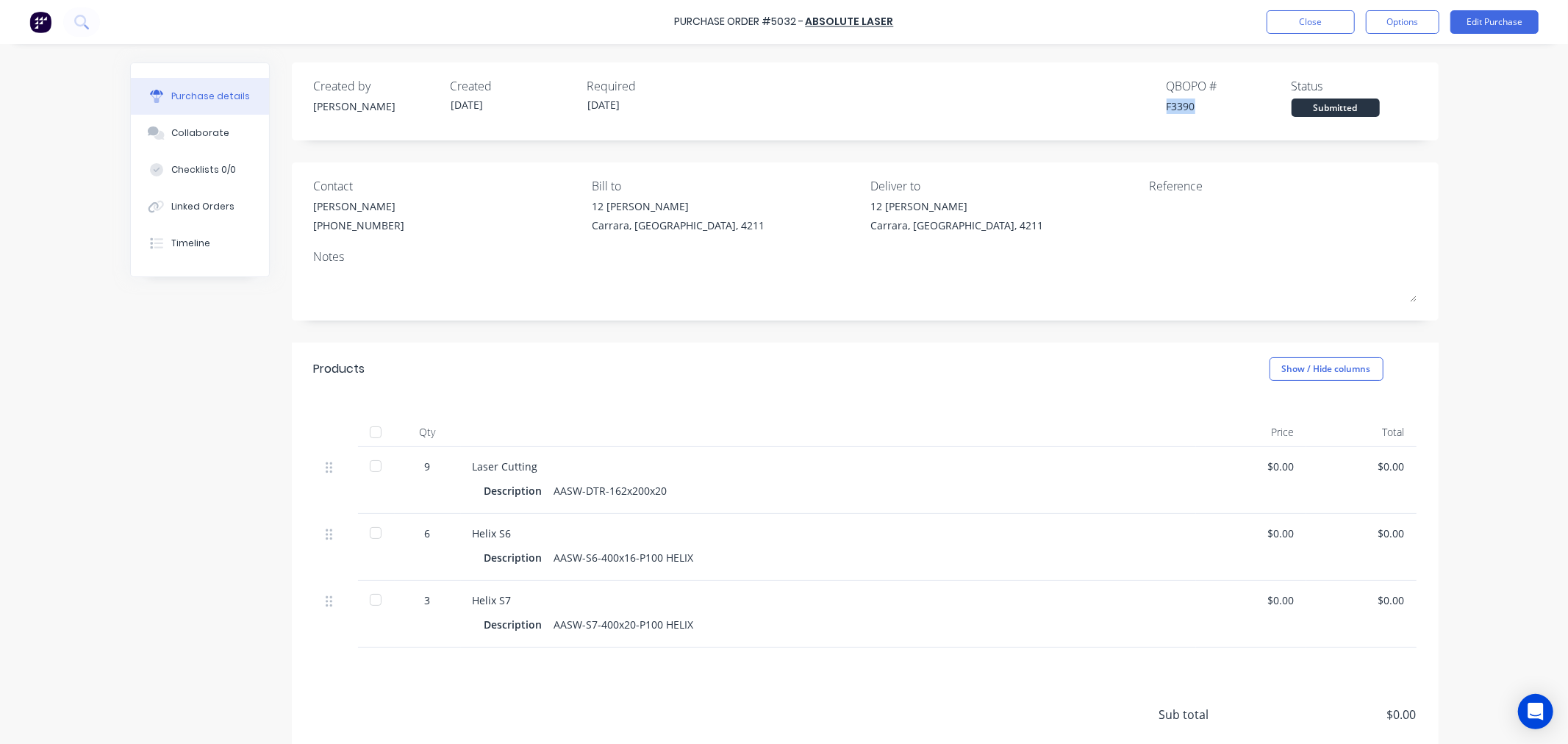
drag, startPoint x: 1192, startPoint y: 105, endPoint x: 1160, endPoint y: 113, distance: 33.0
click at [1167, 113] on div "F3390" at bounding box center [1230, 107] width 125 height 16
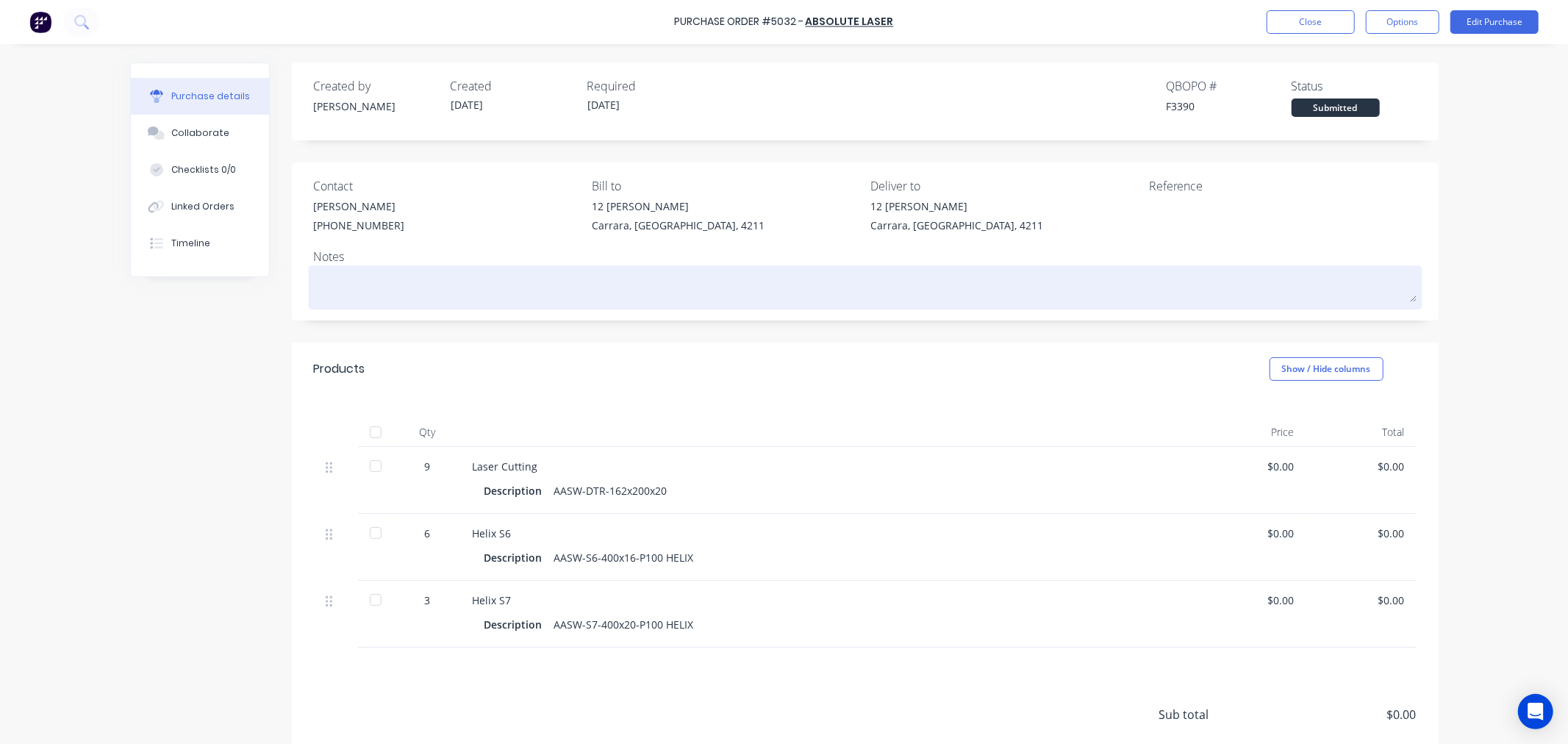
click at [372, 281] on textarea at bounding box center [865, 286] width 1103 height 33
type textarea "x"
type textarea "p"
type textarea "x"
type textarea "po"
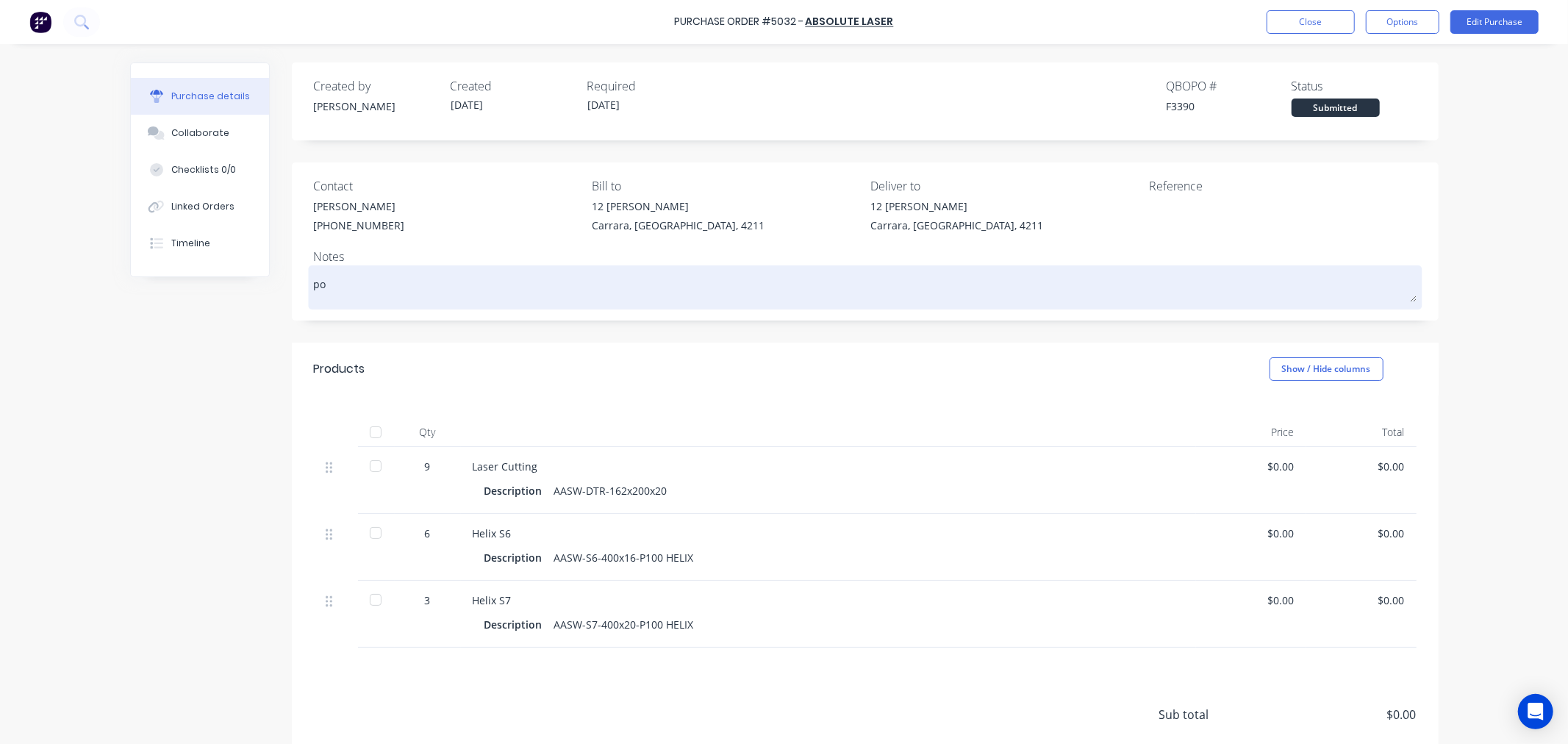
type textarea "x"
type textarea "p"
type textarea "x"
type textarea "P"
type textarea "x"
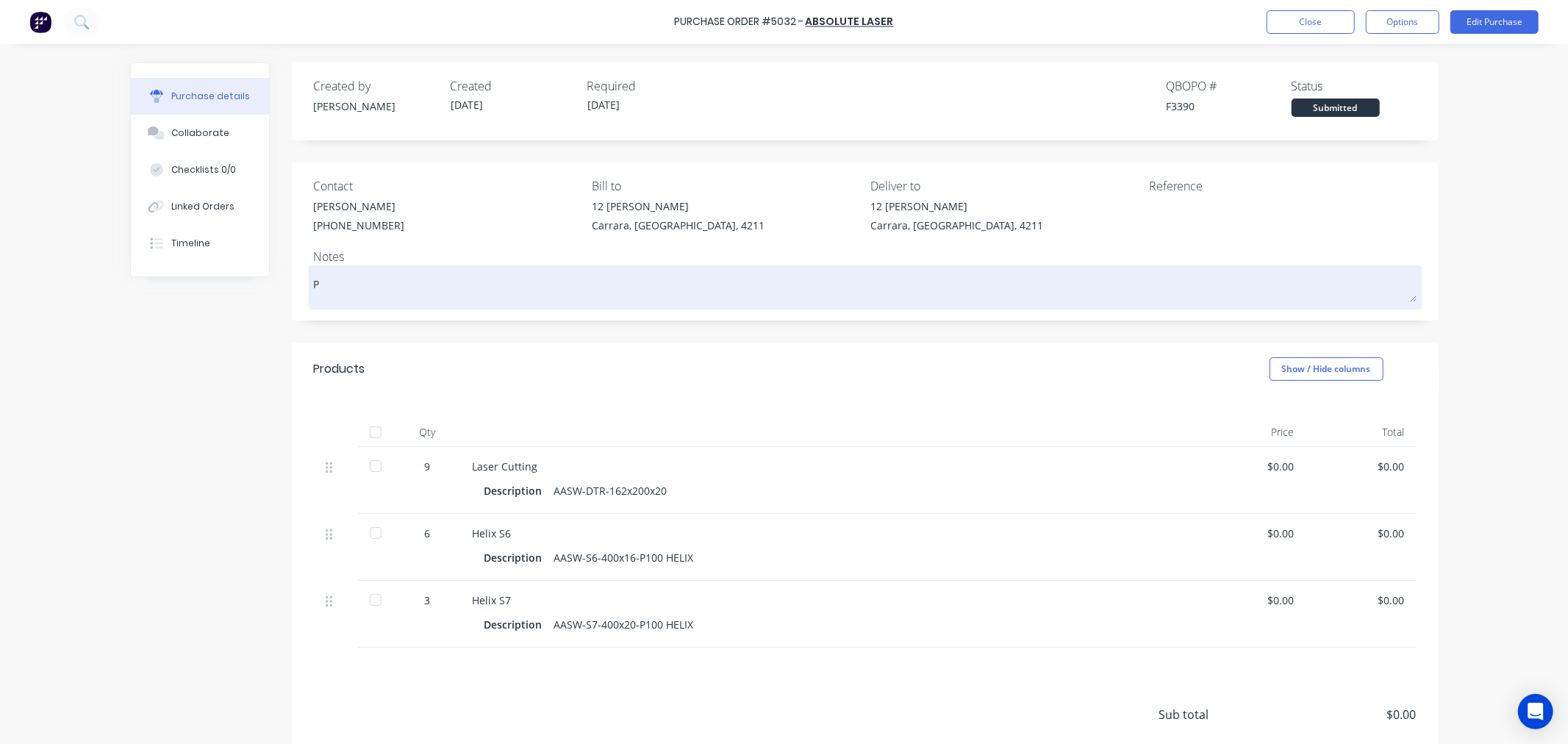
type textarea "PO"
type textarea "x"
type textarea "PO"
type textarea "x"
type textarea "PO 5"
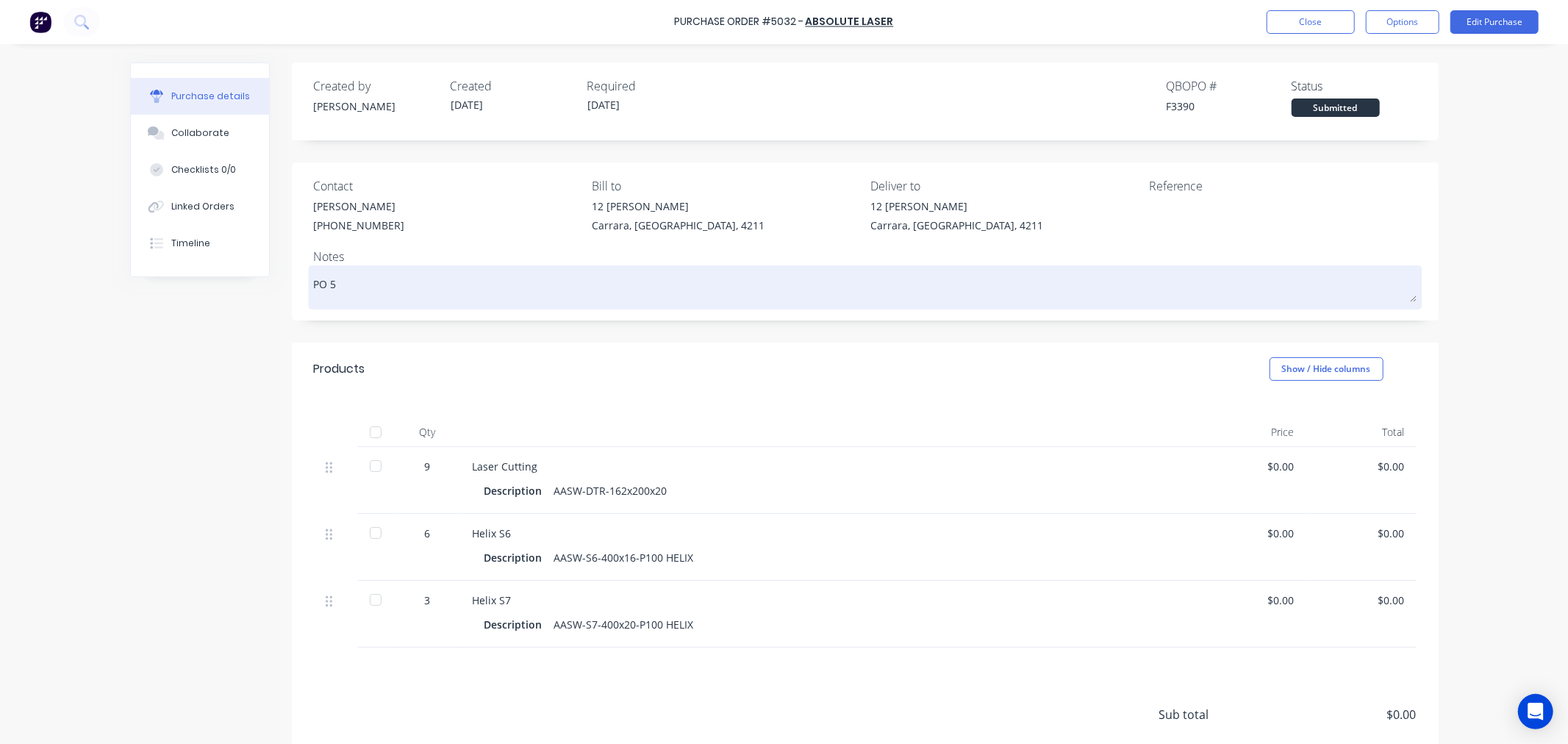
type textarea "x"
type textarea "PO 50"
type textarea "x"
type textarea "PO 503"
type textarea "x"
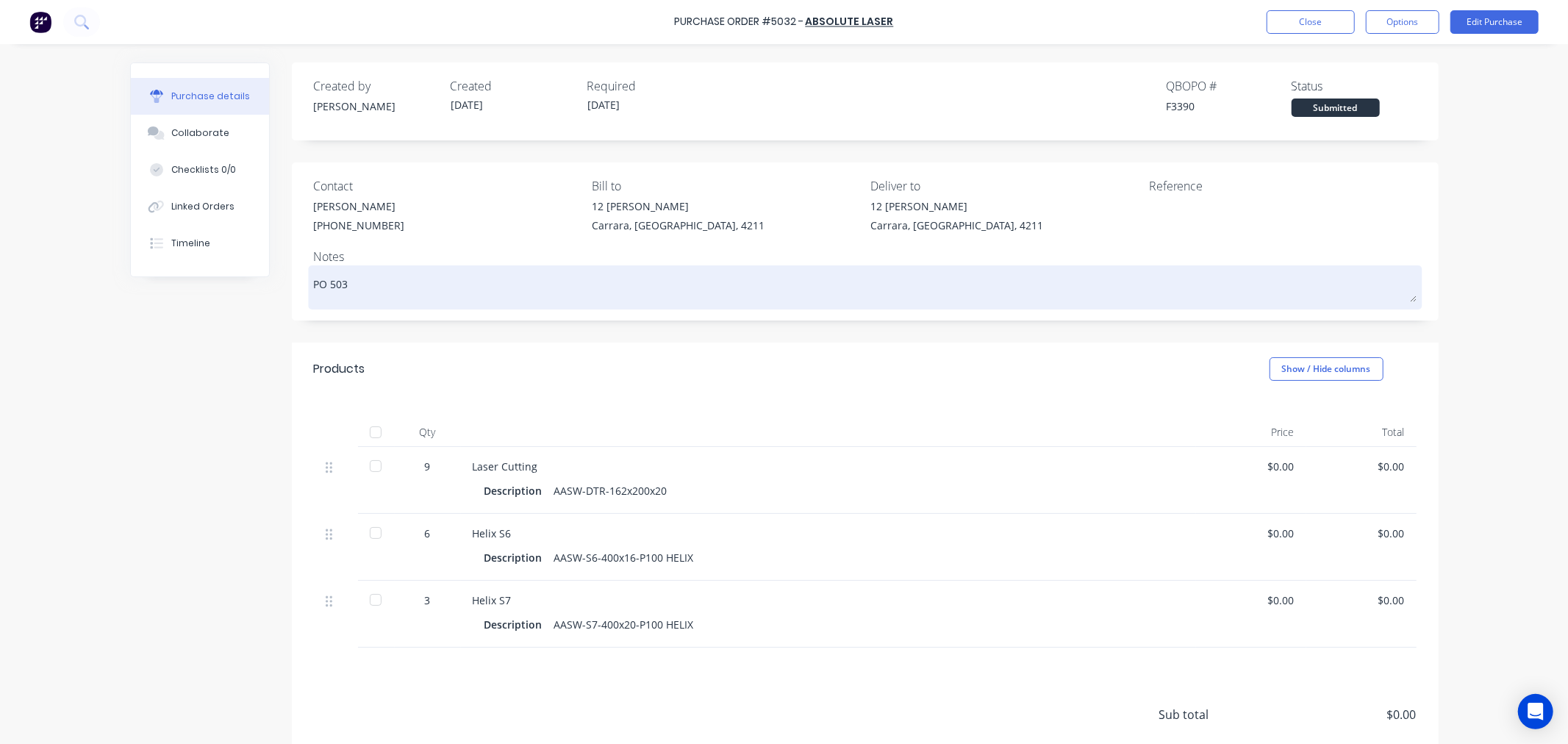
type textarea "PO 5032"
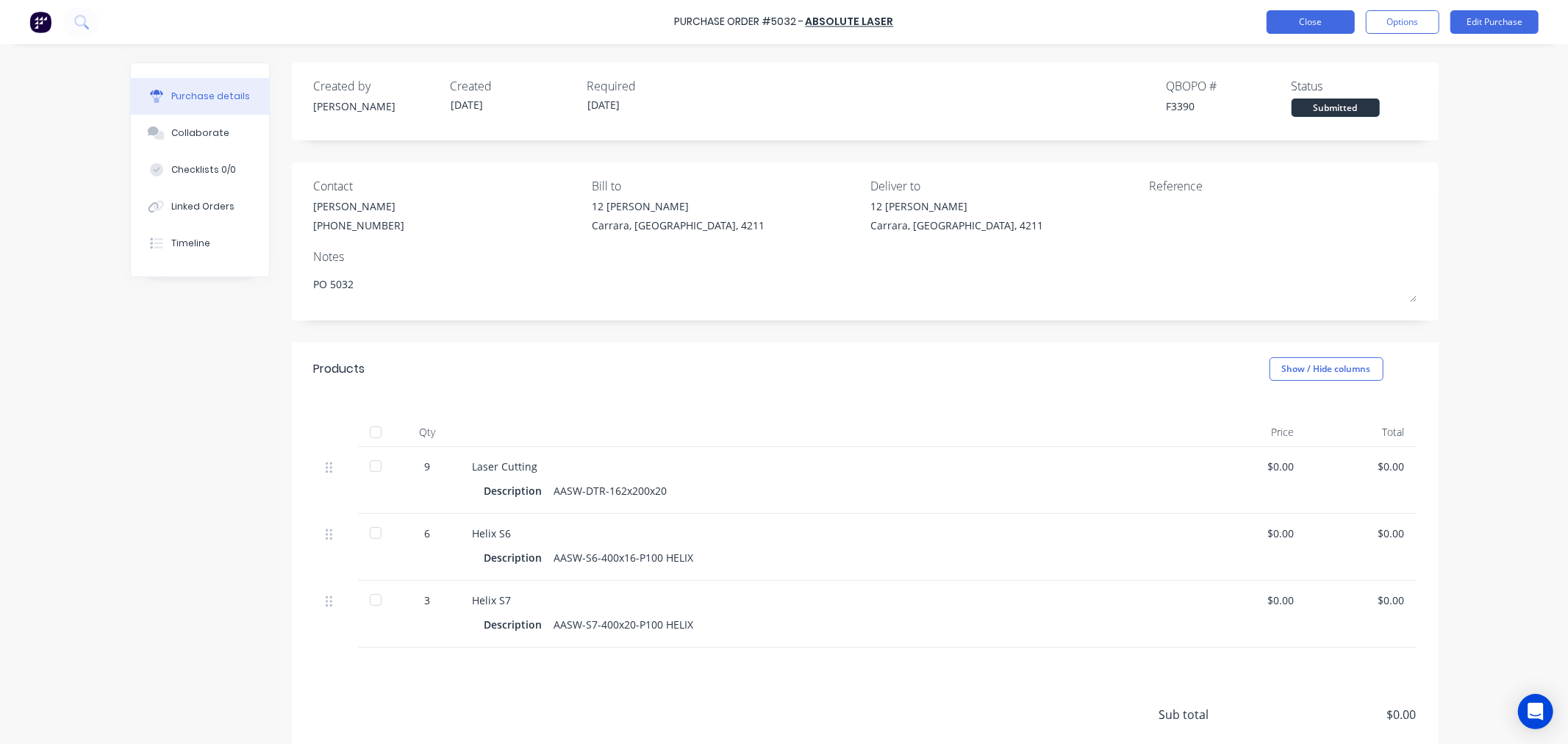
click at [1329, 19] on button "Close" at bounding box center [1311, 22] width 88 height 24
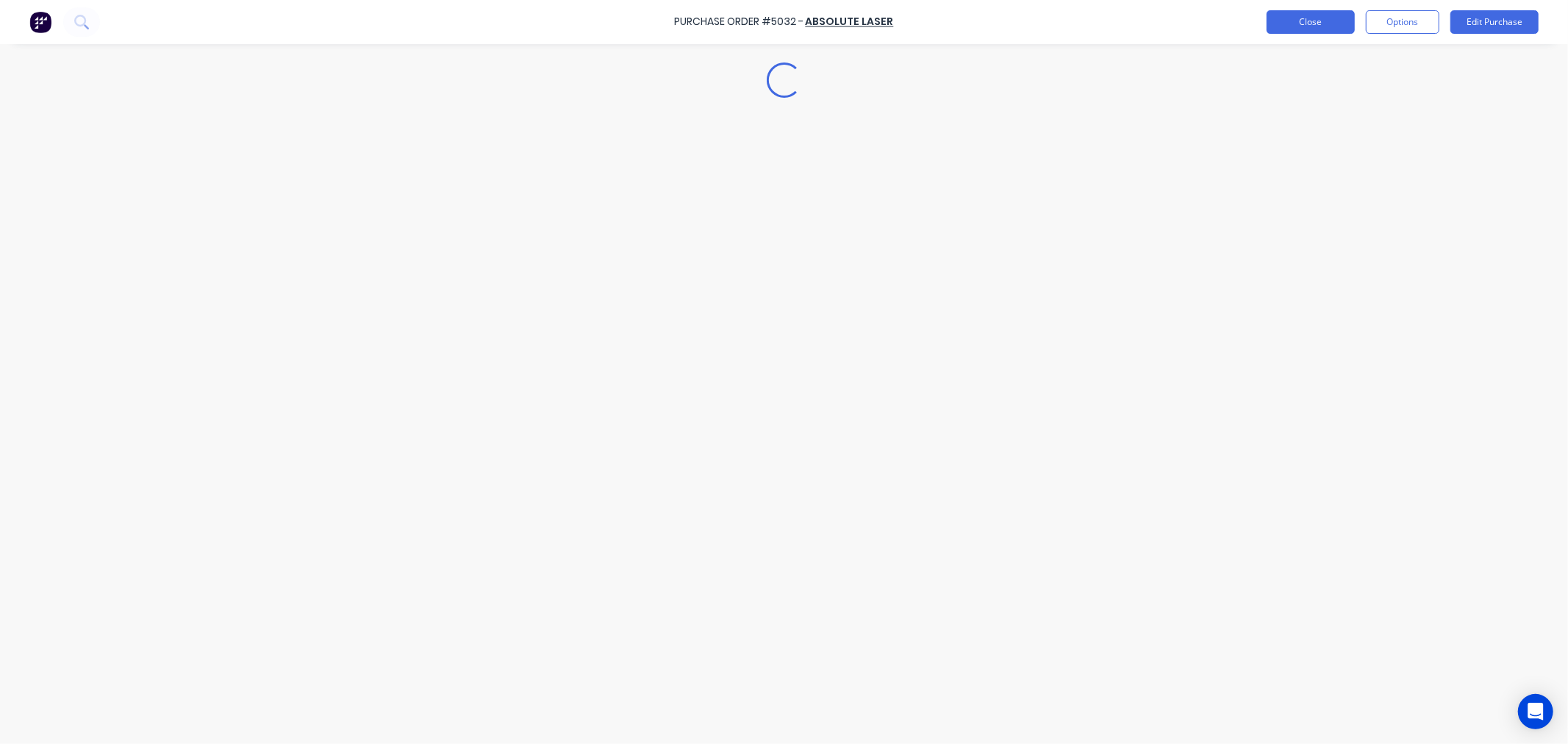
type textarea "x"
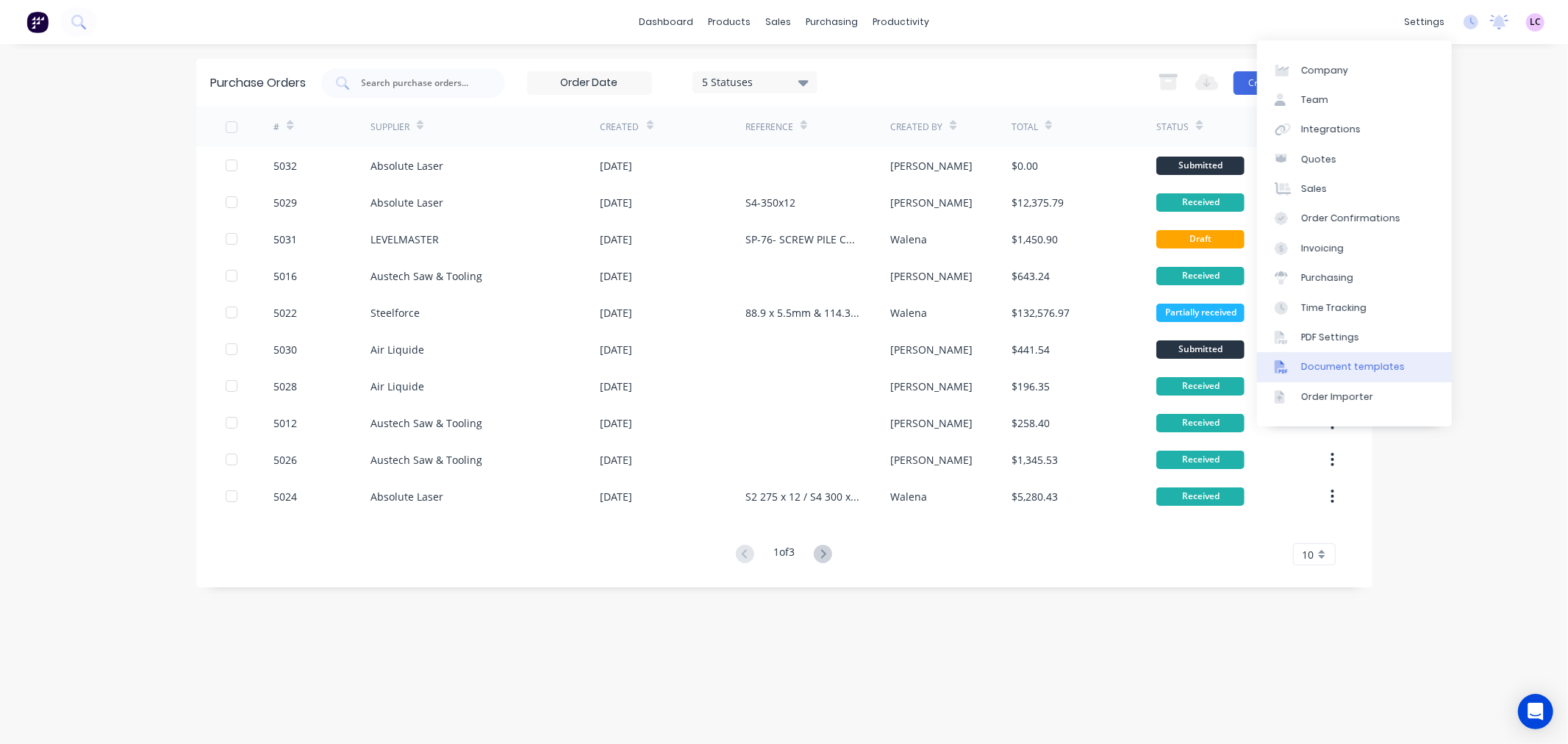
click at [1359, 366] on div "Document templates" at bounding box center [1353, 367] width 104 height 13
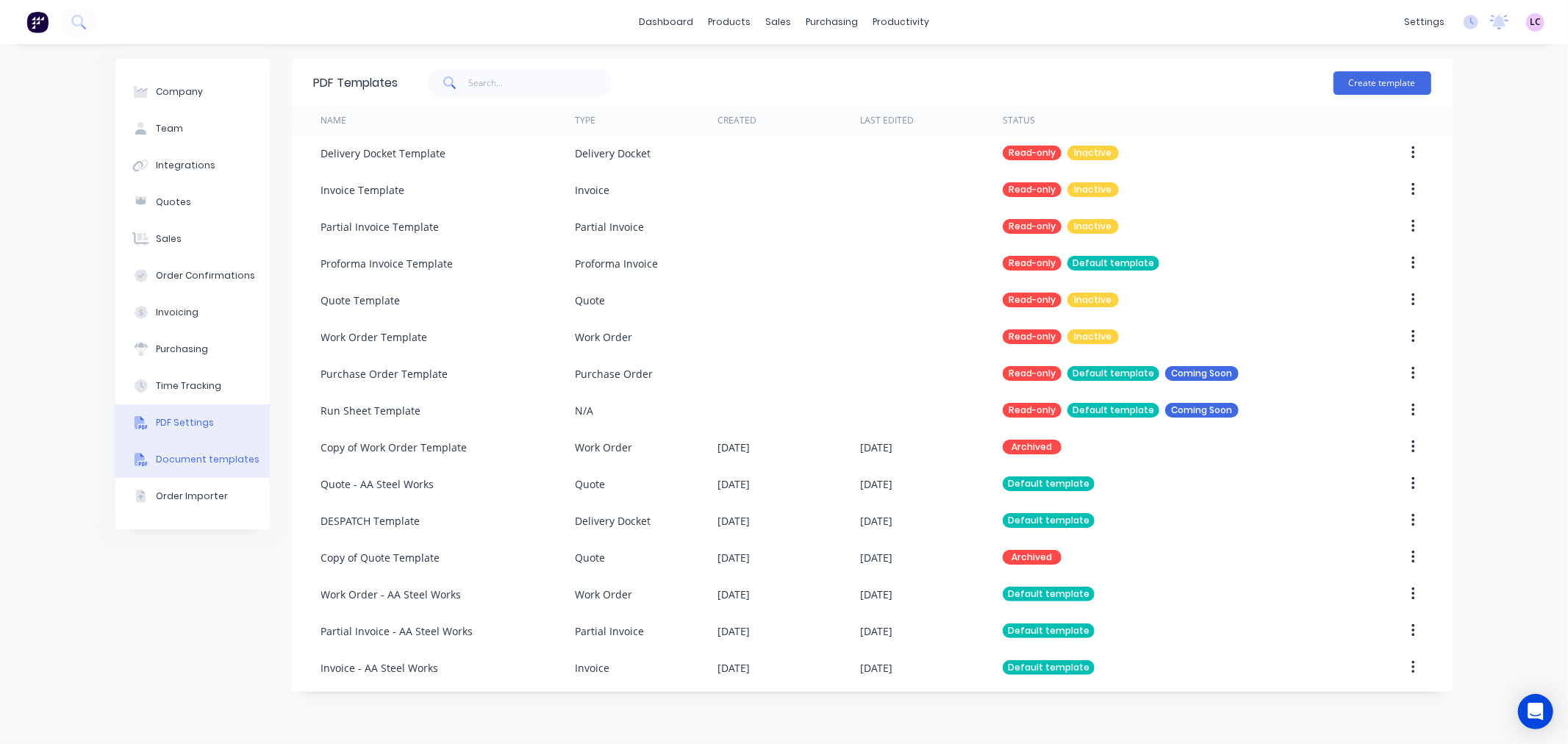
click at [198, 420] on div "PDF Settings" at bounding box center [185, 422] width 58 height 13
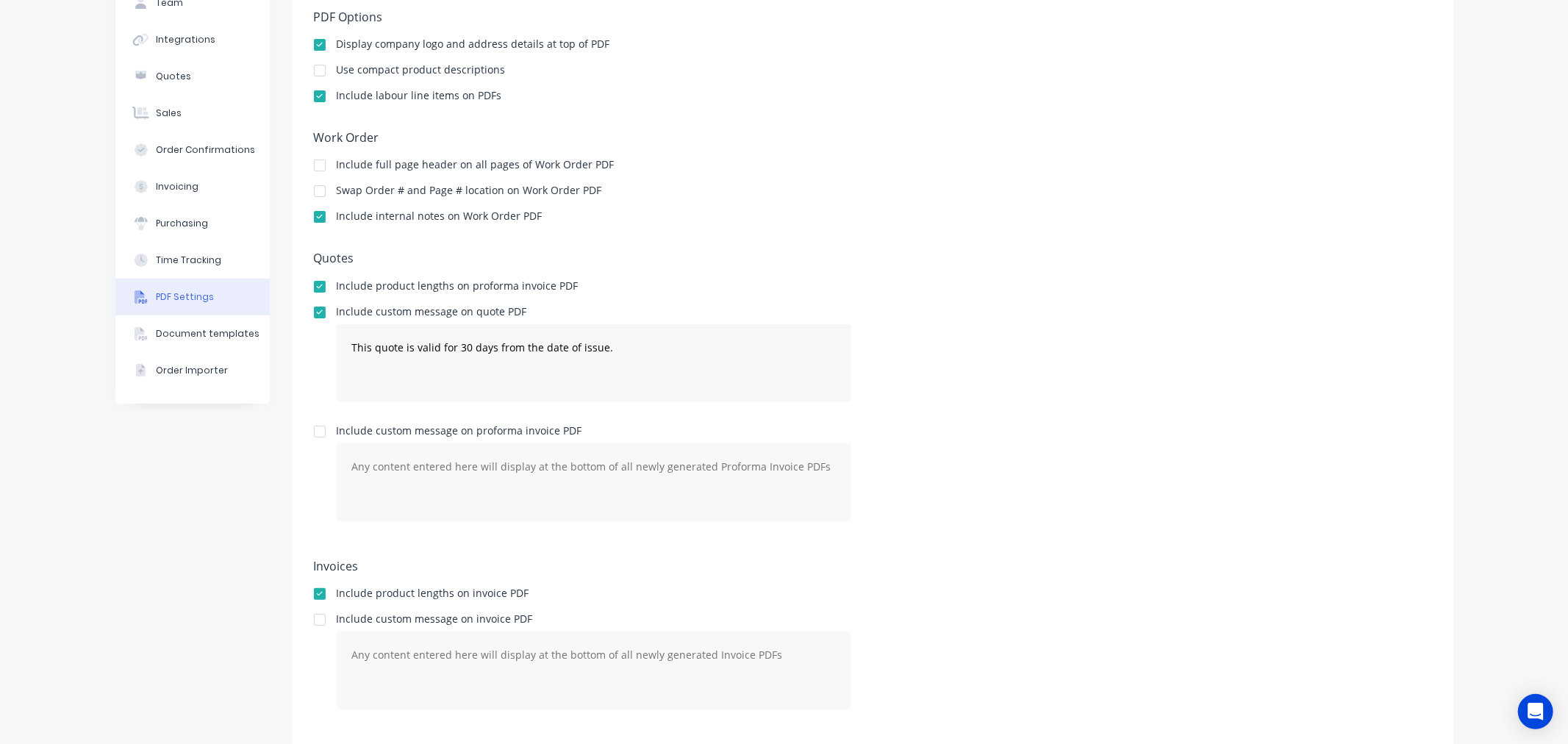
scroll to position [151, 0]
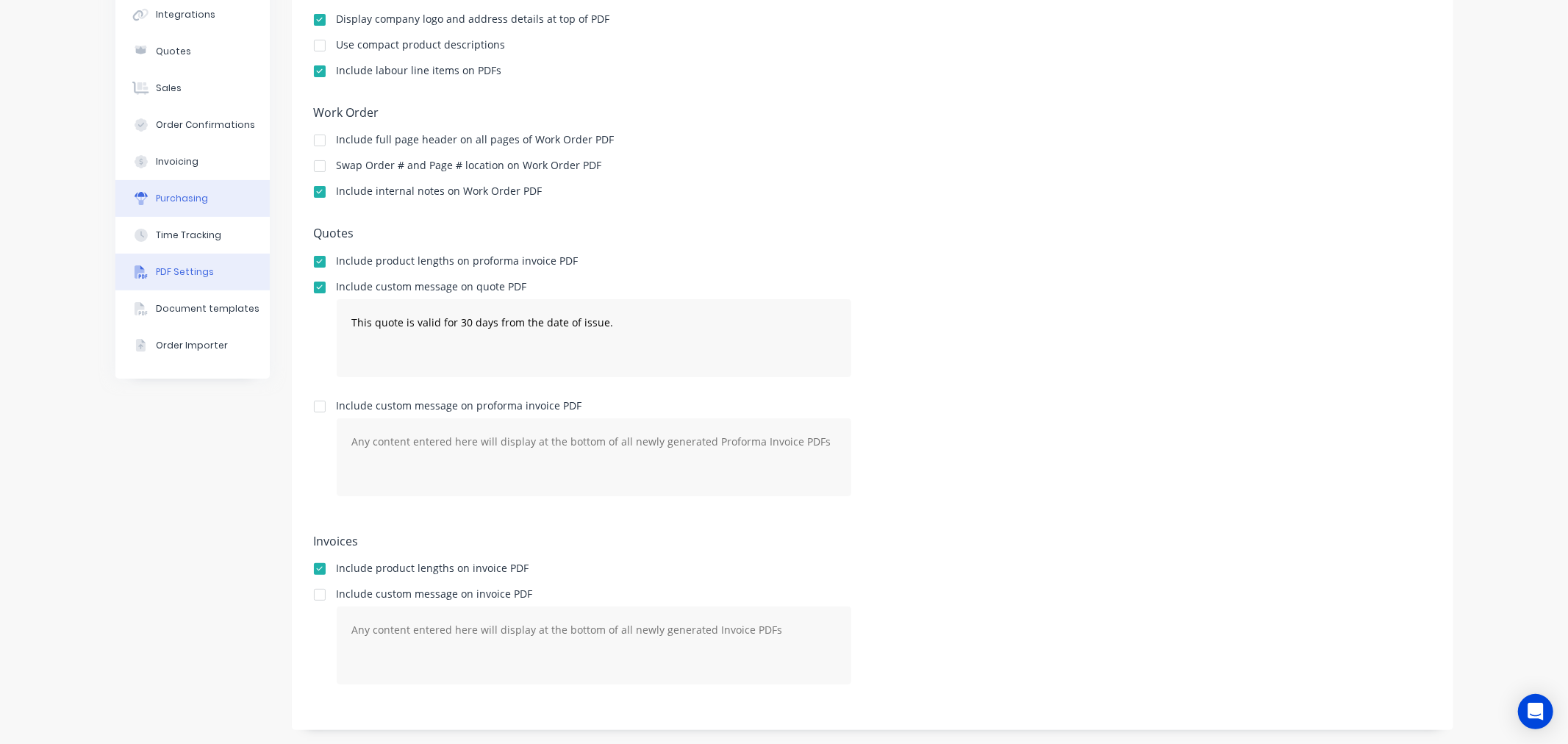
click at [207, 193] on button "Purchasing" at bounding box center [192, 198] width 154 height 37
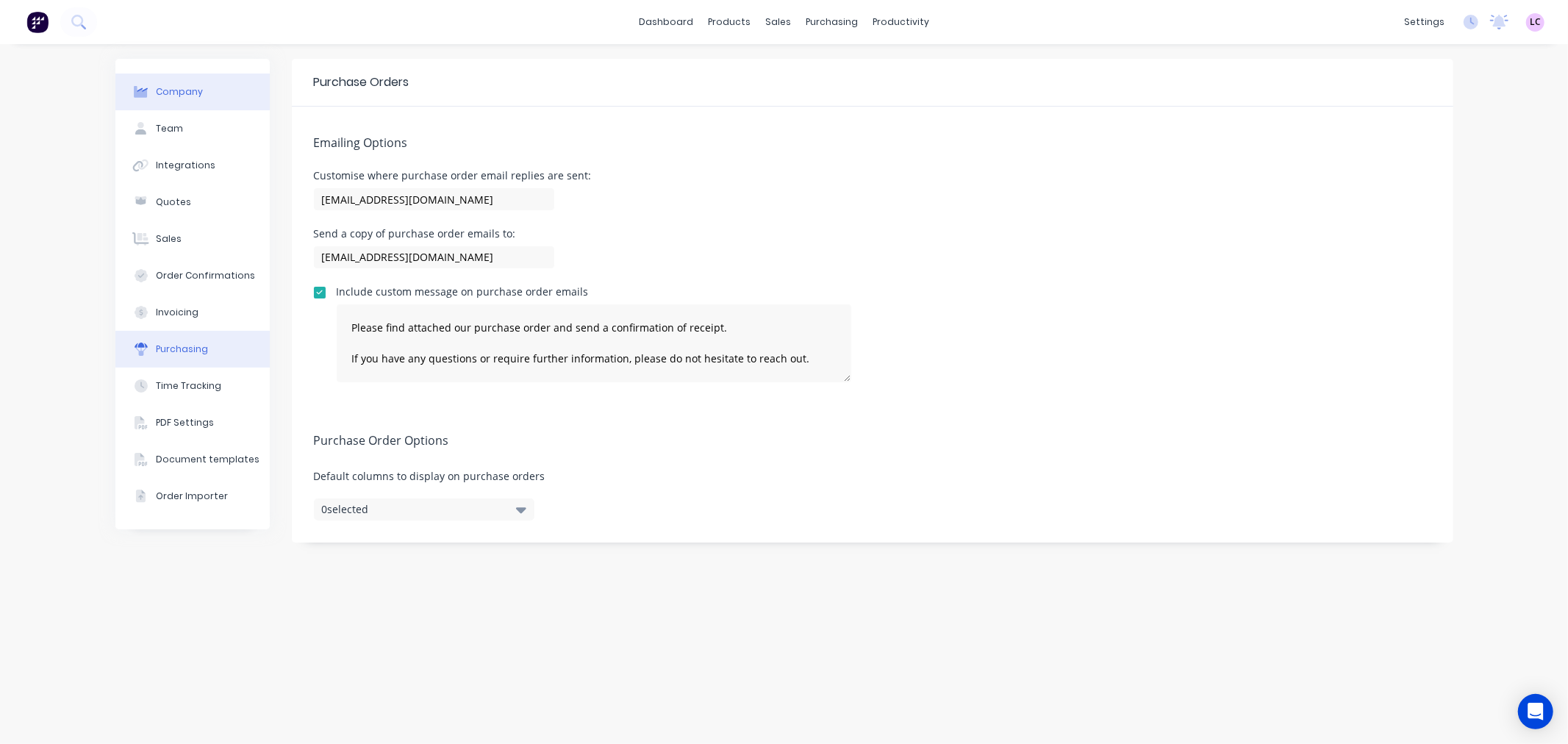
click at [224, 90] on button "Company" at bounding box center [192, 92] width 154 height 37
select select "AU"
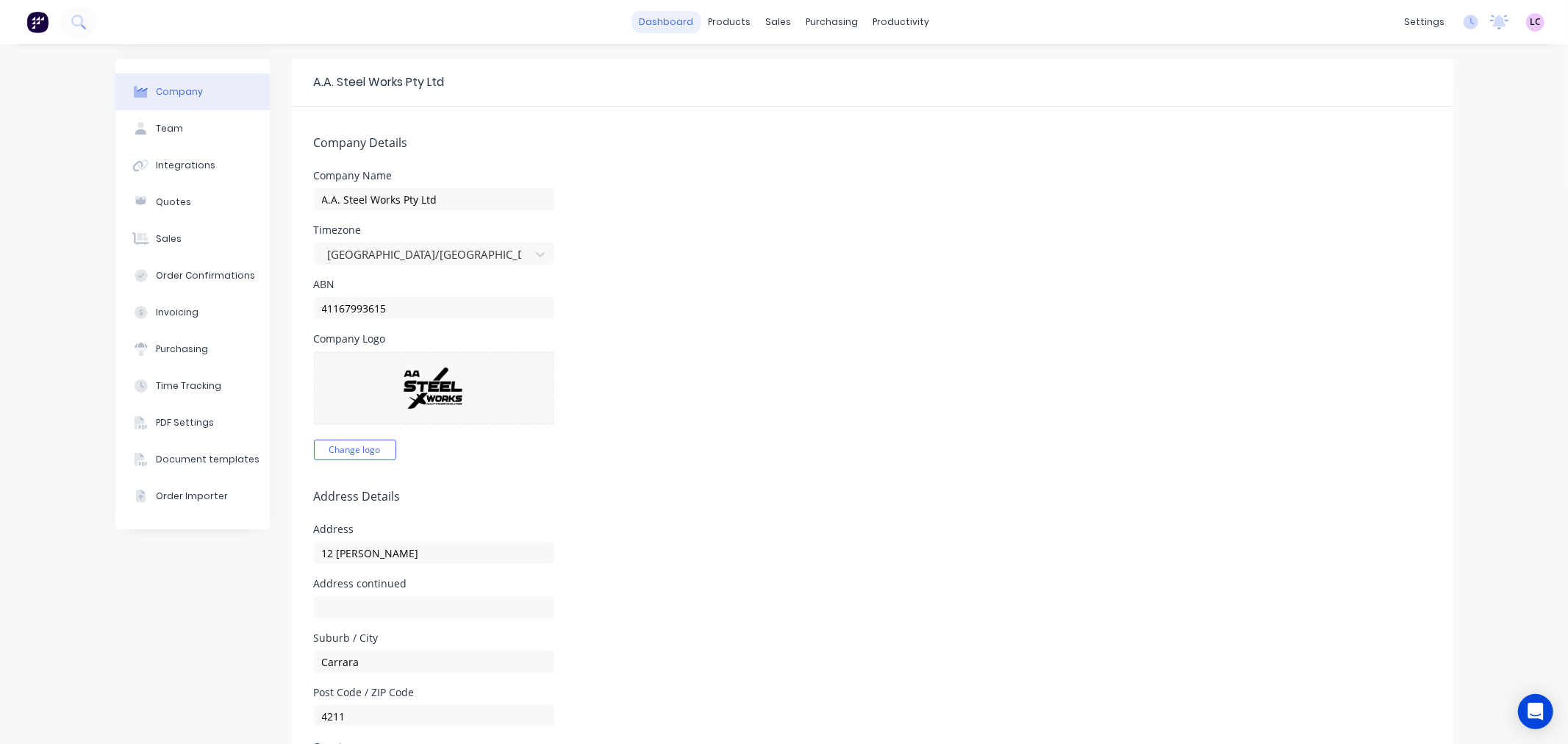
click at [643, 24] on link "dashboard" at bounding box center [666, 22] width 69 height 22
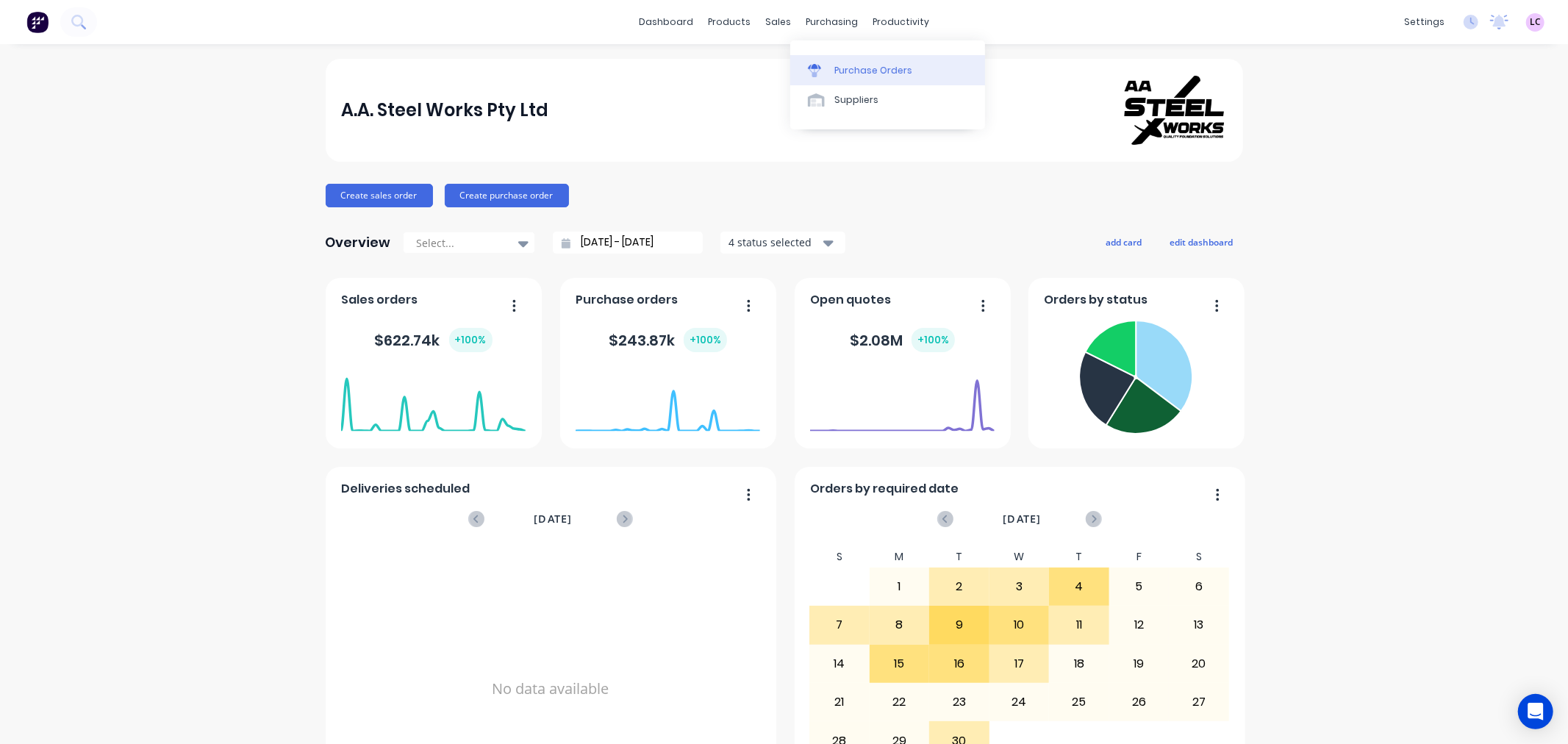
click at [826, 64] on div at bounding box center [819, 71] width 22 height 13
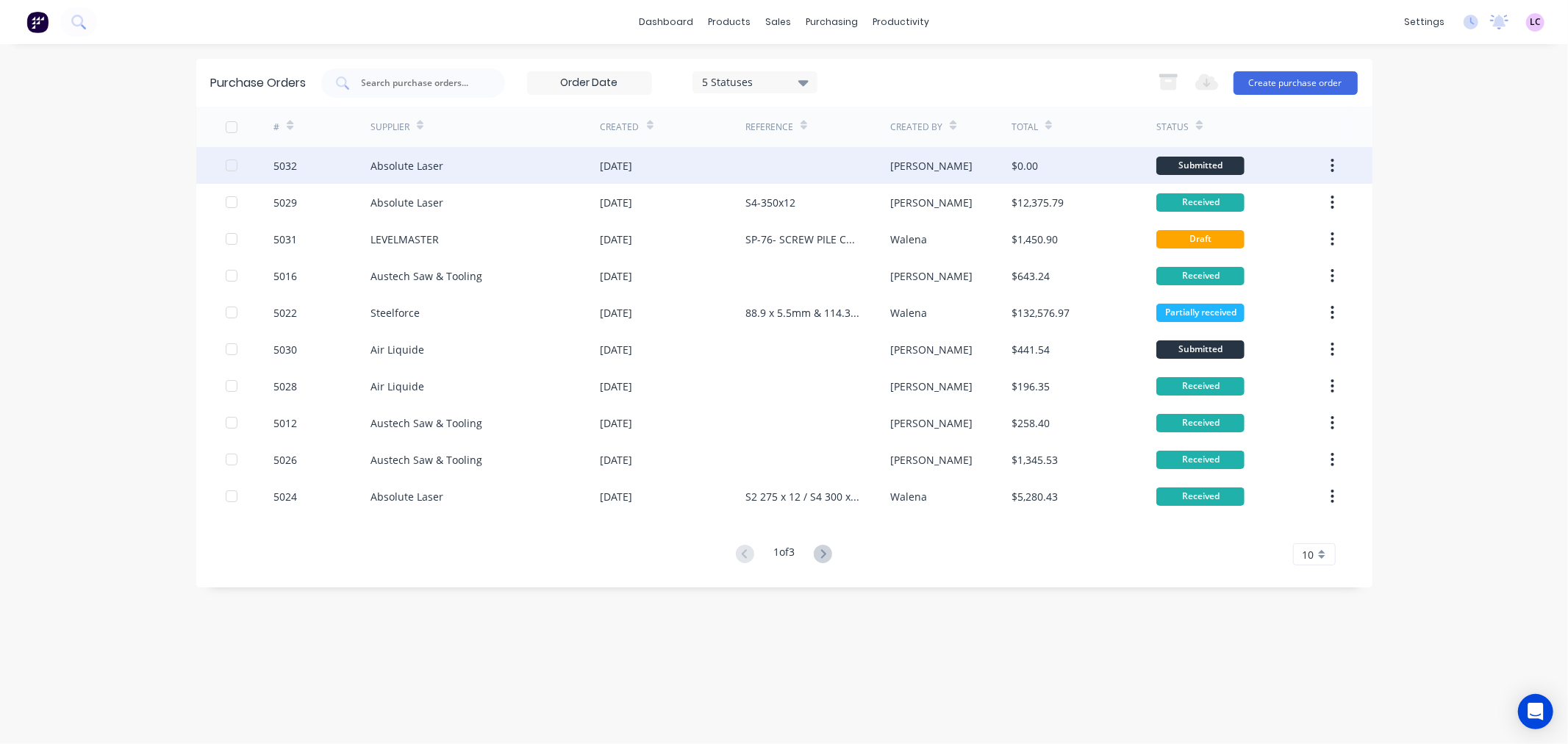
click at [628, 167] on div "11 Sep 2025" at bounding box center [616, 166] width 33 height 16
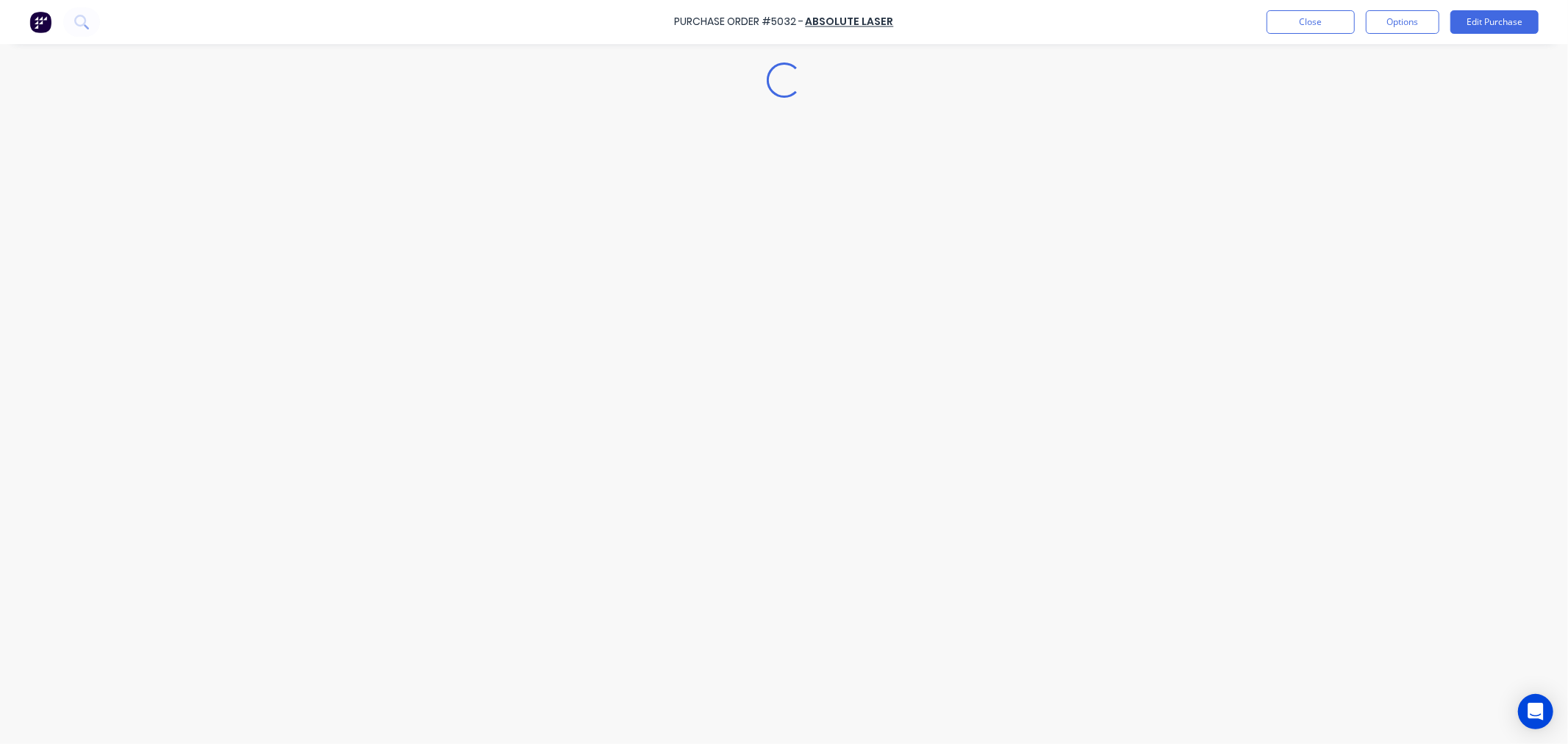
type textarea "x"
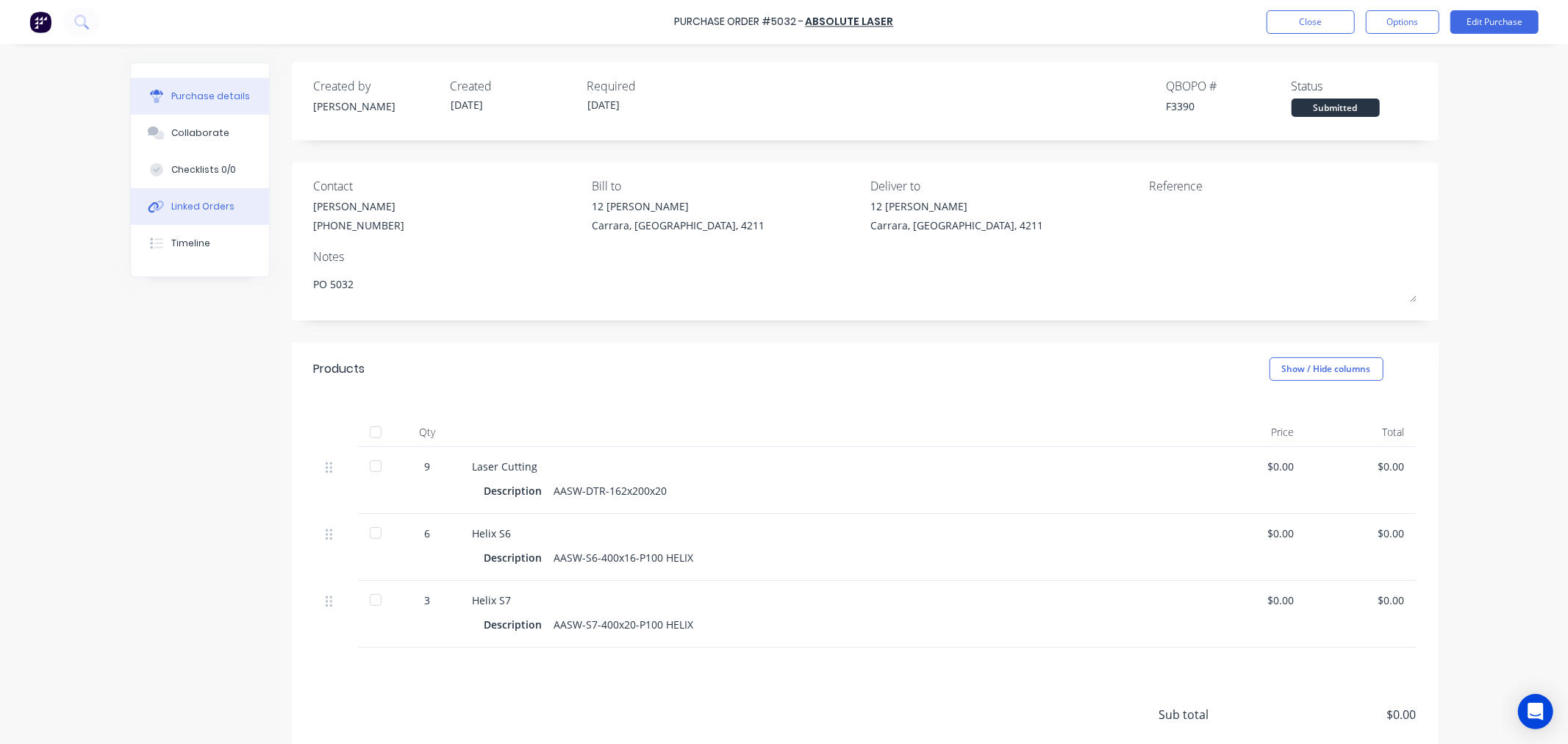
click at [198, 211] on div "Linked Orders" at bounding box center [203, 206] width 63 height 13
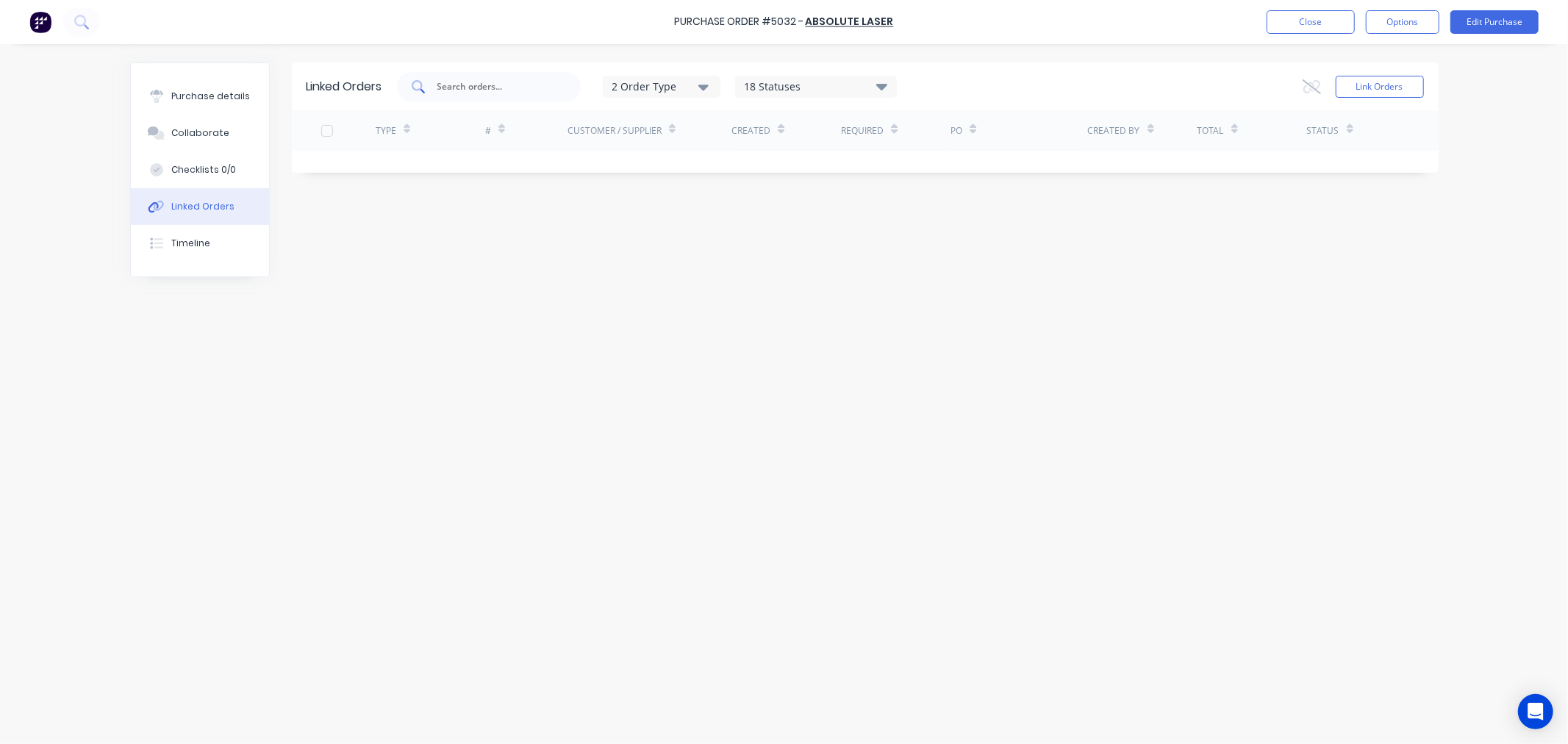
click at [455, 90] on input "text" at bounding box center [497, 86] width 122 height 15
click at [1386, 86] on button "Link Orders" at bounding box center [1380, 86] width 88 height 22
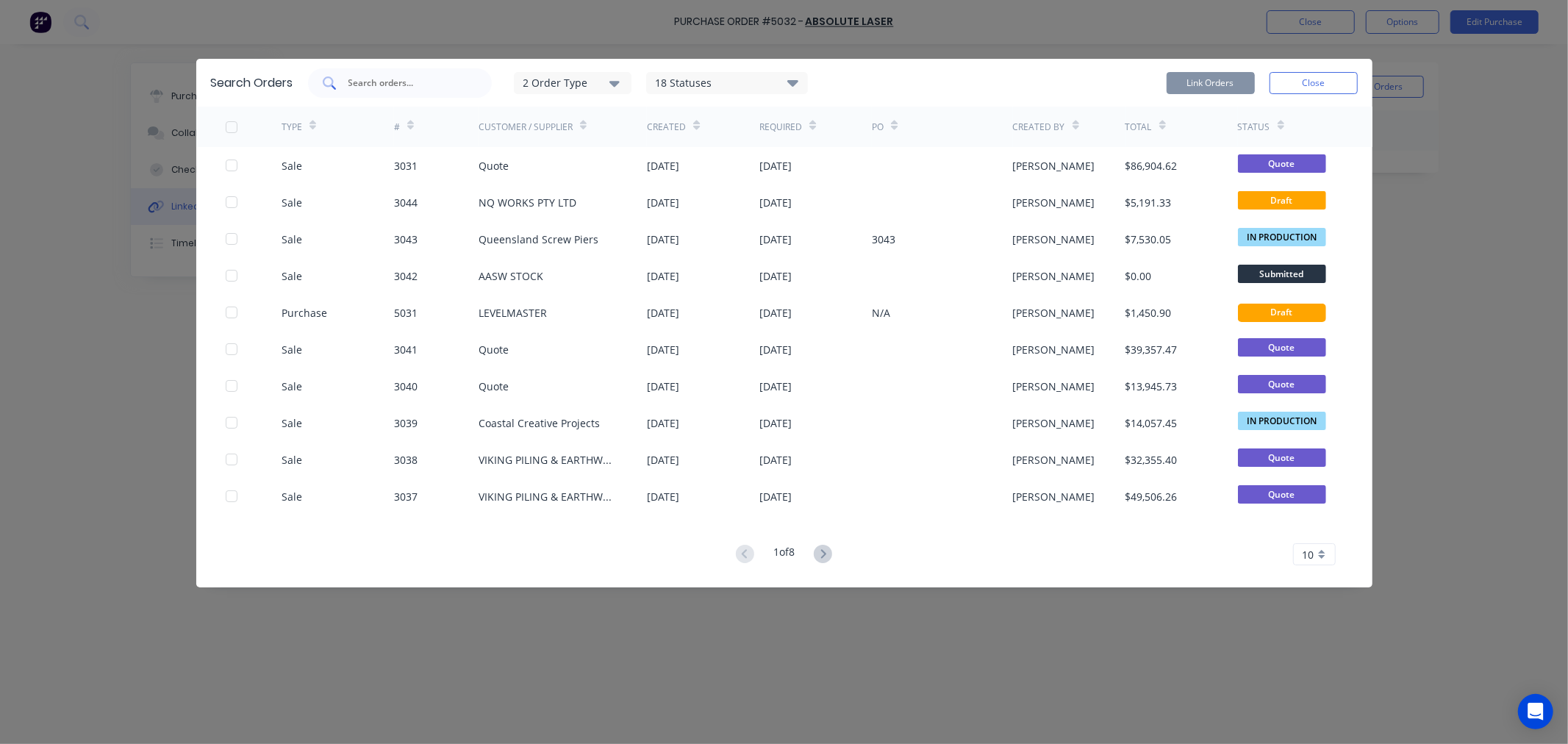
click at [415, 85] on input "text" at bounding box center [408, 83] width 122 height 15
type input "VIKING"
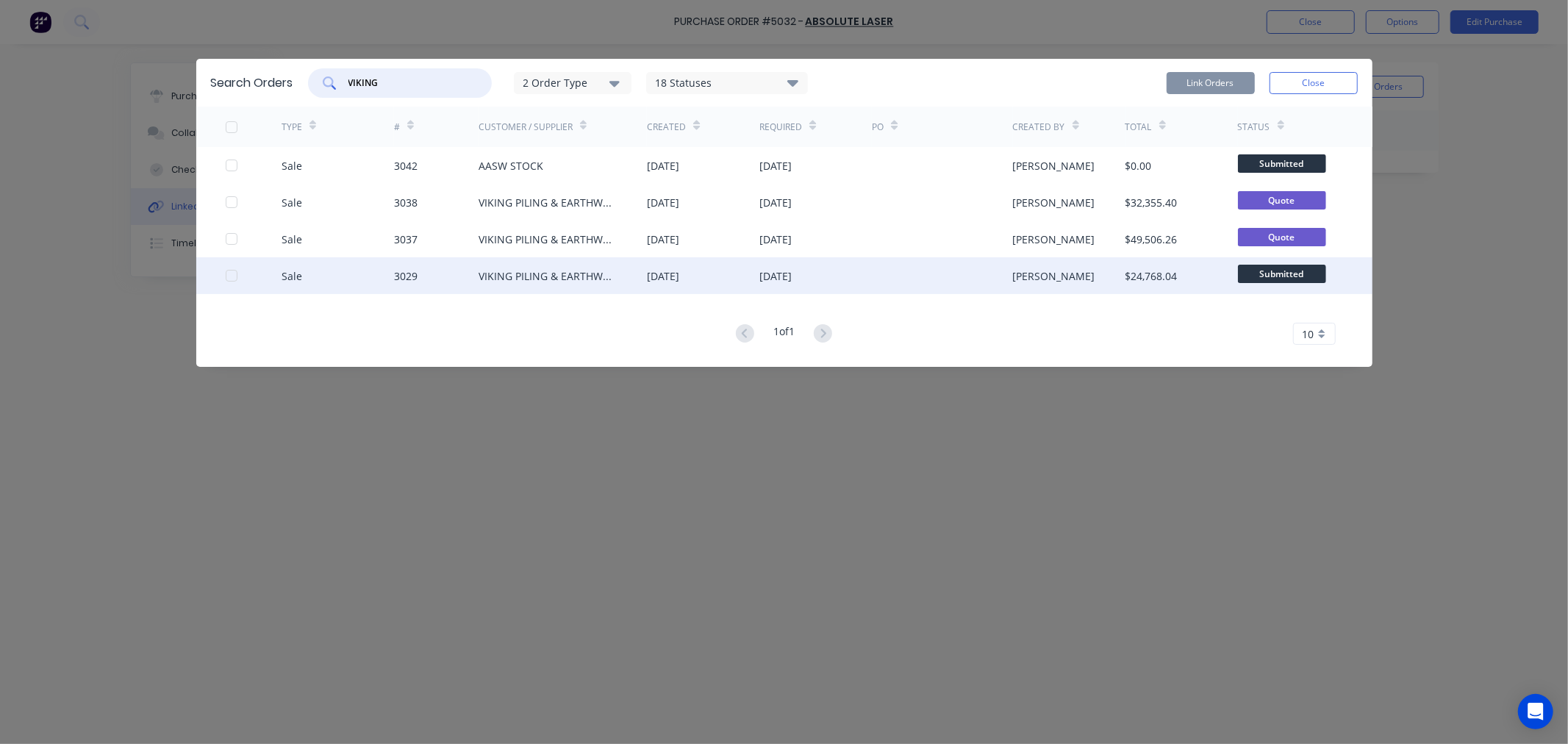
click at [229, 279] on div at bounding box center [231, 275] width 29 height 29
click at [1237, 86] on button "Link Orders" at bounding box center [1211, 83] width 88 height 22
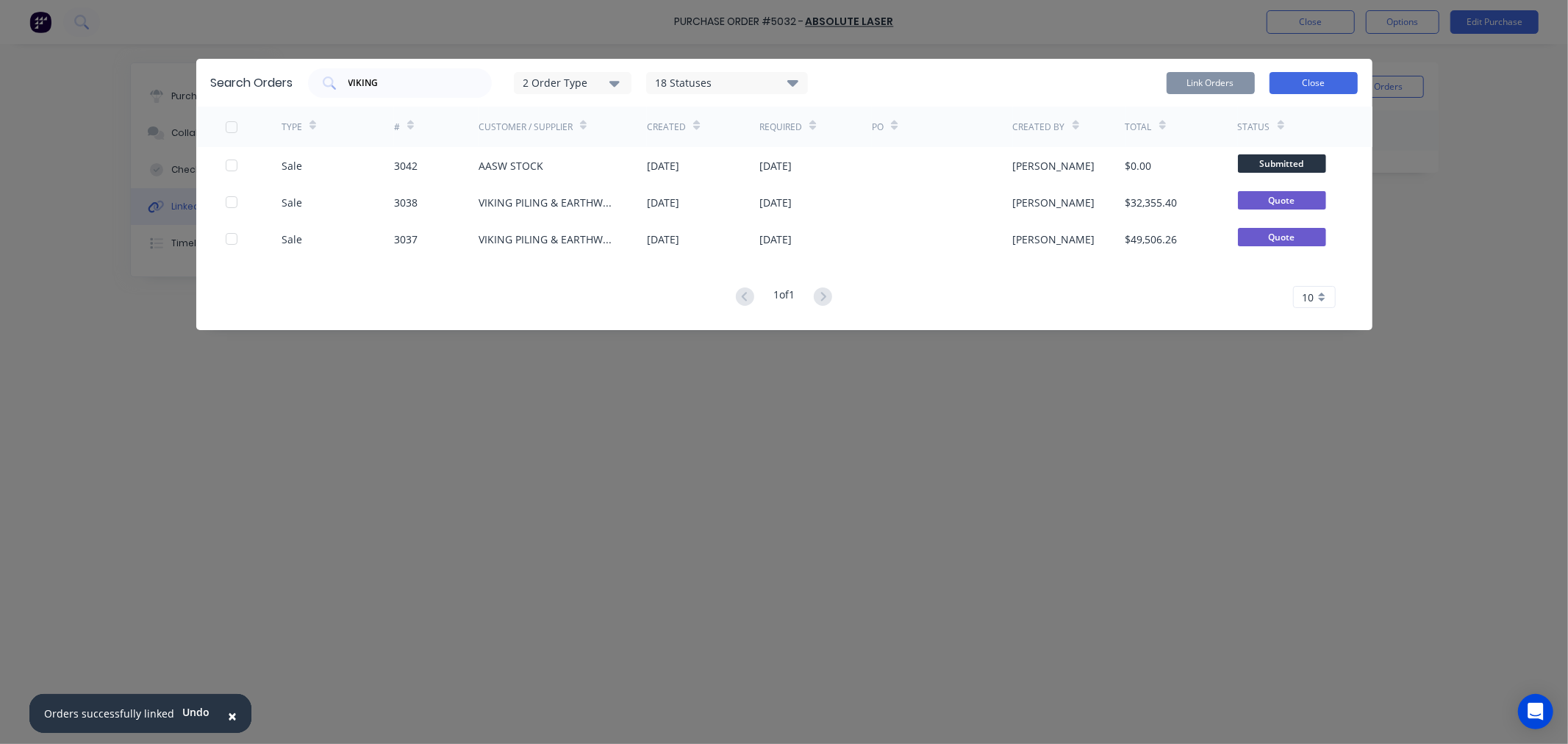
click at [1276, 88] on button "Close" at bounding box center [1314, 83] width 88 height 22
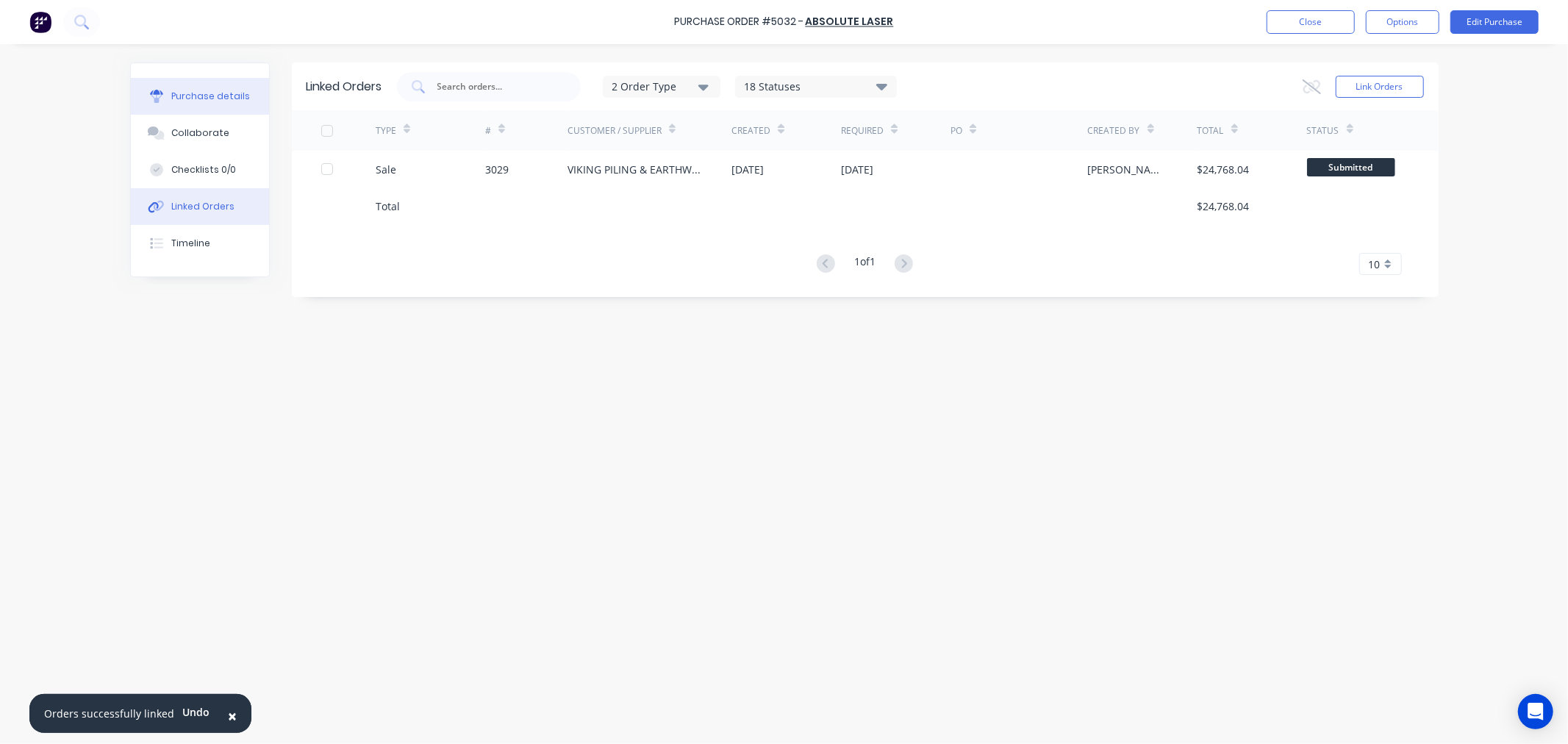
click at [223, 101] on div "Purchase details" at bounding box center [210, 96] width 78 height 13
type textarea "x"
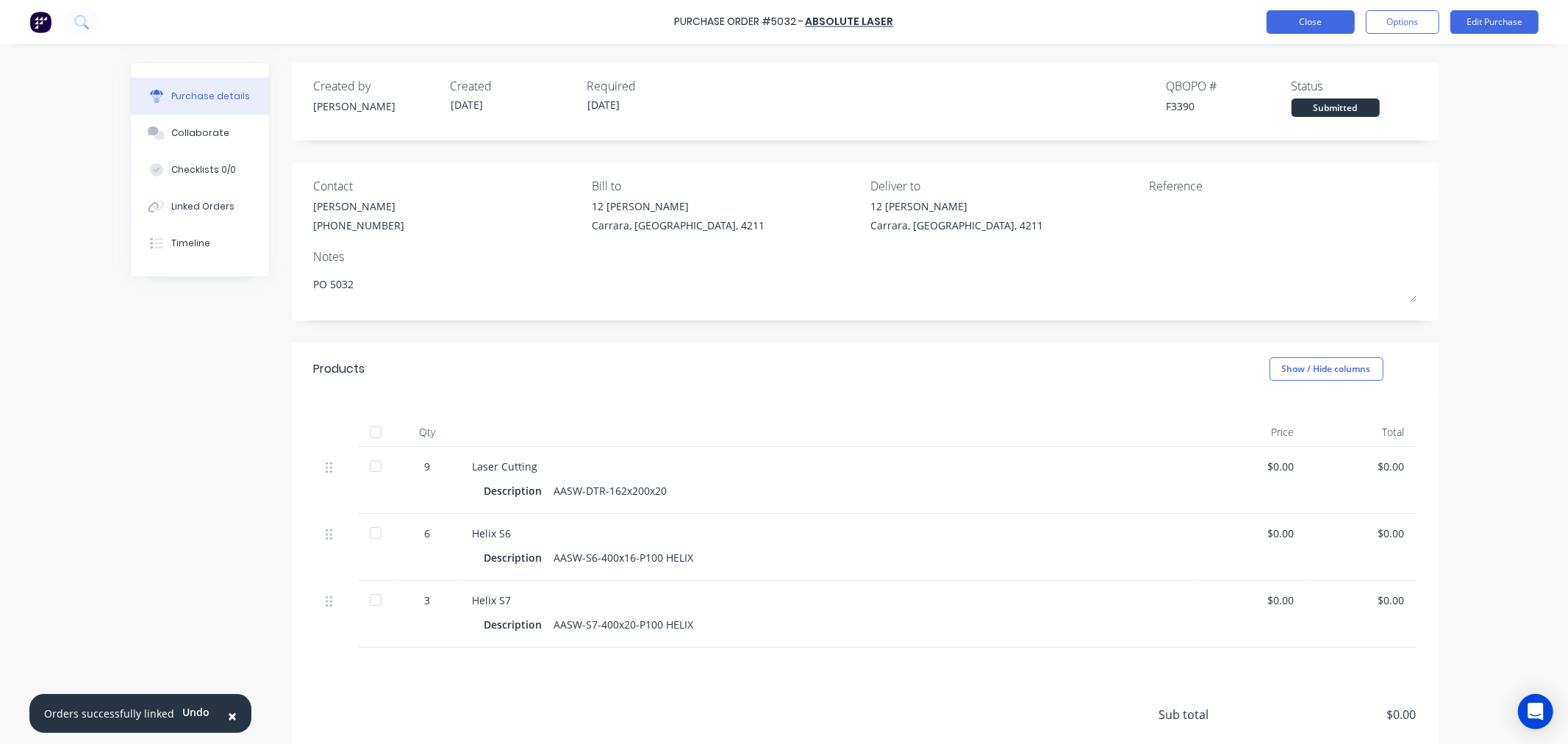
click at [1338, 19] on button "Close" at bounding box center [1311, 22] width 88 height 24
